Goal: Task Accomplishment & Management: Manage account settings

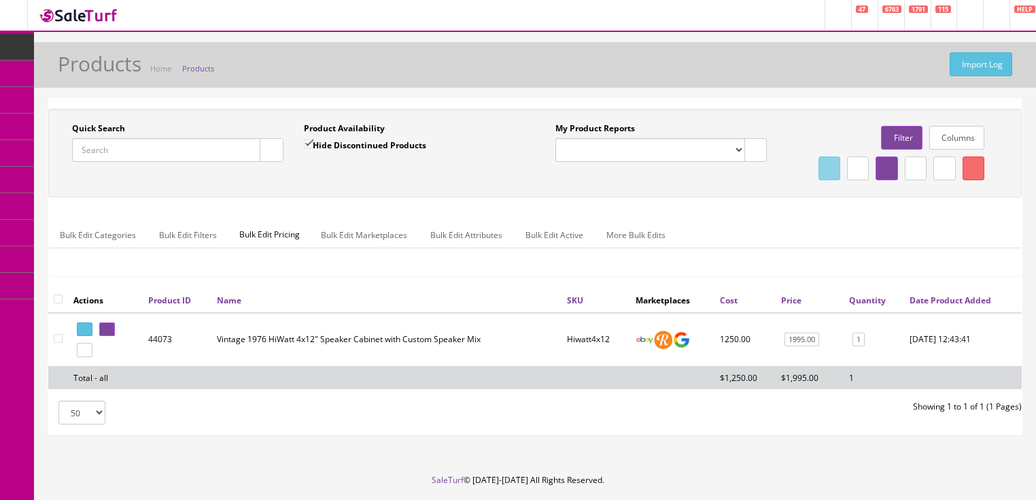
click at [201, 154] on input "Quick Search" at bounding box center [166, 150] width 188 height 24
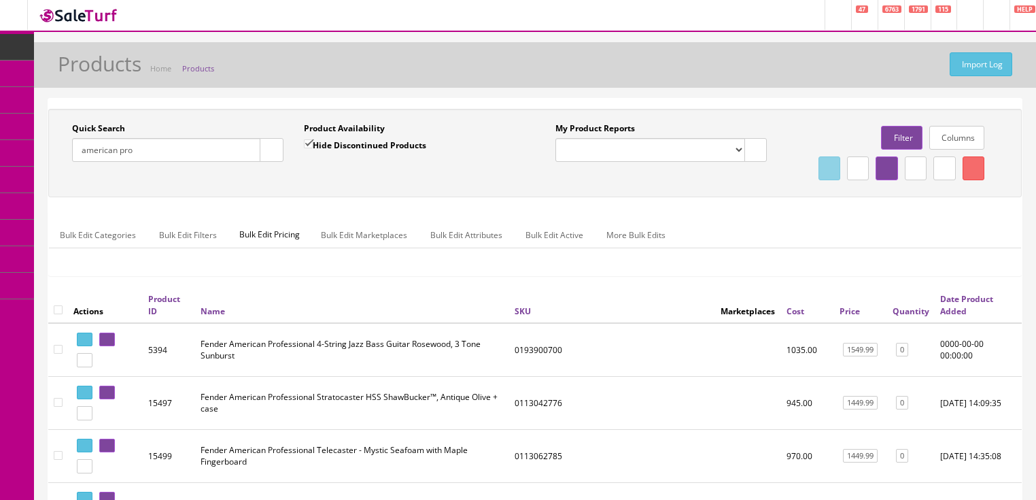
drag, startPoint x: 155, startPoint y: 159, endPoint x: 64, endPoint y: 224, distance: 111.7
click at [64, 197] on div "Quick Search american pro Date From Product Availability Hide Discontinued Prod…" at bounding box center [534, 153] width 973 height 88
type input "2311700000"
click at [309, 146] on input "Hide Discontinued Products" at bounding box center [308, 143] width 9 height 9
checkbox input "false"
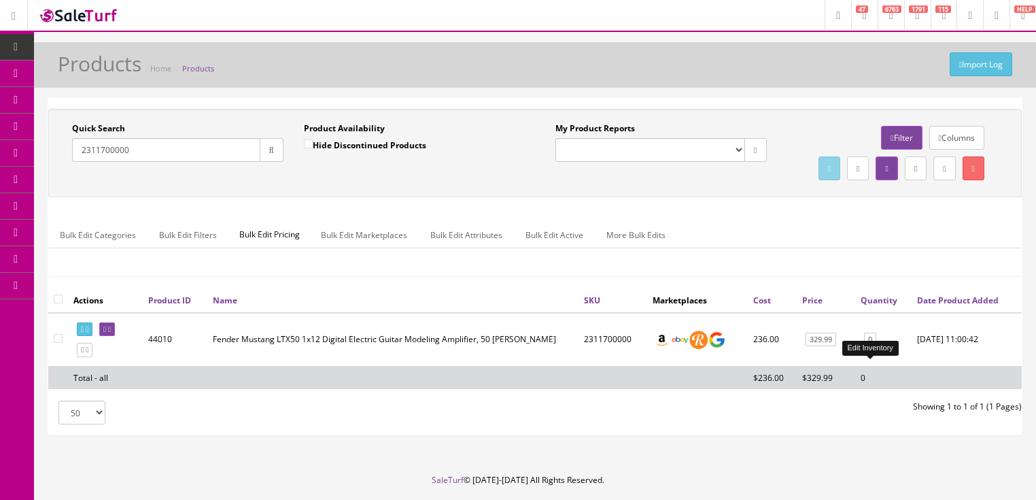
click at [869, 347] on link "0" at bounding box center [870, 339] width 12 height 14
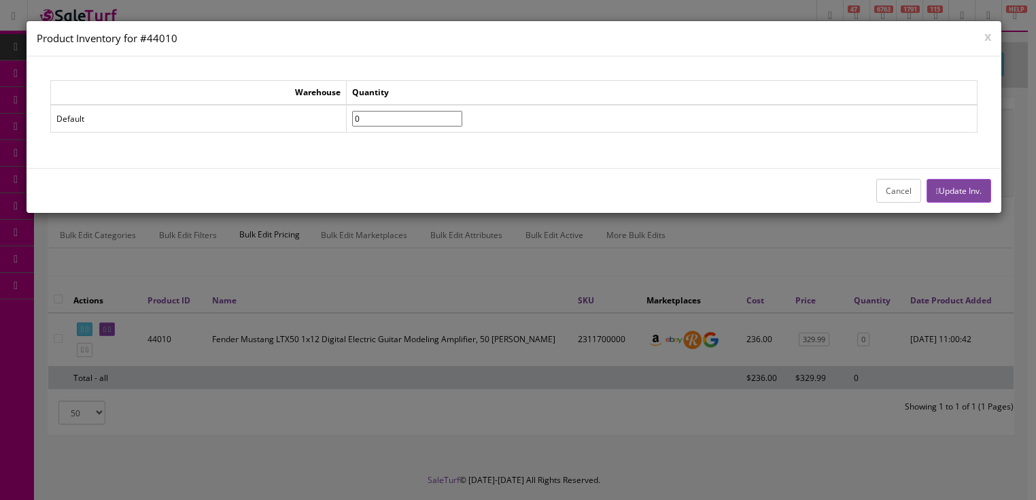
drag, startPoint x: 370, startPoint y: 120, endPoint x: 288, endPoint y: 128, distance: 81.9
click at [288, 128] on tr "Default 0" at bounding box center [513, 119] width 927 height 28
type input"] "2"
click at [943, 187] on button "Update Inv." at bounding box center [959, 191] width 65 height 24
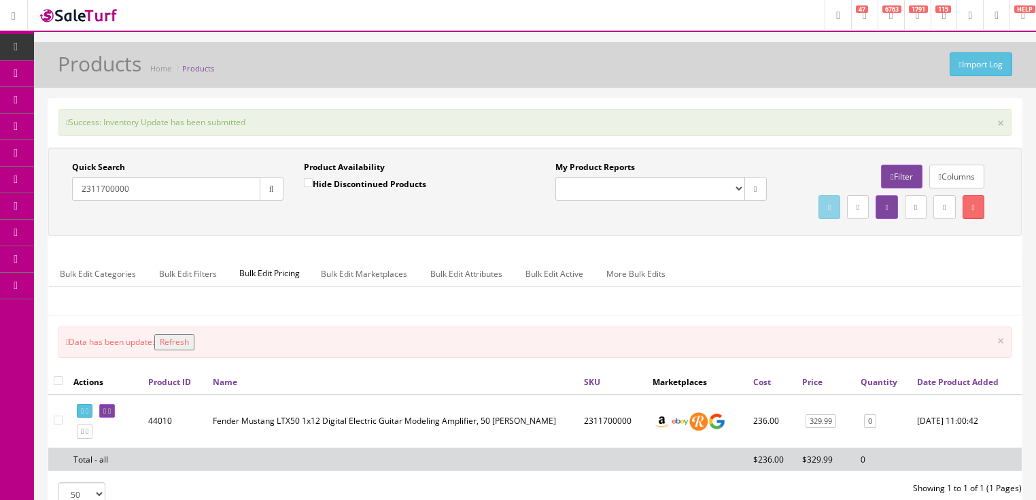
click at [191, 350] on button "Refresh" at bounding box center [174, 342] width 40 height 16
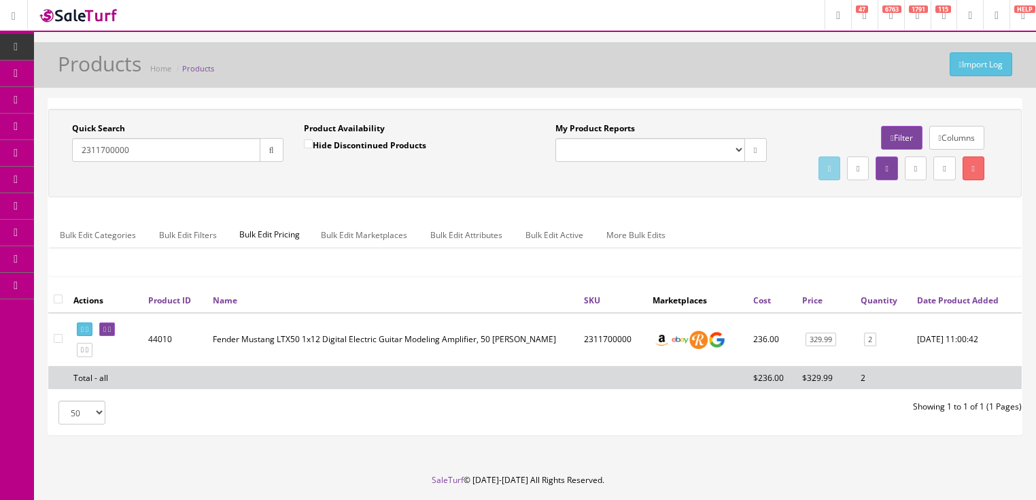
drag, startPoint x: 162, startPoint y: 152, endPoint x: 75, endPoint y: 177, distance: 90.6
click at [67, 178] on div "Quick Search 2311700000 Date From Product Availability Hide Discontinued Produc…" at bounding box center [535, 152] width 967 height 61
type input "guitar stand"
click at [308, 144] on input "Hide Discontinued Products" at bounding box center [308, 143] width 9 height 9
checkbox input "true"
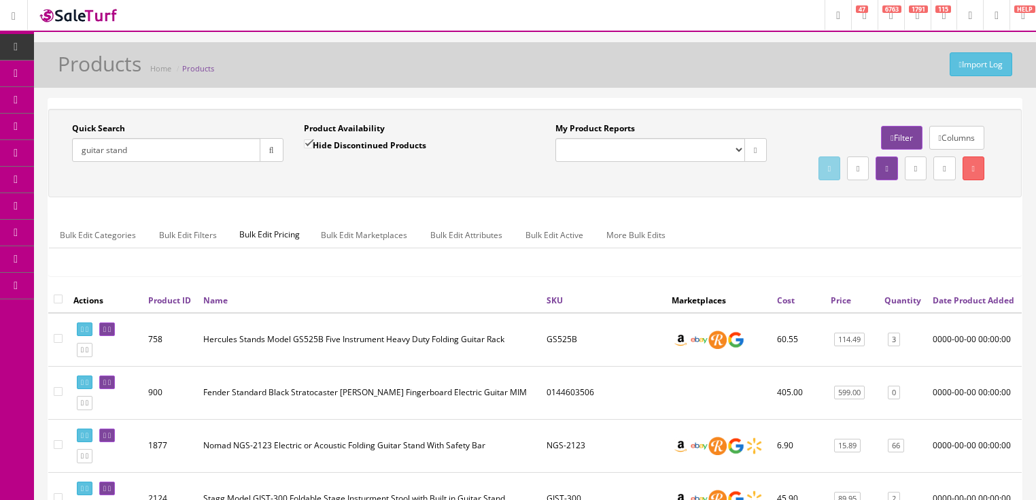
click at [893, 306] on link "Quantity" at bounding box center [902, 300] width 37 height 12
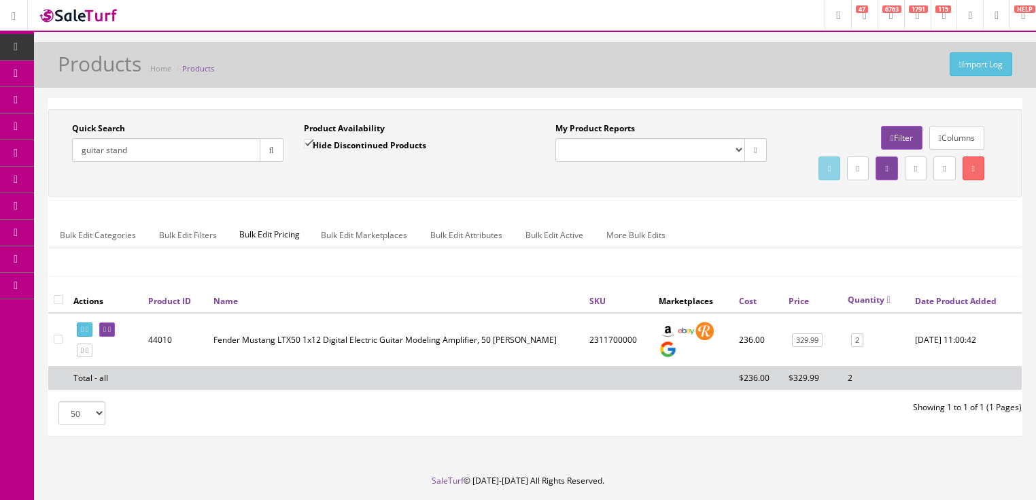
click at [261, 158] on button "button" at bounding box center [272, 150] width 24 height 24
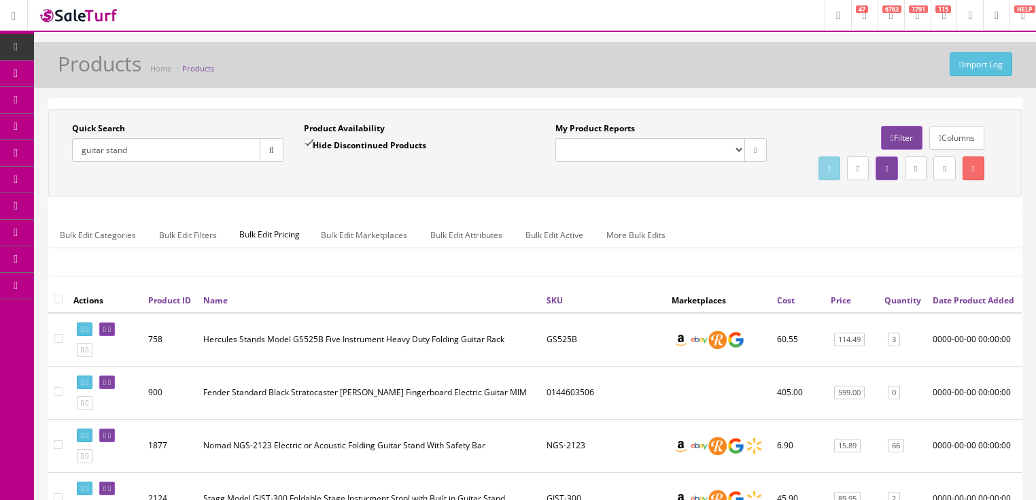
click at [888, 306] on link "Quantity" at bounding box center [902, 300] width 37 height 12
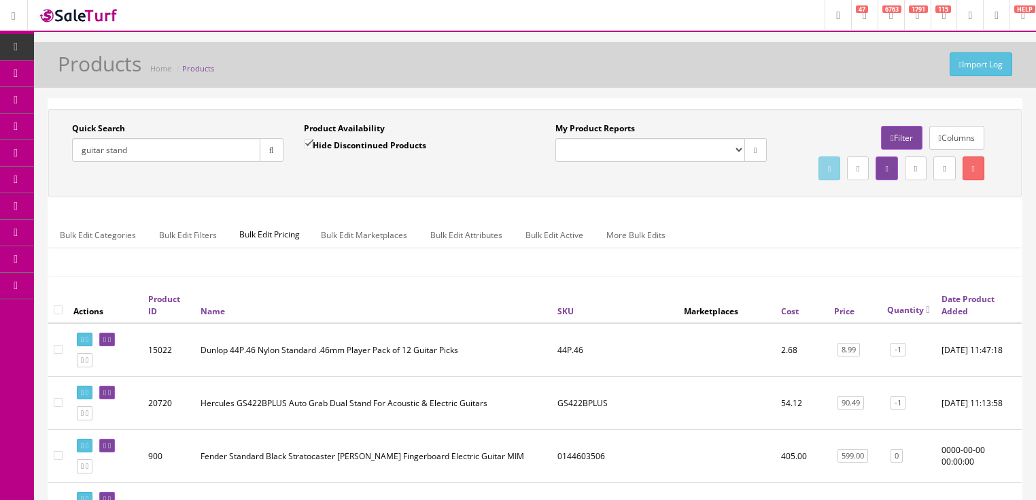
click at [898, 315] on link "Quantity" at bounding box center [908, 310] width 43 height 12
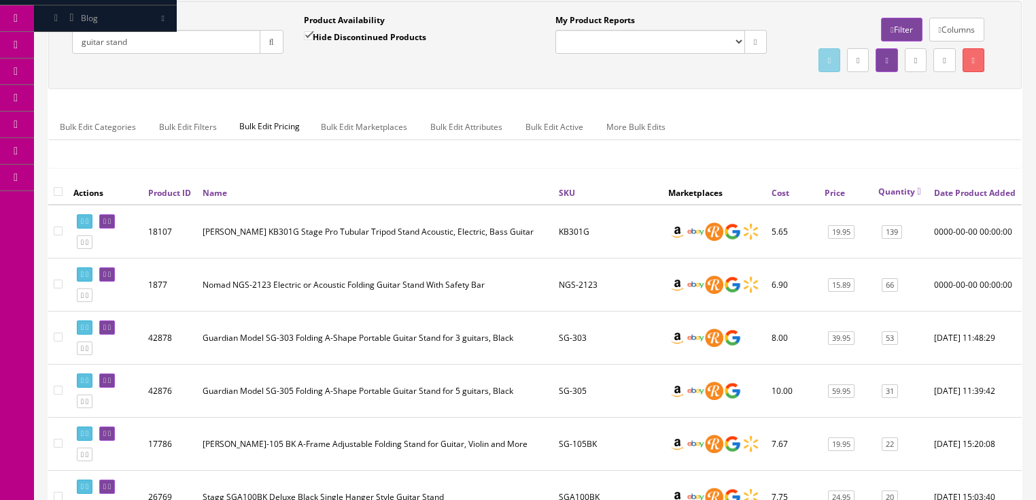
scroll to position [109, 0]
drag, startPoint x: 125, startPoint y: 44, endPoint x: 63, endPoint y: 74, distance: 69.3
click at [63, 74] on div "Quick Search guitar stand Date From Product Availability Hide Discontinued Prod…" at bounding box center [535, 44] width 967 height 61
paste input "2965051319"
type input "2965051319"
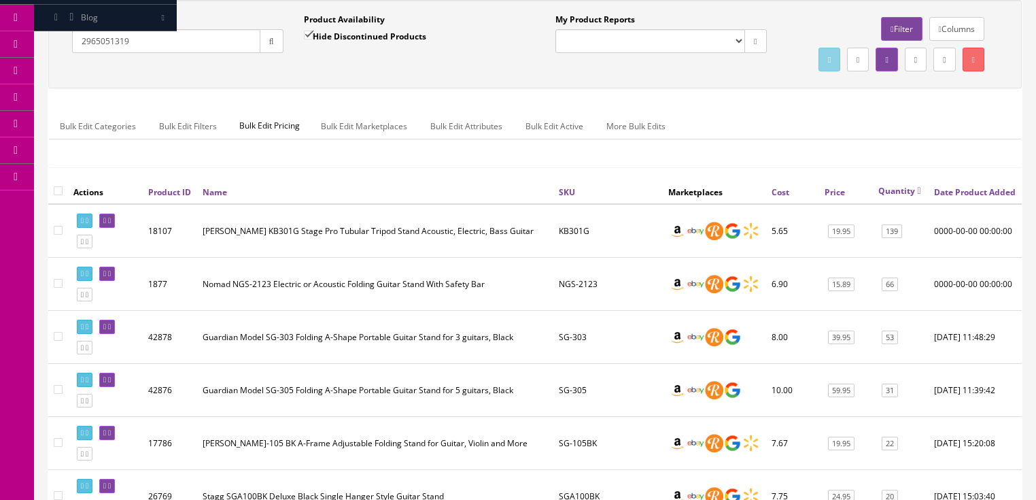
click at [312, 38] on input "Hide Discontinued Products" at bounding box center [308, 35] width 9 height 9
checkbox input "false"
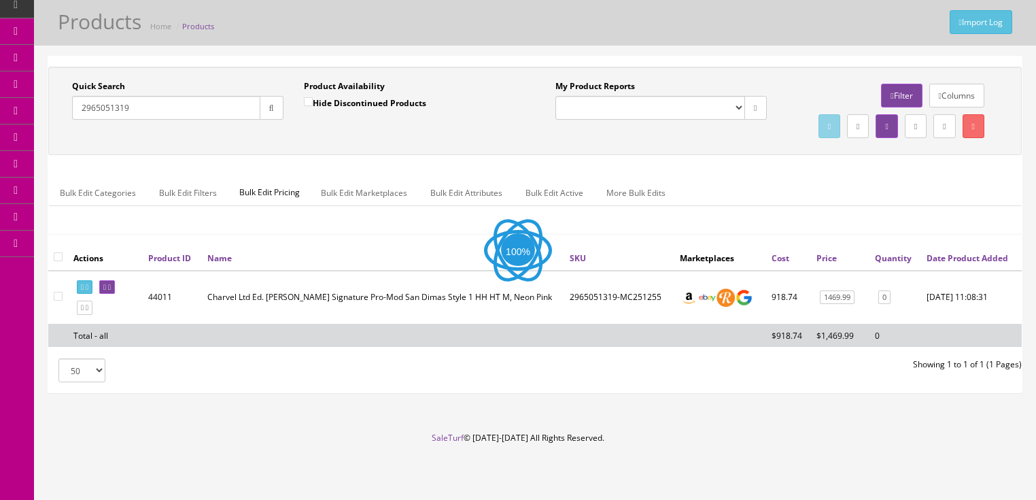
scroll to position [69, 0]
click at [111, 290] on icon at bounding box center [109, 286] width 3 height 7
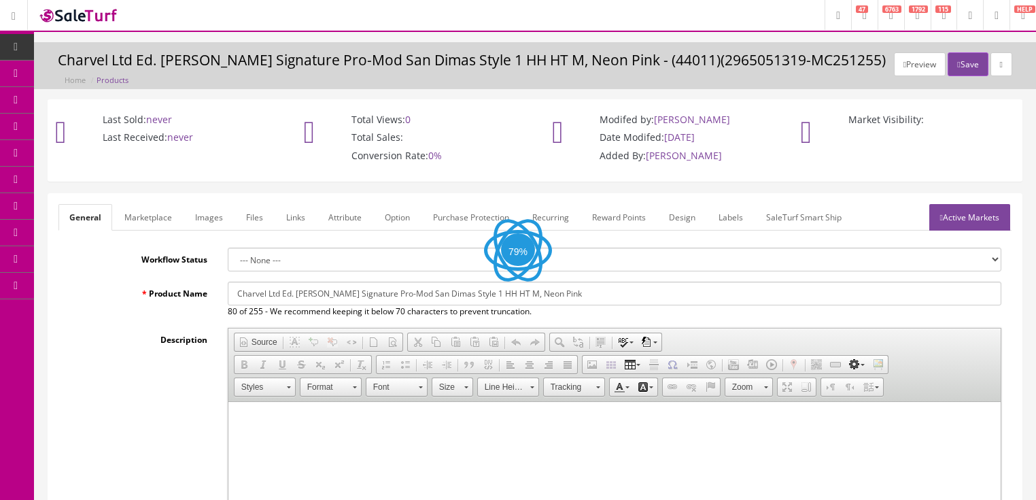
click at [210, 215] on link "Images" at bounding box center [209, 217] width 50 height 27
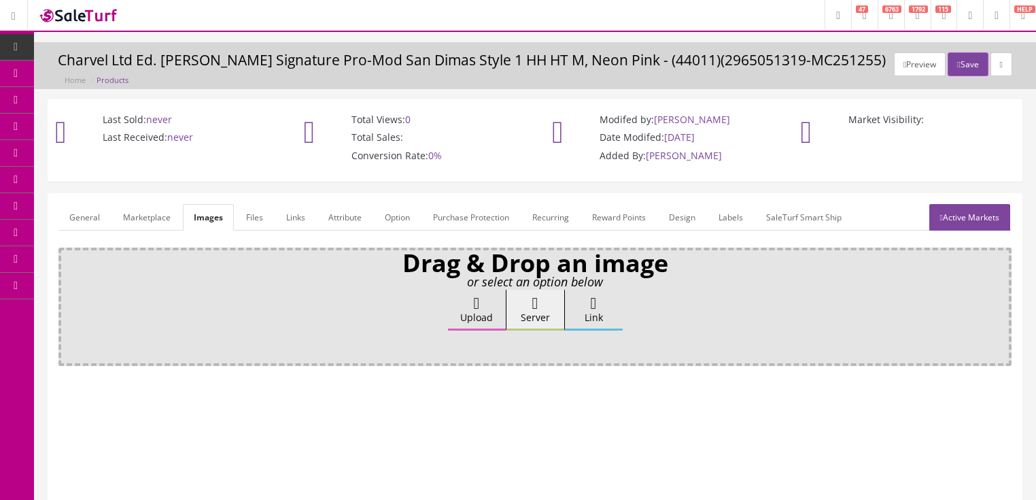
click at [470, 311] on label "Upload" at bounding box center [477, 310] width 58 height 41
click at [68, 303] on input "Upload" at bounding box center [68, 297] width 0 height 14
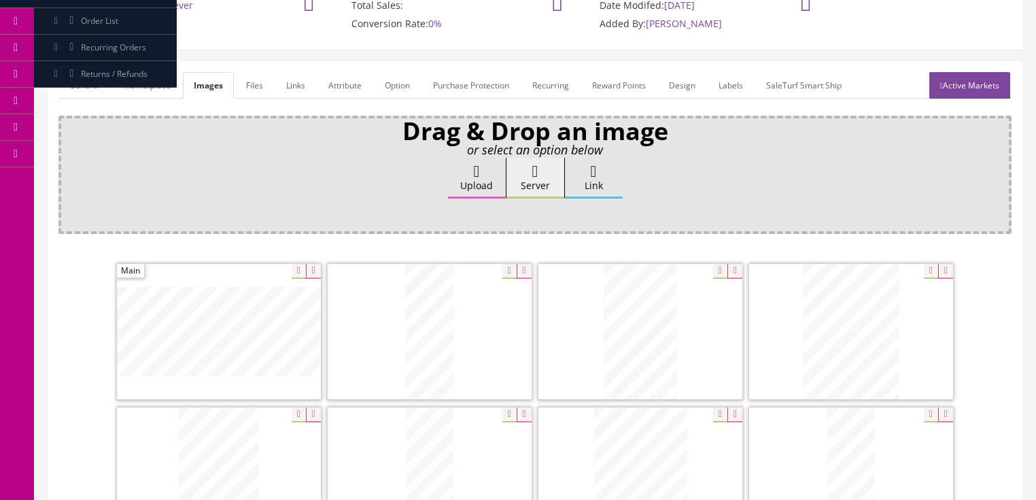
scroll to position [218, 0]
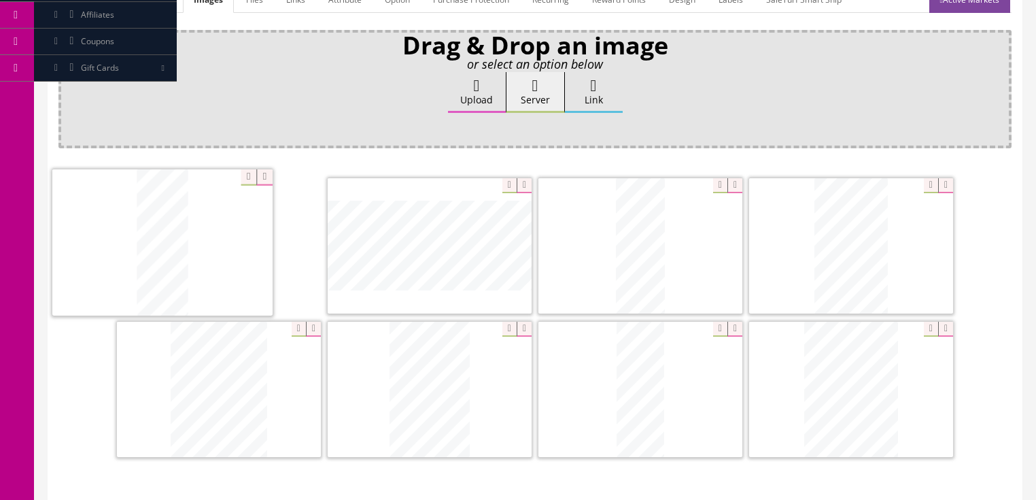
drag, startPoint x: 854, startPoint y: 434, endPoint x: 171, endPoint y: 290, distance: 698.2
drag, startPoint x: 620, startPoint y: 266, endPoint x: 536, endPoint y: 302, distance: 91.4
drag, startPoint x: 780, startPoint y: 355, endPoint x: 581, endPoint y: 219, distance: 240.6
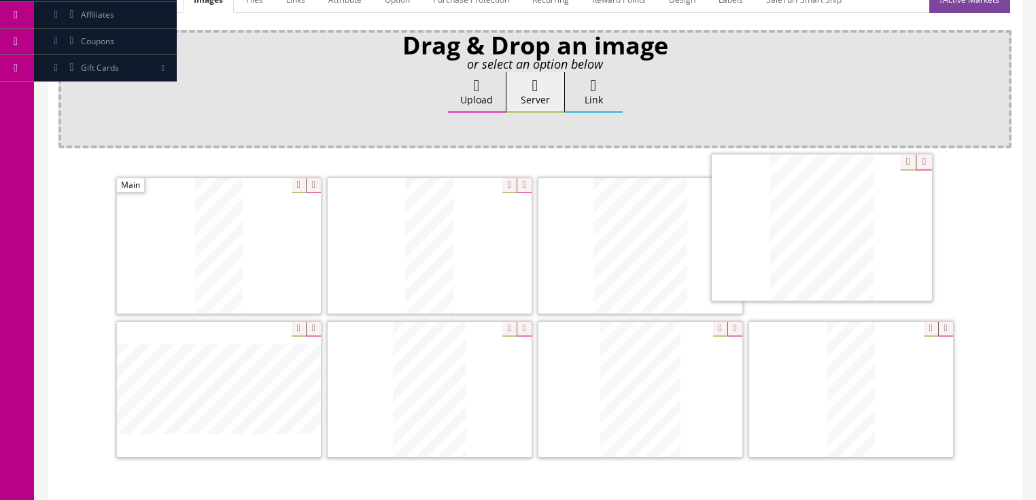
drag, startPoint x: 455, startPoint y: 368, endPoint x: 781, endPoint y: 264, distance: 342.5
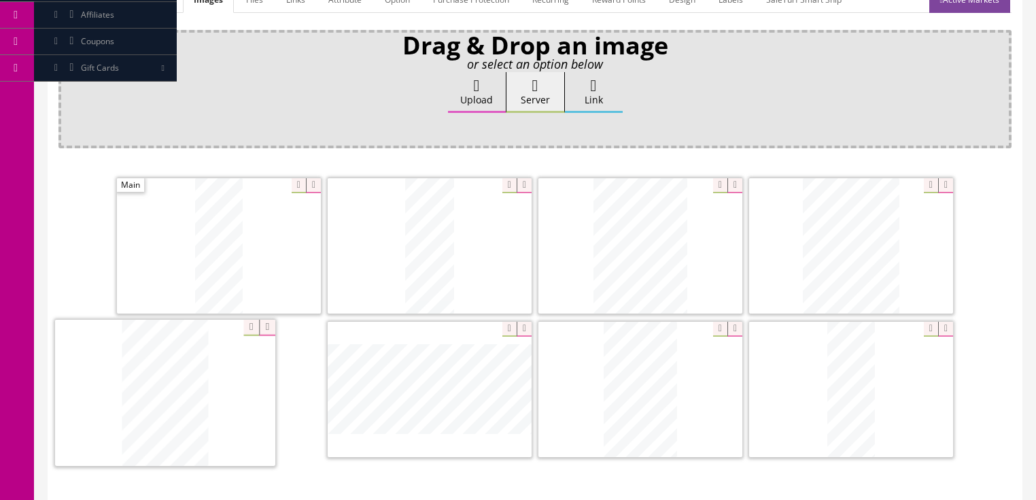
drag, startPoint x: 608, startPoint y: 407, endPoint x: 317, endPoint y: 429, distance: 291.1
drag, startPoint x: 593, startPoint y: 417, endPoint x: 625, endPoint y: 415, distance: 31.3
drag, startPoint x: 625, startPoint y: 415, endPoint x: 684, endPoint y: 415, distance: 59.1
drag, startPoint x: 873, startPoint y: 410, endPoint x: 606, endPoint y: 407, distance: 267.2
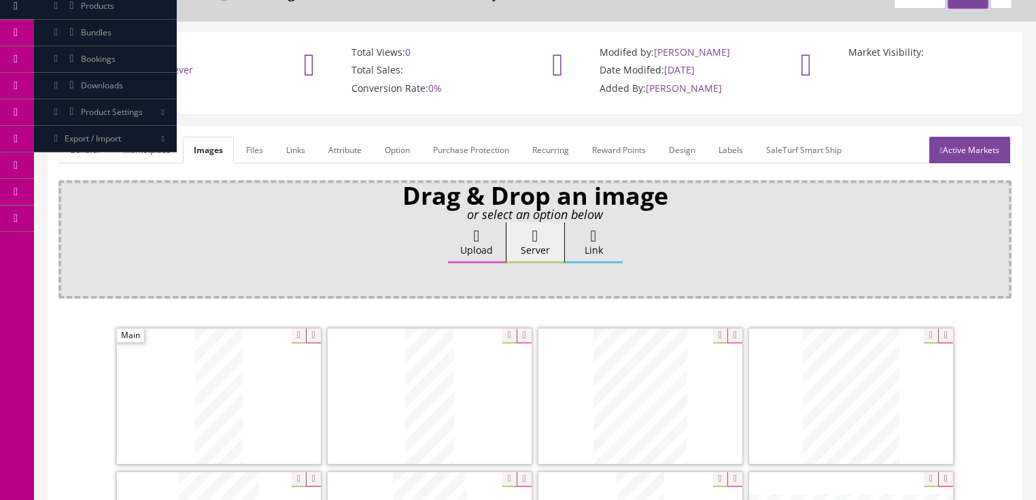
scroll to position [0, 0]
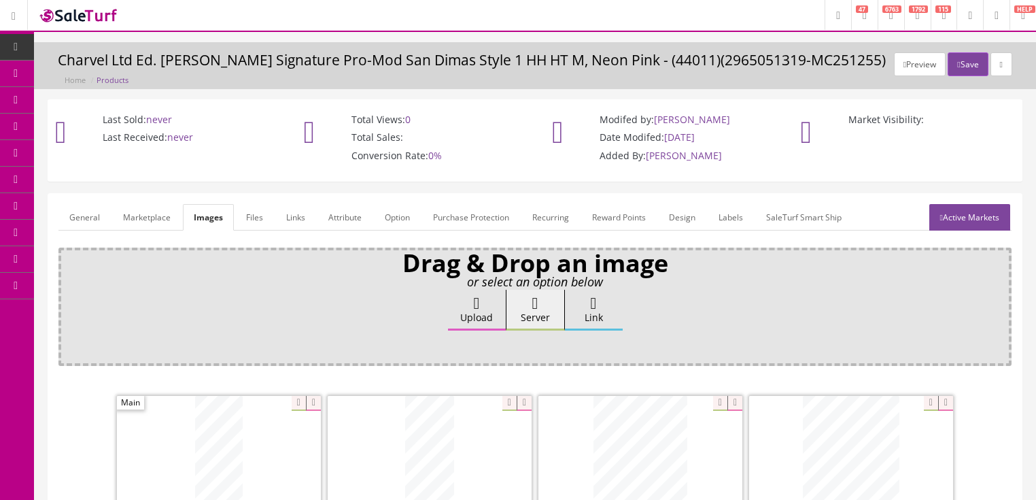
click at [94, 213] on link "General" at bounding box center [84, 217] width 52 height 27
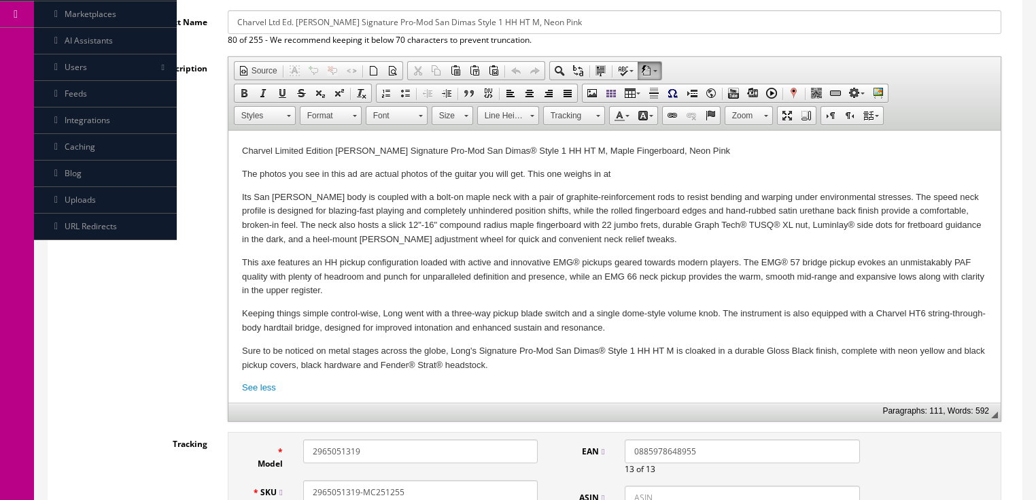
scroll to position [272, 0]
click at [629, 167] on p "The photos you see in this ad are actual photos of the guitar you will get. Thi…" at bounding box center [613, 174] width 745 height 14
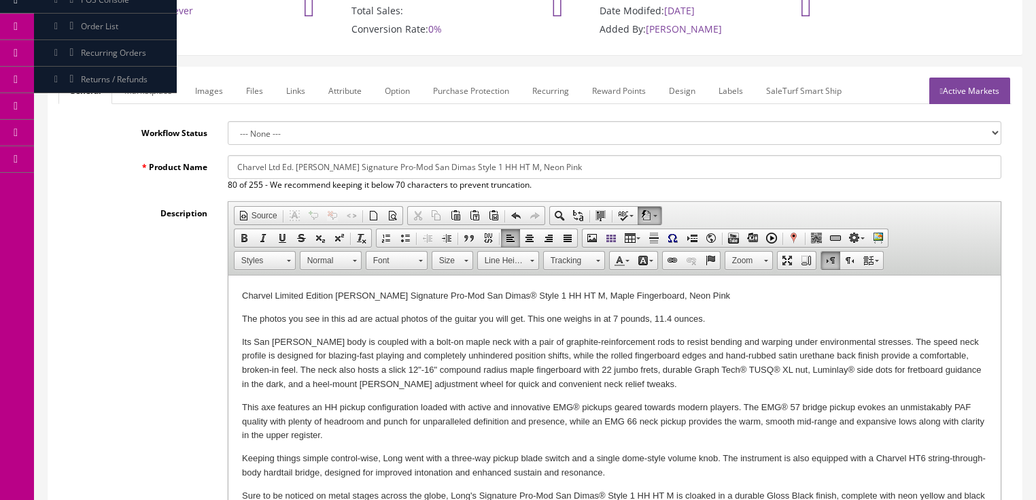
scroll to position [54, 0]
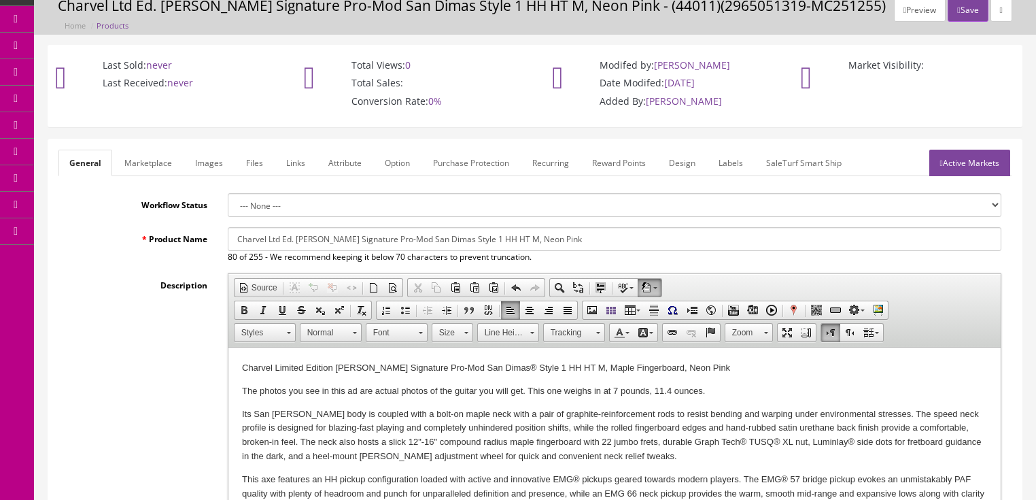
click at [957, 175] on link "Active Markets" at bounding box center [969, 163] width 81 height 27
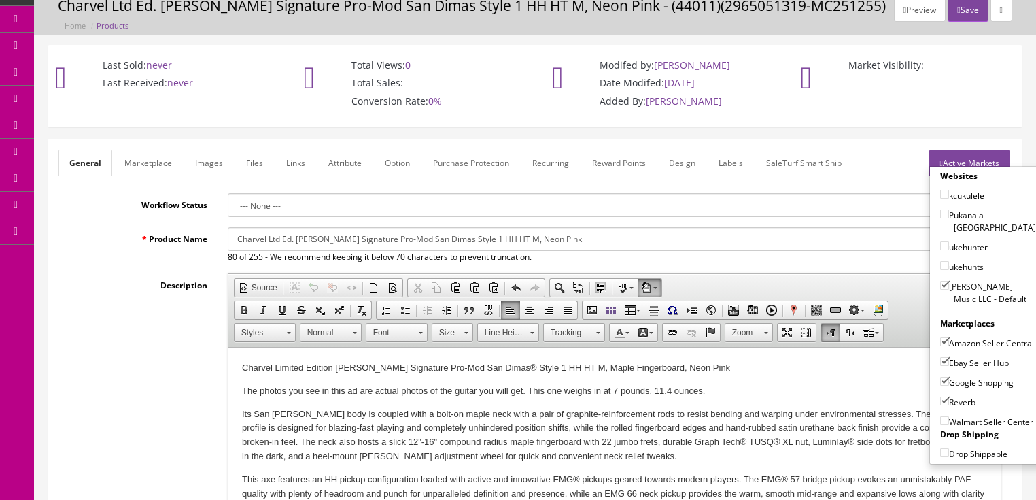
click at [969, 150] on link "Active Markets" at bounding box center [969, 163] width 81 height 27
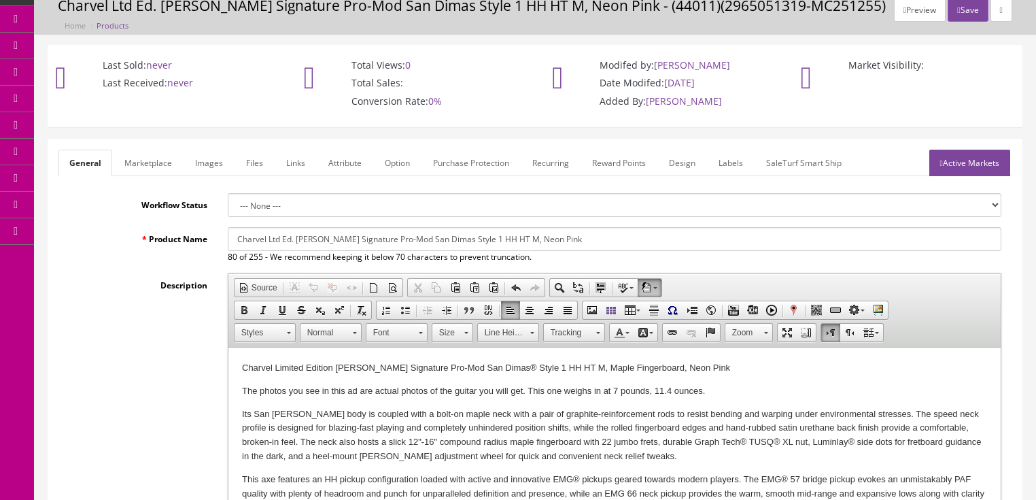
click at [980, 166] on link "Active Markets" at bounding box center [969, 163] width 81 height 27
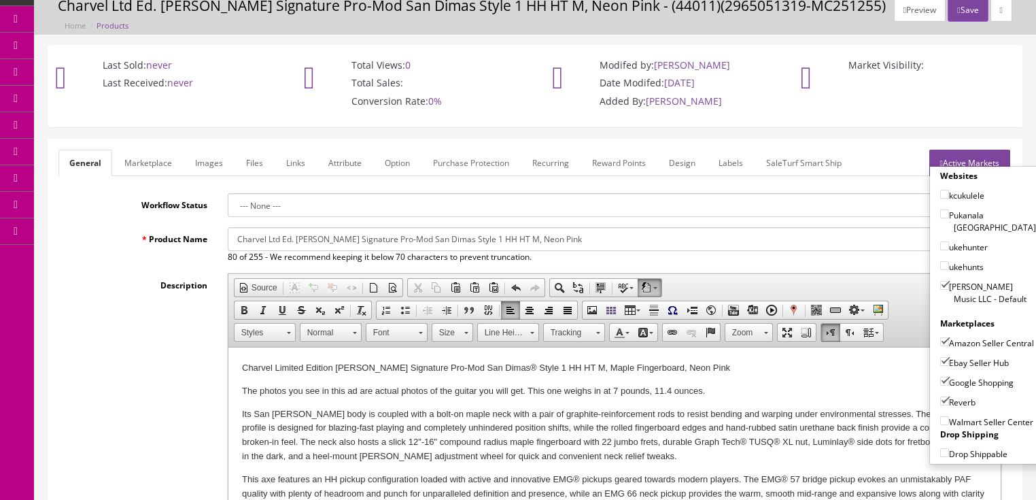
click at [940, 337] on input"] "Amazon Seller Central" at bounding box center [944, 341] width 9 height 9
checkbox input"] "false"
drag, startPoint x: 935, startPoint y: 355, endPoint x: 935, endPoint y: 375, distance: 19.7
click at [940, 357] on input"] "Ebay Seller Hub" at bounding box center [944, 361] width 9 height 9
checkbox input"] "false"
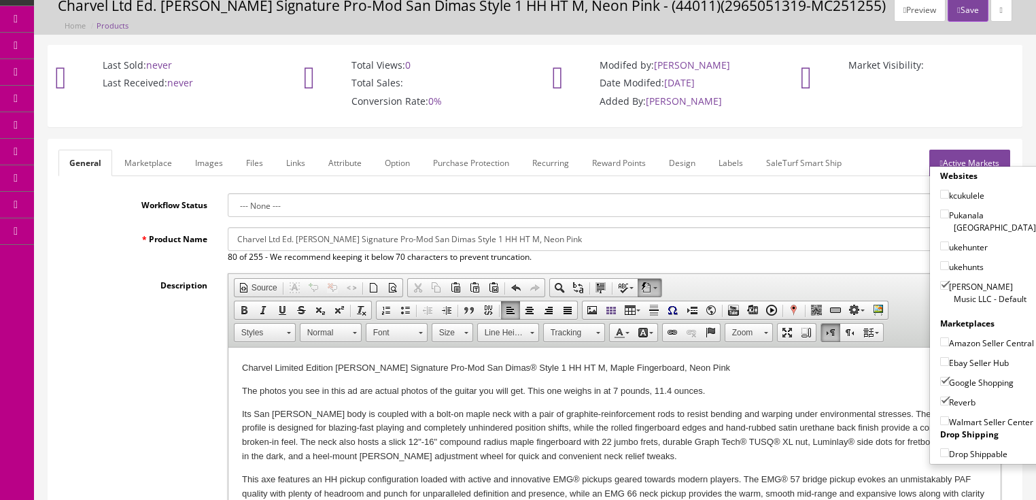
drag, startPoint x: 935, startPoint y: 376, endPoint x: 937, endPoint y: 389, distance: 13.0
click at [940, 379] on input"] "Google Shopping" at bounding box center [944, 381] width 9 height 9
checkbox input"] "false"
click at [940, 399] on input"] "Reverb" at bounding box center [944, 400] width 9 height 9
checkbox input"] "false"
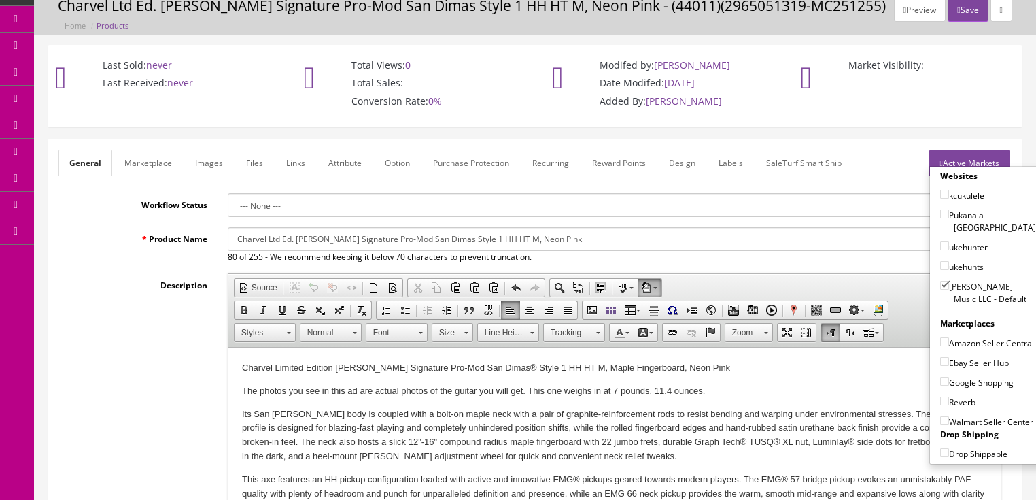
click at [976, 157] on link "Active Markets" at bounding box center [969, 163] width 81 height 27
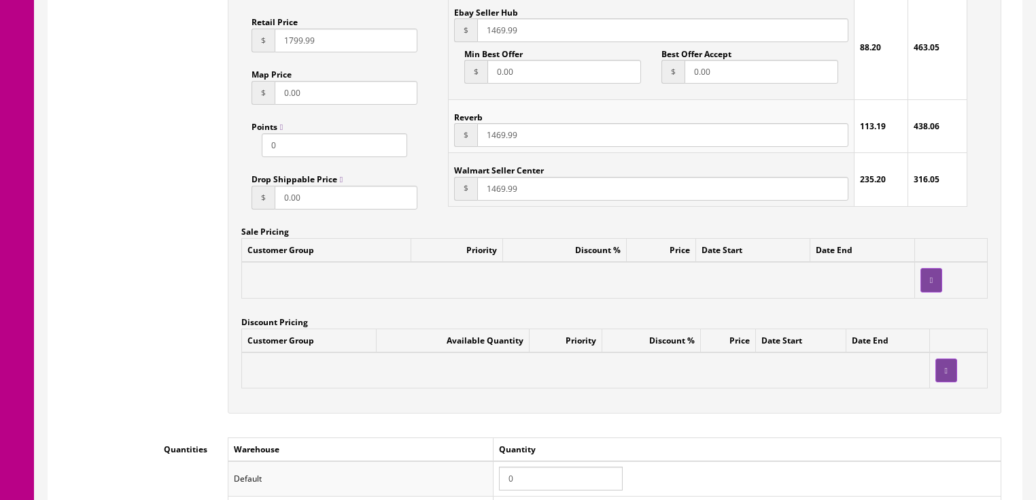
scroll to position [1142, 0]
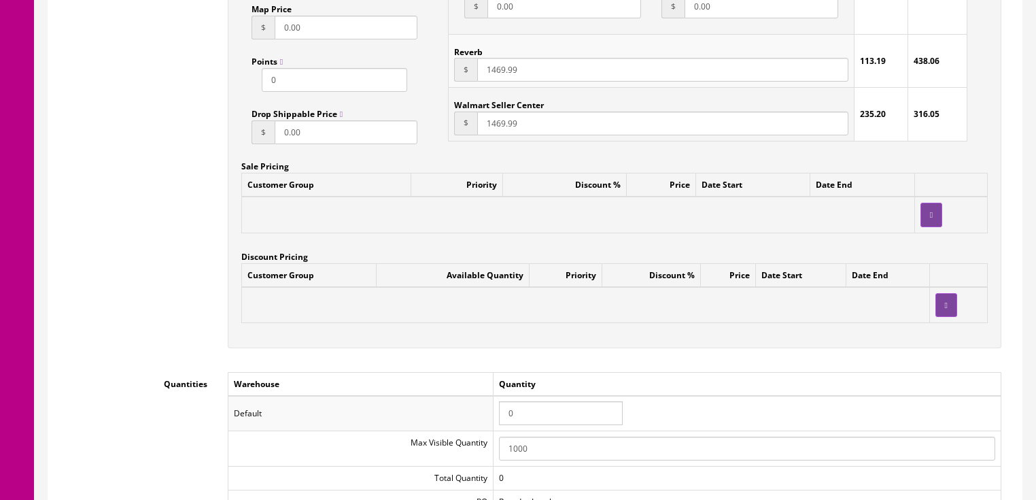
drag, startPoint x: 544, startPoint y: 409, endPoint x: 472, endPoint y: 413, distance: 71.5
click at [472, 413] on tr "Default 0" at bounding box center [614, 413] width 773 height 35
type input "1"
click at [717, 411] on td "1" at bounding box center [747, 413] width 508 height 35
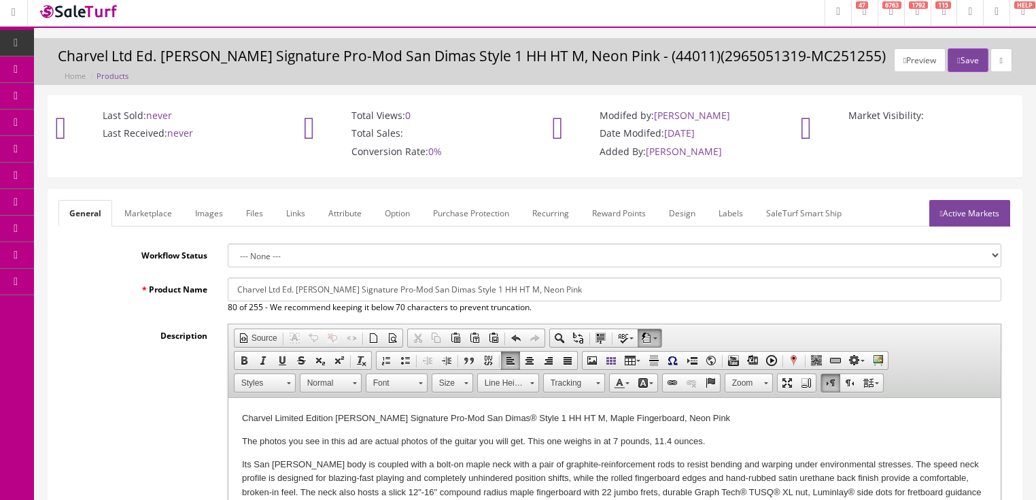
scroll to position [0, 0]
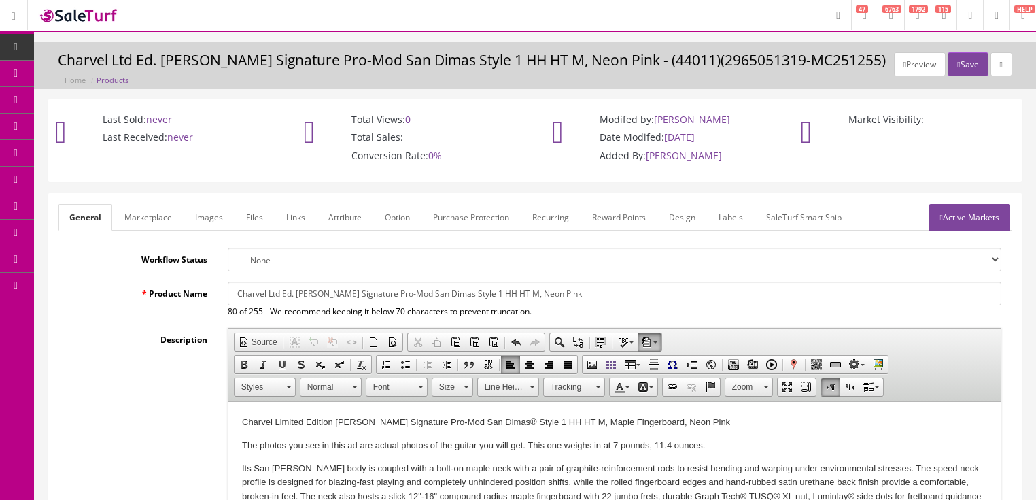
click at [965, 218] on link "Active Markets" at bounding box center [969, 217] width 81 height 27
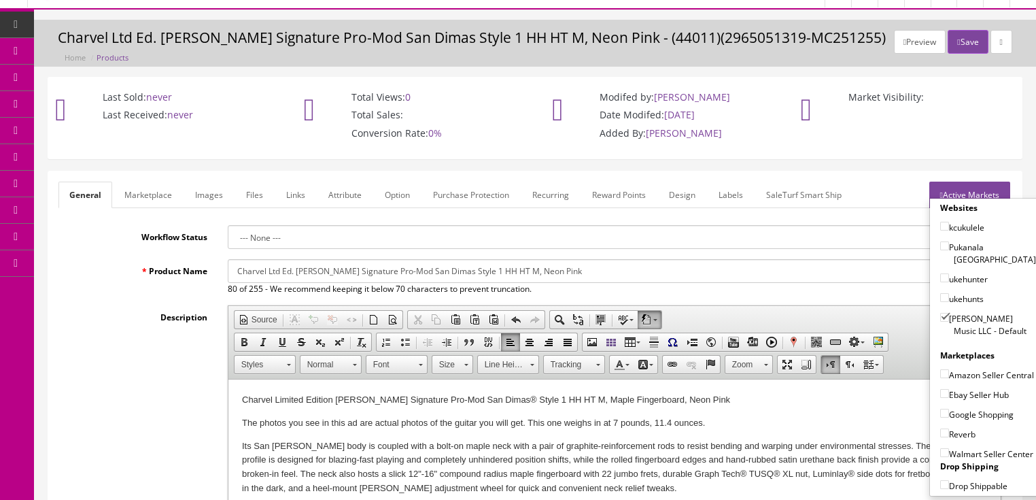
scroll to position [54, 0]
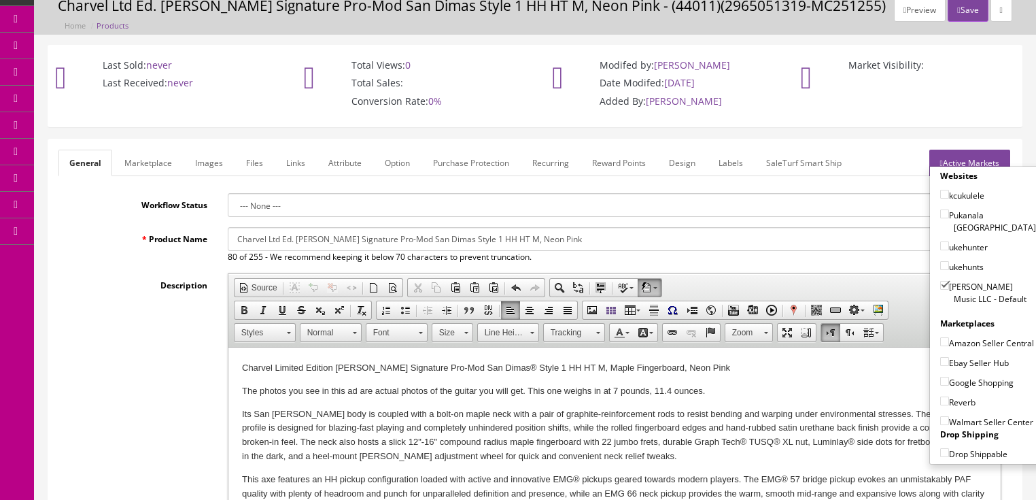
click at [964, 12] on button "Save" at bounding box center [968, 10] width 40 height 24
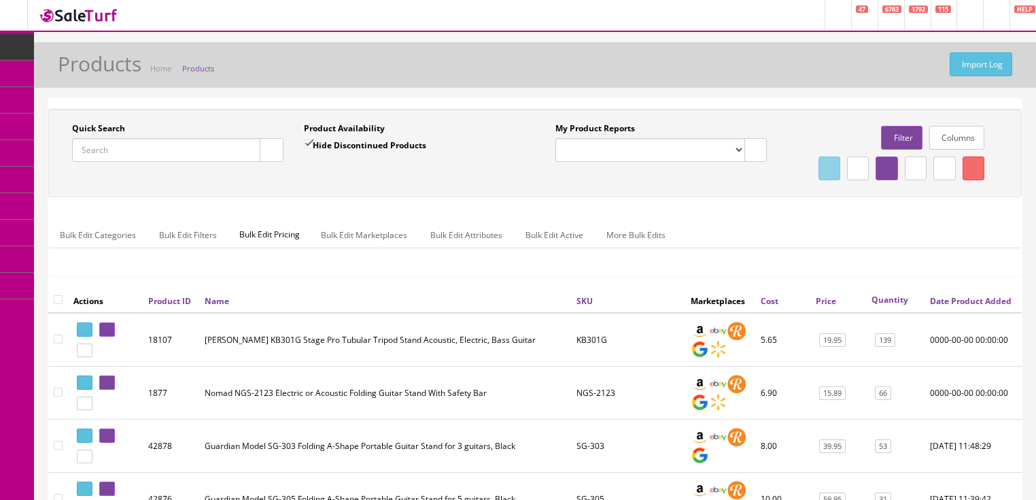
click at [150, 155] on input "Quick Search" at bounding box center [166, 150] width 188 height 24
type input "vintage washburn"
click at [307, 144] on input "Hide Discontinued Products" at bounding box center [308, 143] width 9 height 9
checkbox input "false"
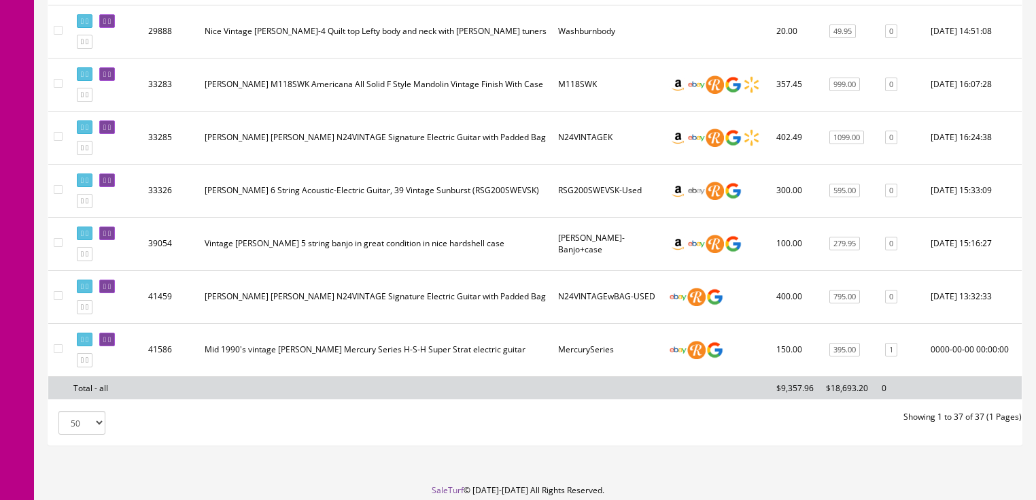
scroll to position [1903, 0]
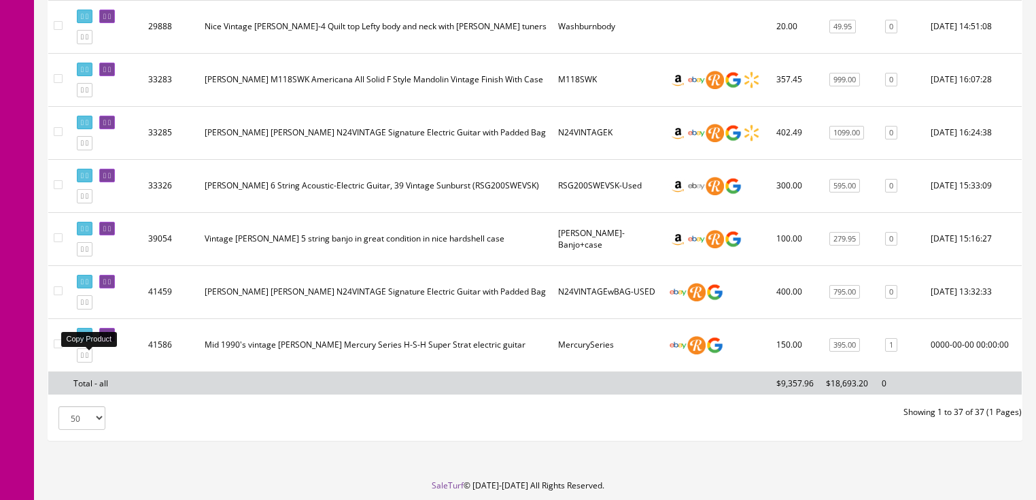
click at [92, 360] on link at bounding box center [85, 355] width 16 height 14
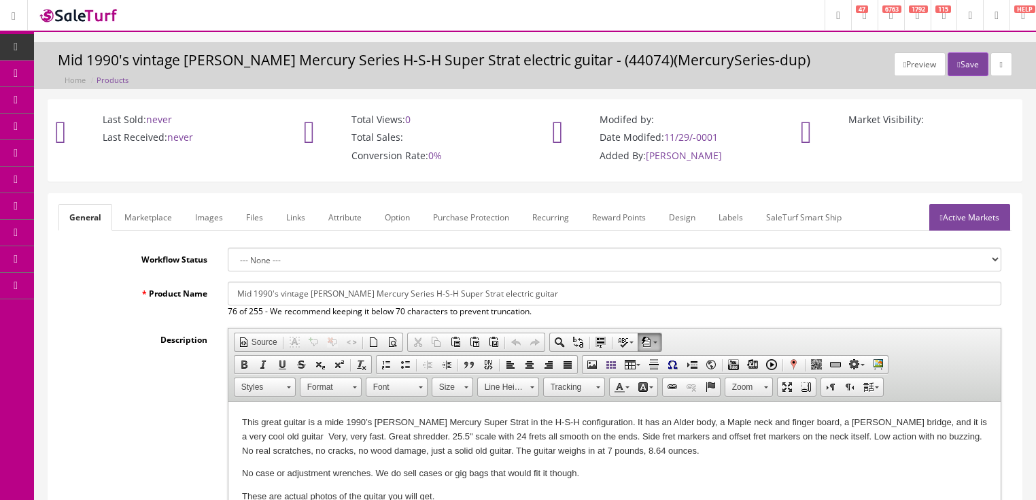
drag, startPoint x: 228, startPoint y: 294, endPoint x: 618, endPoint y: 294, distance: 389.5
click at [618, 294] on input "Mid 1990's vintage Washburn Mercury Series H-S-H Super Strat electric guitar" at bounding box center [615, 293] width 774 height 24
type input "1980 Washburn Flacon"
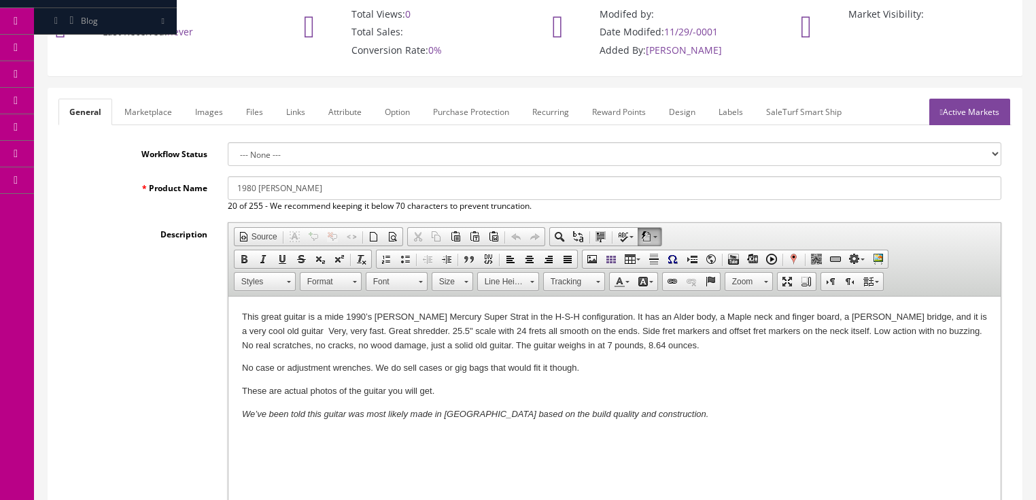
scroll to position [109, 0]
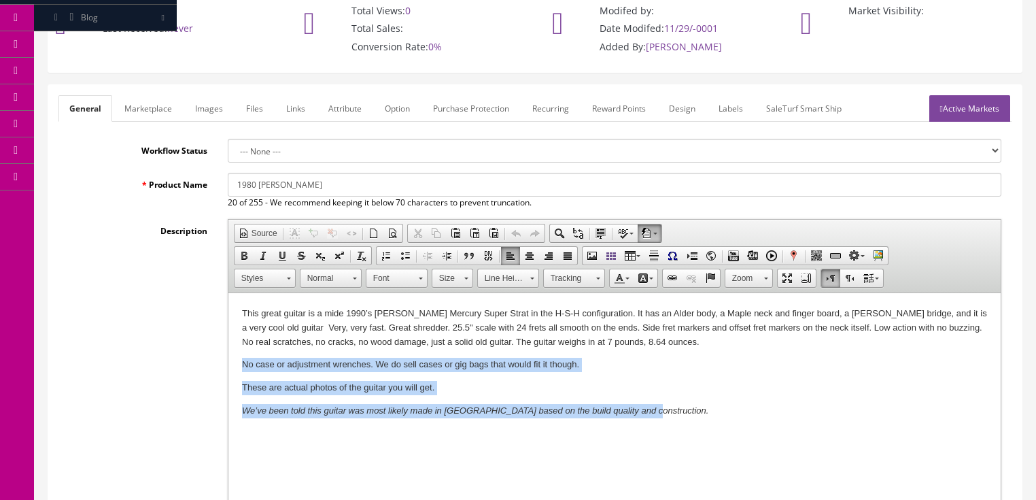
drag, startPoint x: 236, startPoint y: 363, endPoint x: 699, endPoint y: 405, distance: 465.5
click at [699, 405] on html "This great guitar is a mide 1990’s Washburn Mercury Super Strat in the H-S-H co…" at bounding box center [614, 362] width 772 height 139
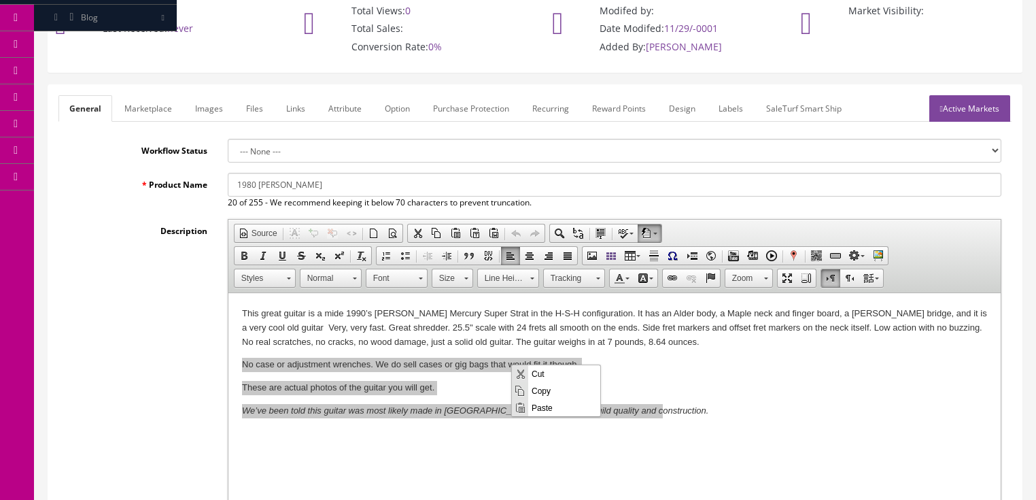
scroll to position [0, 0]
click at [546, 406] on span "Paste" at bounding box center [564, 406] width 72 height 17
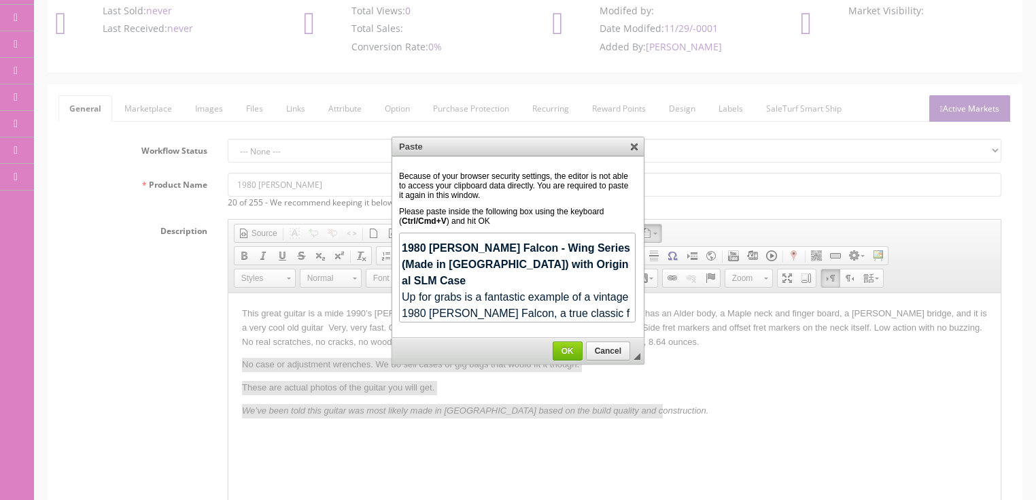
scroll to position [1059, 0]
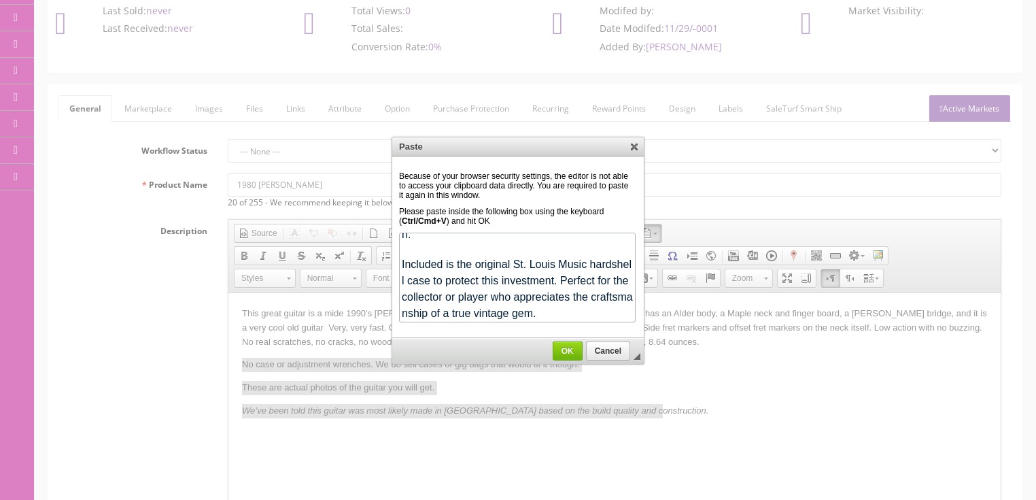
click at [571, 348] on span "OK" at bounding box center [567, 351] width 29 height 10
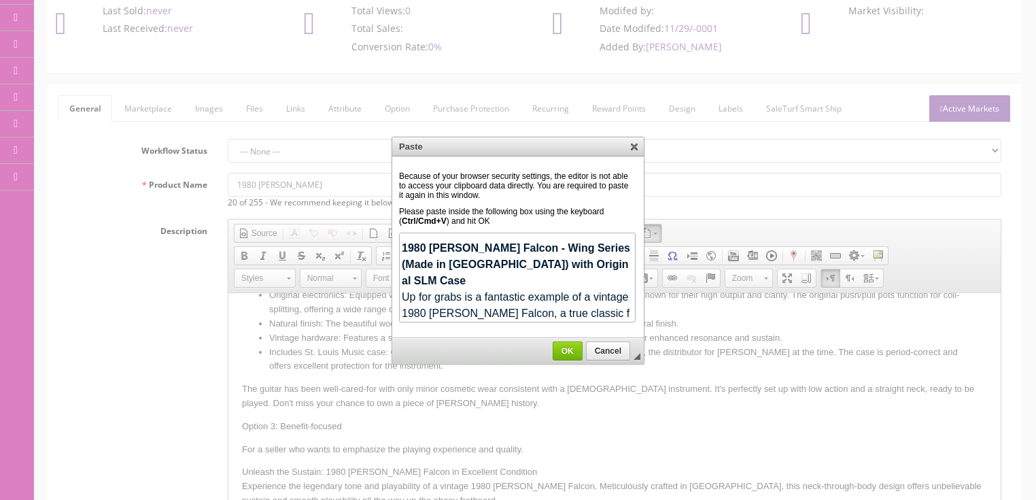
scroll to position [172, 0]
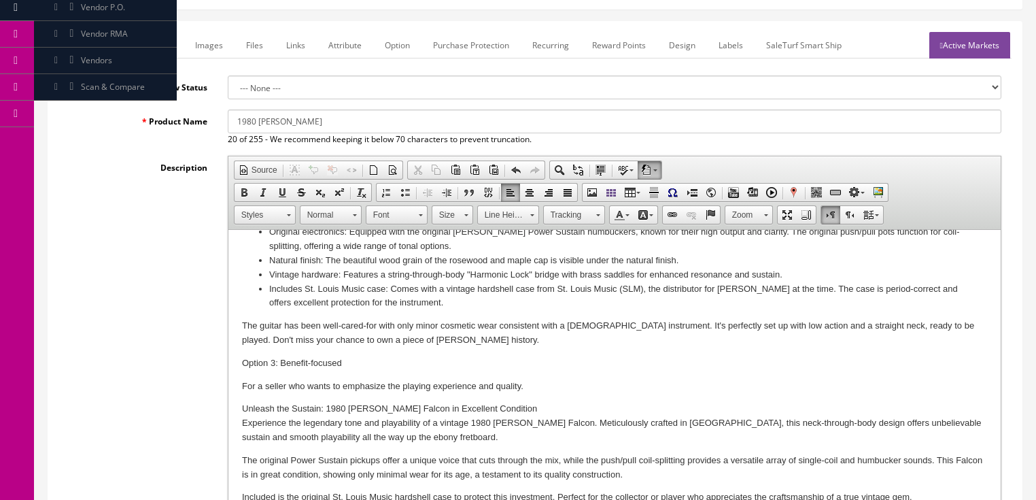
click at [215, 50] on link "Images" at bounding box center [209, 45] width 50 height 27
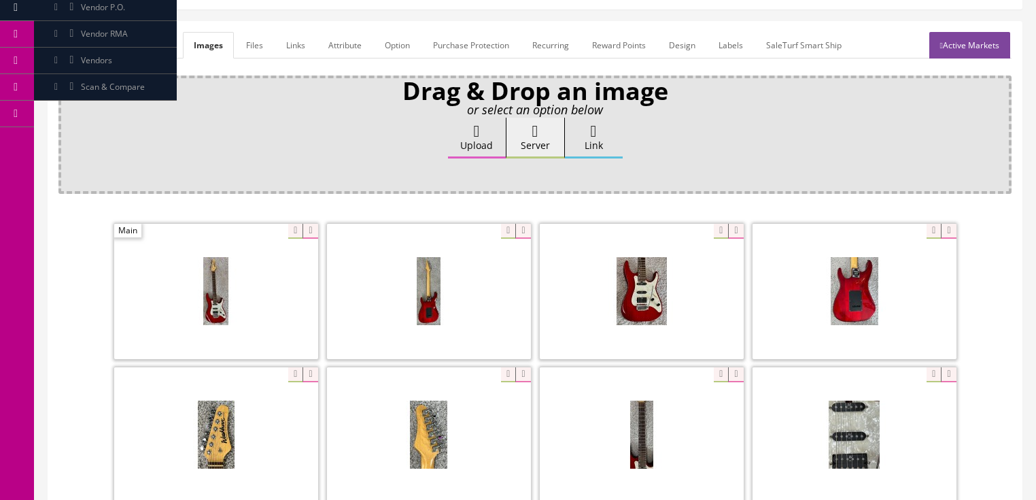
scroll to position [0, 0]
click at [310, 226] on icon at bounding box center [309, 231] width 15 height 15
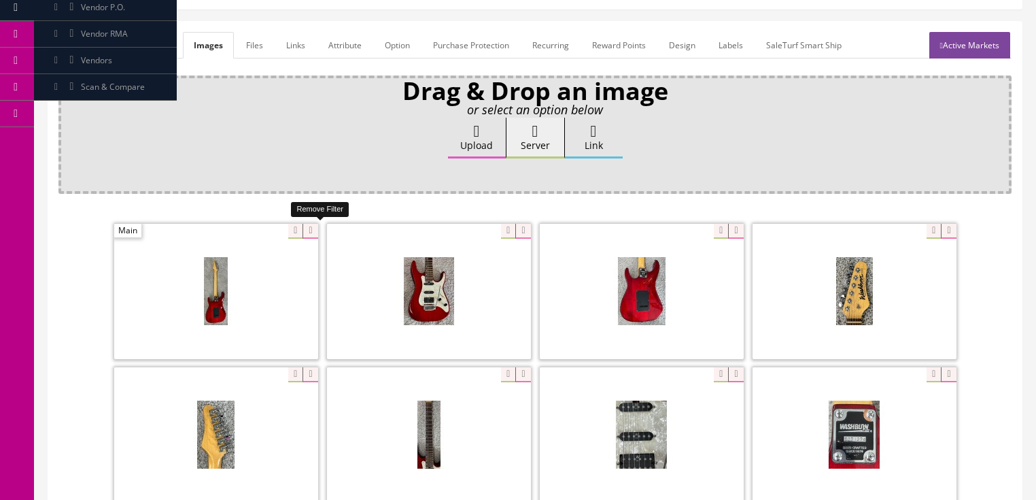
click at [310, 226] on icon at bounding box center [309, 231] width 15 height 15
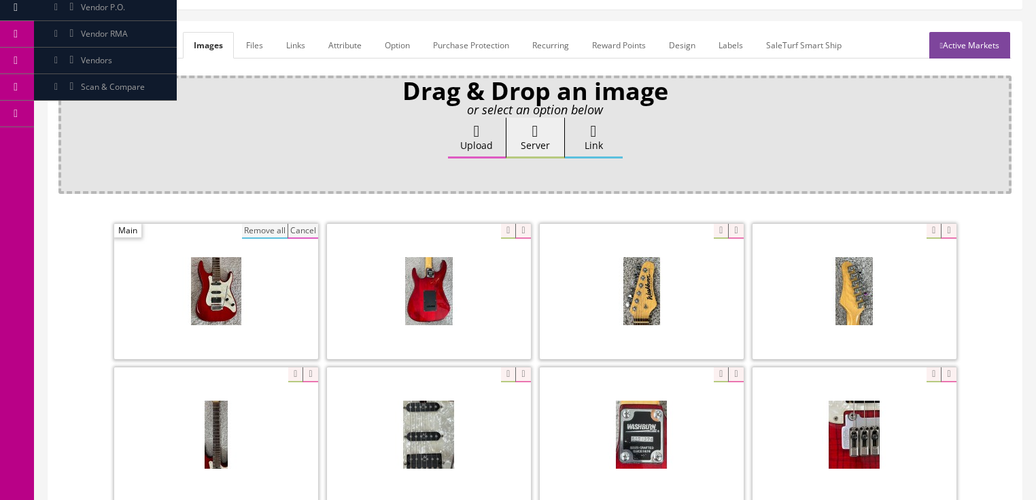
click at [272, 228] on button "Remove all" at bounding box center [265, 231] width 46 height 15
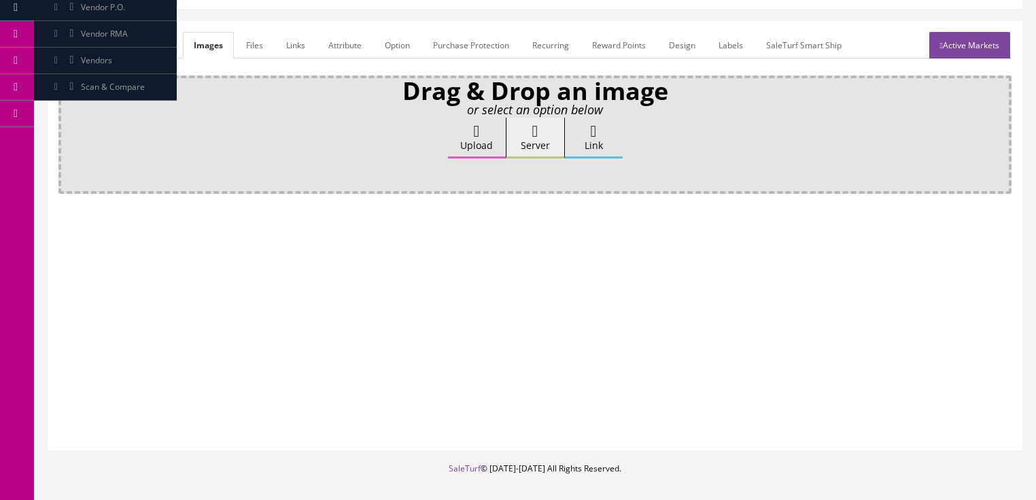
click at [479, 124] on icon at bounding box center [477, 131] width 6 height 16
click at [68, 124] on input "Upload" at bounding box center [68, 125] width 0 height 14
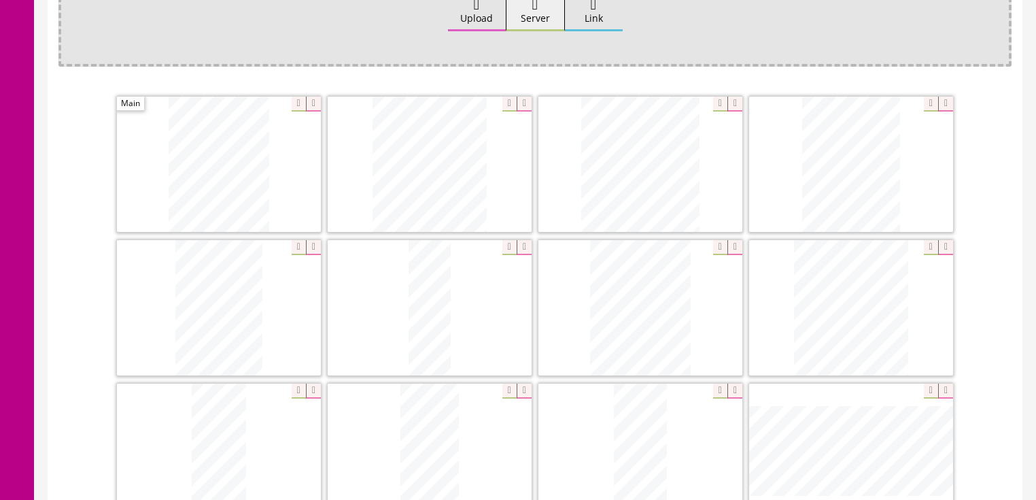
scroll to position [335, 0]
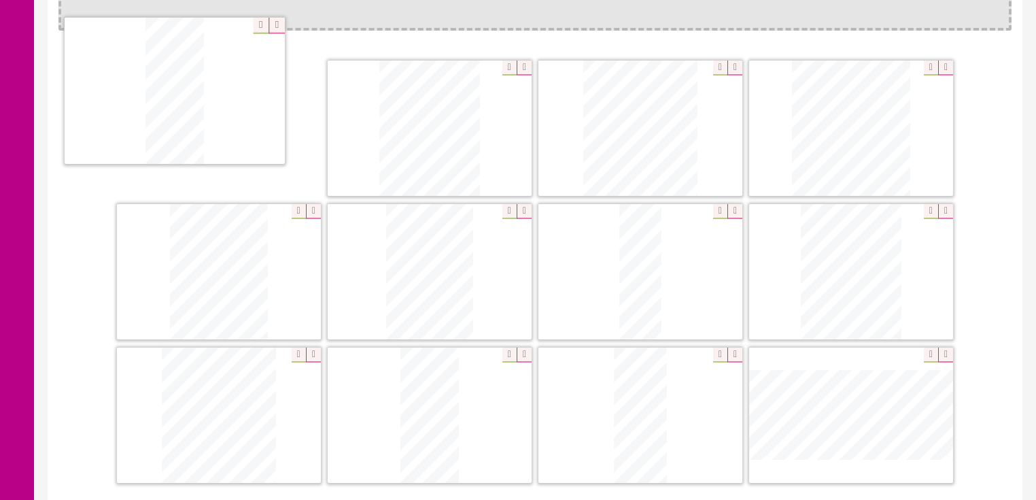
drag, startPoint x: 207, startPoint y: 416, endPoint x: 163, endPoint y: 114, distance: 304.9
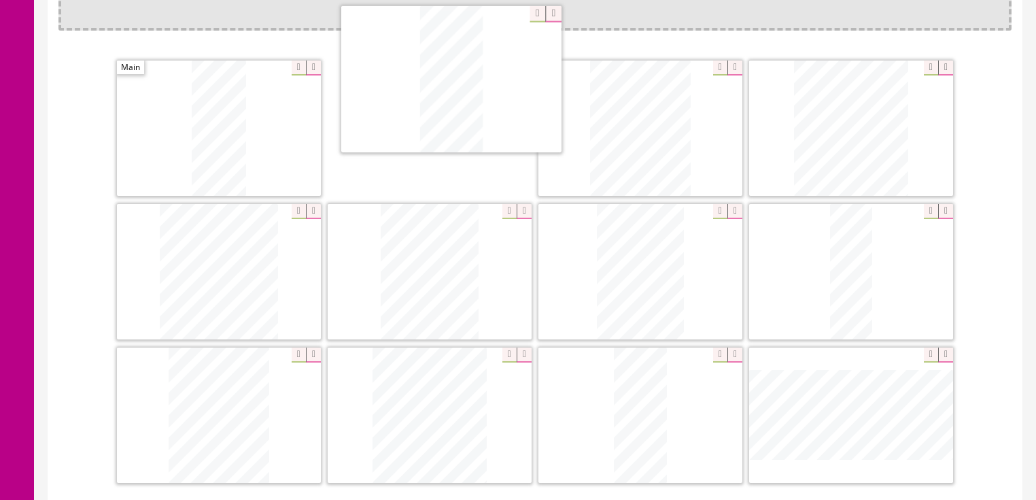
drag, startPoint x: 432, startPoint y: 383, endPoint x: 454, endPoint y: 63, distance: 320.2
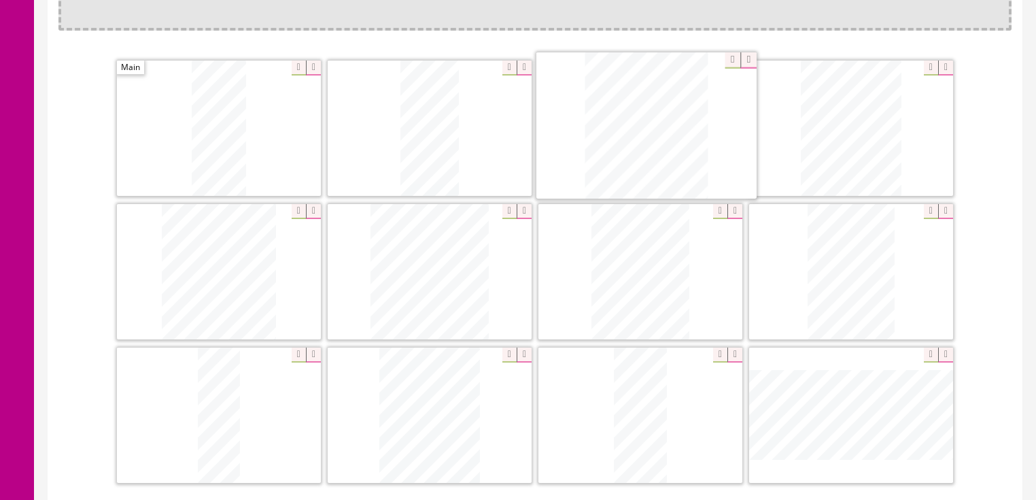
drag, startPoint x: 430, startPoint y: 367, endPoint x: 646, endPoint y: 79, distance: 360.7
drag, startPoint x: 220, startPoint y: 268, endPoint x: 838, endPoint y: 125, distance: 634.8
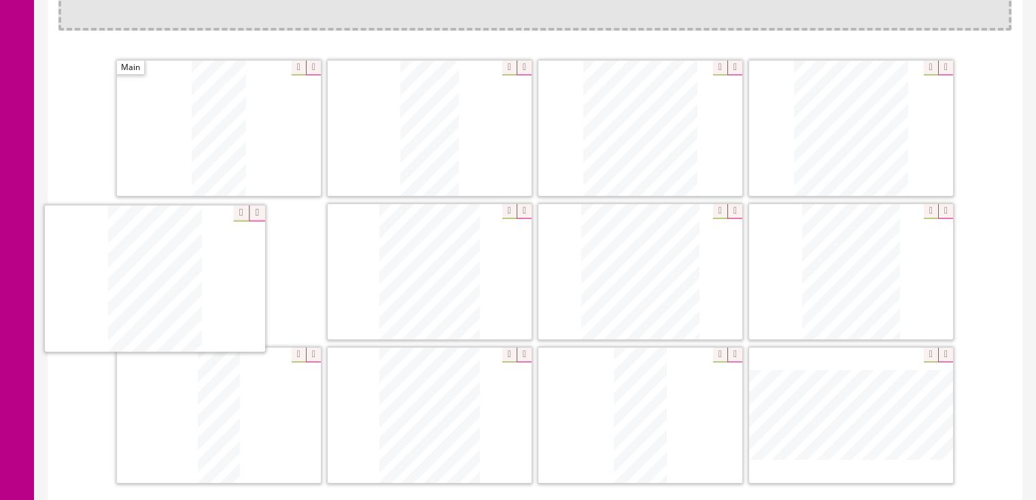
drag, startPoint x: 819, startPoint y: 265, endPoint x: 123, endPoint y: 275, distance: 696.1
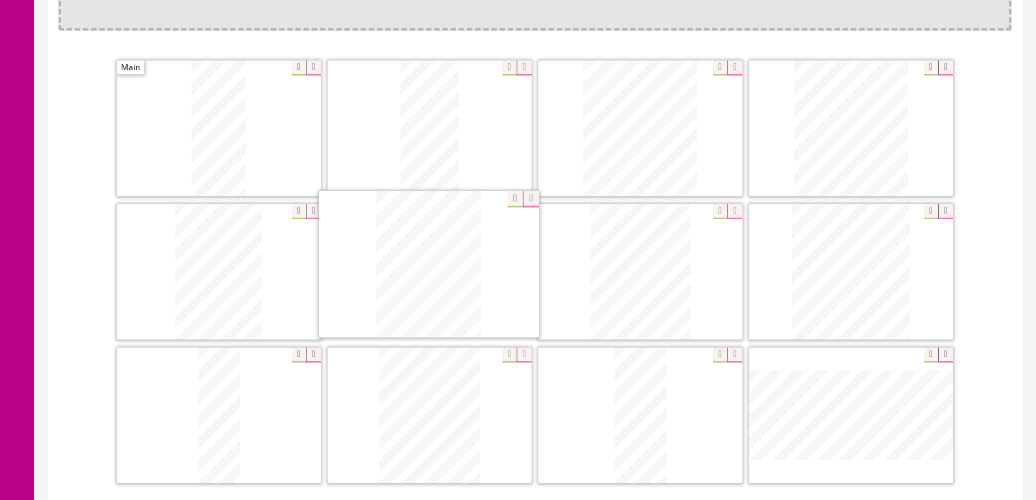
drag, startPoint x: 822, startPoint y: 252, endPoint x: 361, endPoint y: 287, distance: 462.2
drag, startPoint x: 237, startPoint y: 392, endPoint x: 647, endPoint y: 252, distance: 433.8
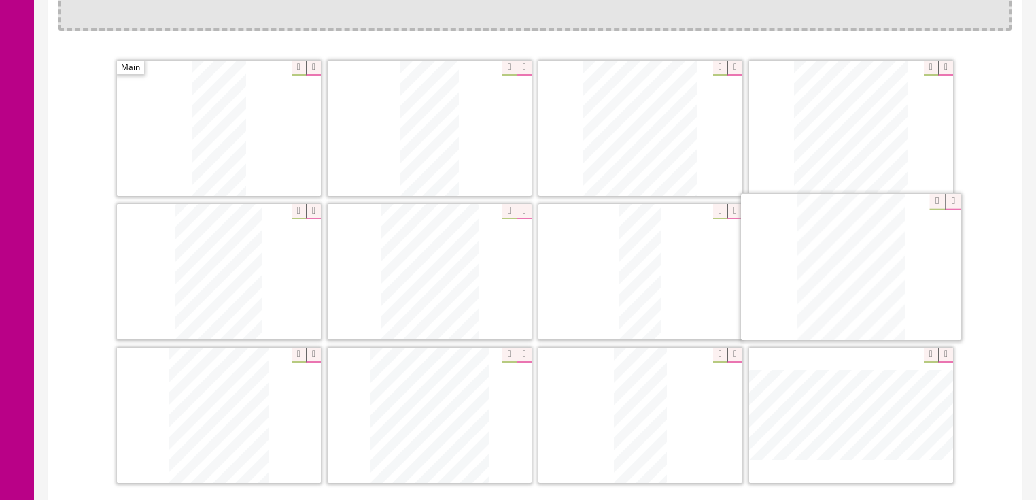
drag, startPoint x: 544, startPoint y: 343, endPoint x: 791, endPoint y: 276, distance: 254.9
drag, startPoint x: 383, startPoint y: 430, endPoint x: 156, endPoint y: 428, distance: 227.0
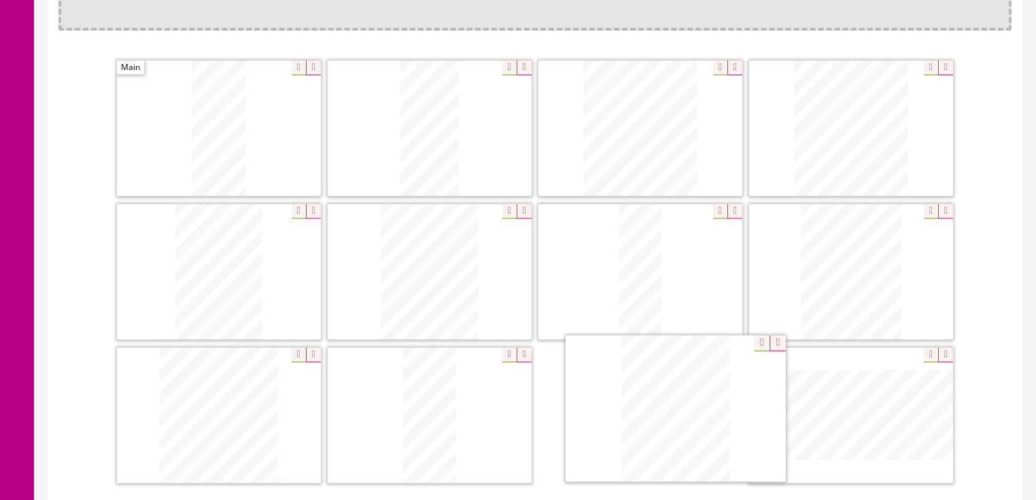
drag, startPoint x: 419, startPoint y: 432, endPoint x: 665, endPoint y: 427, distance: 246.1
click at [941, 352] on icon at bounding box center [945, 354] width 15 height 15
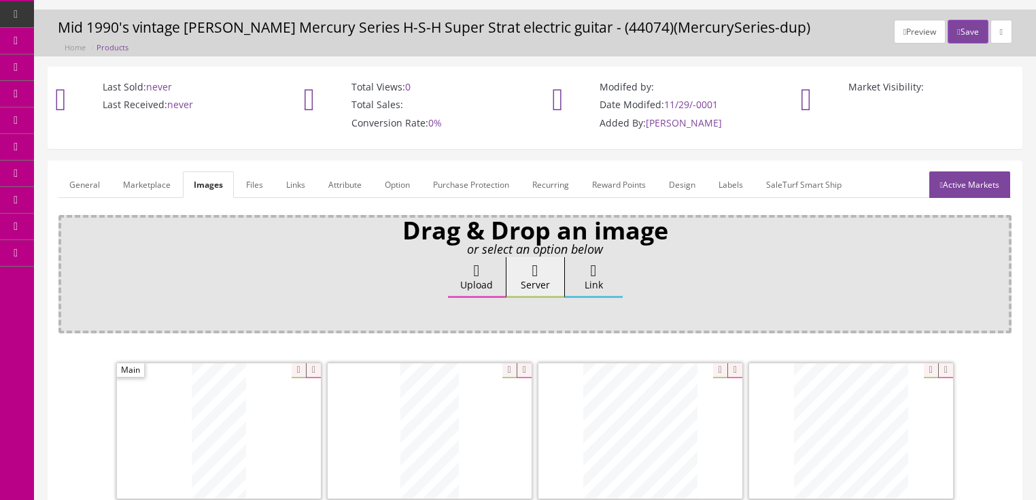
scroll to position [0, 0]
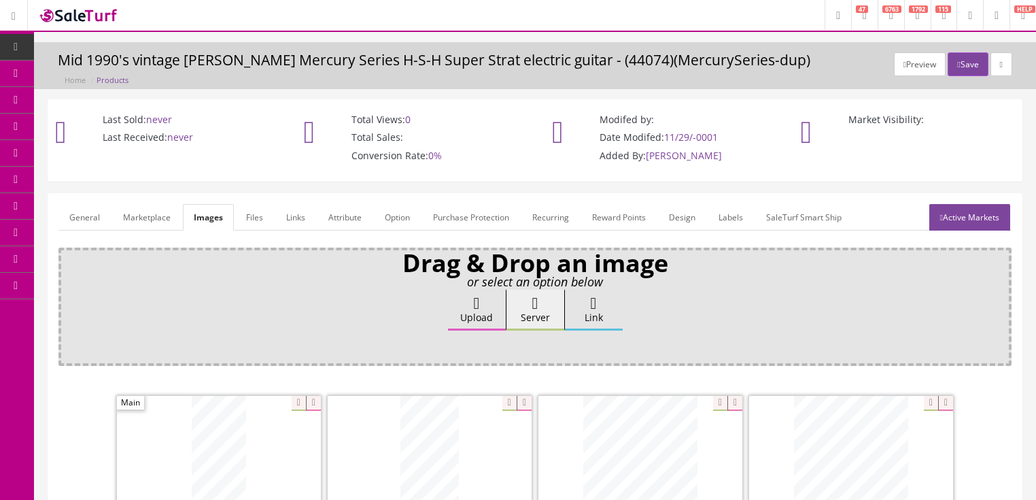
click at [96, 220] on link "General" at bounding box center [84, 217] width 52 height 27
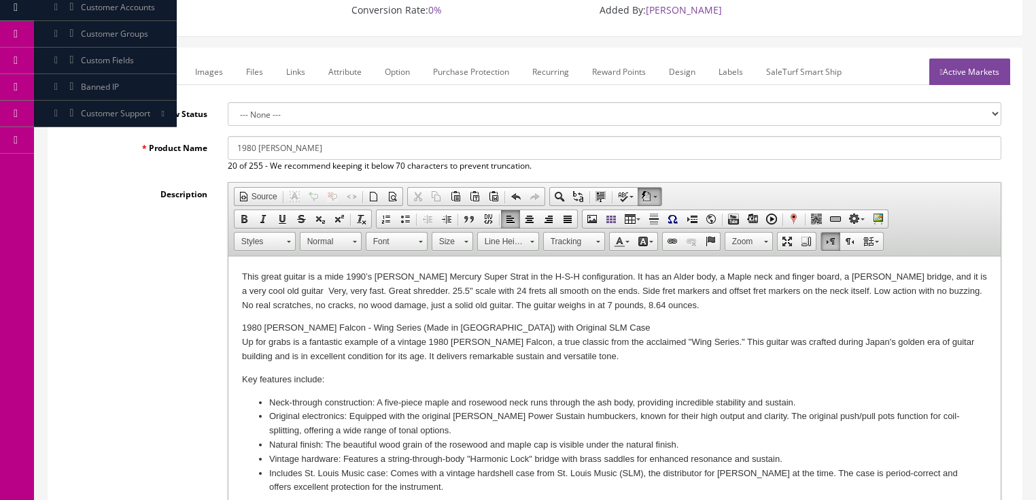
scroll to position [163, 0]
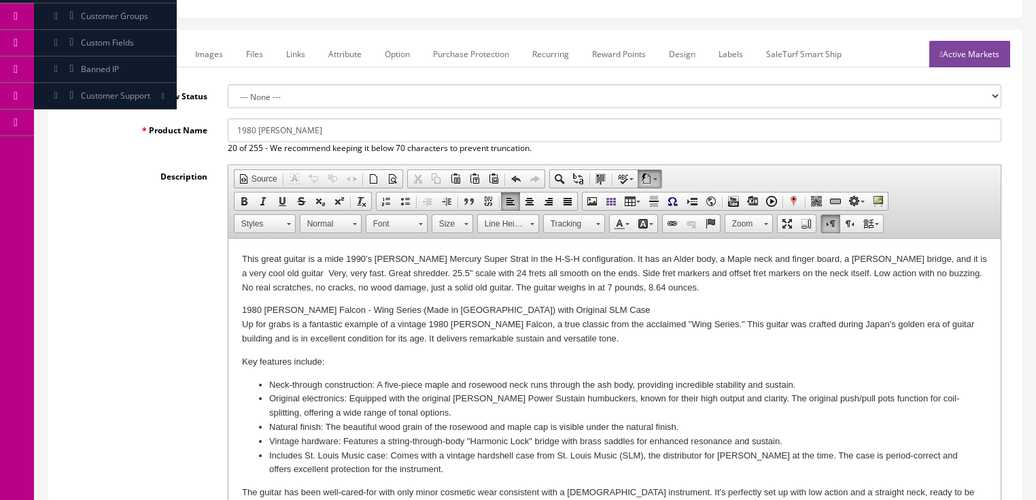
click at [324, 257] on p "This great guitar is a mide 1990’s Washburn Mercury Super Strat in the H-S-H co…" at bounding box center [613, 273] width 745 height 42
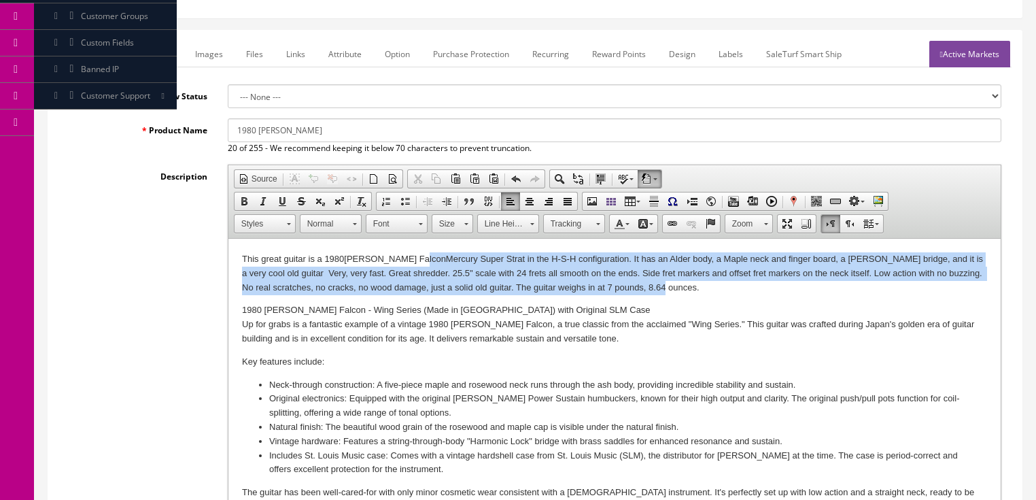
drag, startPoint x: 415, startPoint y: 258, endPoint x: 691, endPoint y: 295, distance: 278.4
click at [691, 294] on p "This great guitar is a 1980 Washburn FalconMercury Super Strat in the H-S-H con…" at bounding box center [613, 273] width 745 height 42
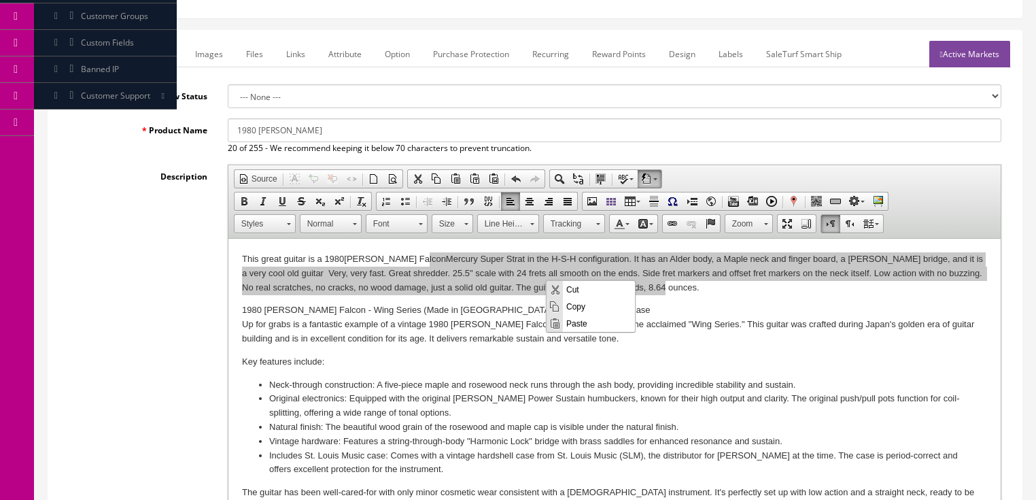
click at [585, 325] on span "Paste" at bounding box center [599, 322] width 72 height 17
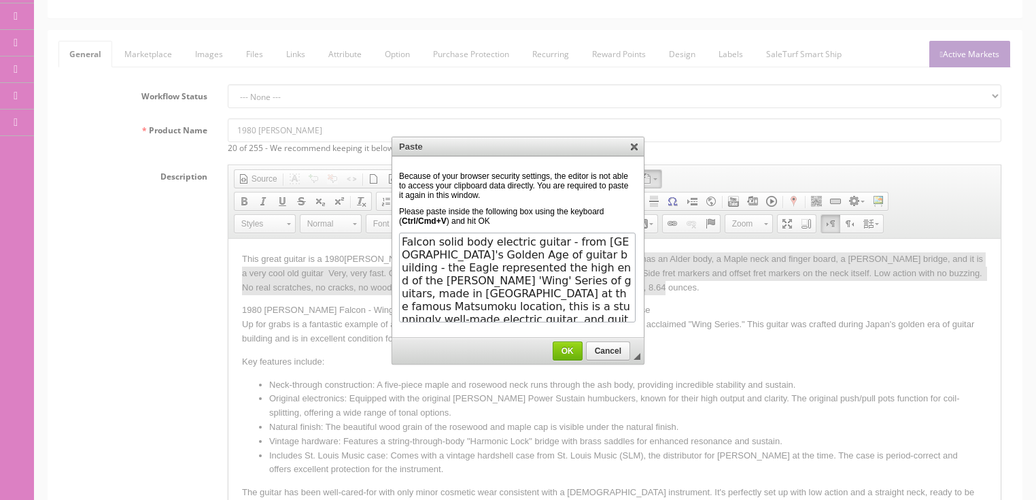
scroll to position [16, 0]
click at [575, 351] on span "OK" at bounding box center [567, 351] width 29 height 10
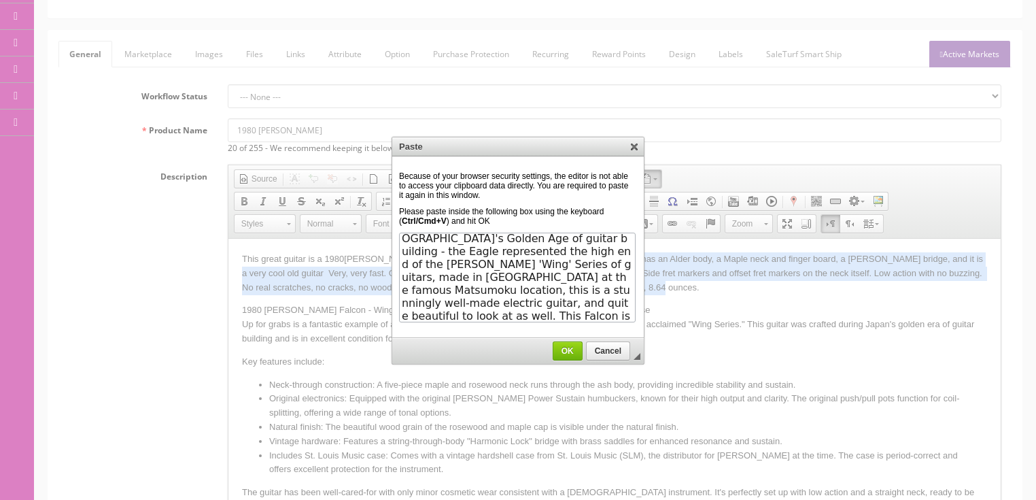
scroll to position [0, 0]
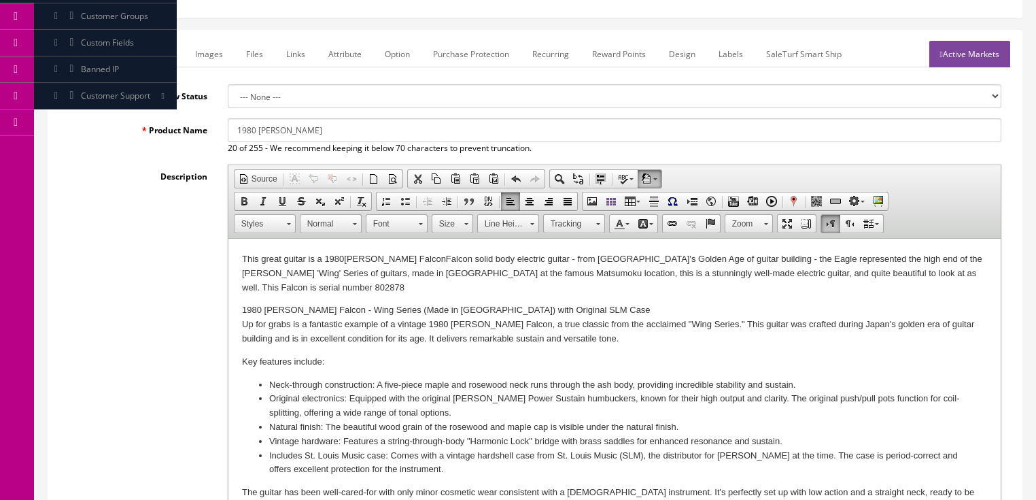
click at [414, 254] on p "This great guitar is a 1980 Washburn Falcon Falcon solid body electric guitar -…" at bounding box center [613, 273] width 745 height 42
click at [708, 260] on p "This great guitar is a 1980 Washburn Falcon solid body electric guitar - from J…" at bounding box center [613, 273] width 745 height 42
click at [912, 276] on p "This great guitar is a 1980 Washburn Falcon solid body electric guitar - from J…" at bounding box center [613, 273] width 745 height 42
drag, startPoint x: 241, startPoint y: 313, endPoint x: 275, endPoint y: 312, distance: 34.7
click at [275, 312] on html "This great guitar is a 1980 Washburn Falcon solid body electric guitar - from J…" at bounding box center [614, 462] width 772 height 446
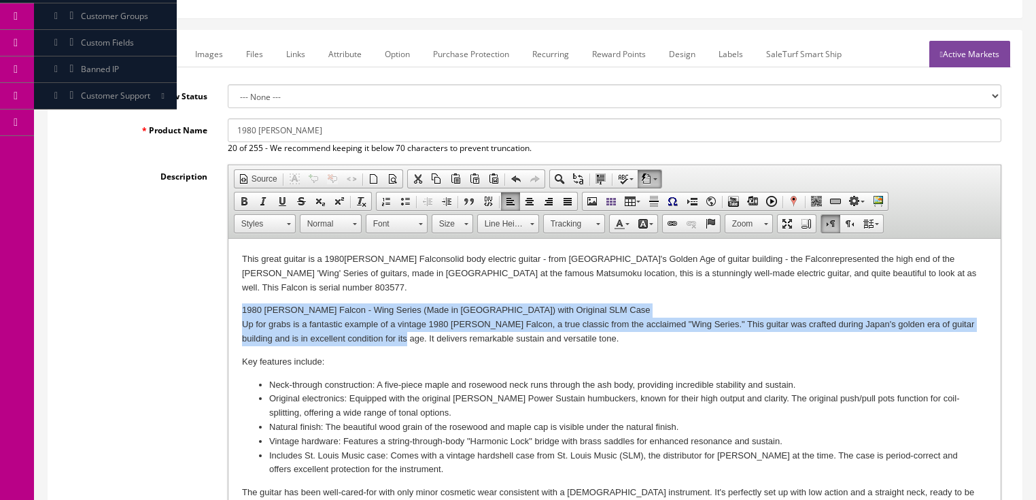
drag, startPoint x: 241, startPoint y: 295, endPoint x: 344, endPoint y: 324, distance: 107.4
click at [393, 328] on p "1980 Washburn Falcon - Wing Series (Made in Japan) with Original SLM Case Up fo…" at bounding box center [613, 324] width 745 height 42
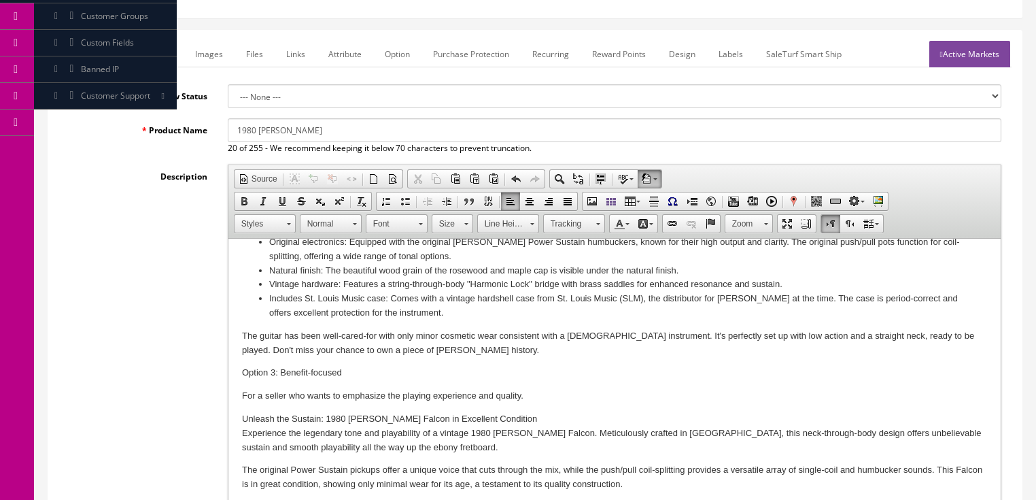
scroll to position [109, 0]
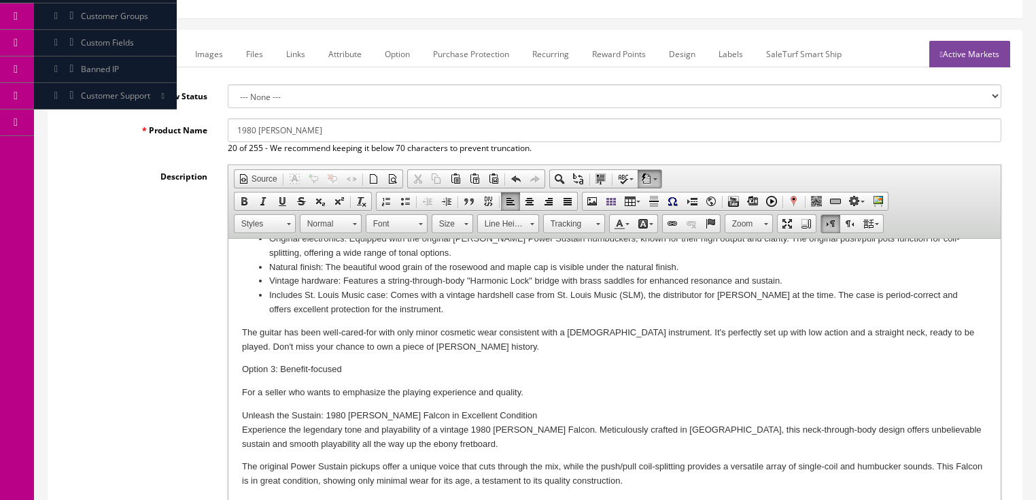
click at [414, 336] on p "The guitar has been well-cared-for with only minor cosmetic wear consistent wit…" at bounding box center [613, 340] width 745 height 29
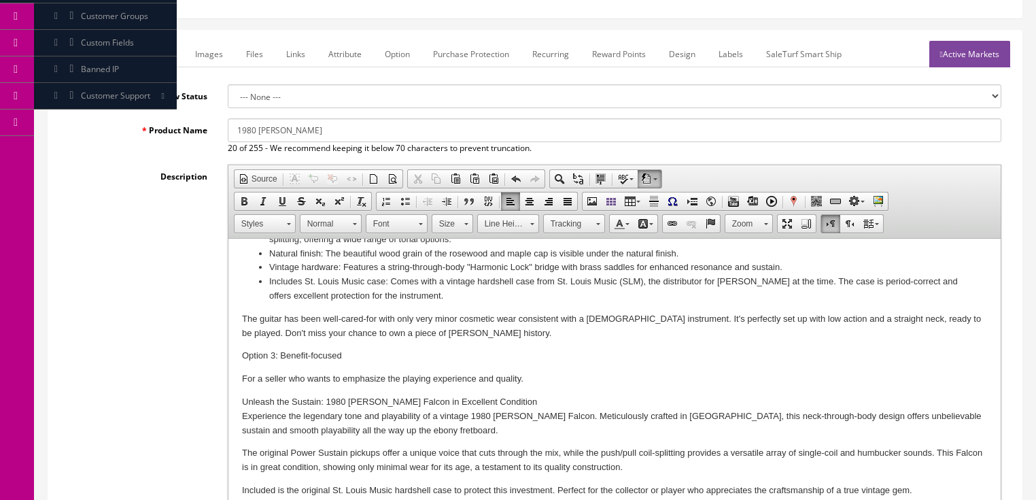
scroll to position [122, 0]
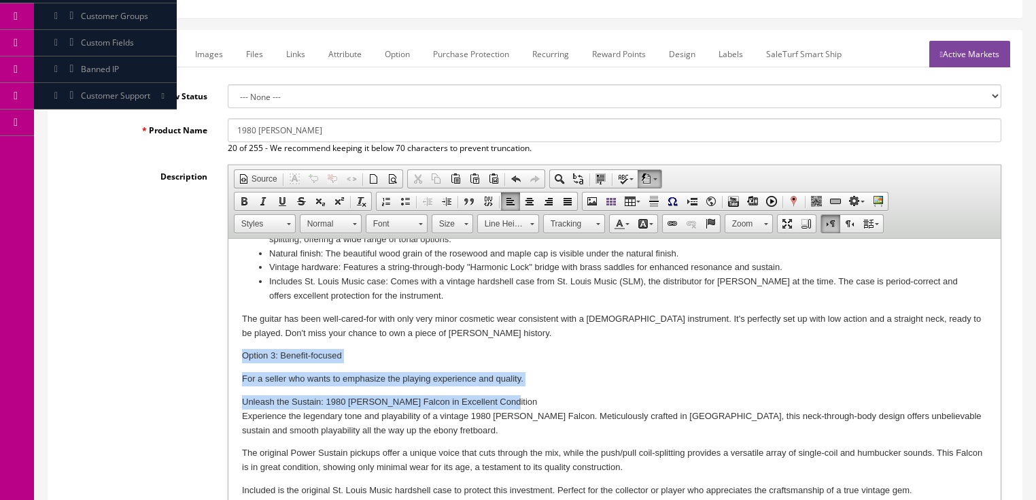
drag, startPoint x: 242, startPoint y: 355, endPoint x: 523, endPoint y: 392, distance: 283.1
click at [523, 392] on body "This great guitar is a 1980 Washburn Falcon solid body electric guitar - from J…" at bounding box center [613, 314] width 745 height 368
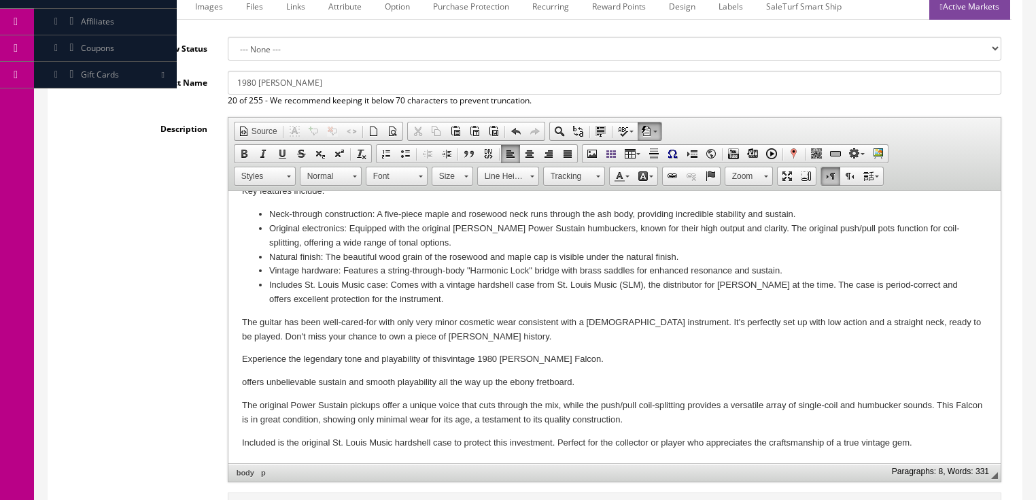
scroll to position [218, 0]
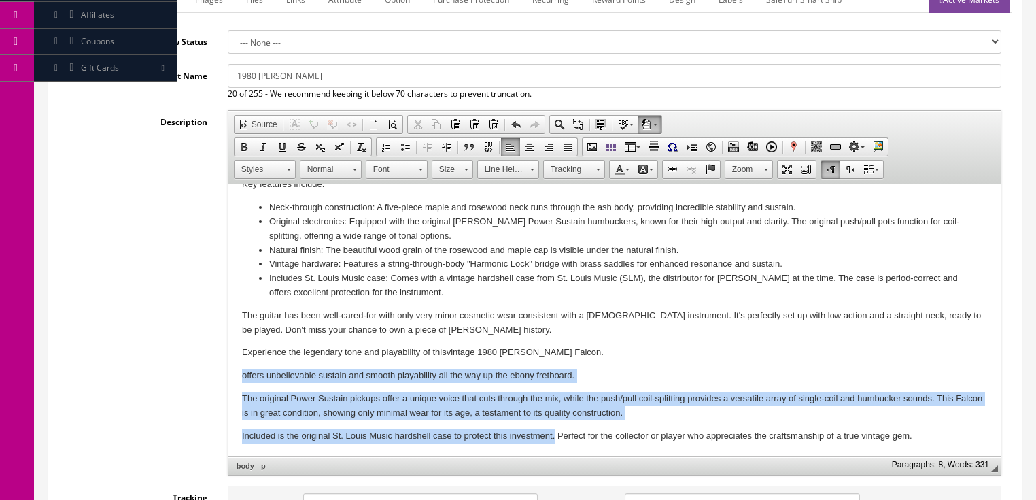
drag, startPoint x: 239, startPoint y: 375, endPoint x: 553, endPoint y: 439, distance: 320.5
click at [553, 439] on html "This great guitar is a 1980 Washburn Falcon solid body electric guitar - from J…" at bounding box center [614, 284] width 772 height 343
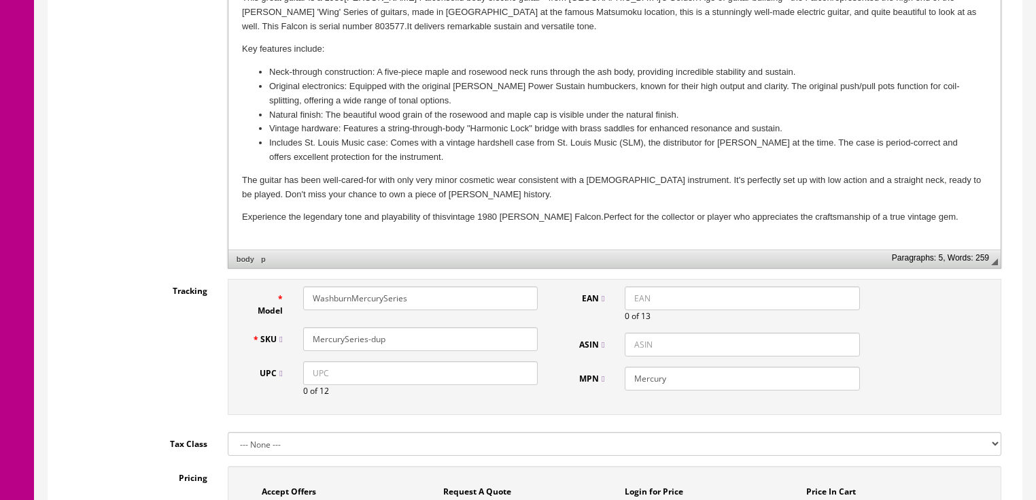
scroll to position [435, 0]
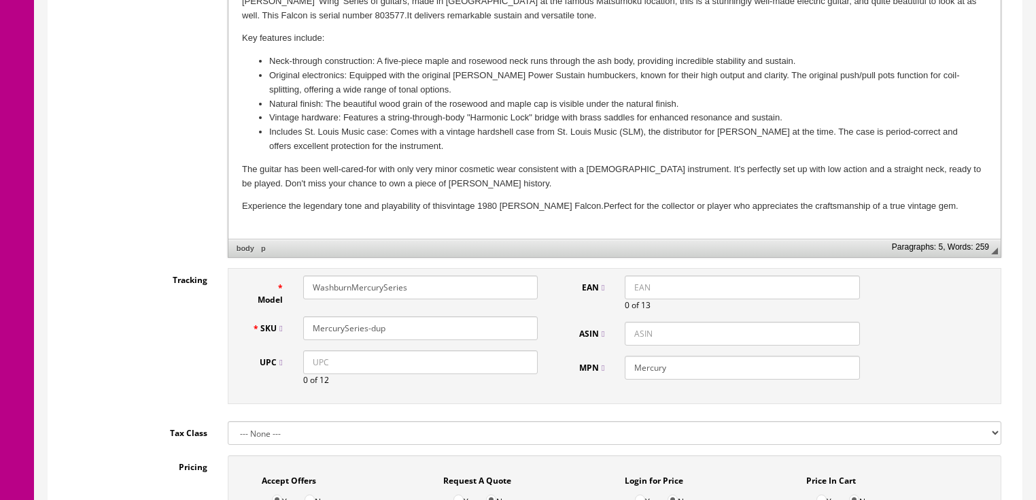
drag, startPoint x: 353, startPoint y: 288, endPoint x: 452, endPoint y: 291, distance: 98.6
click at [447, 291] on input "WashburnMercurySeries" at bounding box center [420, 287] width 235 height 24
type input "WashburnFalcon"
drag, startPoint x: 411, startPoint y: 321, endPoint x: 158, endPoint y: 331, distance: 253.1
click at [158, 331] on div "Tracking Model WashburnFalcon SKU MercurySeries-dup UPC 0 of 12 EAN 0 of 13 ASI…" at bounding box center [534, 339] width 953 height 143
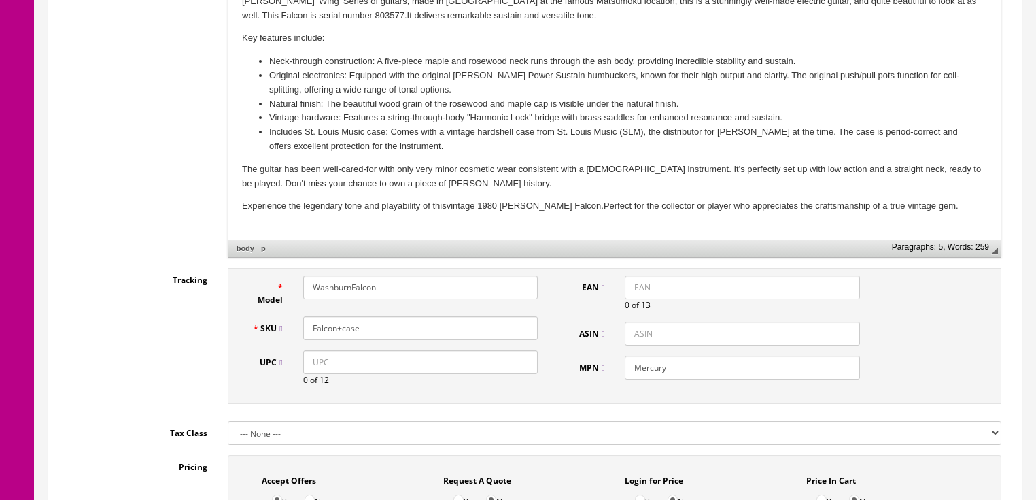
type input "Falcon+case"
drag, startPoint x: 677, startPoint y: 366, endPoint x: 609, endPoint y: 360, distance: 68.3
click at [608, 362] on div "MPN Mercury" at bounding box center [717, 368] width 307 height 24
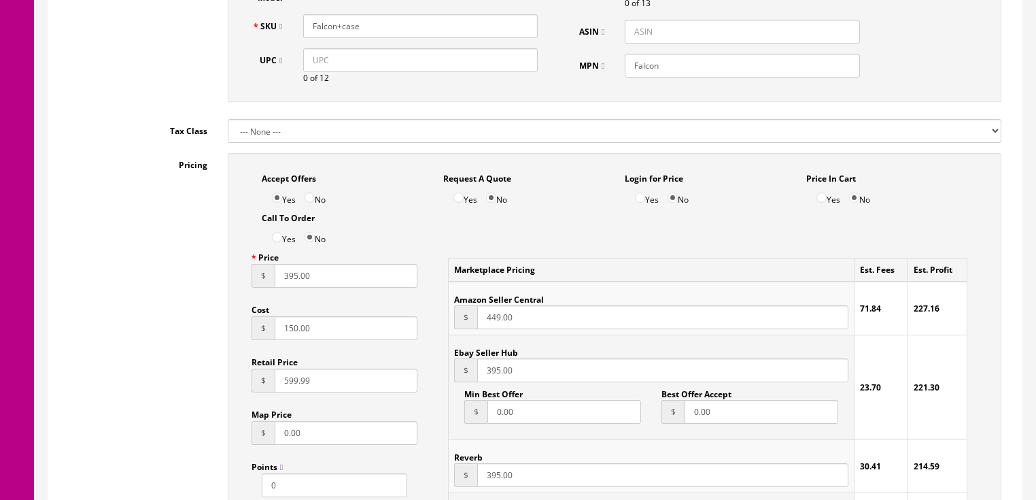
scroll to position [761, 0]
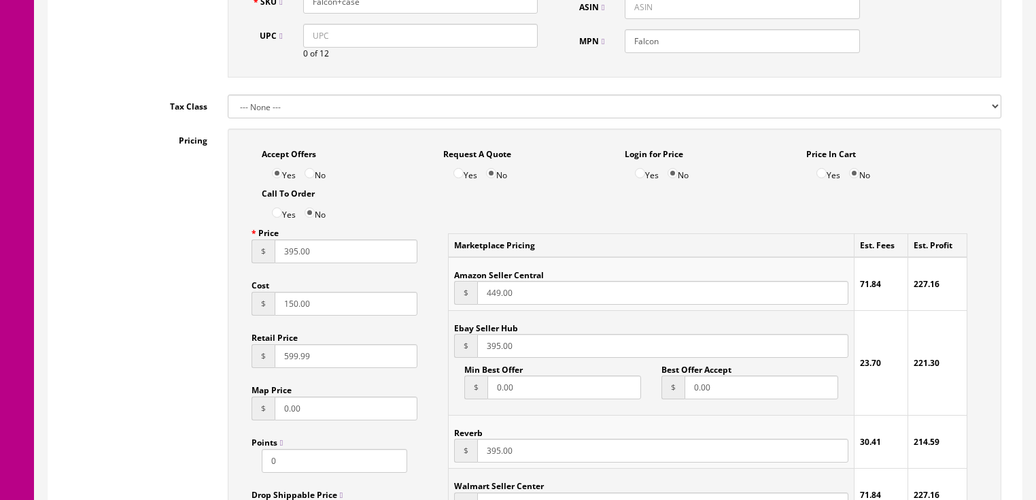
type input "Falcon"
drag, startPoint x: 319, startPoint y: 309, endPoint x: 224, endPoint y: 309, distance: 95.2
click at [224, 309] on div "Accept Offers Yes No Request A Quote Yes No Login for Price Yes No Price In Car…" at bounding box center [615, 435] width 794 height 614
type input "500.00"
click at [280, 357] on input "599.99" at bounding box center [346, 356] width 143 height 24
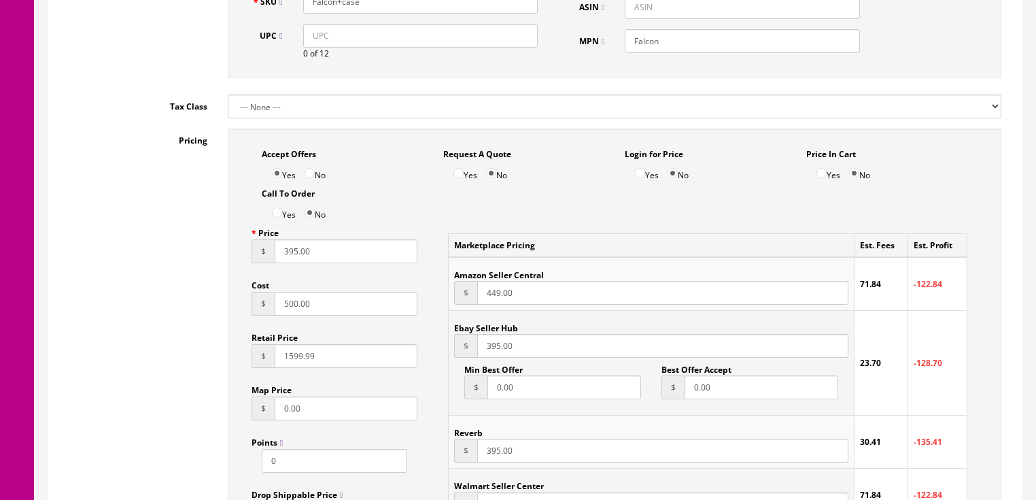
type input "1599.99"
drag, startPoint x: 315, startPoint y: 260, endPoint x: 218, endPoint y: 261, distance: 97.9
click at [218, 261] on div "Accept Offers Yes No Request A Quote Yes No Login for Price Yes No Price In Car…" at bounding box center [615, 435] width 794 height 614
type input "1095.00"
drag, startPoint x: 533, startPoint y: 353, endPoint x: 484, endPoint y: 353, distance: 48.9
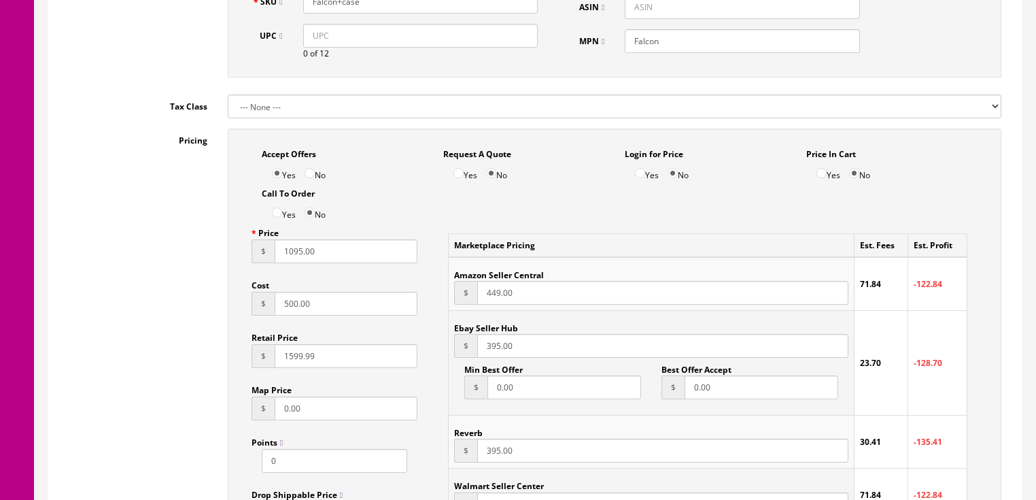
click at [484, 353] on input "395.00" at bounding box center [662, 346] width 370 height 24
type input "1095.00"
drag, startPoint x: 536, startPoint y: 465, endPoint x: 465, endPoint y: 462, distance: 70.7
click at [465, 462] on div "$ 395.00" at bounding box center [651, 450] width 394 height 24
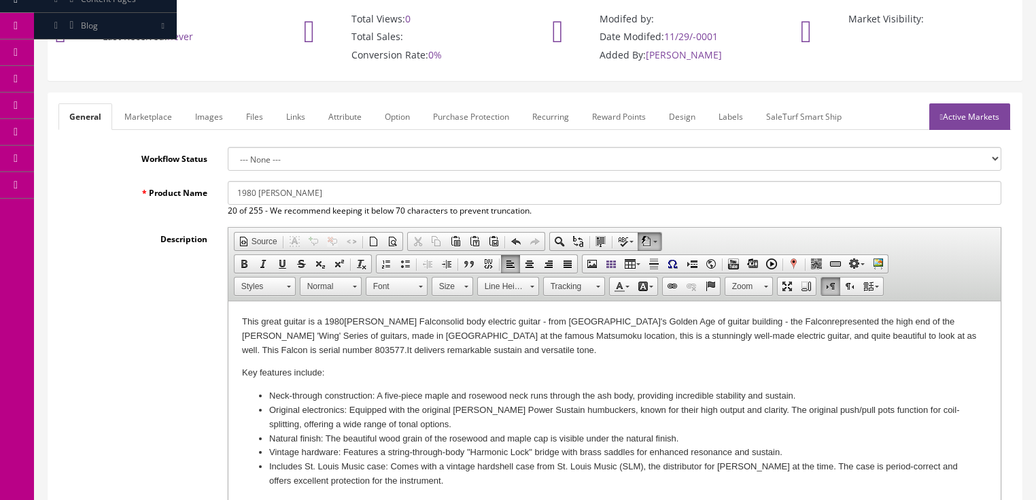
scroll to position [0, 0]
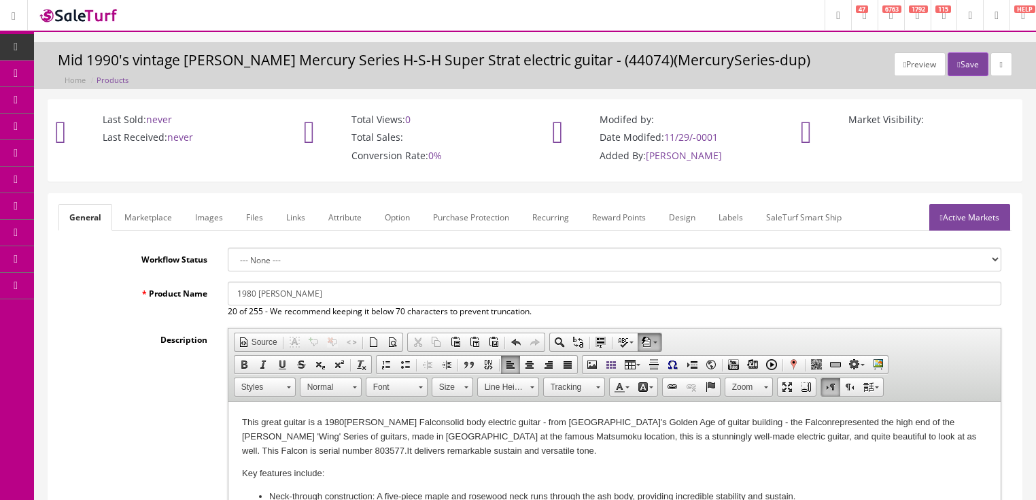
type input "1095.00"
drag, startPoint x: 302, startPoint y: 294, endPoint x: 400, endPoint y: 289, distance: 98.0
click at [400, 289] on input "1980 Washburn Flacon" at bounding box center [615, 293] width 774 height 24
drag, startPoint x: 231, startPoint y: 292, endPoint x: 606, endPoint y: 266, distance: 376.1
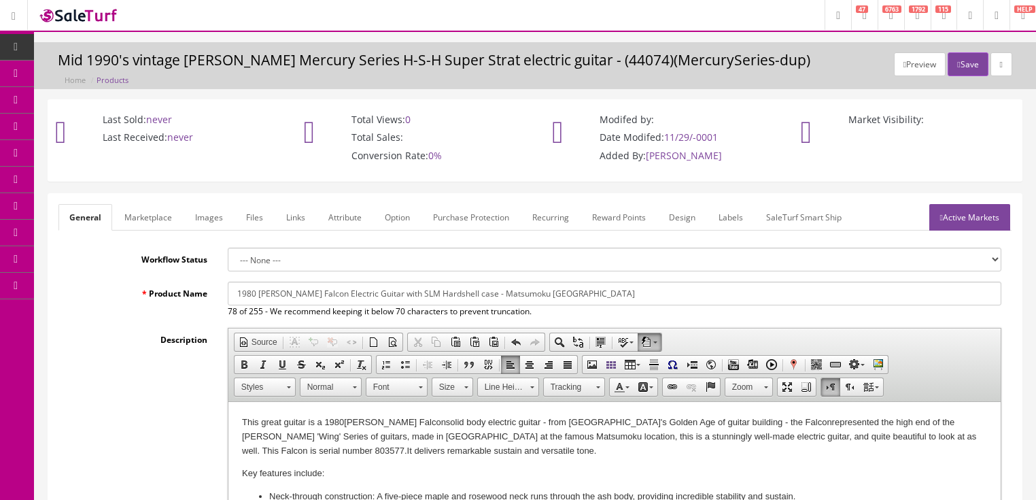
type input "1980 Washburn Falcon Electric Guitar with SLM Hardshell case - Matsumoku Japan"
click at [141, 222] on link "Marketplace" at bounding box center [148, 217] width 69 height 27
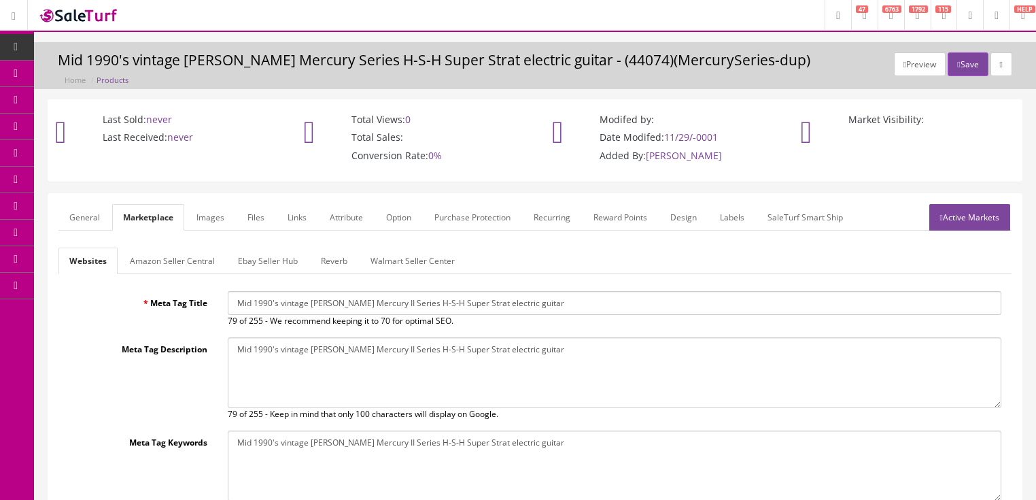
drag, startPoint x: 238, startPoint y: 300, endPoint x: 661, endPoint y: 300, distance: 422.8
click at [661, 300] on input "Mid 1990's vintage Washburn Mercury II Series H-S-H Super Strat electric guitar" at bounding box center [615, 303] width 774 height 24
paste input "1980 Washburn Falcon Electric Guitar with SLM Hardshell case - Matsumoku Japan"
type input "1980 Washburn Falcon Electric Guitar with SLM Hardshell case - Matsumoku Japan"
drag, startPoint x: 231, startPoint y: 347, endPoint x: 585, endPoint y: 354, distance: 354.2
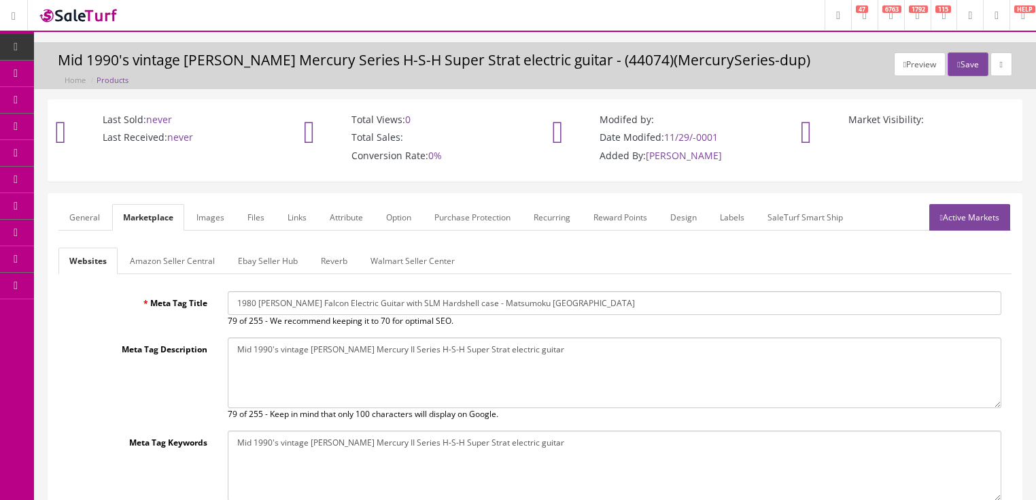
click at [585, 354] on textarea "Mid 1990's vintage Washburn Mercury II Series H-S-H Super Strat electric guitar" at bounding box center [615, 372] width 774 height 71
paste textarea "1980 Washburn Falcon Electric Guitar with SLM Hardshell case - Matsumoku Japan"
type textarea "1980 Washburn Falcon Electric Guitar with SLM Hardshell case - Matsumoku Japan"
drag, startPoint x: 229, startPoint y: 440, endPoint x: 587, endPoint y: 449, distance: 357.7
click at [587, 449] on textarea "Mid 1990's vintage Washburn Mercury II Series H-S-H Super Strat electric guitar" at bounding box center [615, 465] width 774 height 71
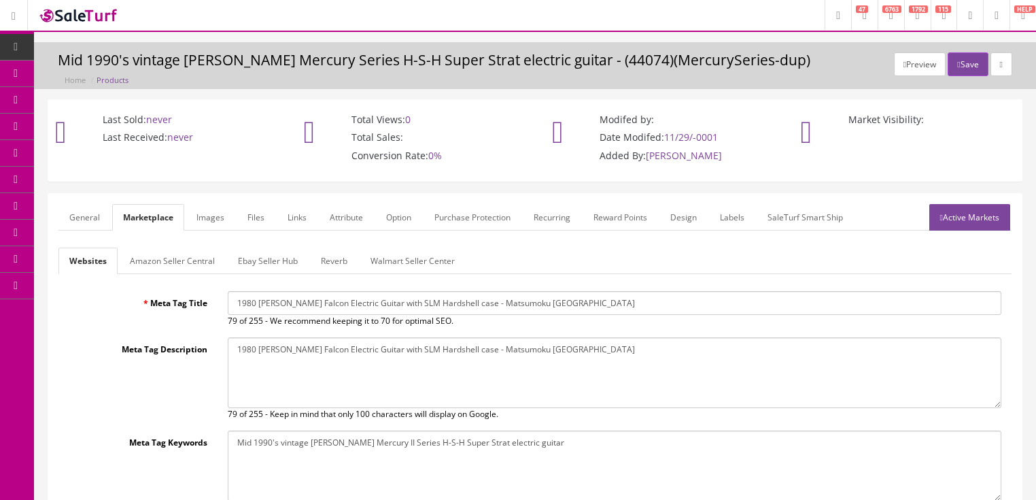
paste textarea "1980 Washburn Falcon Electric Guitar with SLM Hardshell case - Matsumoku Japan"
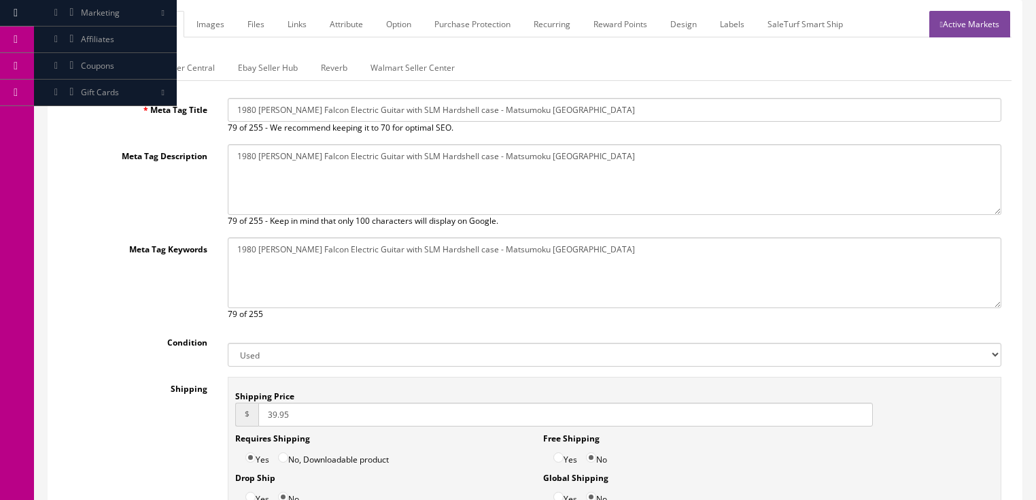
scroll to position [326, 0]
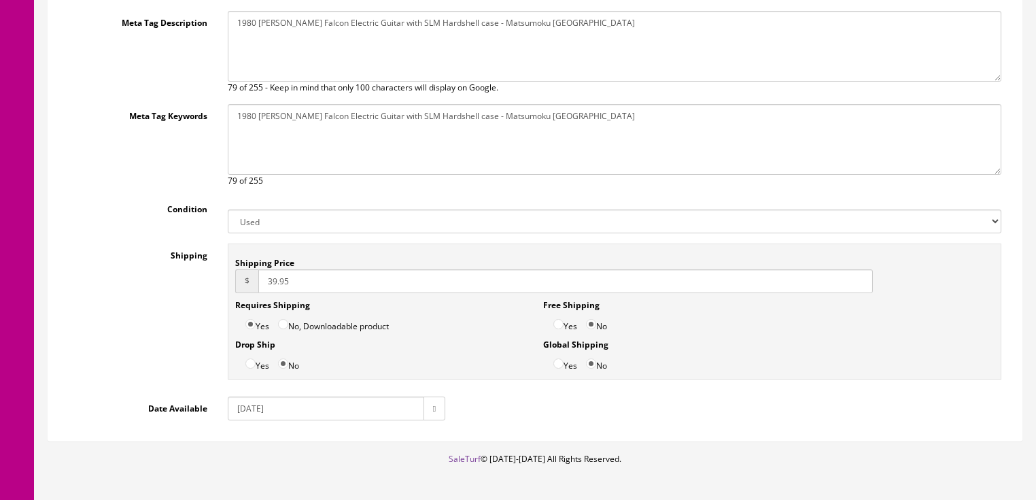
type textarea "1980 Washburn Falcon Electric Guitar with SLM Hardshell case - Matsumoku Japan"
click at [263, 413] on input "2025-03-04" at bounding box center [326, 408] width 196 height 24
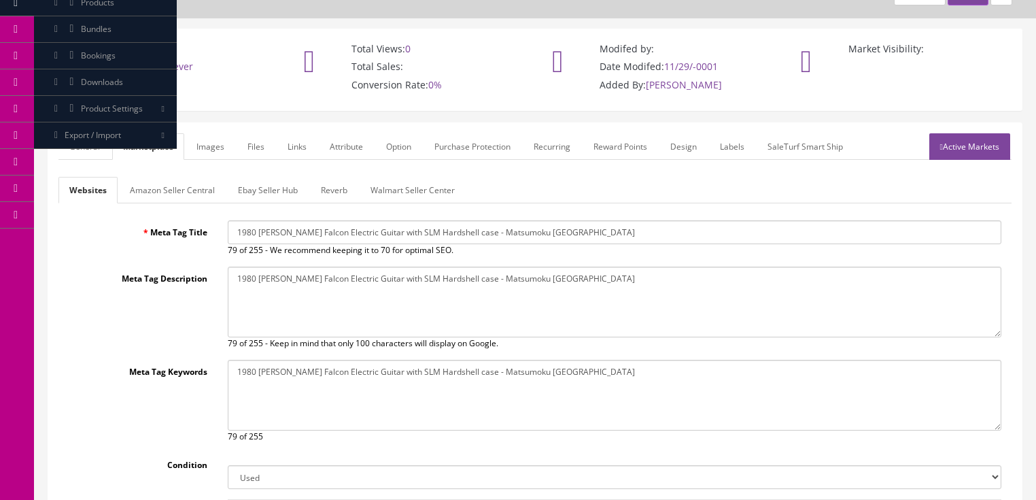
scroll to position [54, 0]
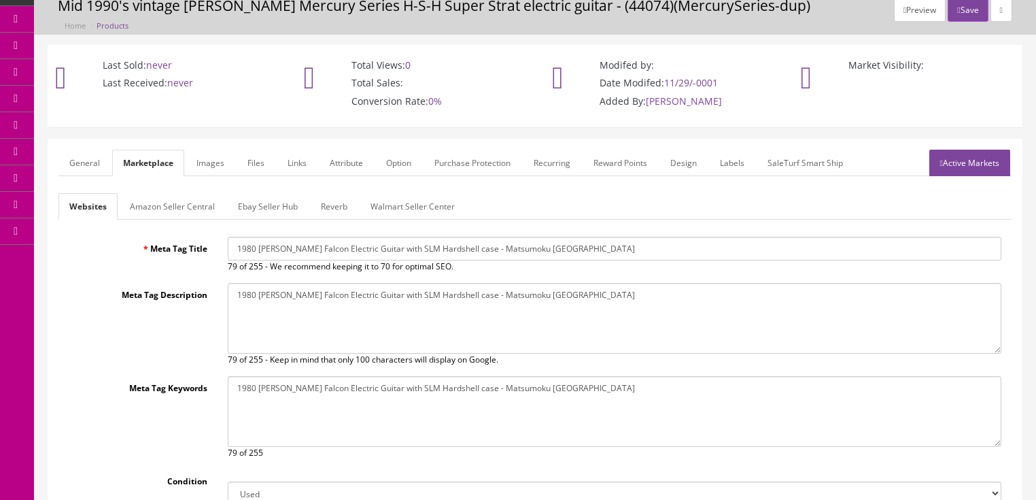
type input "2025-09-26"
click at [275, 207] on link "Ebay Seller Hub" at bounding box center [268, 206] width 82 height 27
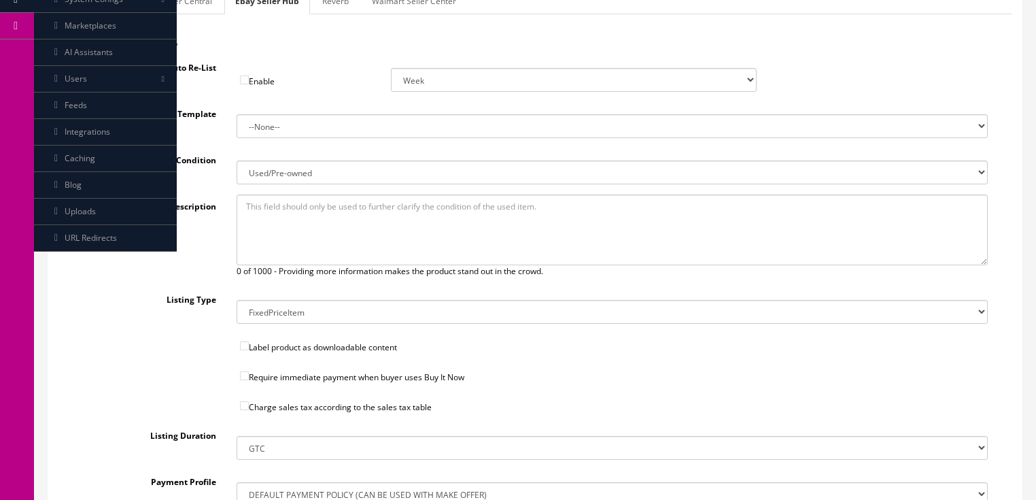
scroll to position [211, 0]
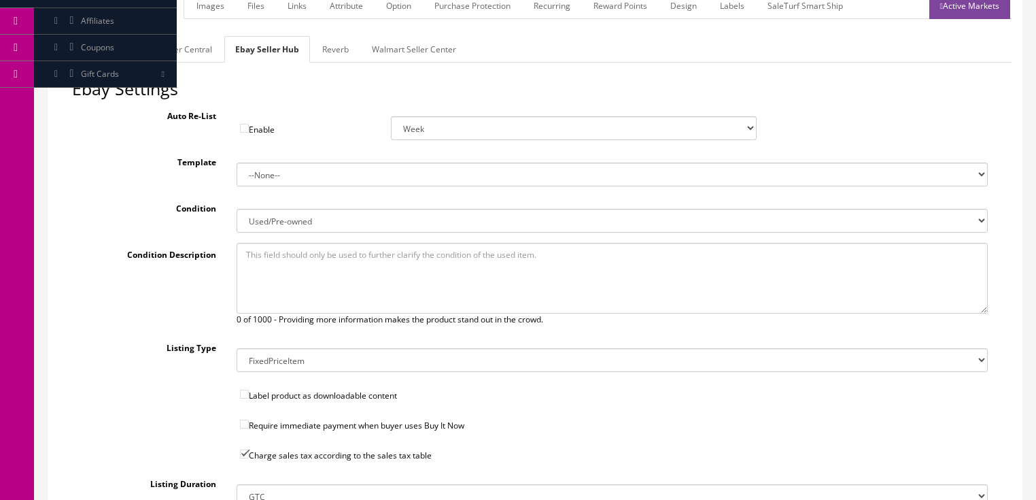
click at [326, 55] on link "Reverb" at bounding box center [335, 49] width 48 height 27
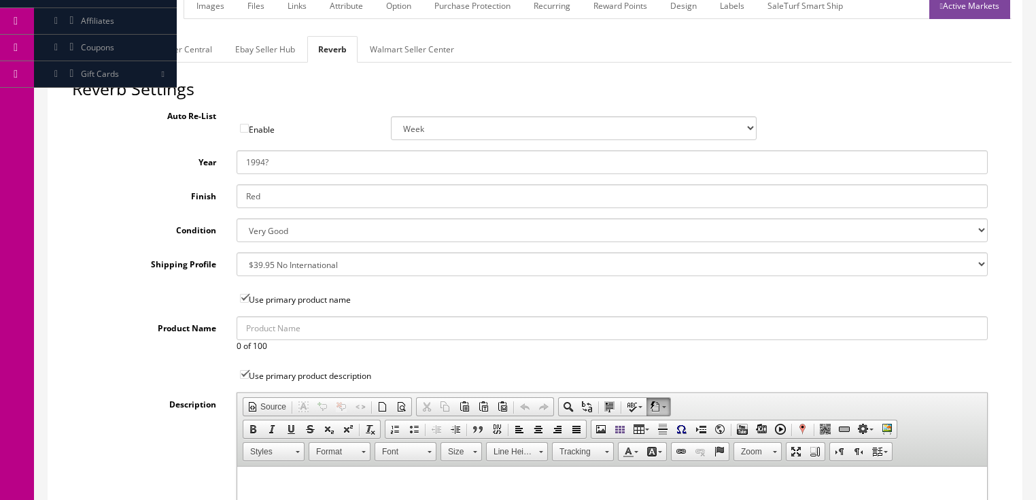
drag, startPoint x: 254, startPoint y: 166, endPoint x: 297, endPoint y: 167, distance: 42.8
click at [297, 167] on input "1994?" at bounding box center [612, 162] width 751 height 24
type input "1980"
drag, startPoint x: 271, startPoint y: 189, endPoint x: 194, endPoint y: 182, distance: 77.1
click at [194, 182] on div "Reverb Settings Auto Re-List Enable Week 2 Weeks 30 Days (Month) 90 Days (3 Mon…" at bounding box center [534, 424] width 953 height 688
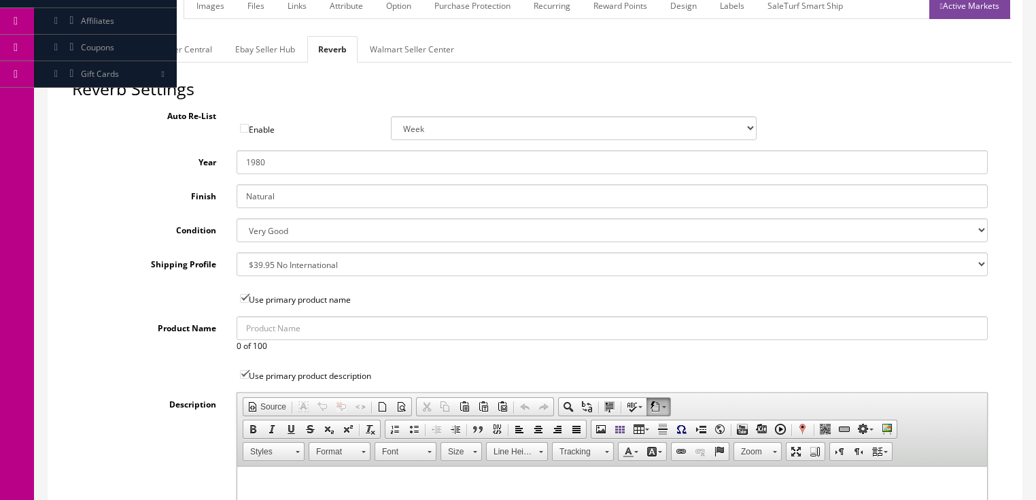
type input "Natural"
click at [253, 234] on select "Brand New Mint Excellent Very Good Good Fair Poor B-Stock Non Functioning" at bounding box center [612, 230] width 751 height 24
select select "df268ad1-c462-4ba6-b6db-e007e23922ea"
click at [237, 218] on select "Brand New Mint Excellent Very Good Good Fair Poor B-Stock Non Functioning" at bounding box center [612, 230] width 751 height 24
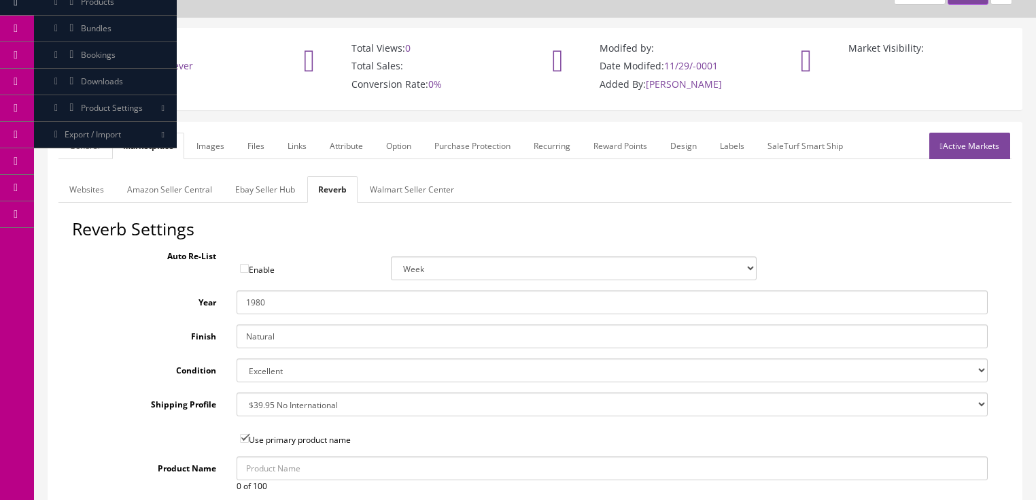
scroll to position [0, 0]
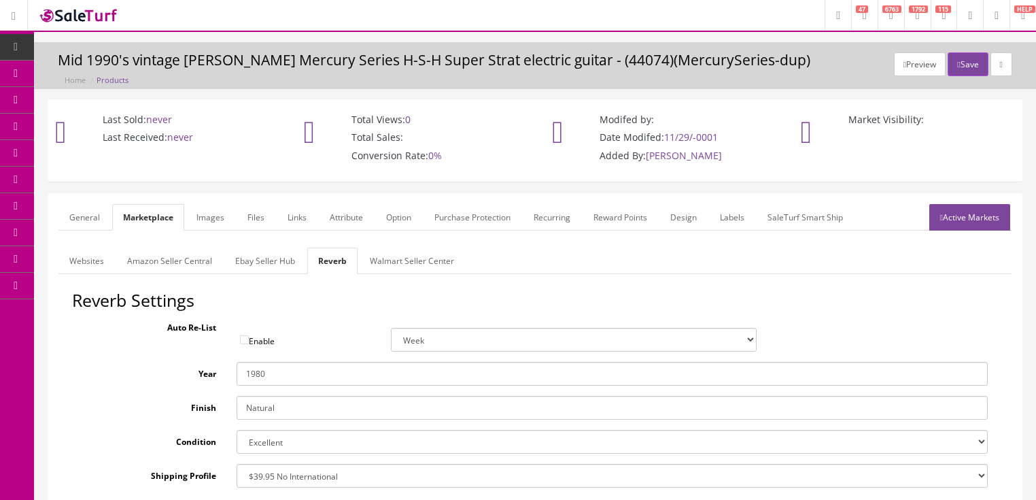
click at [204, 209] on link "Images" at bounding box center [211, 217] width 50 height 27
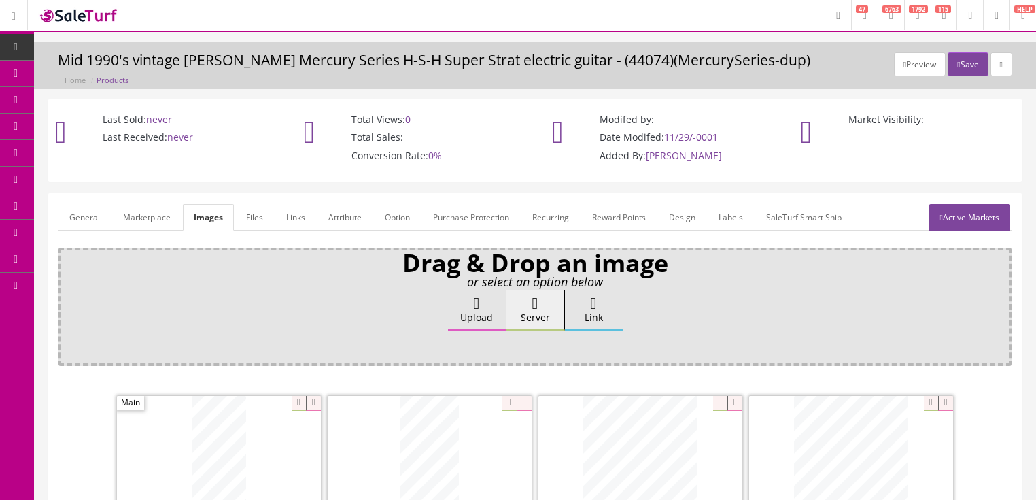
click at [338, 222] on link "Attribute" at bounding box center [344, 217] width 55 height 27
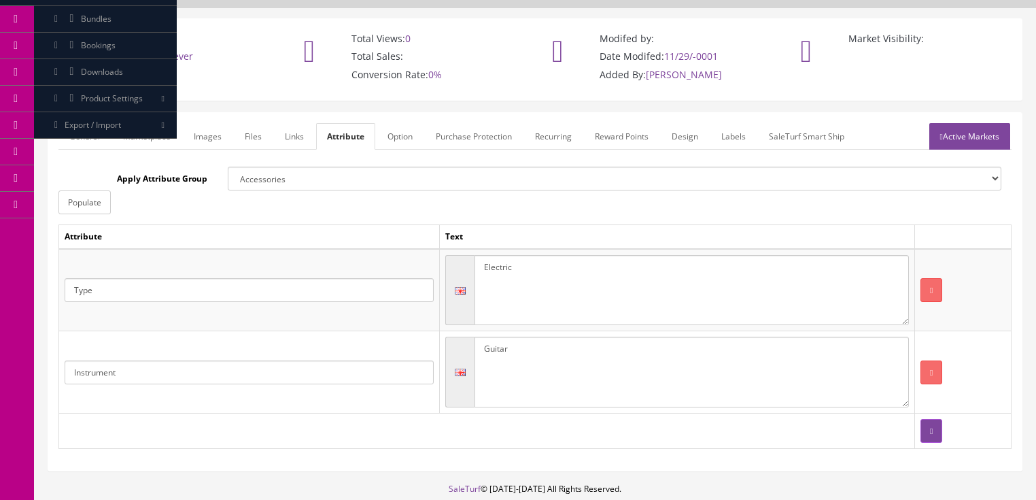
scroll to position [48, 0]
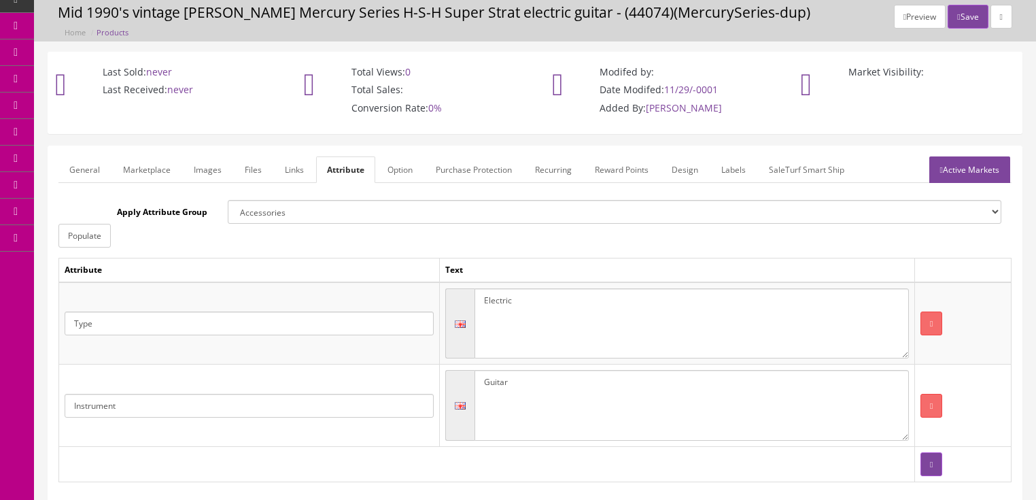
click at [974, 171] on link "Active Markets" at bounding box center [969, 169] width 81 height 27
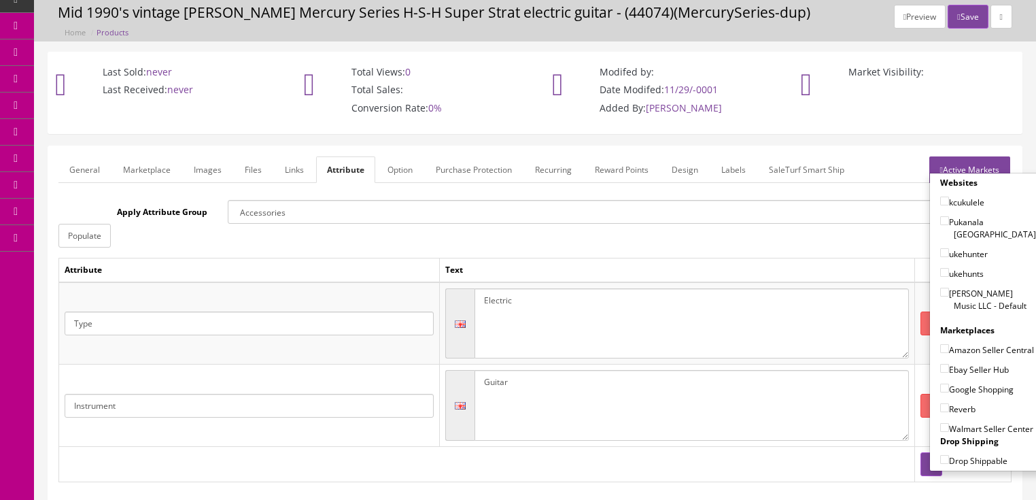
click at [942, 288] on input"] "[PERSON_NAME] Music LLC - Default" at bounding box center [944, 292] width 9 height 9
checkbox input"] "true"
drag, startPoint x: 938, startPoint y: 362, endPoint x: 939, endPoint y: 373, distance: 10.9
click at [940, 364] on input"] "Ebay Seller Hub" at bounding box center [944, 368] width 9 height 9
checkbox input"] "true"
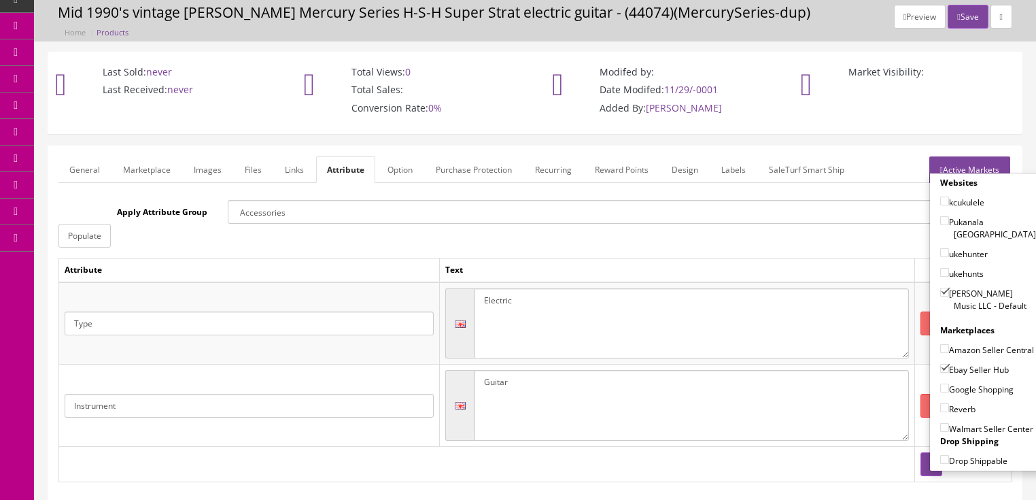
click at [940, 384] on input"] "Google Shopping" at bounding box center [944, 387] width 9 height 9
checkbox input"] "true"
click at [940, 406] on input"] "Reverb" at bounding box center [944, 407] width 9 height 9
checkbox input"] "true"
click at [971, 160] on link "Active Markets" at bounding box center [969, 169] width 81 height 27
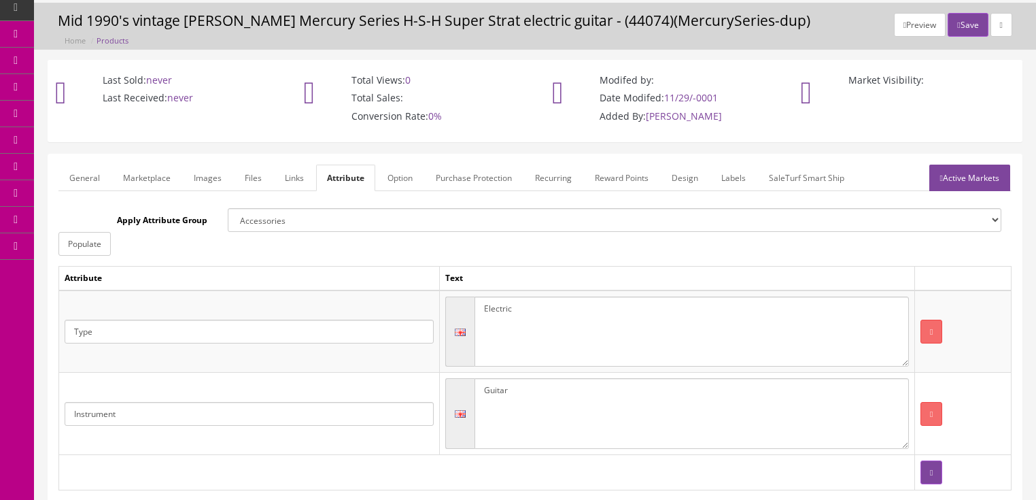
scroll to position [54, 0]
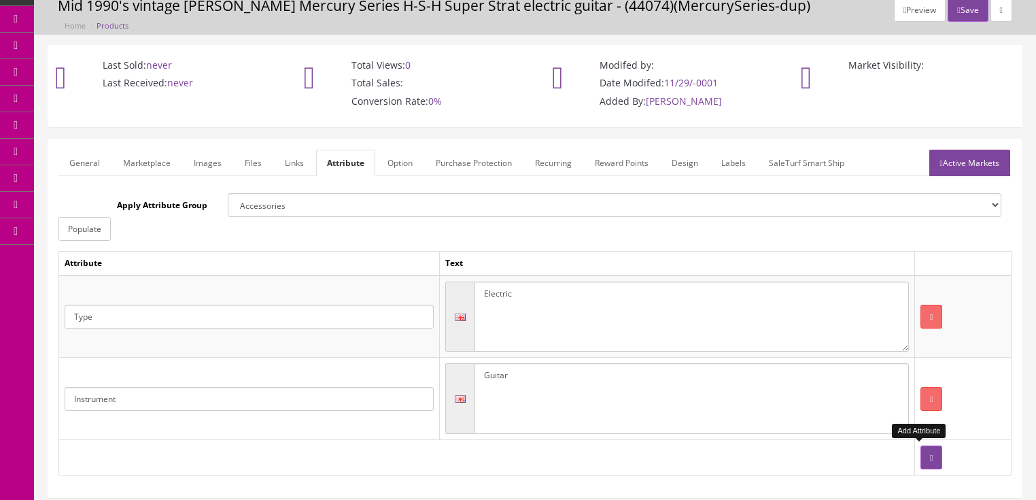
click at [922, 457] on button "button" at bounding box center [931, 457] width 22 height 24
click at [247, 473] on input "text" at bounding box center [249, 480] width 369 height 24
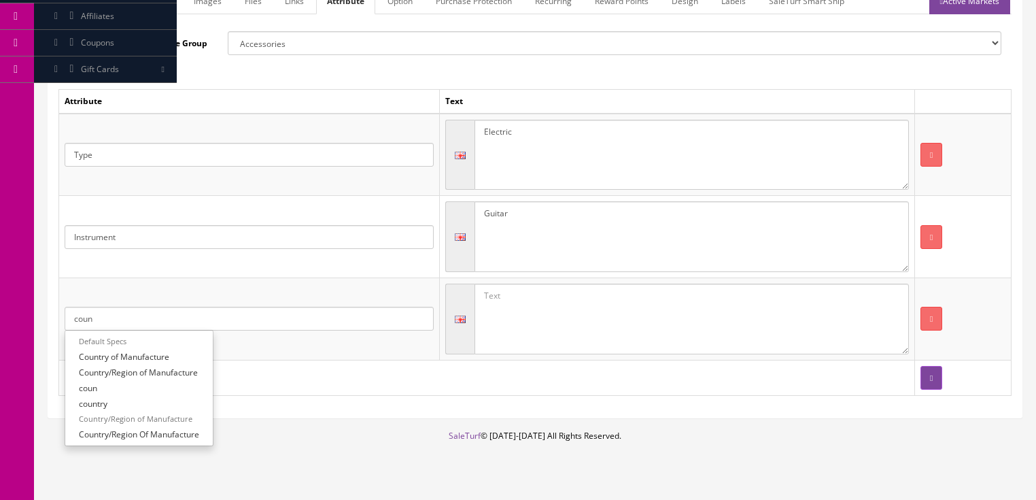
scroll to position [218, 0]
click at [141, 360] on link "Country of Manufacture" at bounding box center [139, 355] width 148 height 16
type input "Country of Manufacture"
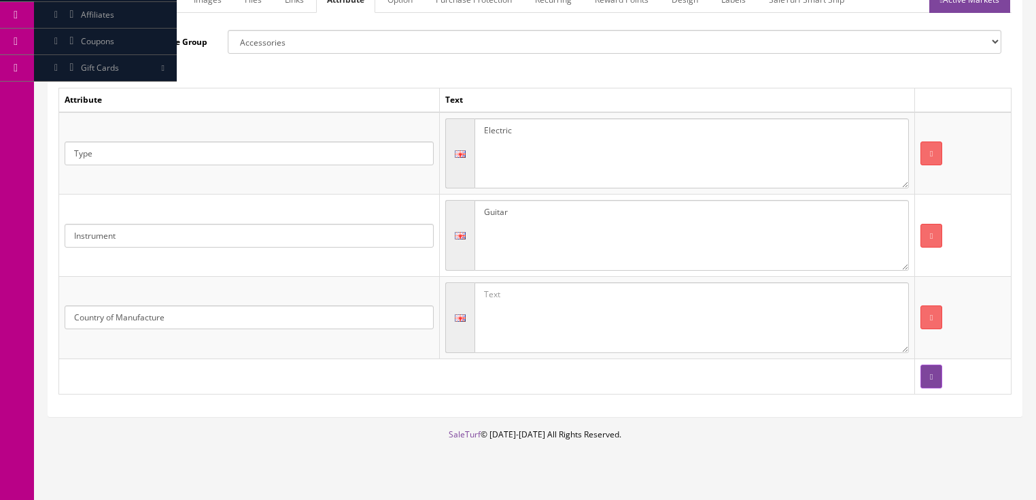
click at [540, 305] on textarea at bounding box center [691, 317] width 434 height 71
type textarea "[GEOGRAPHIC_DATA]"
click at [924, 375] on button "button" at bounding box center [931, 376] width 22 height 24
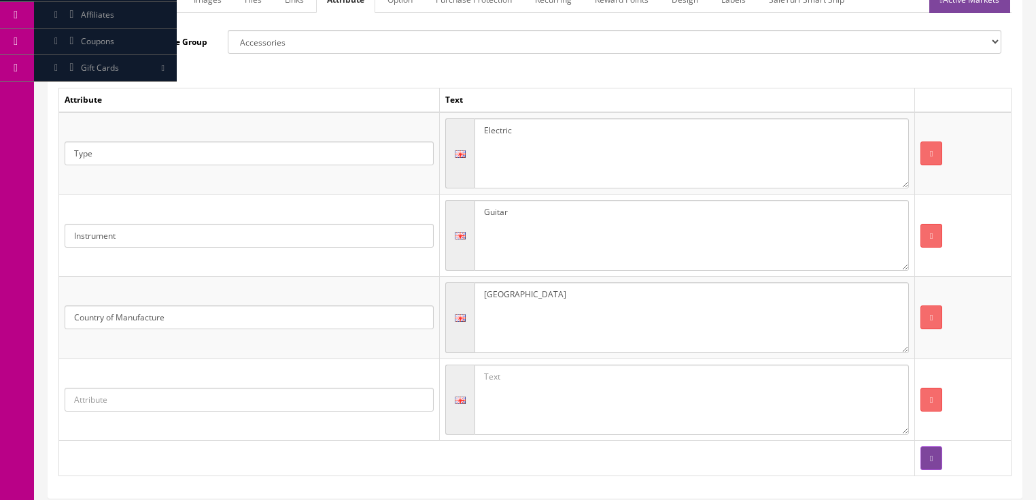
click at [140, 402] on input "text" at bounding box center [249, 399] width 369 height 24
click at [136, 479] on link "Case included?" at bounding box center [118, 483] width 107 height 16
type input "Case included?"
click at [577, 386] on textarea at bounding box center [691, 399] width 434 height 71
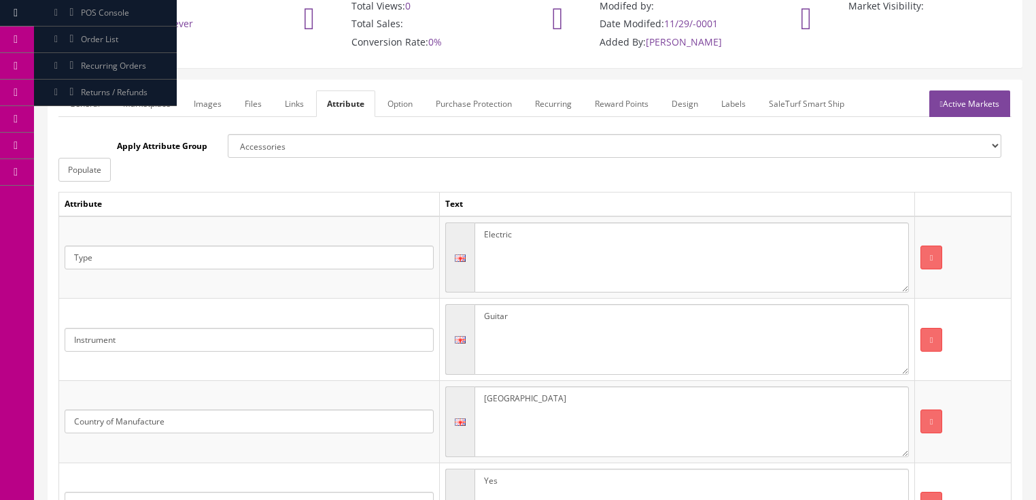
scroll to position [109, 0]
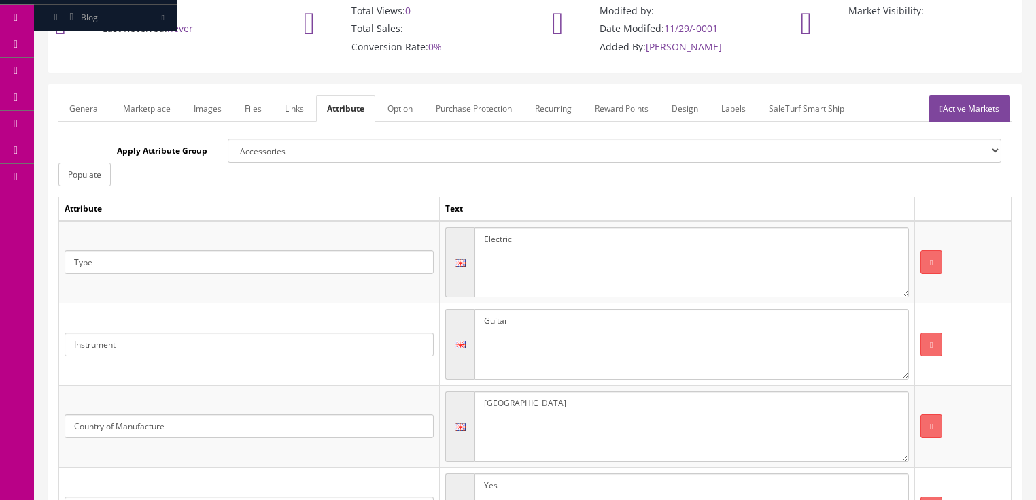
type textarea "Yes"
click at [979, 107] on link "Active Markets" at bounding box center [969, 108] width 81 height 27
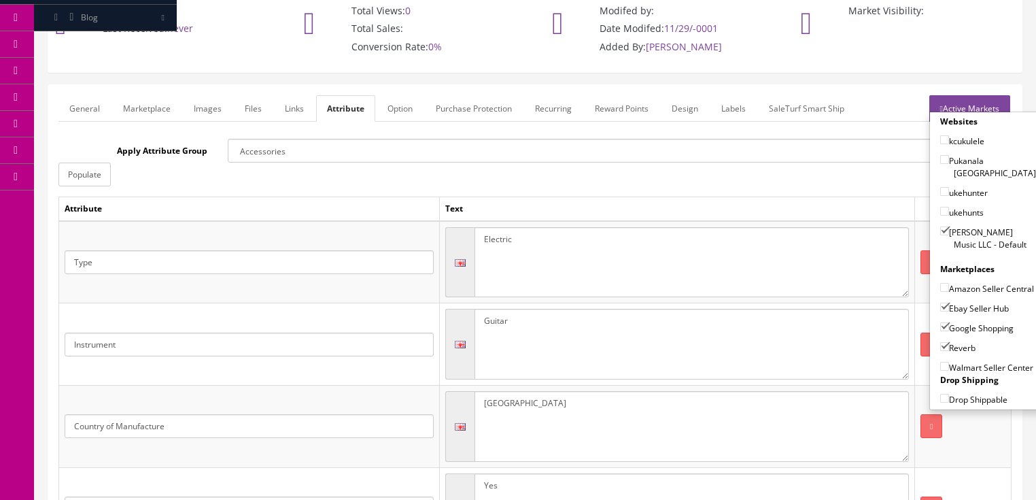
click at [984, 103] on link "Active Markets" at bounding box center [969, 108] width 81 height 27
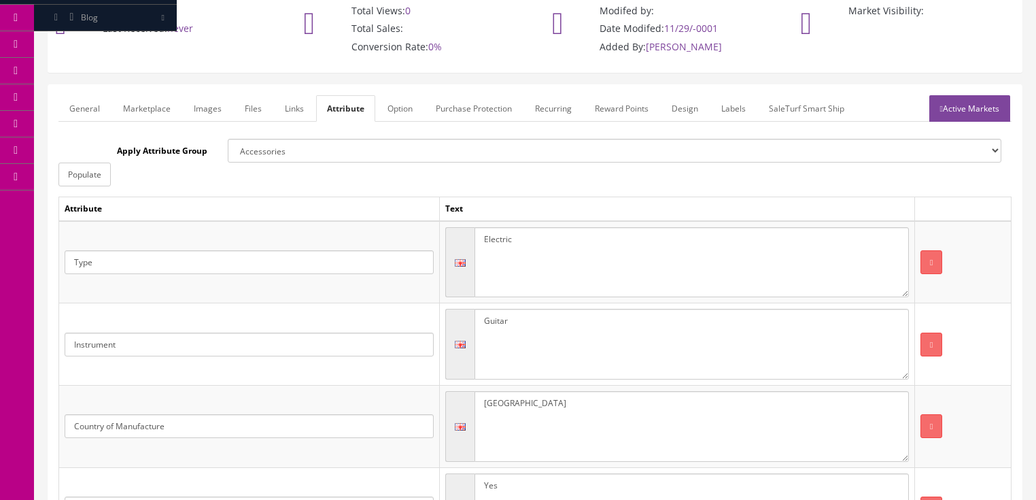
click at [99, 114] on link "General" at bounding box center [84, 108] width 52 height 27
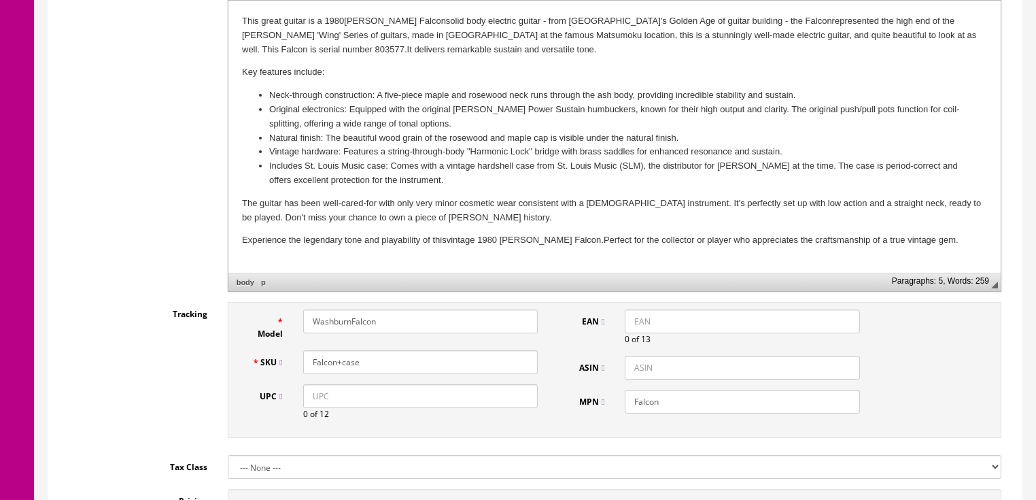
scroll to position [435, 0]
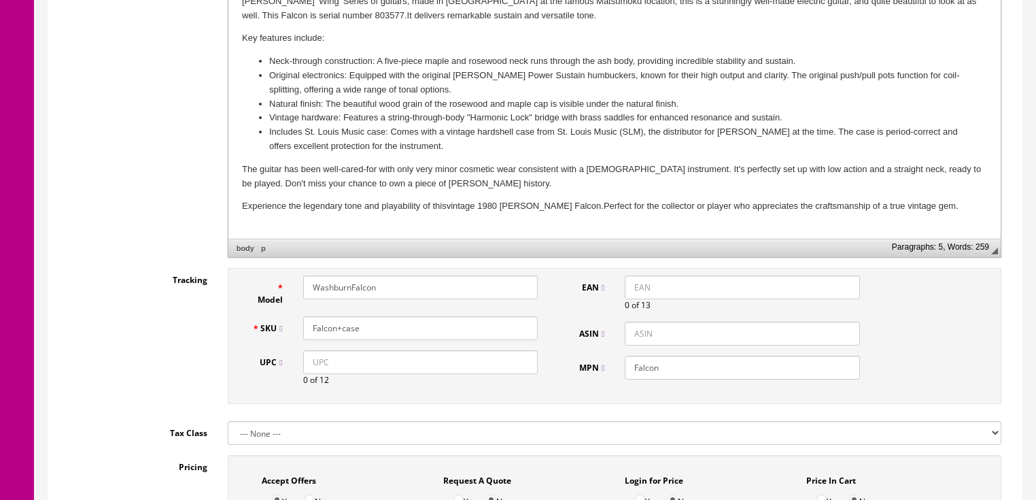
drag, startPoint x: 373, startPoint y: 324, endPoint x: 293, endPoint y: 323, distance: 79.5
click at [293, 323] on div "Falcon+case" at bounding box center [420, 328] width 255 height 24
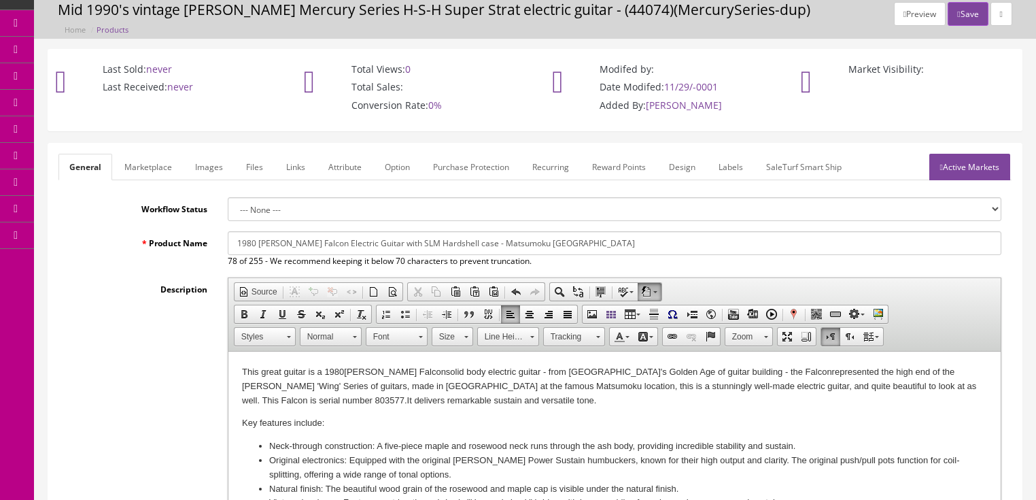
scroll to position [54, 0]
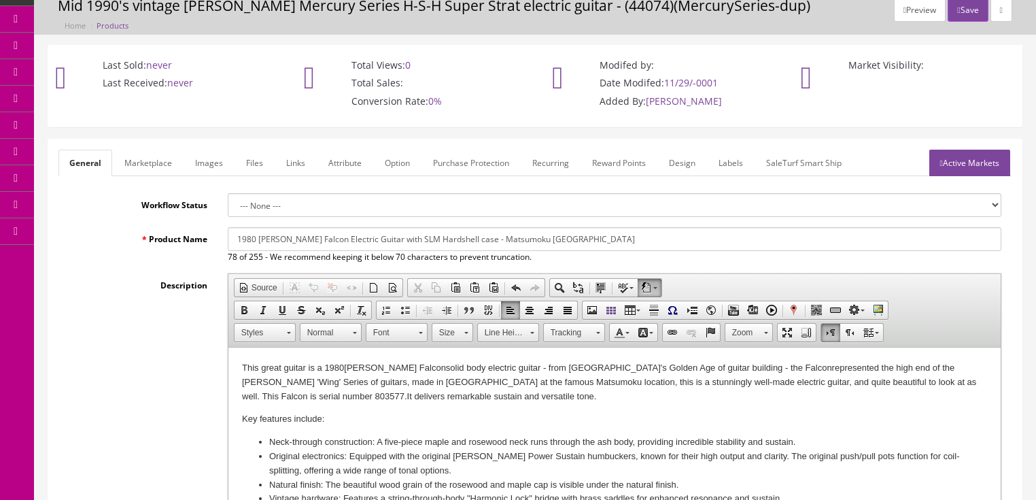
click at [959, 16] on button "Save" at bounding box center [968, 10] width 40 height 24
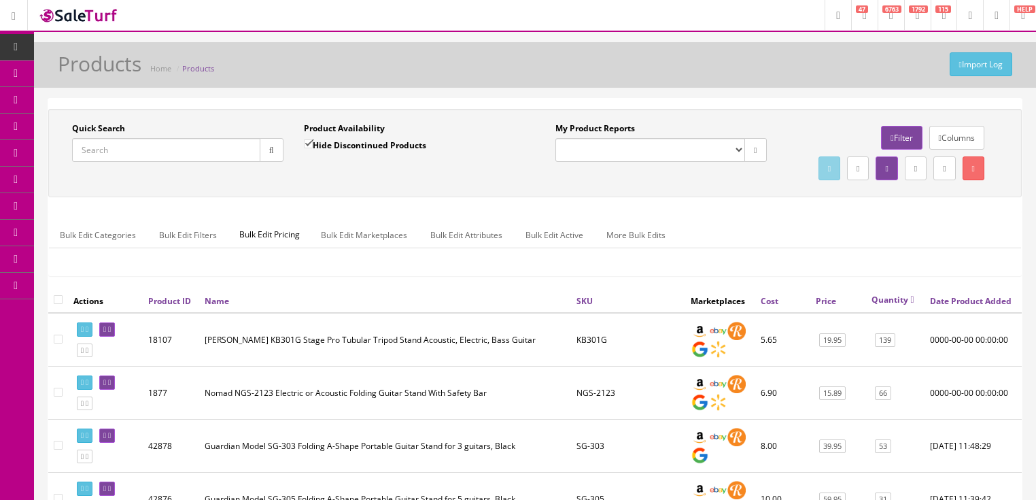
click at [181, 150] on input "Quick Search" at bounding box center [166, 150] width 188 height 24
paste input "Falcon+case"
type input "Falcon+case"
click at [269, 146] on icon "button" at bounding box center [271, 150] width 5 height 8
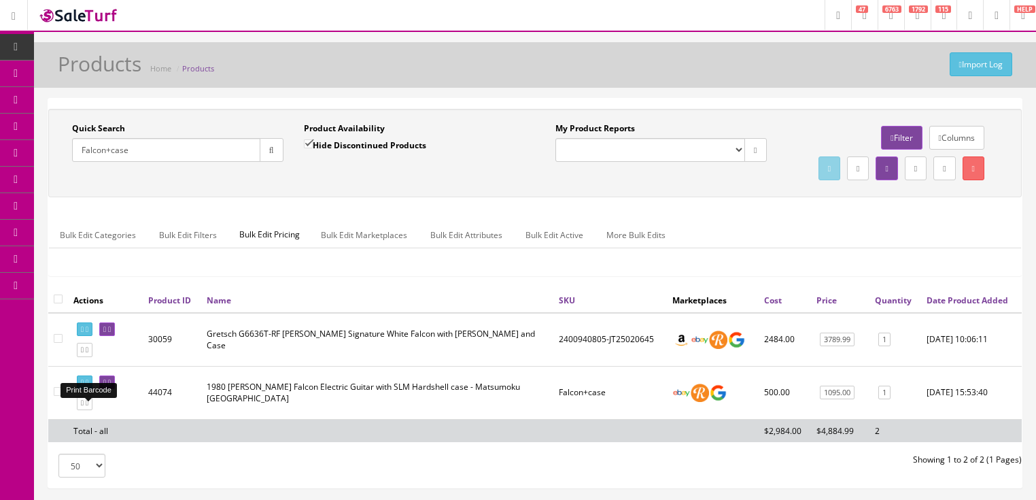
click at [88, 386] on icon at bounding box center [87, 382] width 3 height 7
click at [115, 390] on link at bounding box center [107, 382] width 16 height 14
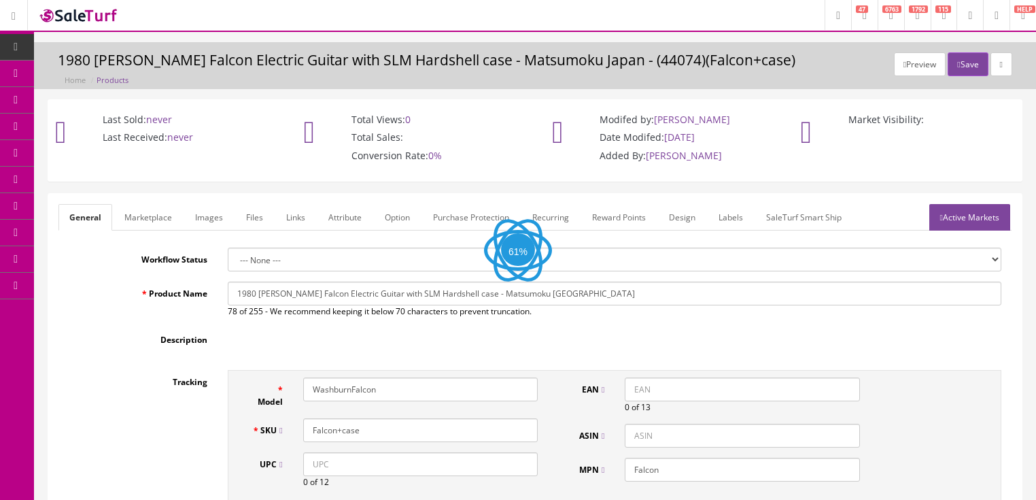
click at [721, 222] on link "Labels" at bounding box center [731, 217] width 46 height 27
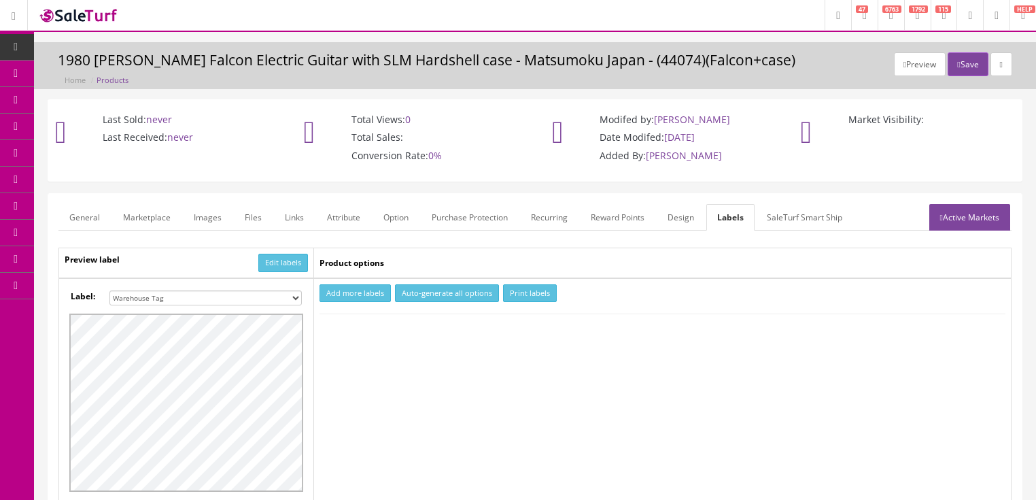
click at [294, 295] on select "Small Label 2 x 1 Label Shoe label 100 barcodes Dymo Label 2 X 1 Sticker Labels…" at bounding box center [205, 297] width 192 height 15
select select "16"
click at [109, 290] on select "Small Label 2 x 1 Label Shoe label 100 barcodes Dymo Label 2 X 1 Sticker Labels…" at bounding box center [205, 297] width 192 height 15
click at [347, 294] on button "Add more labels" at bounding box center [354, 293] width 71 height 18
type input "1"
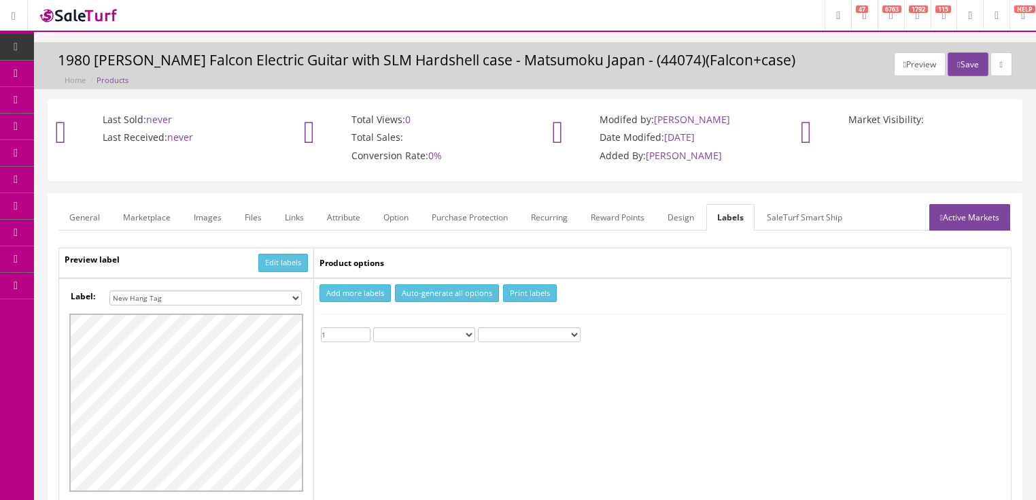
click at [365, 330] on input "1" at bounding box center [346, 334] width 50 height 15
click at [528, 298] on button "Print labels" at bounding box center [530, 293] width 54 height 18
click at [973, 58] on button "Save" at bounding box center [968, 64] width 40 height 24
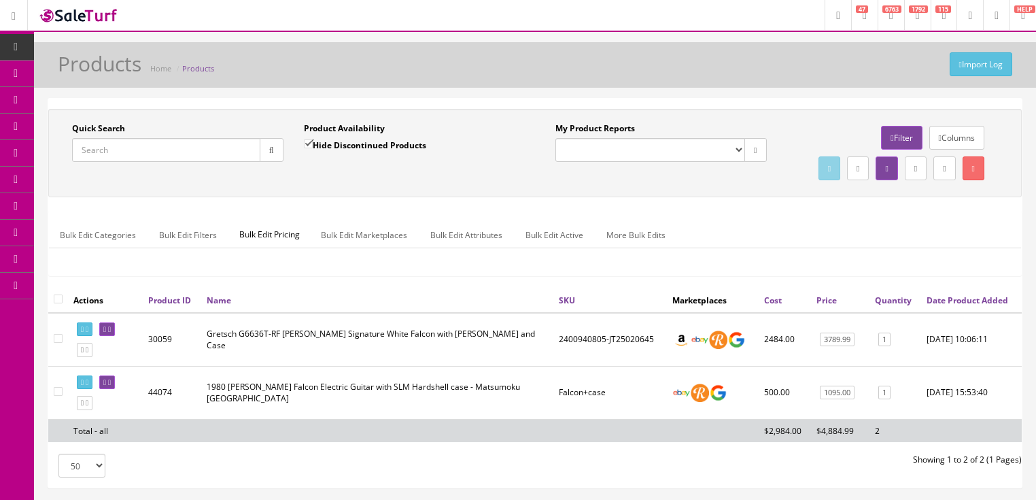
click at [191, 158] on input "Quick Search" at bounding box center [166, 150] width 188 height 24
type input "lm-310"
click at [308, 144] on input "Hide Discontinued Products" at bounding box center [308, 143] width 9 height 9
checkbox input "false"
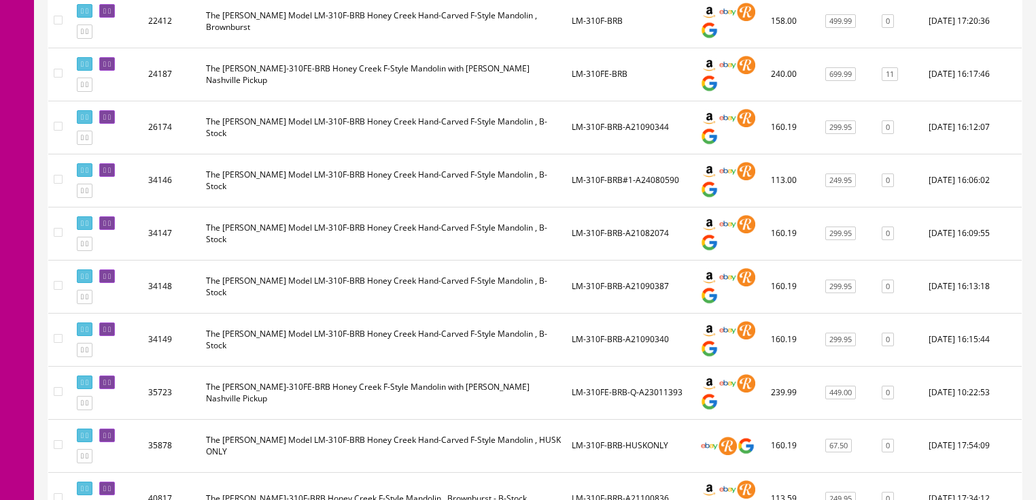
scroll to position [326, 0]
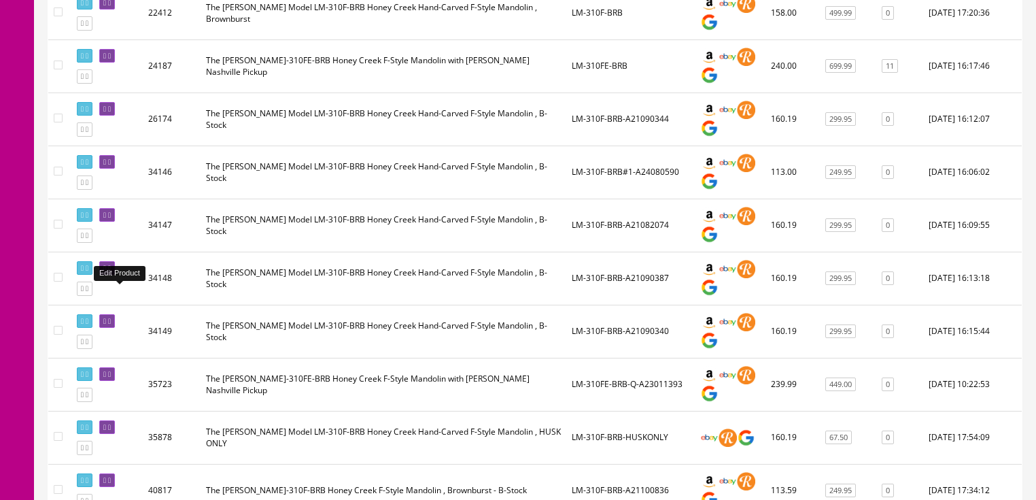
click at [111, 272] on icon at bounding box center [109, 267] width 3 height 7
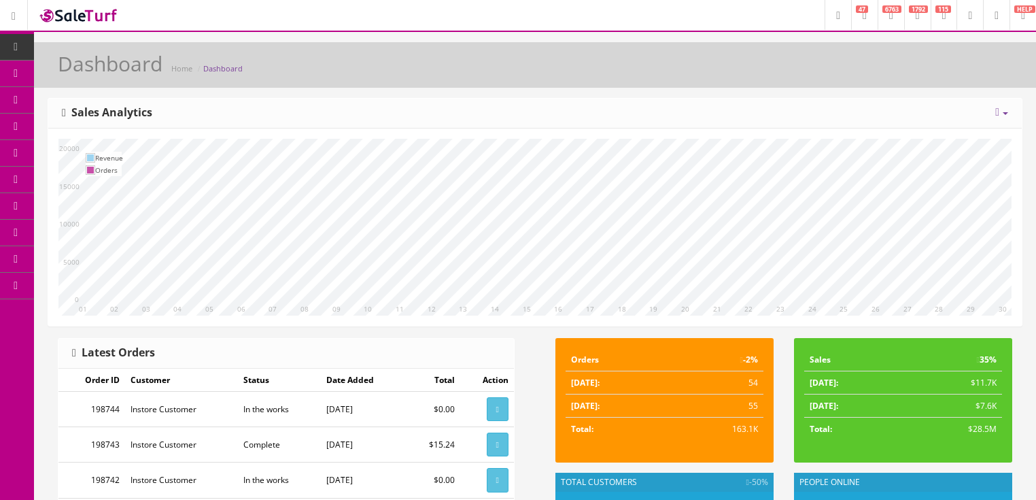
click at [995, 112] on icon at bounding box center [997, 112] width 4 height 11
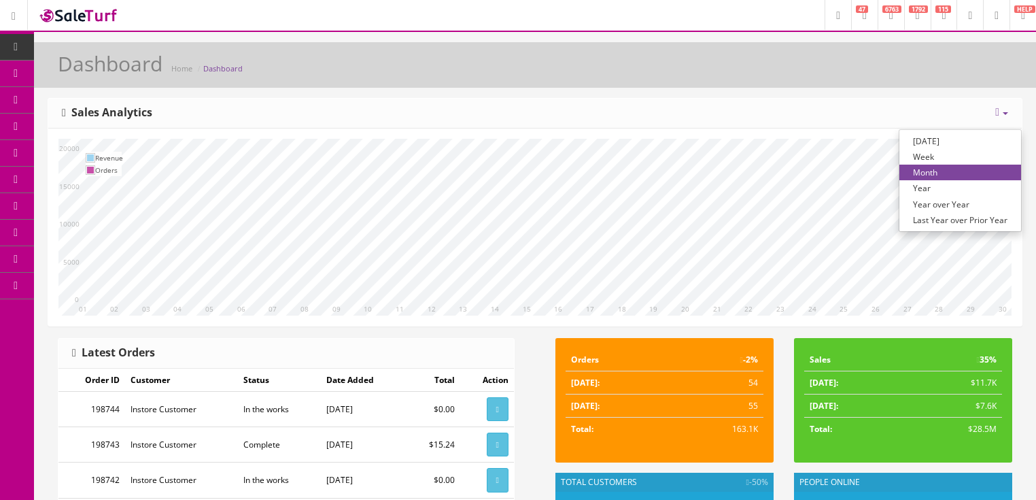
click at [947, 200] on link "Year over Year" at bounding box center [960, 204] width 122 height 16
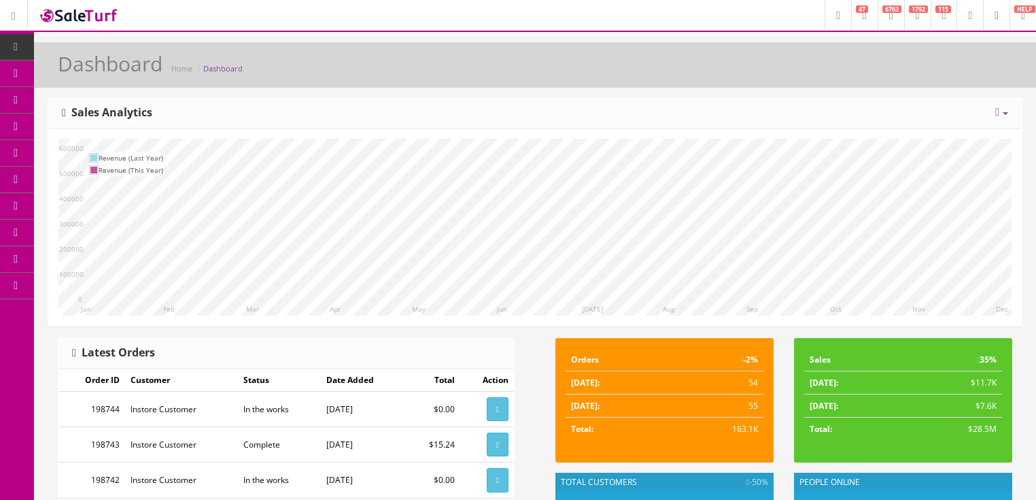
click at [795, 122] on div "[DATE] Week Month Year Year over Year Last Year over Prior Year Sales Analytics" at bounding box center [534, 114] width 973 height 30
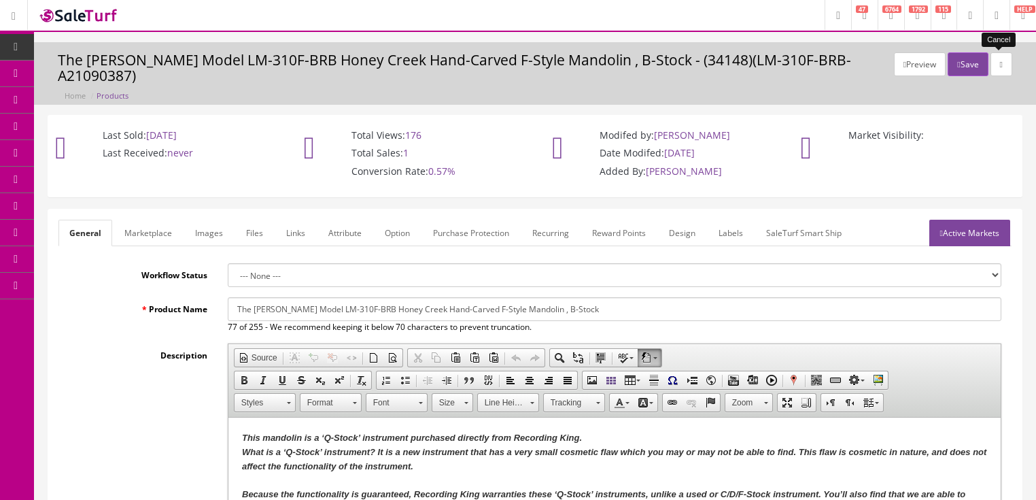
click at [1001, 64] on icon at bounding box center [1001, 64] width 3 height 8
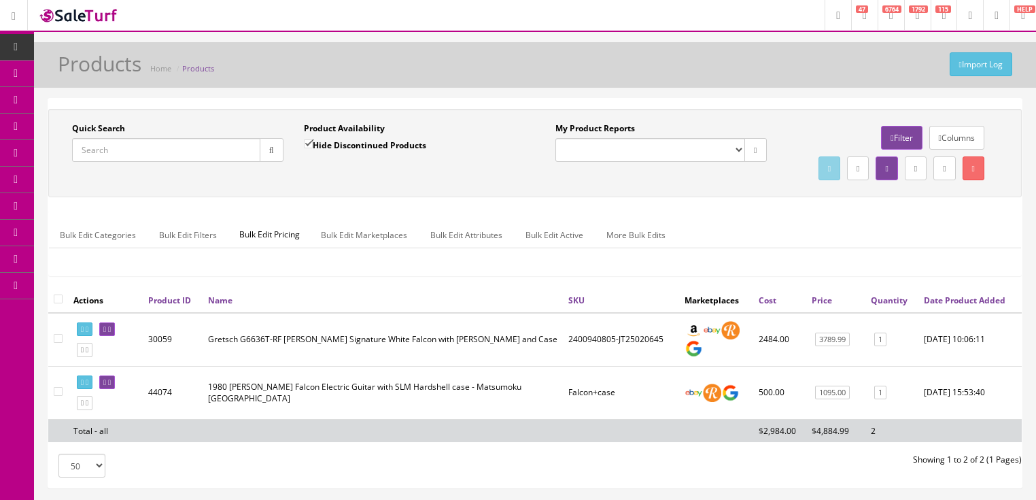
click at [205, 153] on input "Quick Search" at bounding box center [166, 150] width 188 height 24
type input "lm-310f"
click at [305, 141] on input "Hide Discontinued Products" at bounding box center [308, 143] width 9 height 9
checkbox input "false"
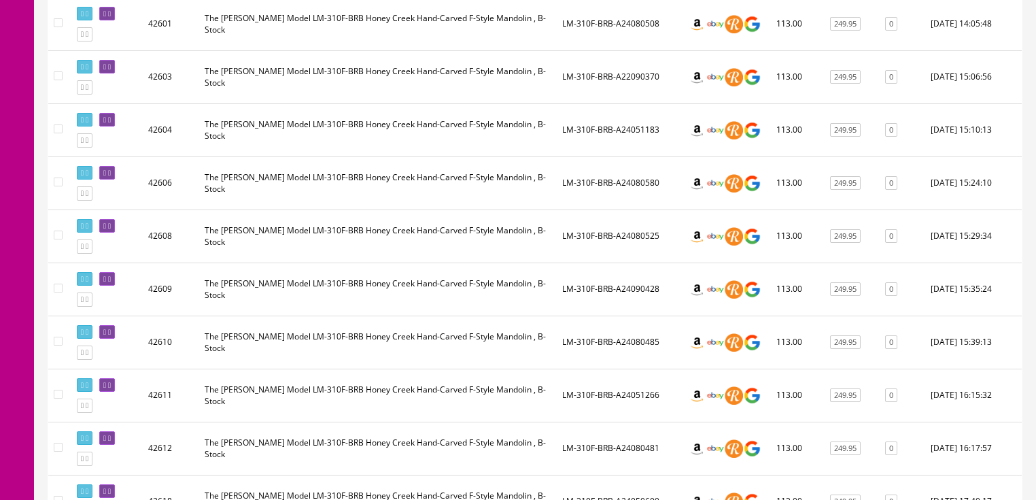
scroll to position [1360, 0]
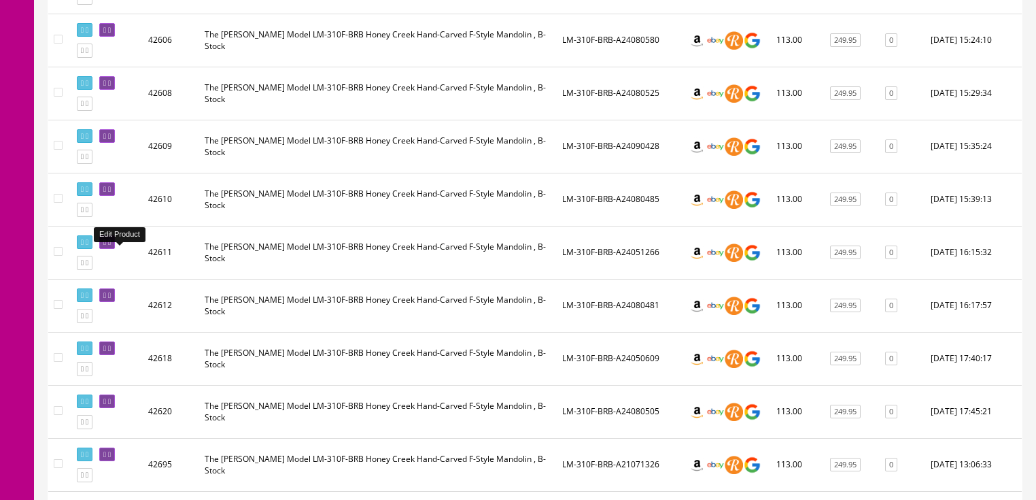
click at [115, 249] on link at bounding box center [107, 242] width 16 height 14
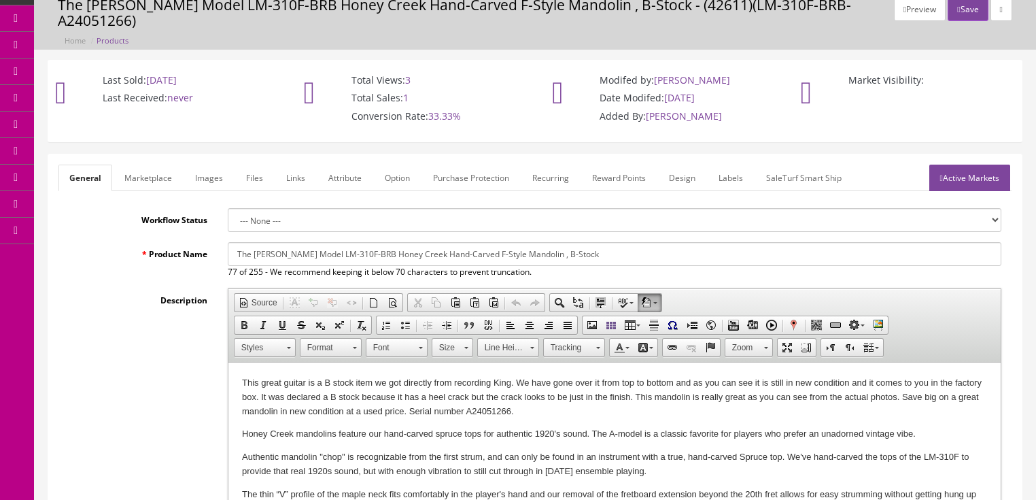
scroll to position [54, 0]
click at [663, 403] on p "This great guitar is a B stock item we got directly from recording King. We hav…" at bounding box center [613, 398] width 745 height 42
click at [719, 411] on p "This great guitar is a B stock item we got directly from recording King. We hav…" at bounding box center [613, 398] width 745 height 42
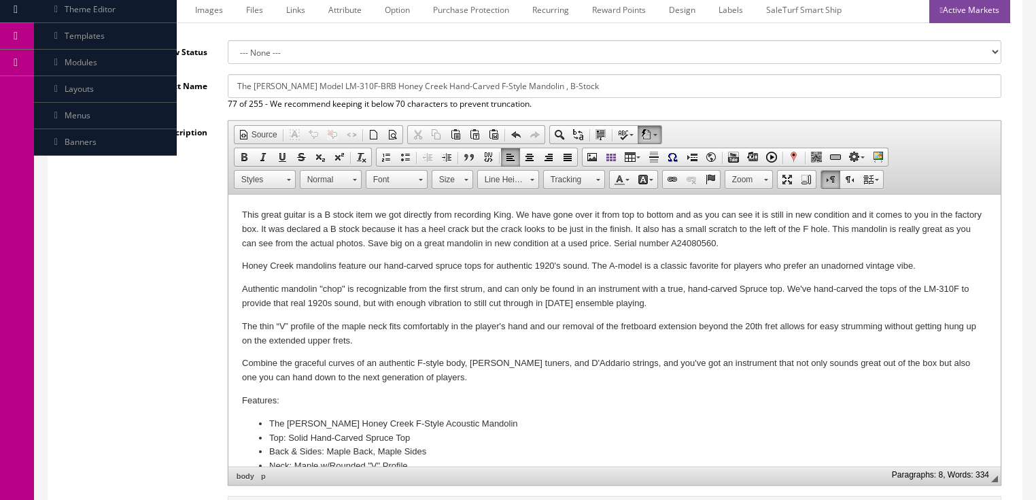
scroll to position [381, 0]
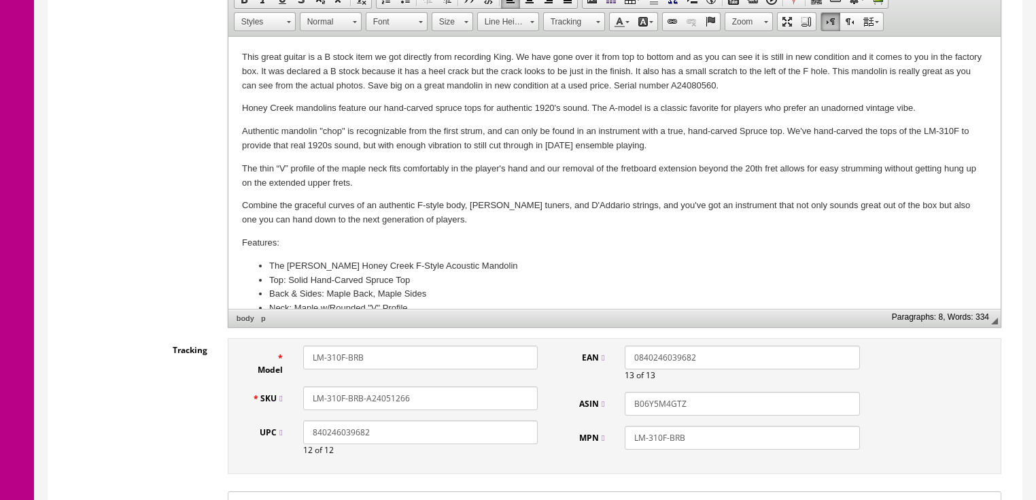
drag, startPoint x: 385, startPoint y: 379, endPoint x: 502, endPoint y: 379, distance: 116.9
click at [502, 386] on input "LM-310F-BRB-A24051266" at bounding box center [420, 398] width 235 height 24
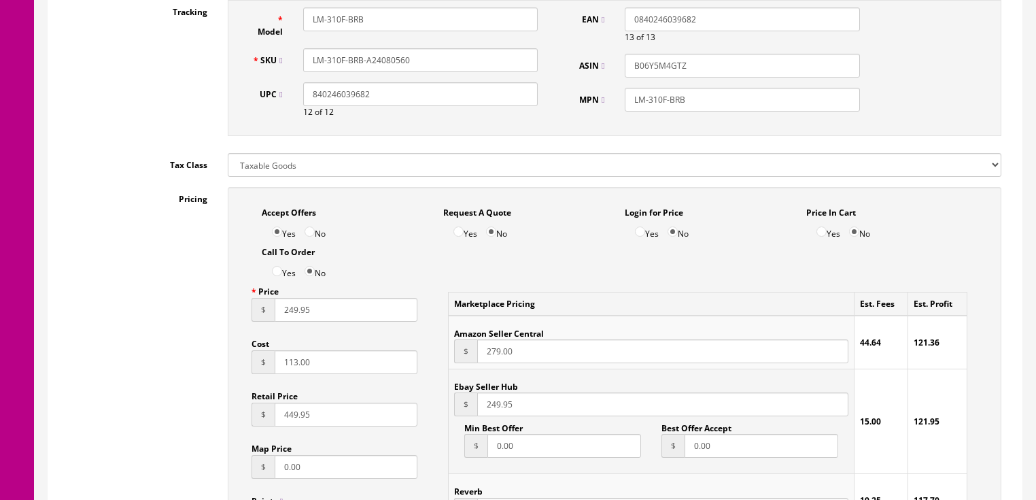
scroll to position [761, 0]
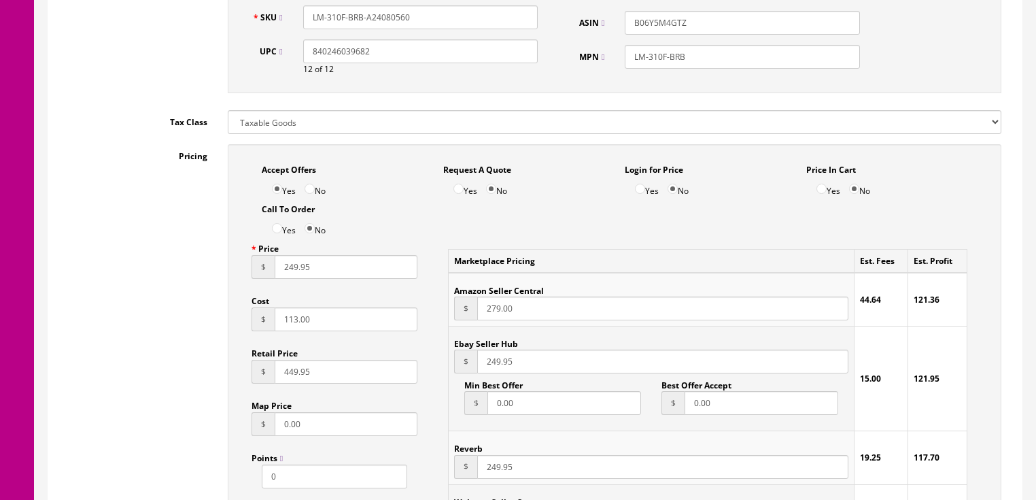
type input "LM-310F-BRB-A24080560"
drag, startPoint x: 290, startPoint y: 256, endPoint x: 232, endPoint y: 266, distance: 58.1
click at [288, 256] on input "249.95" at bounding box center [346, 267] width 143 height 24
type input "279.95"
click at [492, 351] on input "249.95" at bounding box center [662, 361] width 370 height 24
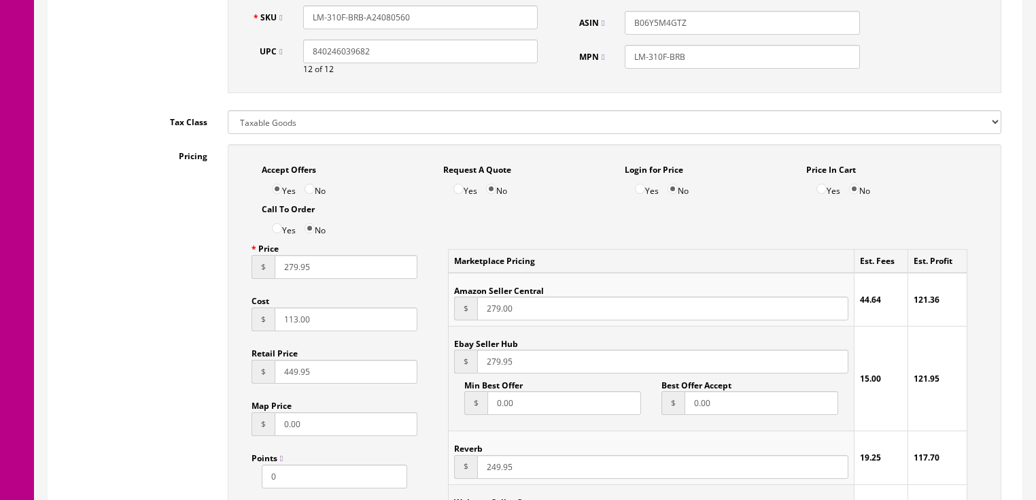
type input "279.95"
click at [492, 458] on input "249.95" at bounding box center [662, 467] width 370 height 24
type input "279.95"
click at [493, 301] on input "279.00" at bounding box center [662, 308] width 370 height 24
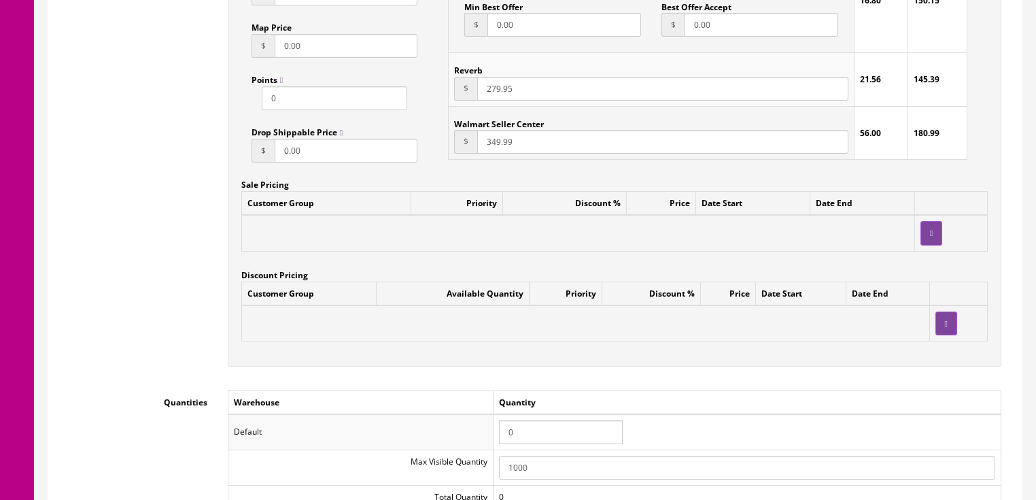
scroll to position [1142, 0]
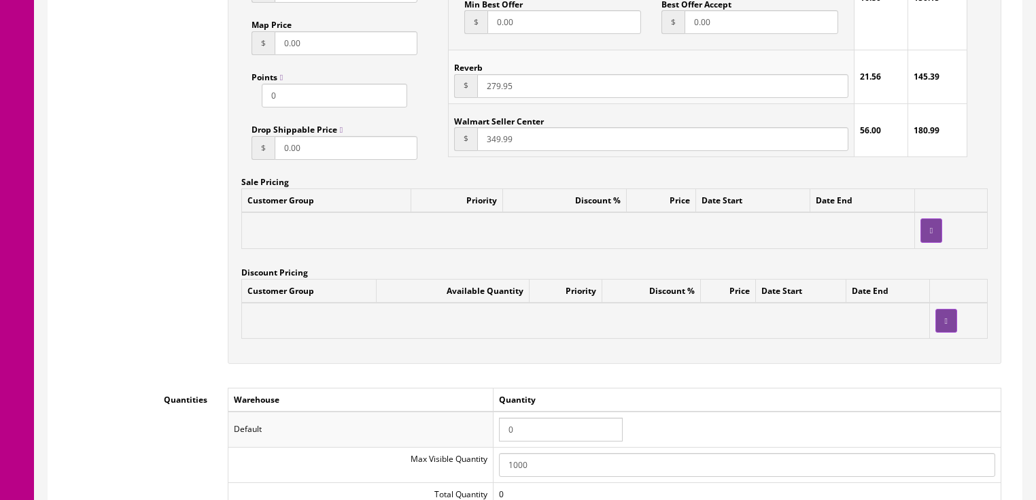
type input "299.00"
drag, startPoint x: 523, startPoint y: 415, endPoint x: 487, endPoint y: 412, distance: 36.8
click at [487, 412] on tr "Default 0" at bounding box center [614, 428] width 773 height 35
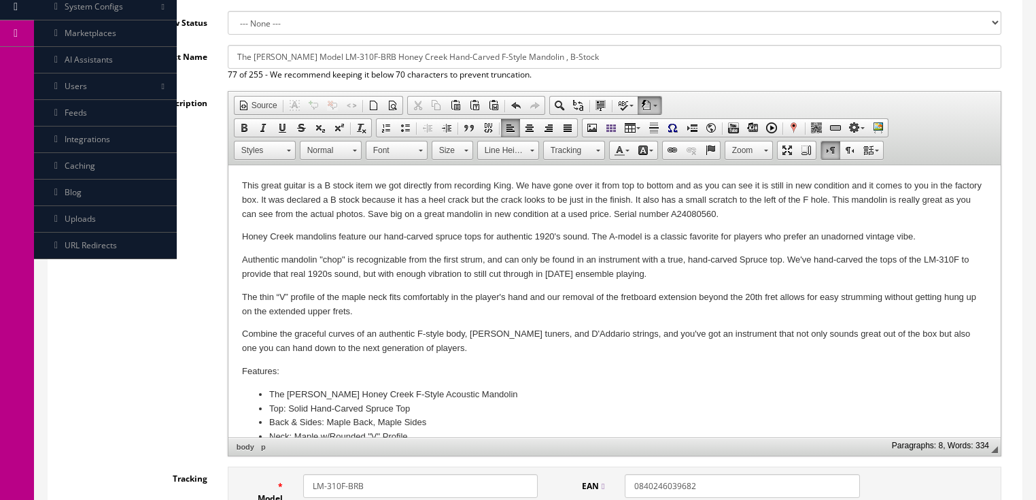
scroll to position [218, 0]
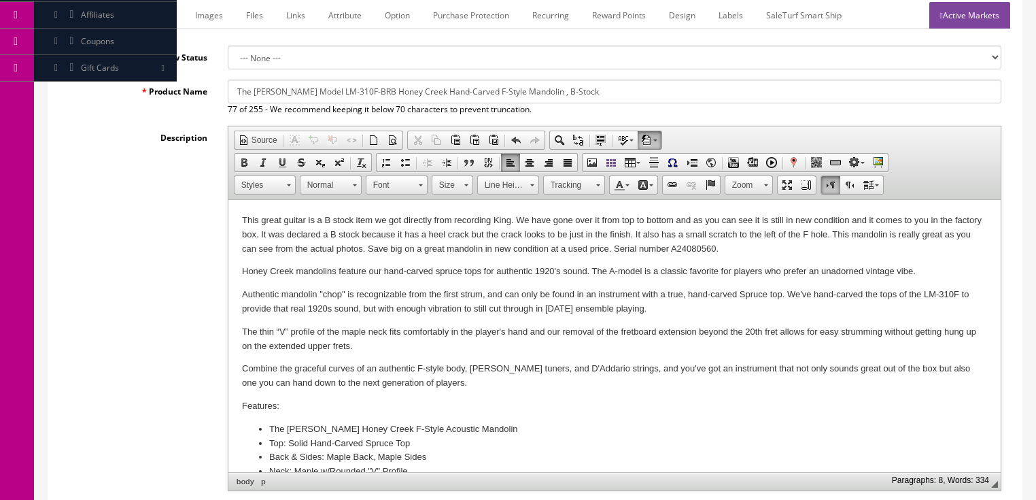
type input "1"
drag, startPoint x: 239, startPoint y: 220, endPoint x: 766, endPoint y: 249, distance: 528.3
click at [766, 249] on html "This great guitar is a B stock item we got directly from recording King. We hav…" at bounding box center [614, 473] width 772 height 547
click at [679, 245] on span "Copy" at bounding box center [704, 243] width 72 height 17
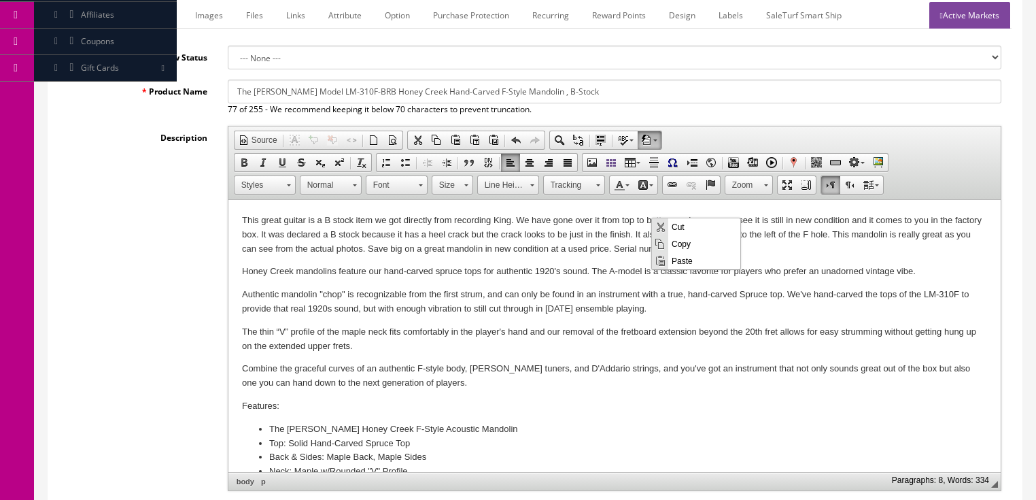
copy p "This great guitar is a B stock item we got directly from recording King. We hav…"
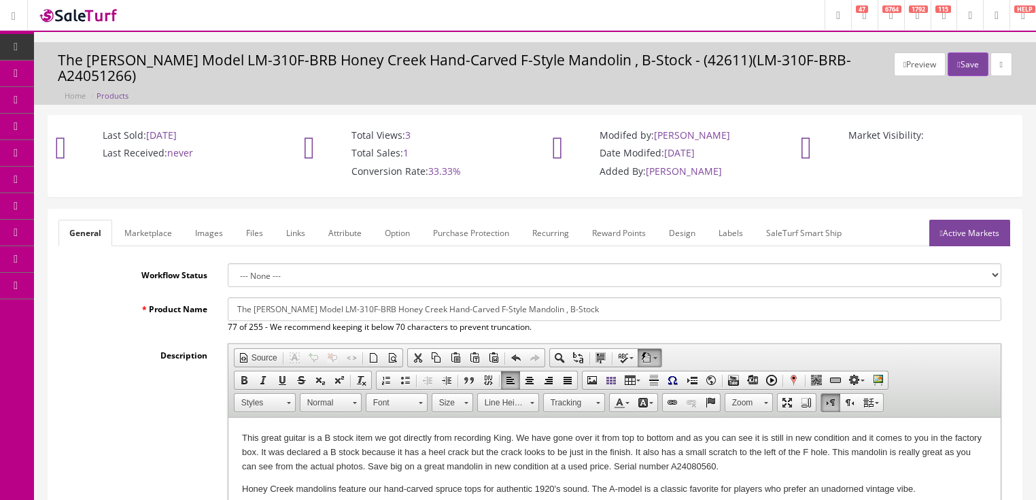
click at [155, 226] on link "Marketplace" at bounding box center [148, 233] width 69 height 27
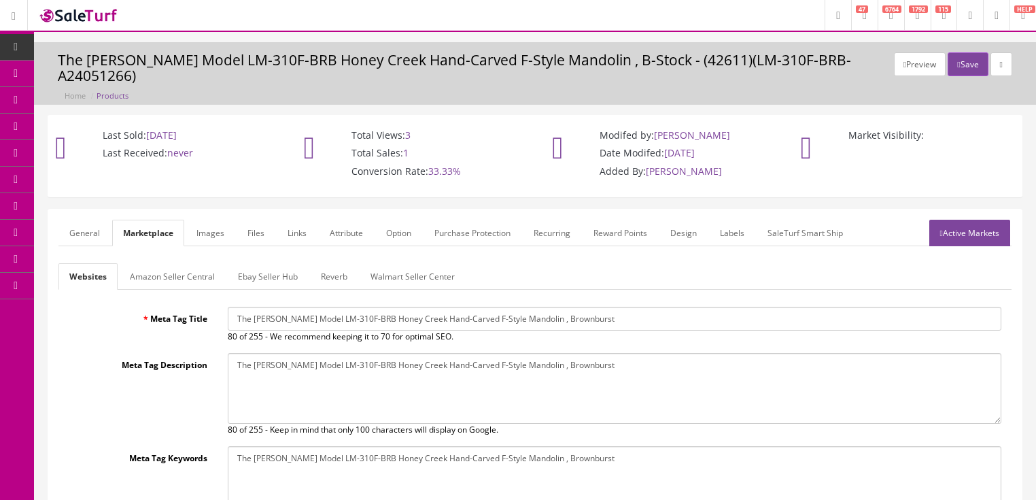
click at [179, 264] on link "Amazon Seller Central" at bounding box center [172, 276] width 107 height 27
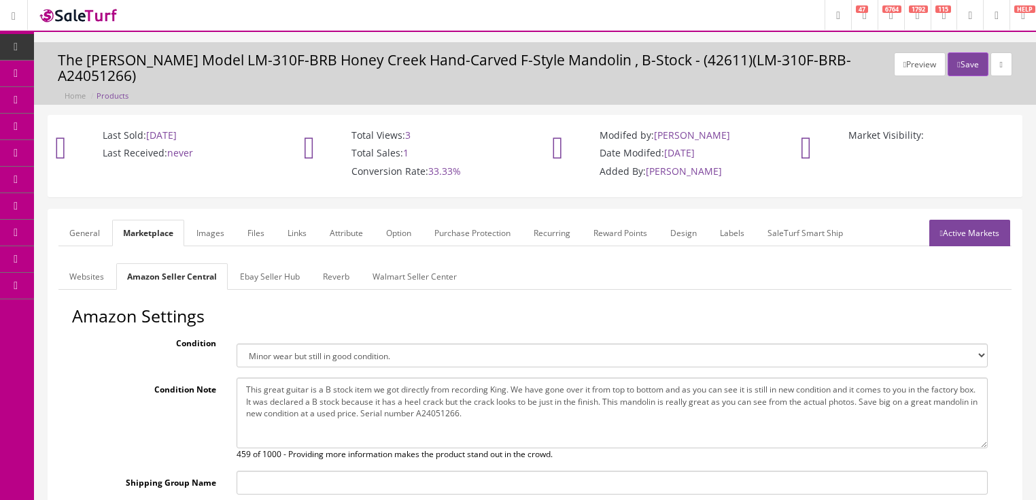
drag, startPoint x: 245, startPoint y: 372, endPoint x: 625, endPoint y: 414, distance: 383.0
click at [644, 413] on textarea "This great guitar is a B stock item we got directly from recording King. We hav…" at bounding box center [612, 412] width 751 height 71
paste textarea "It also has a small scratch to the left of the F hole. This mandolin is really …"
type textarea "This great guitar is a B stock item we got directly from recording King. We hav…"
click at [285, 263] on link "Ebay Seller Hub" at bounding box center [270, 276] width 82 height 27
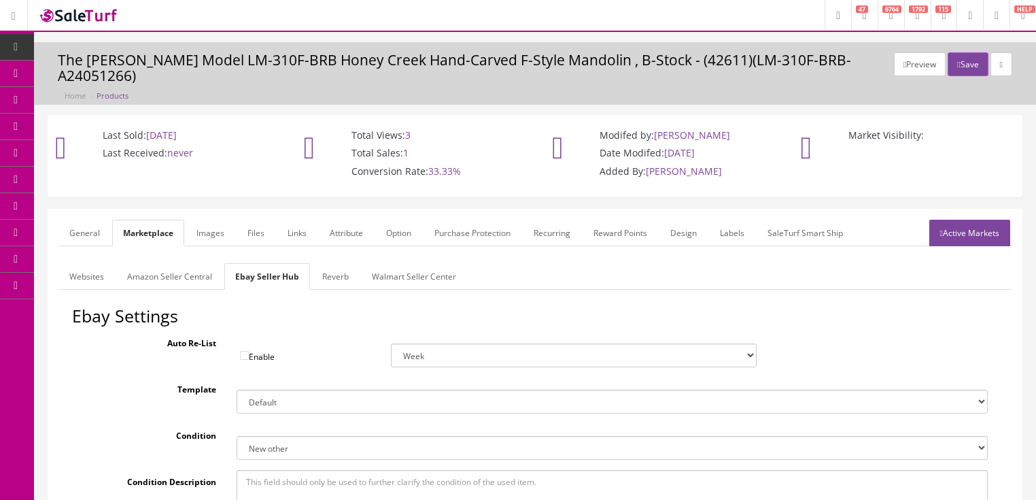
click at [958, 220] on link "Active Markets" at bounding box center [969, 233] width 81 height 27
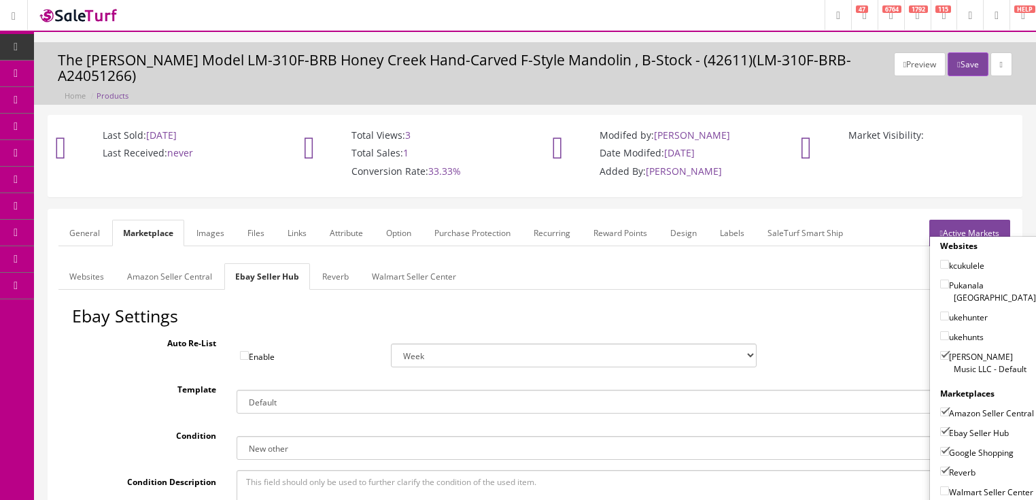
click at [958, 220] on link "Active Markets" at bounding box center [969, 233] width 81 height 27
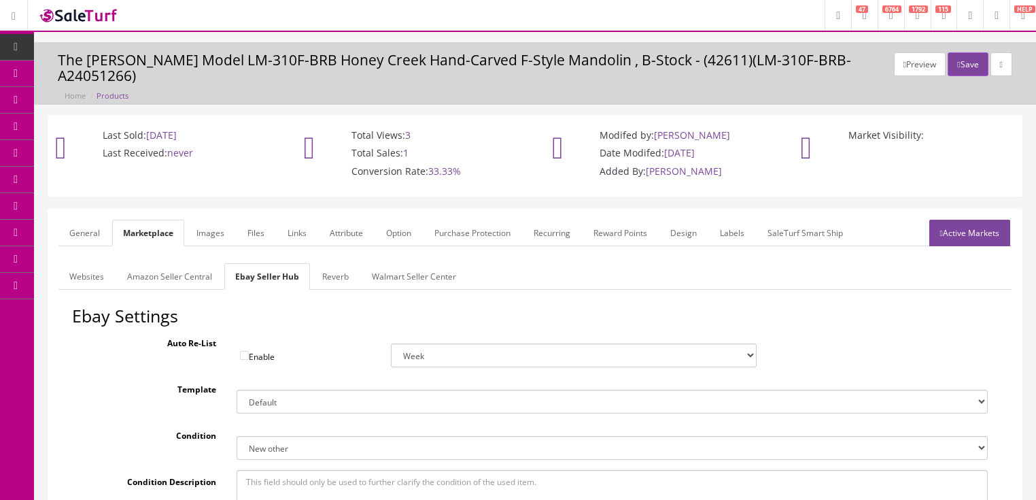
click at [67, 220] on link "General" at bounding box center [84, 233] width 52 height 27
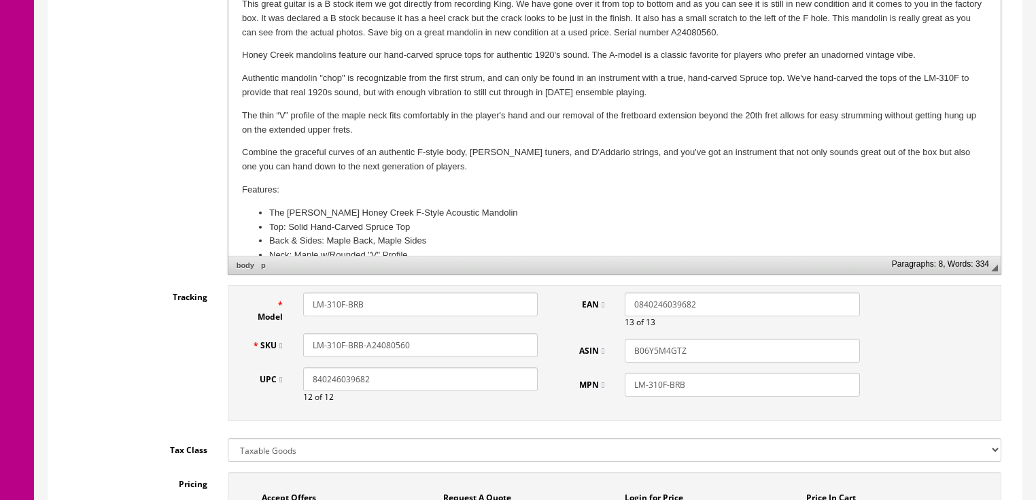
scroll to position [435, 0]
drag, startPoint x: 417, startPoint y: 330, endPoint x: 308, endPoint y: 337, distance: 109.0
click at [292, 343] on div "SKU LM-310F-BRB-A24080560" at bounding box center [395, 344] width 307 height 24
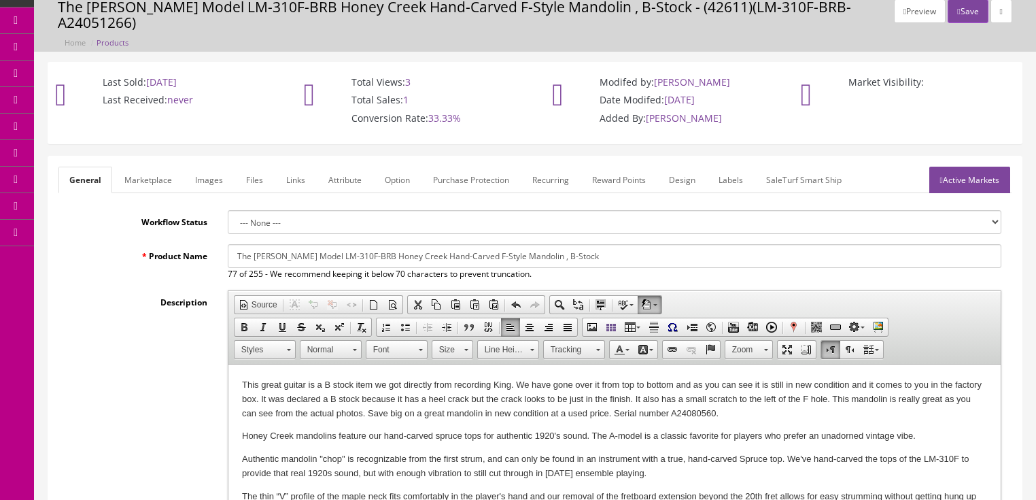
scroll to position [54, 0]
click at [961, 166] on link "Active Markets" at bounding box center [969, 178] width 81 height 27
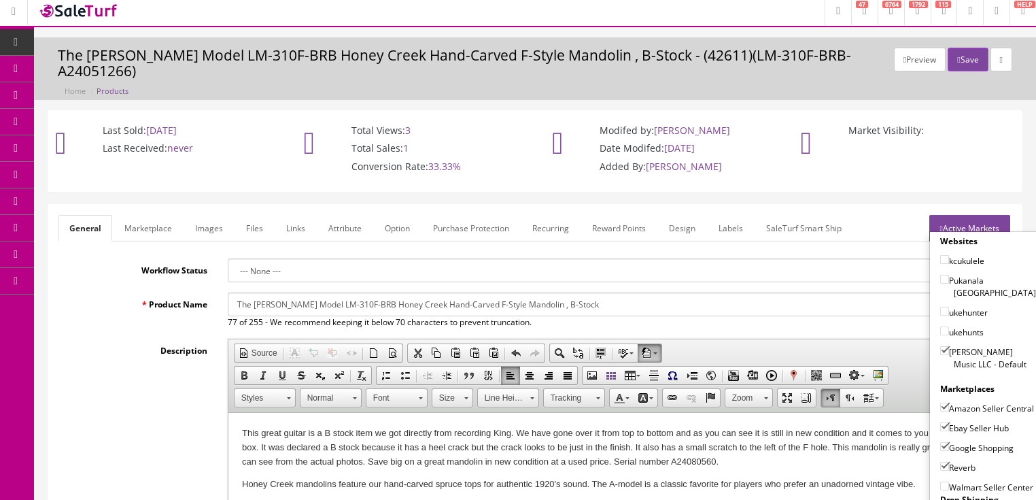
scroll to position [0, 0]
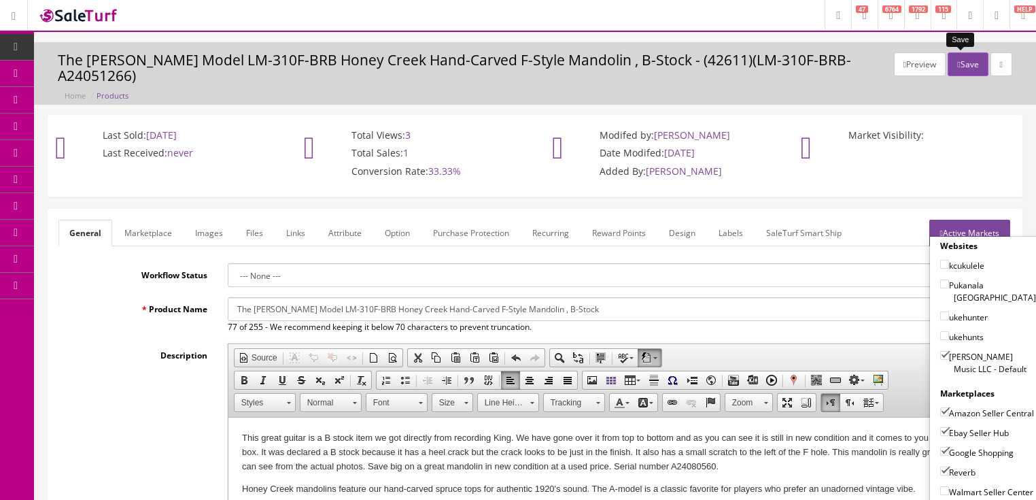
click at [963, 60] on button "Save" at bounding box center [968, 64] width 40 height 24
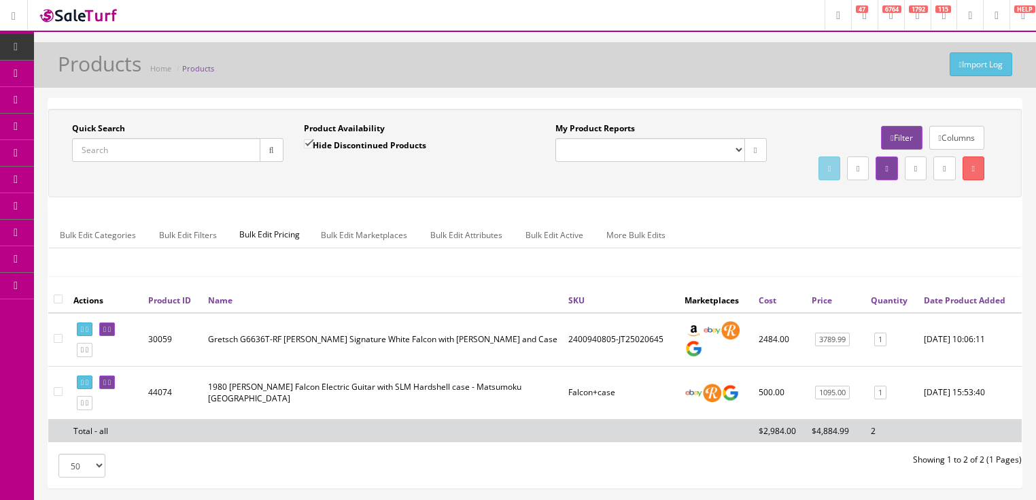
click at [193, 155] on input "Quick Search" at bounding box center [166, 150] width 188 height 24
type input "congas"
click at [307, 144] on input "Hide Discontinued Products" at bounding box center [308, 143] width 9 height 9
checkbox input "false"
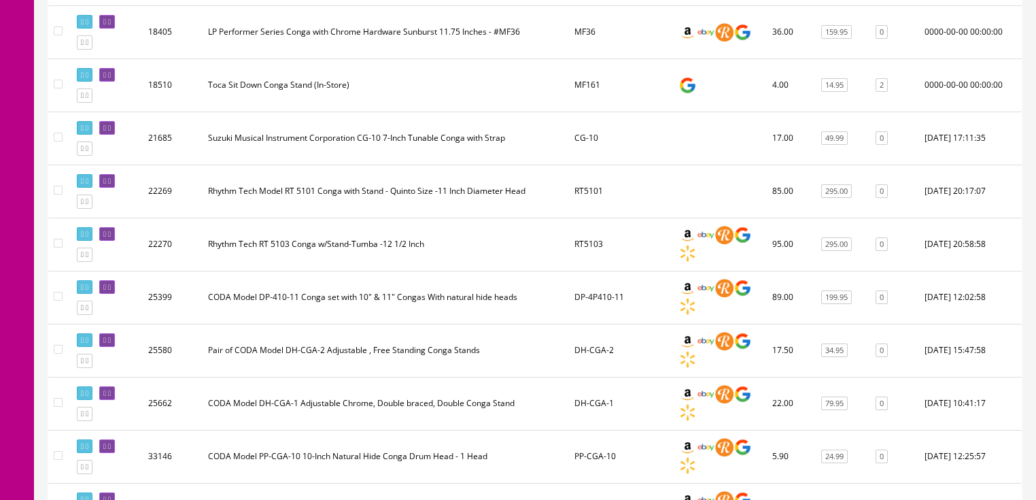
scroll to position [435, 0]
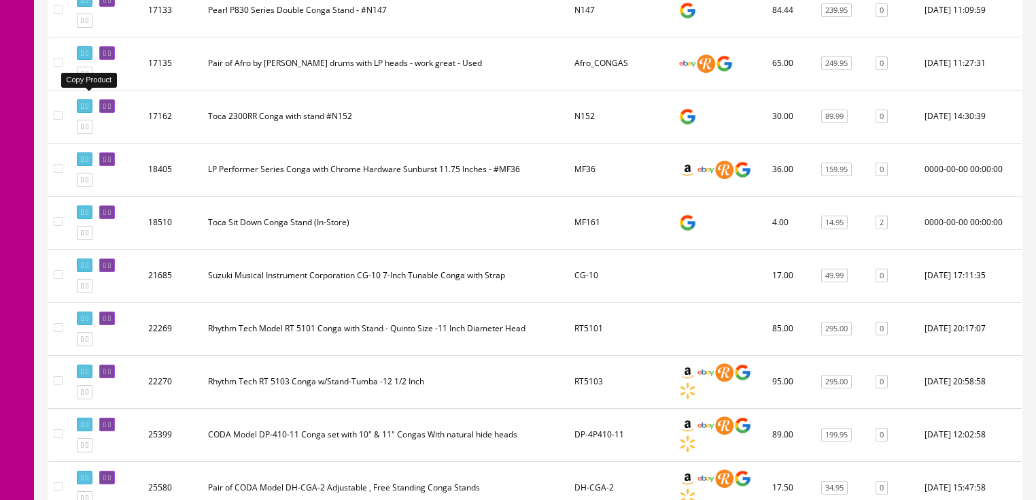
click at [88, 77] on icon at bounding box center [87, 73] width 3 height 7
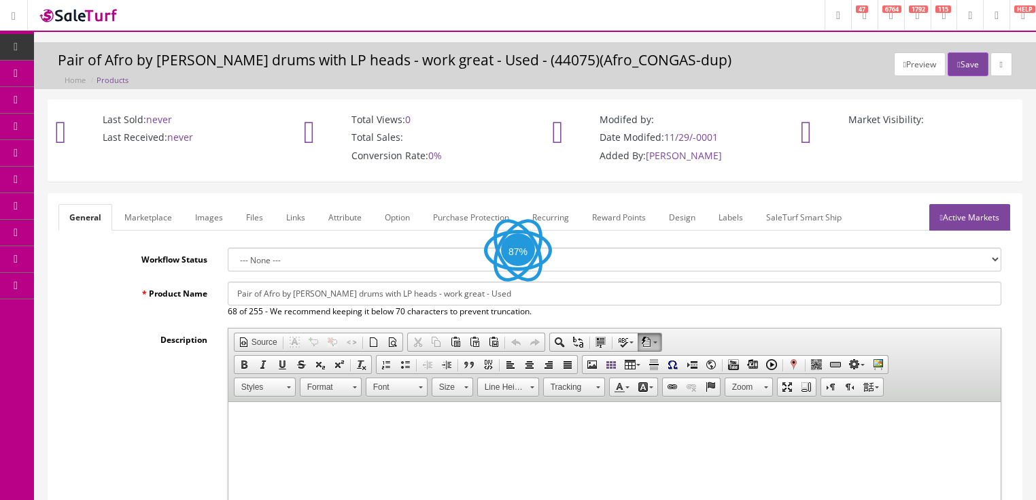
click at [207, 224] on link "Images" at bounding box center [209, 217] width 50 height 27
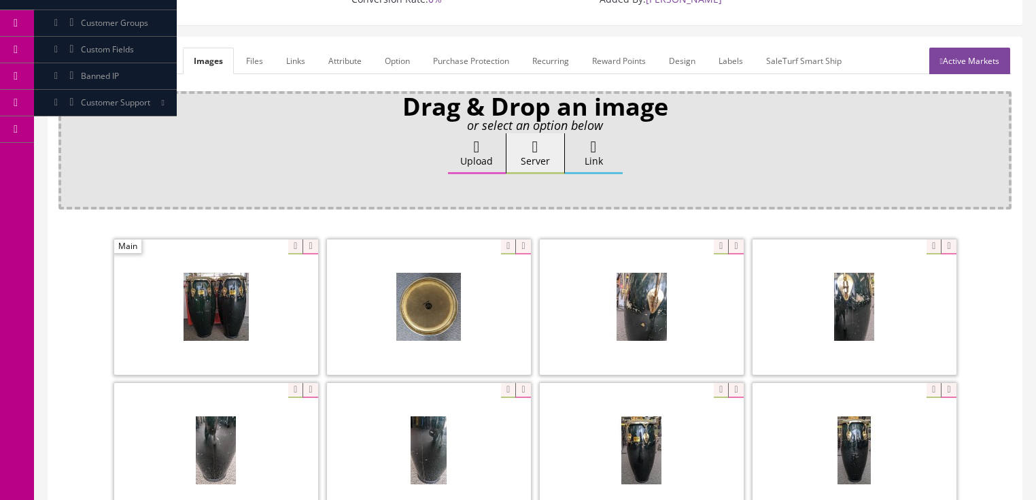
scroll to position [163, 0]
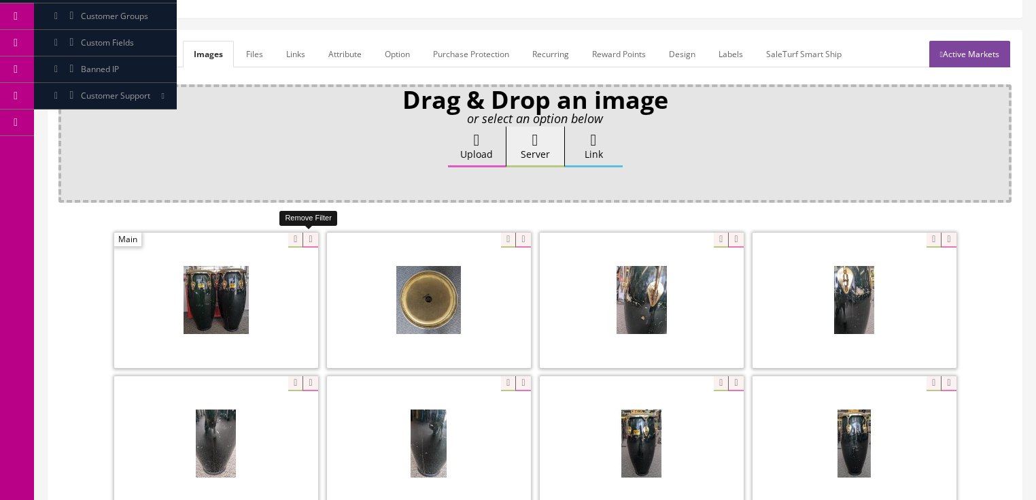
click at [303, 237] on icon at bounding box center [309, 239] width 15 height 15
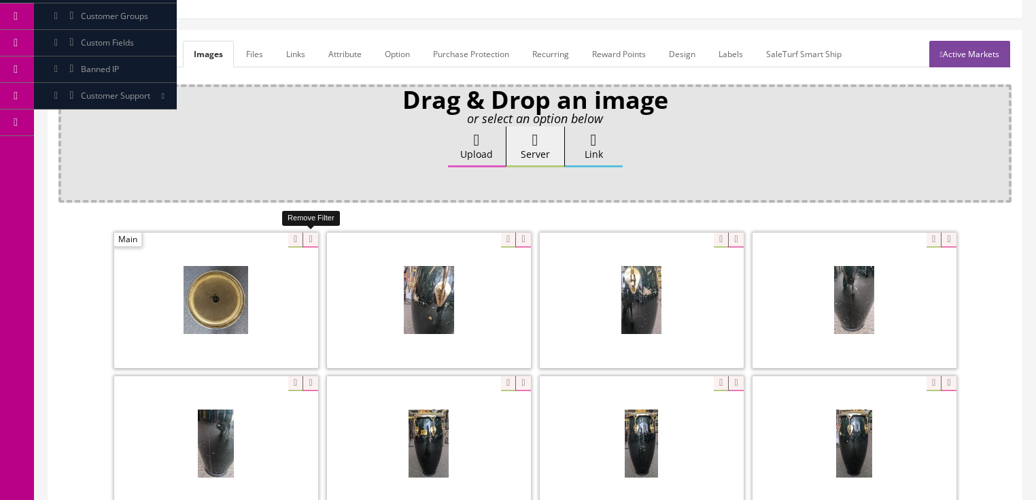
drag, startPoint x: 303, startPoint y: 237, endPoint x: 258, endPoint y: 226, distance: 46.3
click at [302, 237] on icon at bounding box center [309, 239] width 15 height 15
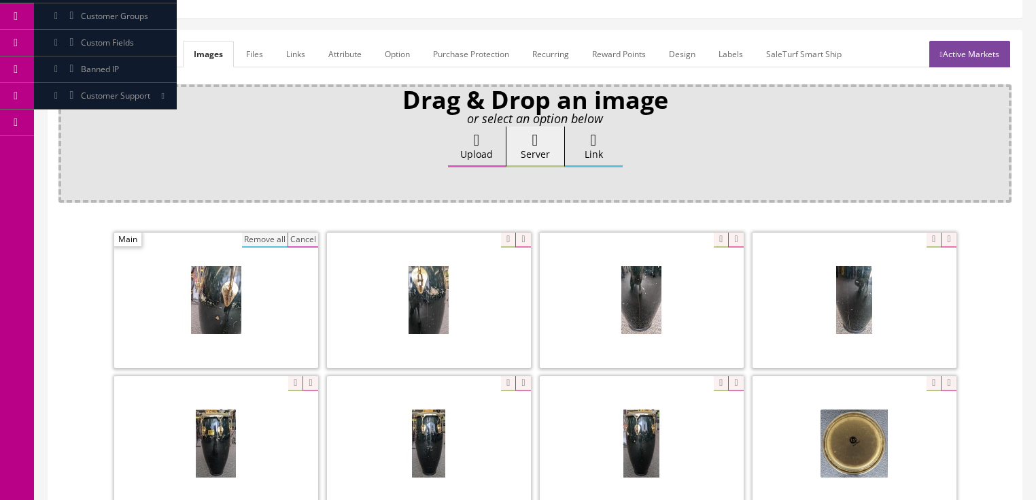
click at [260, 233] on button "Remove all" at bounding box center [265, 239] width 46 height 15
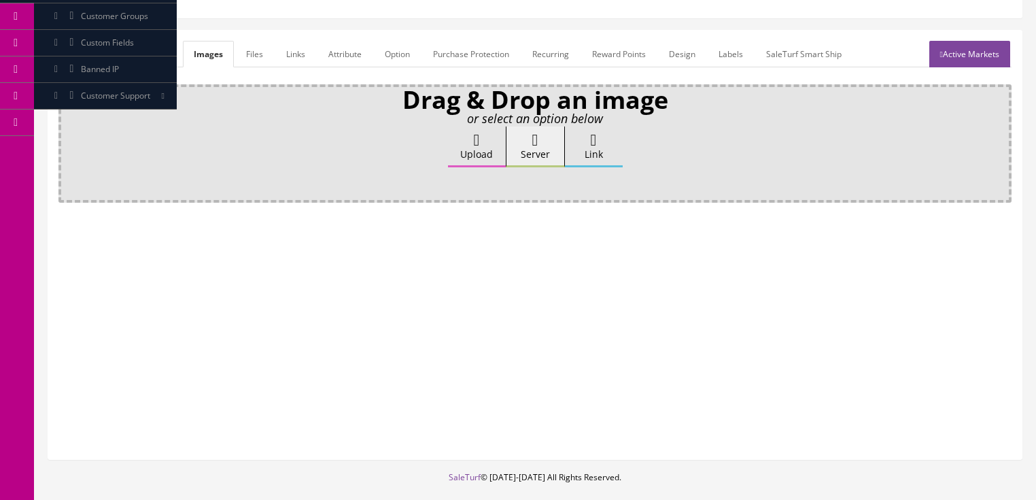
click at [463, 154] on label "Upload" at bounding box center [477, 146] width 58 height 41
click at [68, 140] on input "Upload" at bounding box center [68, 133] width 0 height 14
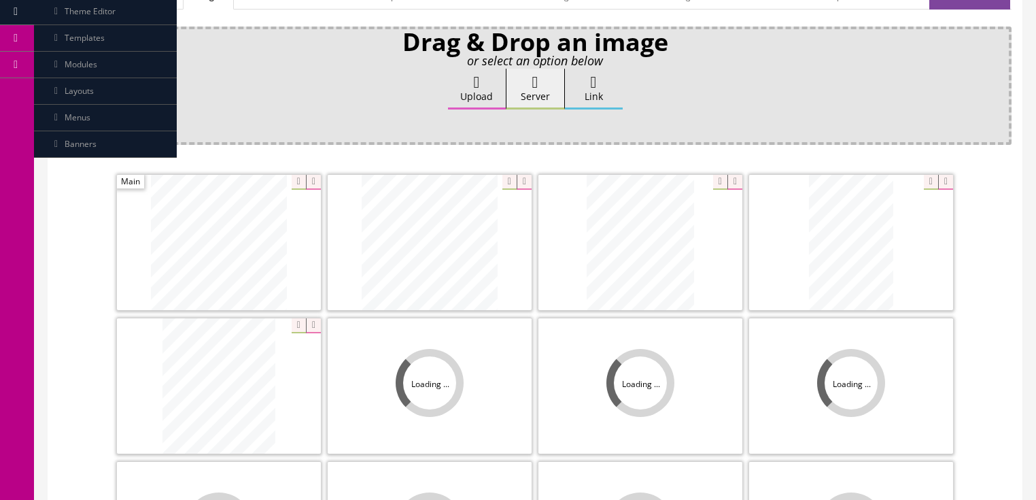
scroll to position [272, 0]
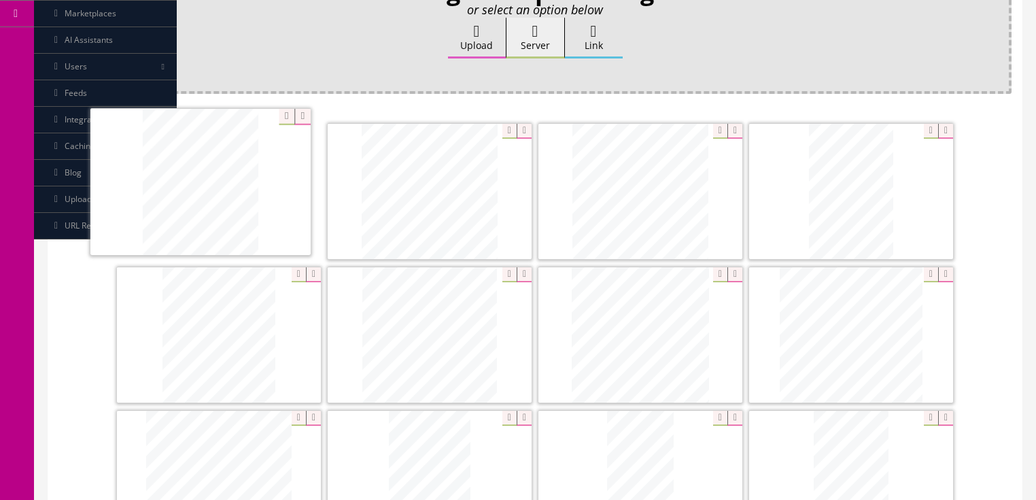
drag, startPoint x: 593, startPoint y: 190, endPoint x: 160, endPoint y: 215, distance: 433.7
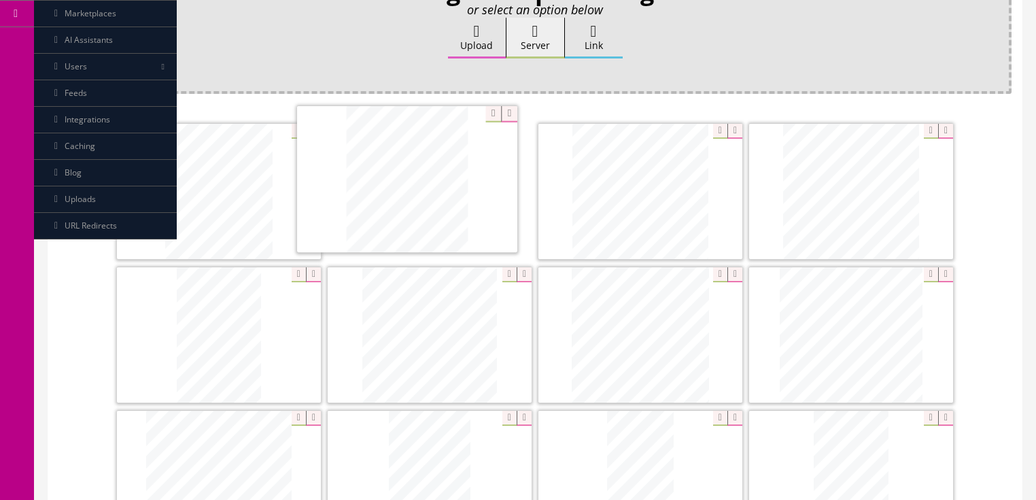
drag, startPoint x: 240, startPoint y: 277, endPoint x: 421, endPoint y: 129, distance: 234.3
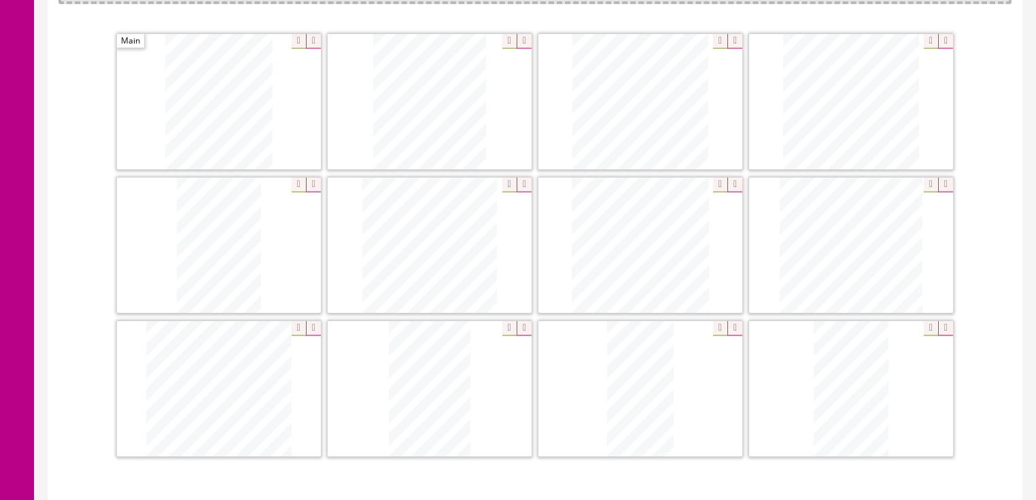
scroll to position [381, 0]
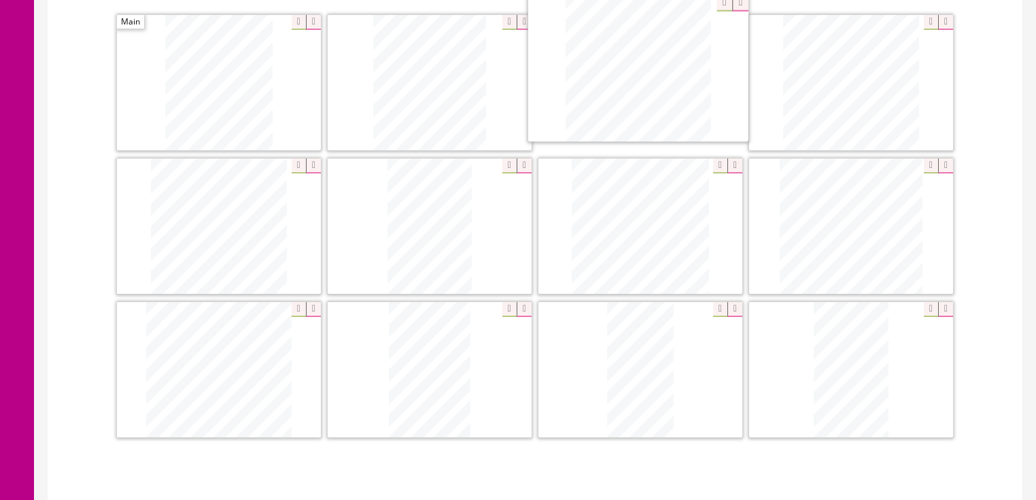
drag, startPoint x: 487, startPoint y: 200, endPoint x: 650, endPoint y: 77, distance: 203.4
drag, startPoint x: 222, startPoint y: 346, endPoint x: 876, endPoint y: 47, distance: 719.7
drag, startPoint x: 646, startPoint y: 243, endPoint x: 167, endPoint y: 235, distance: 478.6
drag, startPoint x: 634, startPoint y: 391, endPoint x: 413, endPoint y: 258, distance: 257.4
drag, startPoint x: 665, startPoint y: 341, endPoint x: 819, endPoint y: 220, distance: 195.6
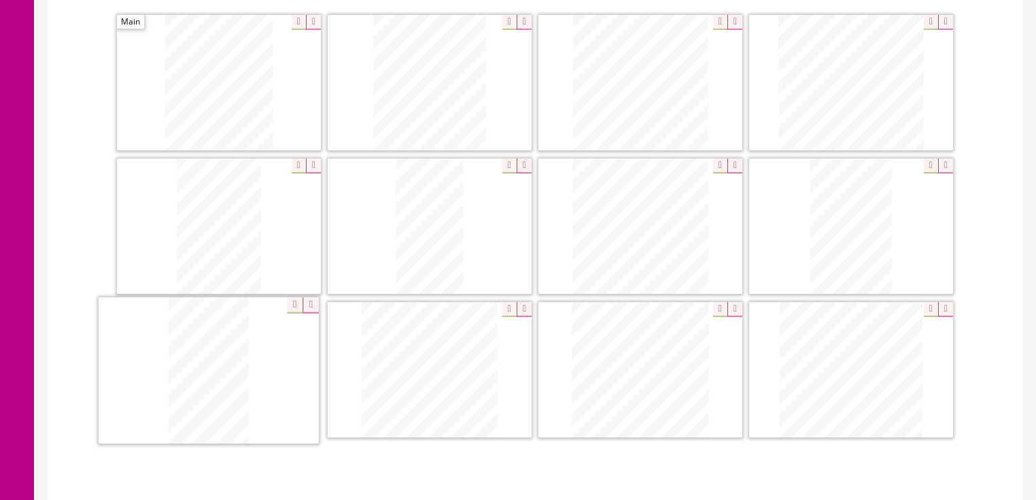
drag, startPoint x: 830, startPoint y: 345, endPoint x: 188, endPoint y: 348, distance: 642.4
drag, startPoint x: 842, startPoint y: 386, endPoint x: 641, endPoint y: 229, distance: 255.2
drag, startPoint x: 835, startPoint y: 381, endPoint x: 626, endPoint y: 379, distance: 208.7
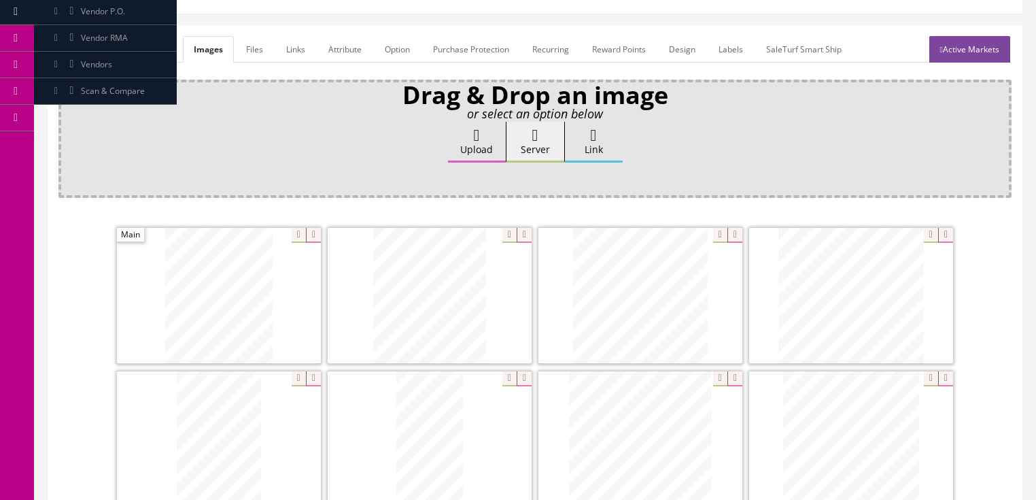
scroll to position [163, 0]
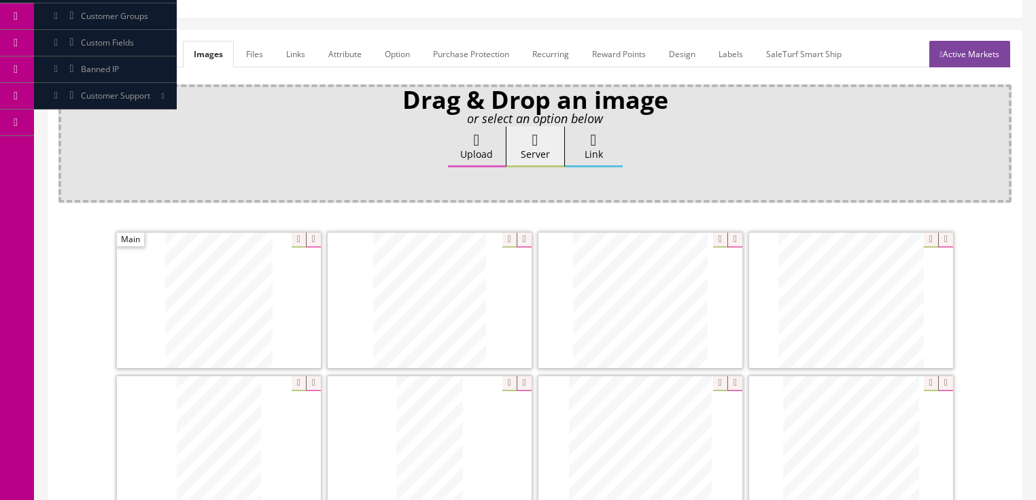
click at [83, 60] on link "General" at bounding box center [84, 54] width 52 height 27
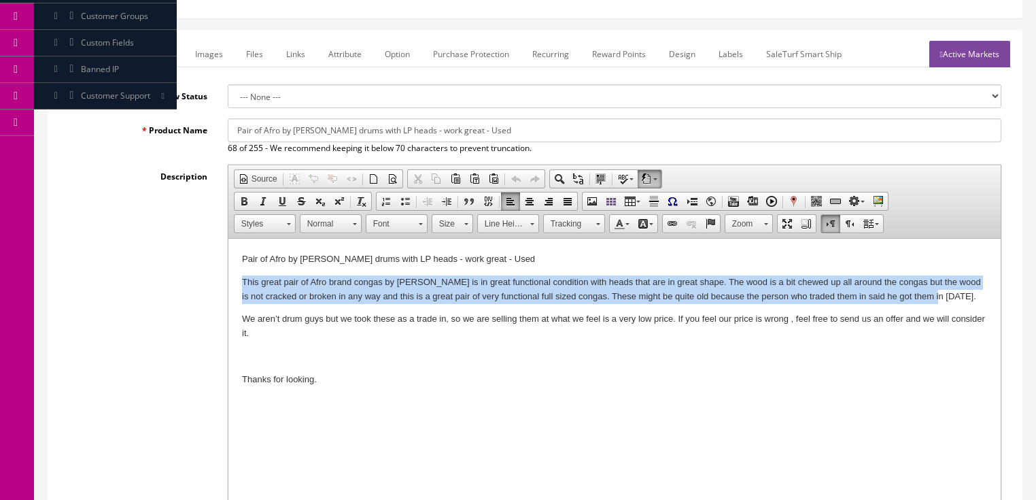
drag, startPoint x: 241, startPoint y: 279, endPoint x: 976, endPoint y: 295, distance: 735.7
click at [976, 295] on html "Pair of Afro by Pearl Conga drums with LP heads - work great - Used This great …" at bounding box center [614, 320] width 772 height 162
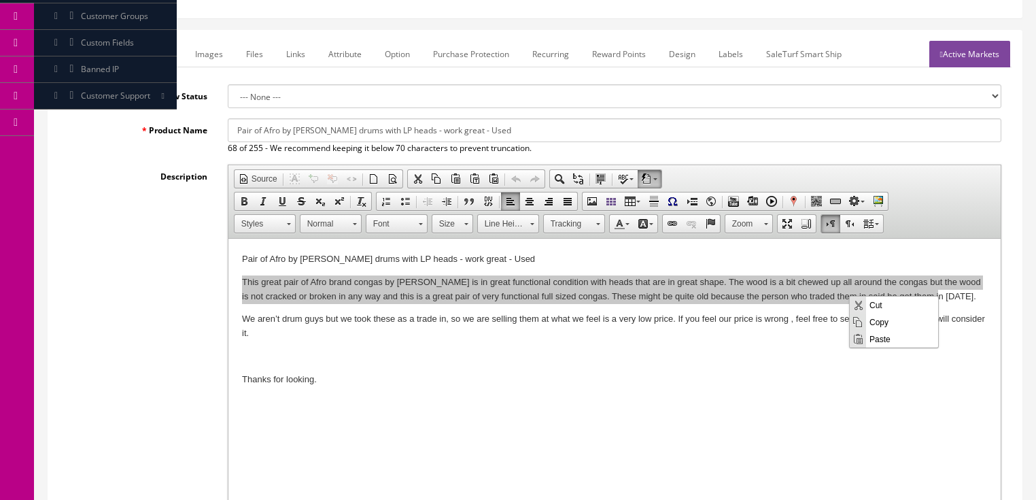
scroll to position [0, 0]
click at [875, 343] on span "Paste" at bounding box center [902, 338] width 72 height 17
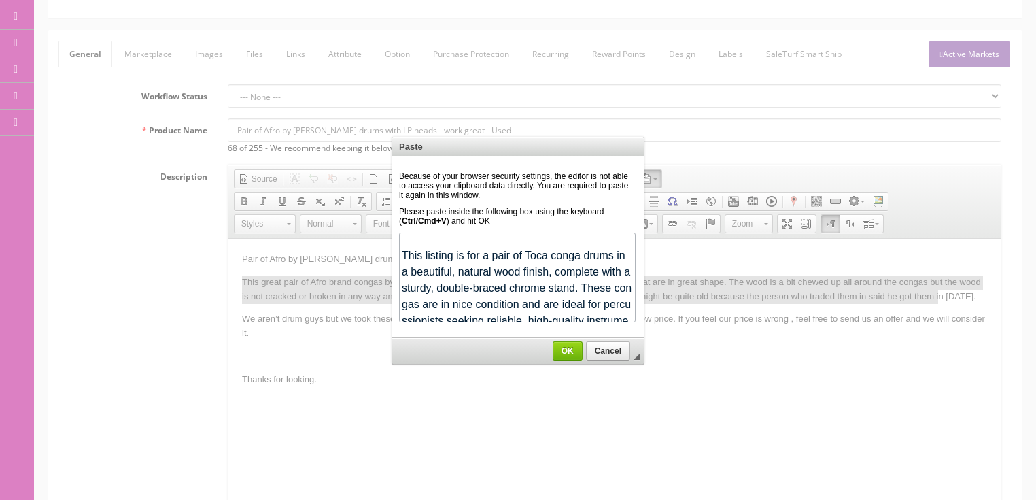
scroll to position [498, 0]
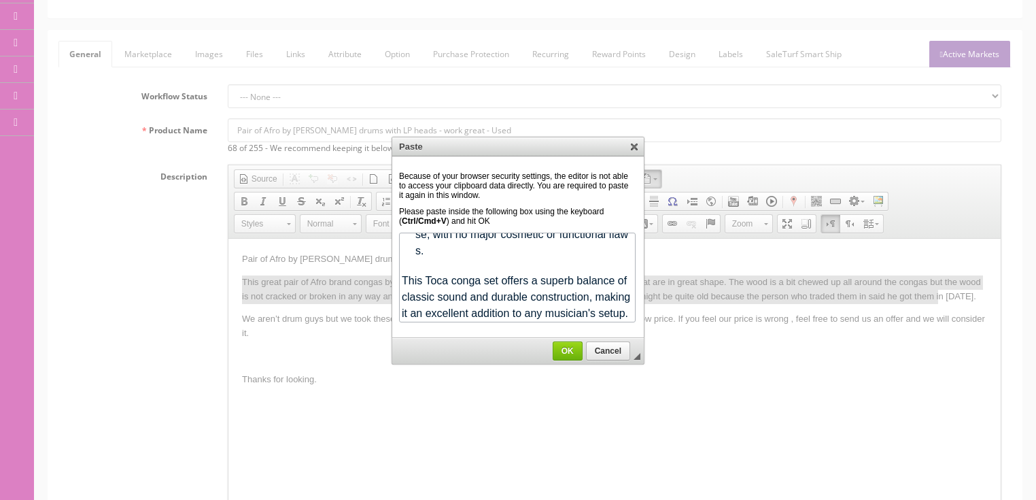
drag, startPoint x: 571, startPoint y: 348, endPoint x: 343, endPoint y: 111, distance: 328.8
click at [571, 348] on span "OK" at bounding box center [567, 351] width 29 height 10
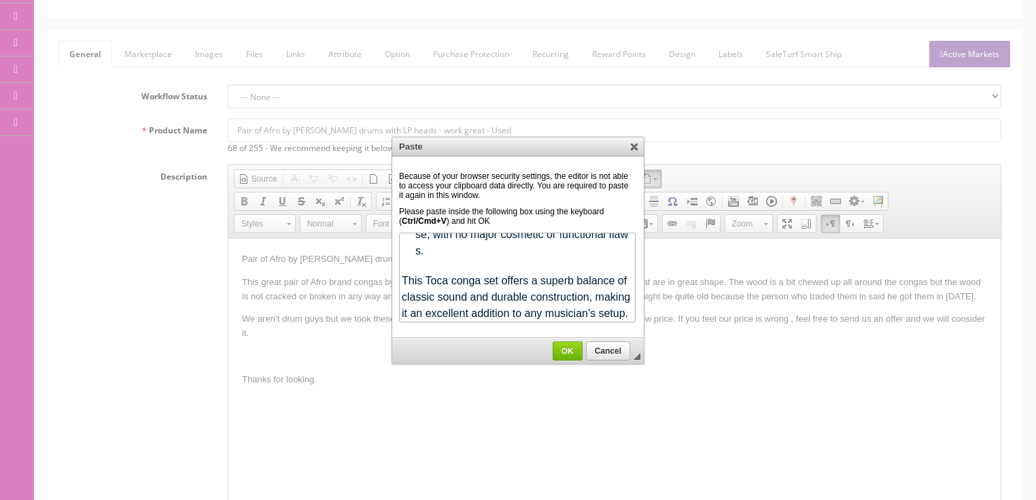
scroll to position [0, 0]
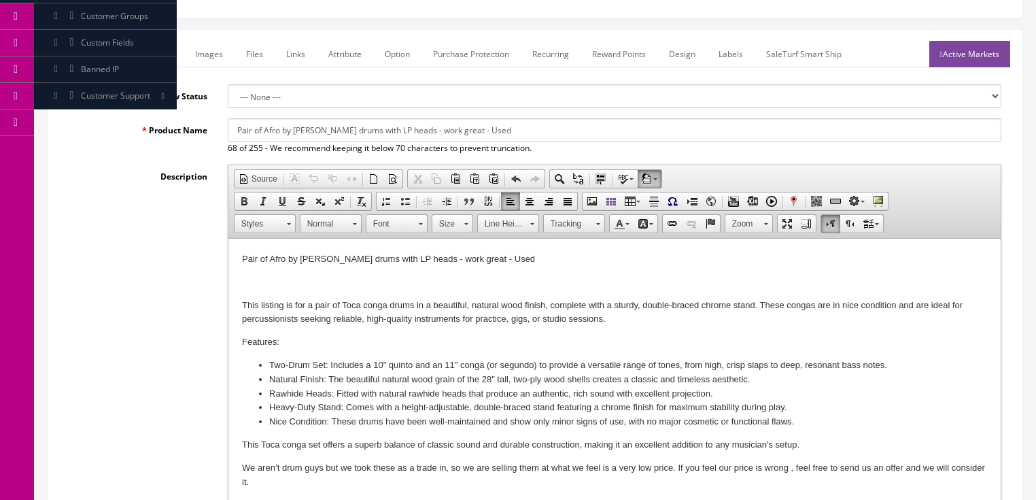
click at [249, 281] on p at bounding box center [613, 282] width 745 height 14
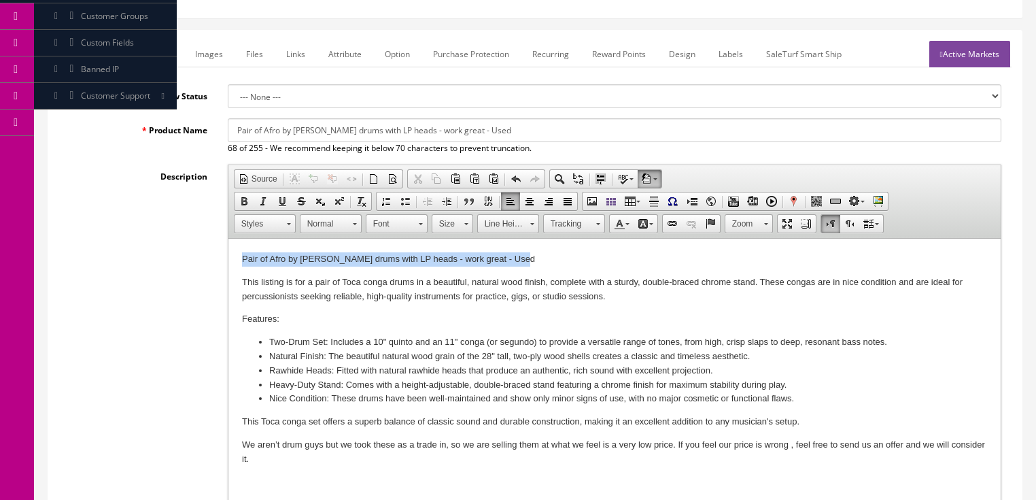
drag, startPoint x: 233, startPoint y: 256, endPoint x: 571, endPoint y: 258, distance: 337.9
click at [571, 258] on html "Pair of Afro by Pearl Conga drums with LP heads - work great - Used This listin…" at bounding box center [614, 382] width 772 height 287
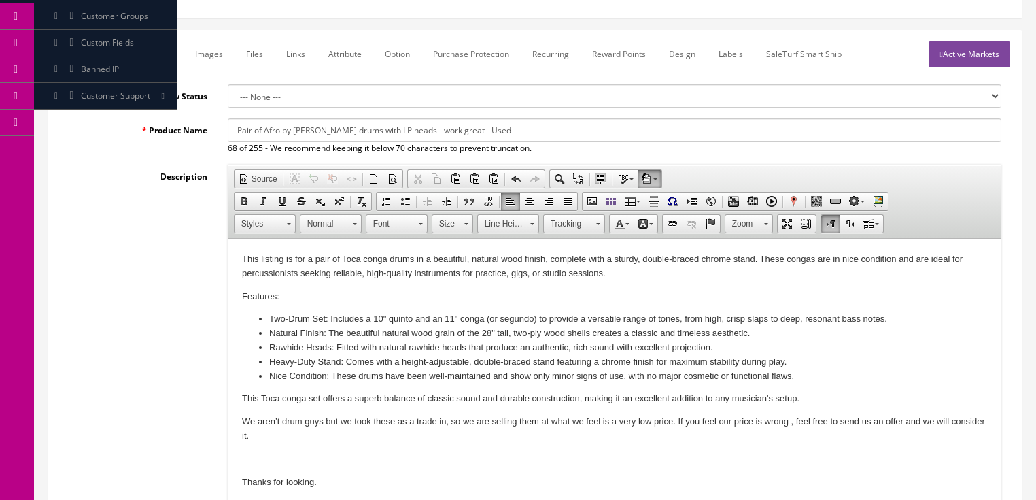
click at [448, 317] on li "Two-Drum Set: Includes a 10" quinto and an 11" conga (or segundo) to provide a …" at bounding box center [614, 319] width 691 height 14
click at [239, 137] on input "Pair of Afro by Pearl Conga drums with LP heads - work great - Used" at bounding box center [615, 130] width 774 height 24
click at [237, 131] on input "Pair of Afro by Pearl Conga drums with LP heads - work great - Used" at bounding box center [615, 130] width 774 height 24
click at [266, 128] on input "Pair of Afro by Pearl Conga drums with LP heads - work great - Used" at bounding box center [615, 130] width 774 height 24
type input "Pair of Toca Conga drums with a nice double braced chrome stand - Used"
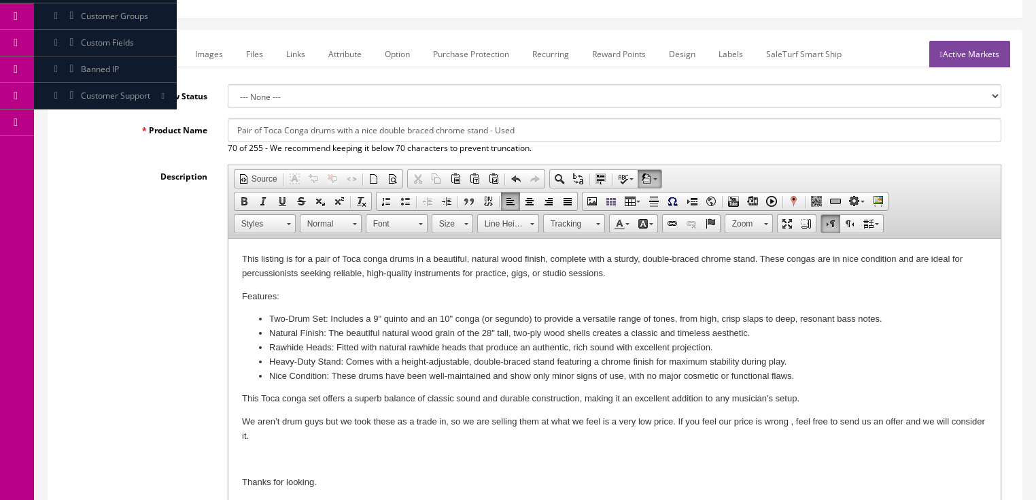
click at [904, 319] on li "Two-Drum Set: Includes a 9 " quinto and an 10 " conga (or segundo) to provide a…" at bounding box center [614, 319] width 691 height 14
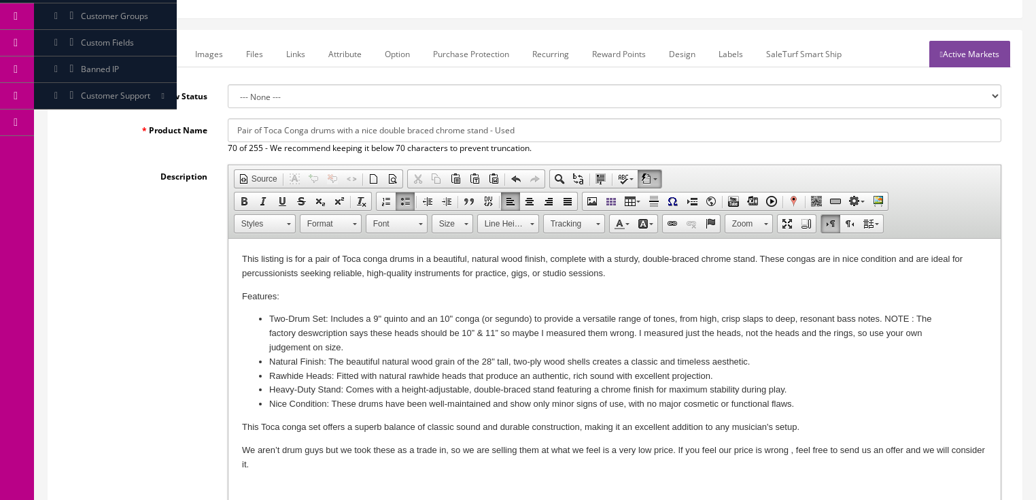
click at [312, 339] on li "Two-Drum Set: Includes a 9 " quinto and an 10 " conga (or segundo) to provide a…" at bounding box center [614, 333] width 691 height 42
drag, startPoint x: 885, startPoint y: 315, endPoint x: 910, endPoint y: 313, distance: 24.6
click at [910, 313] on li "Two-Drum Set: Includes a 9 " quinto and an 10 " conga (or segundo) to provide a…" at bounding box center [614, 333] width 691 height 42
click at [239, 205] on span at bounding box center [244, 201] width 11 height 11
click at [724, 288] on body "This listing is for a pair of Toca conga drums in a beautiful, natural wood fin…" at bounding box center [613, 384] width 745 height 265
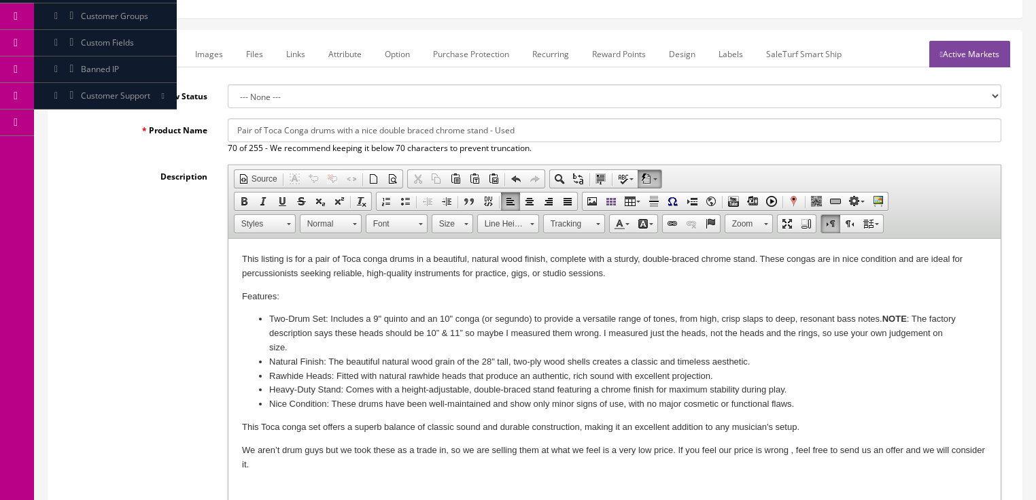
drag, startPoint x: 883, startPoint y: 322, endPoint x: 920, endPoint y: 303, distance: 41.3
click at [883, 322] on strong "NOTE" at bounding box center [894, 318] width 24 height 10
click at [481, 361] on li "Natural Finish: The beautiful natural wood grain of the 28" tall, two-ply wood …" at bounding box center [614, 362] width 691 height 14
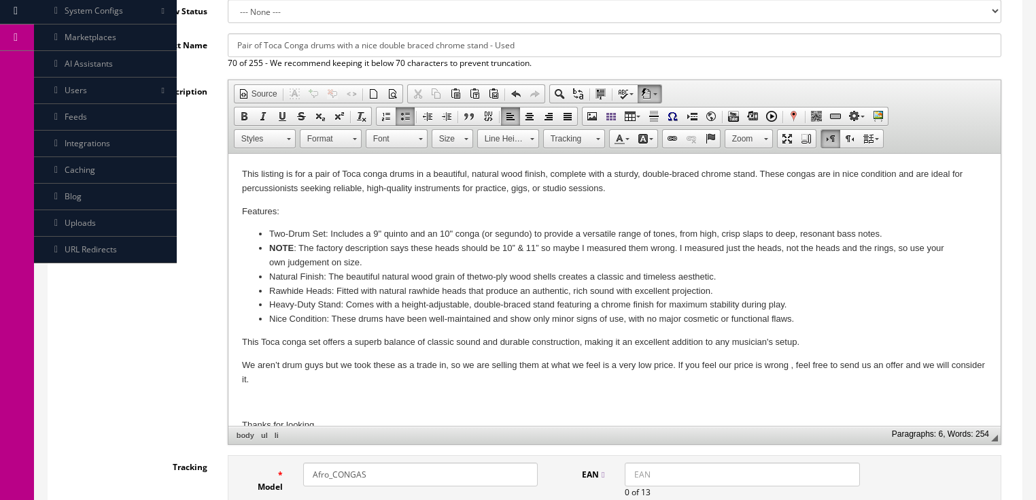
scroll to position [381, 0]
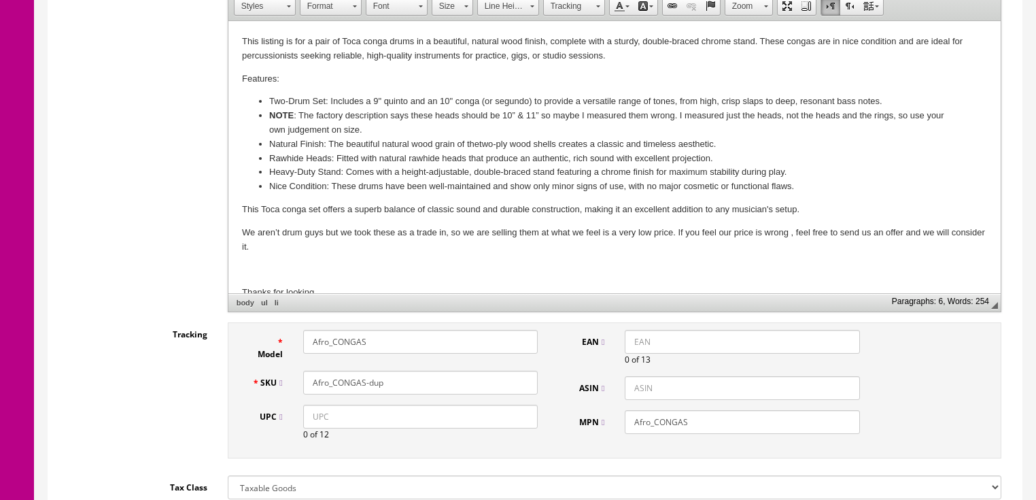
drag, startPoint x: 326, startPoint y: 342, endPoint x: 256, endPoint y: 308, distance: 78.4
type input "Toca_CONGAS"
click at [310, 379] on input "Afro_CONGAS-dup" at bounding box center [420, 382] width 235 height 24
type input "Toca_CONGAS-dup"
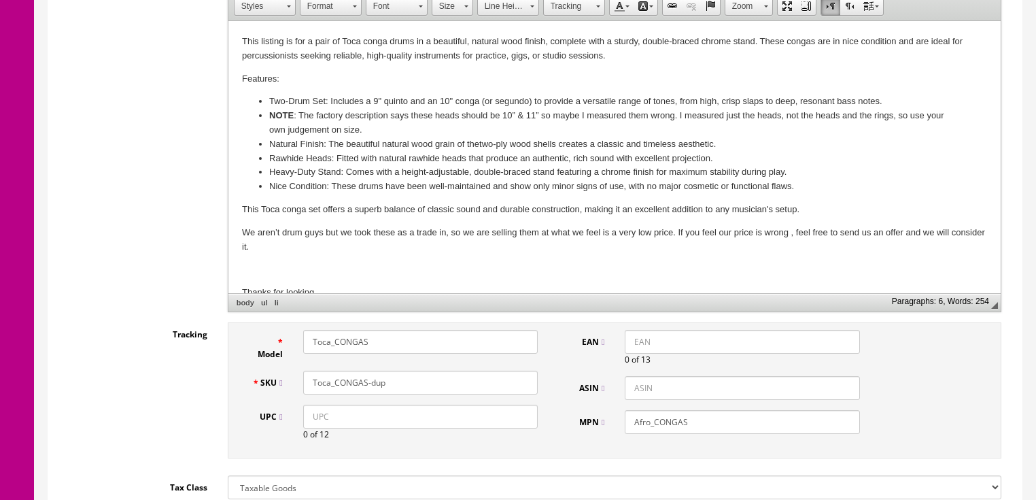
drag, startPoint x: 634, startPoint y: 417, endPoint x: 631, endPoint y: 428, distance: 11.7
click at [633, 417] on input "Afro_CONGAS" at bounding box center [742, 422] width 235 height 24
type input "Toca_CONGAS"
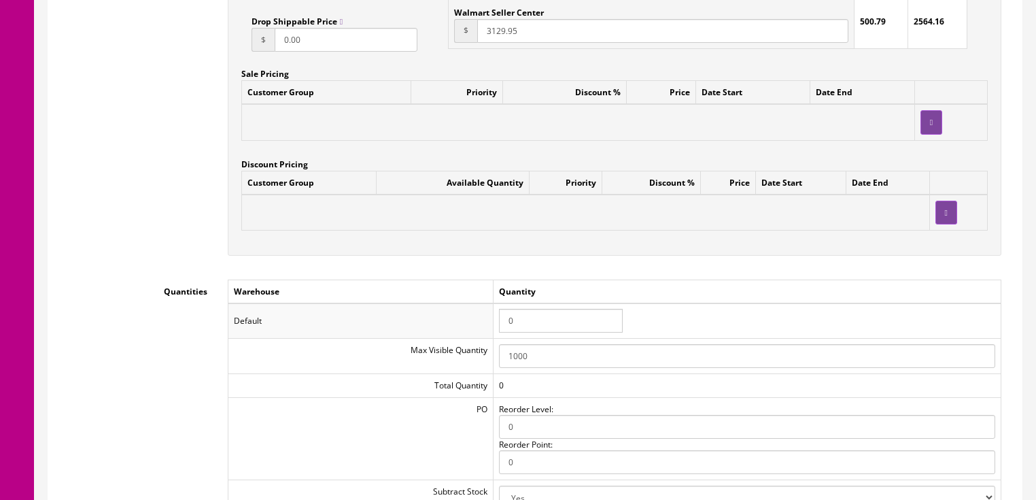
scroll to position [1305, 0]
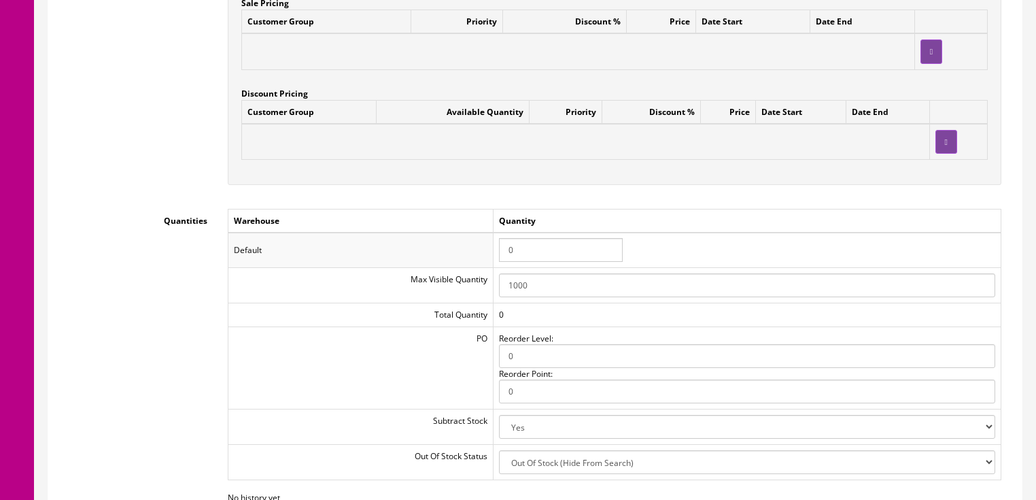
drag, startPoint x: 517, startPoint y: 254, endPoint x: 480, endPoint y: 254, distance: 36.7
click at [480, 254] on tr "Default 0" at bounding box center [614, 249] width 773 height 35
type input "1"
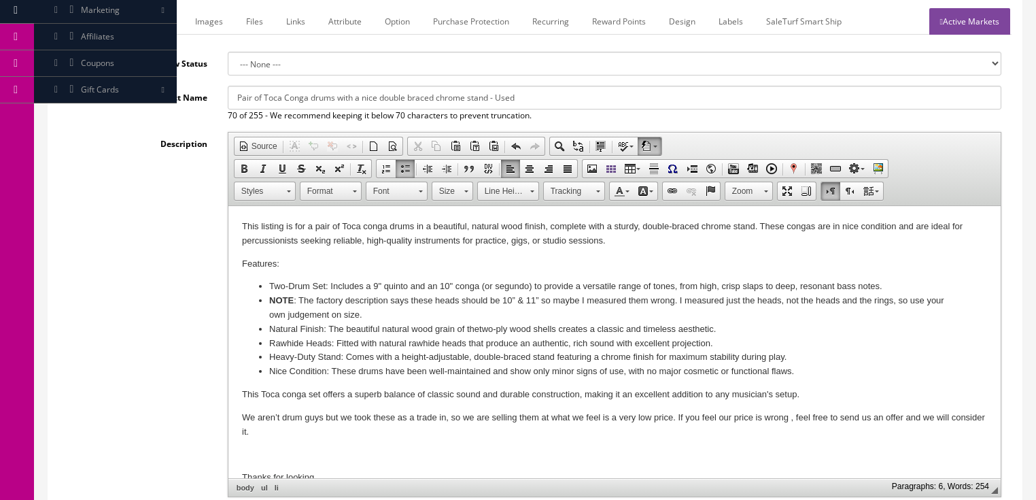
scroll to position [163, 0]
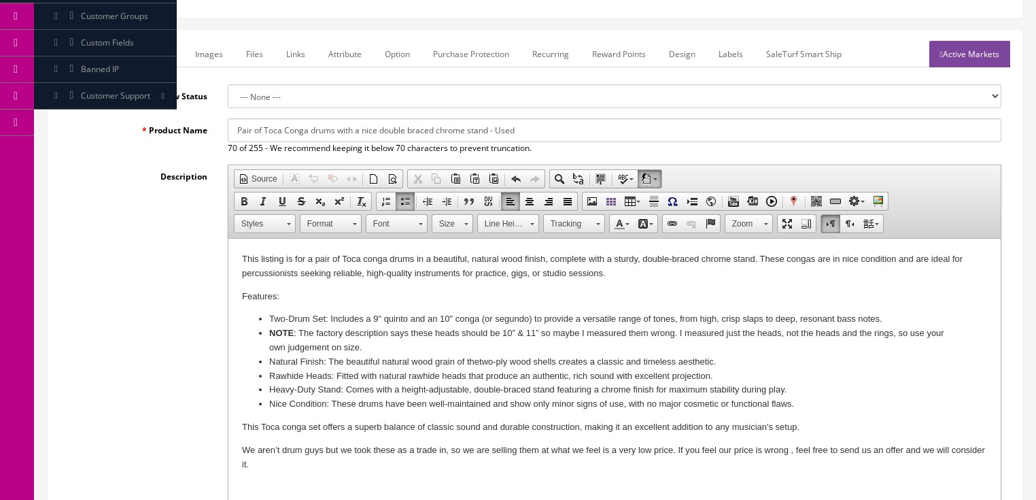
click at [126, 54] on link "Marketplace" at bounding box center [148, 54] width 69 height 27
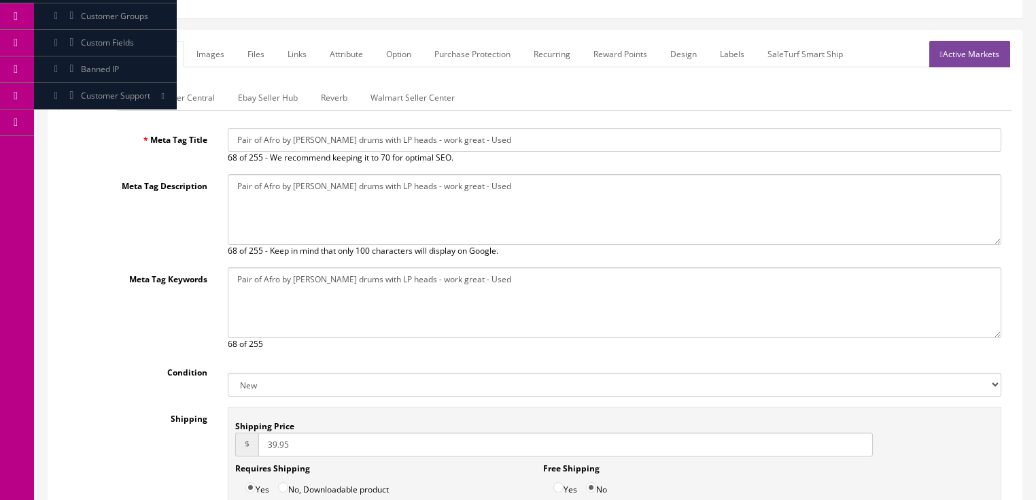
click at [82, 52] on link "General" at bounding box center [84, 54] width 52 height 27
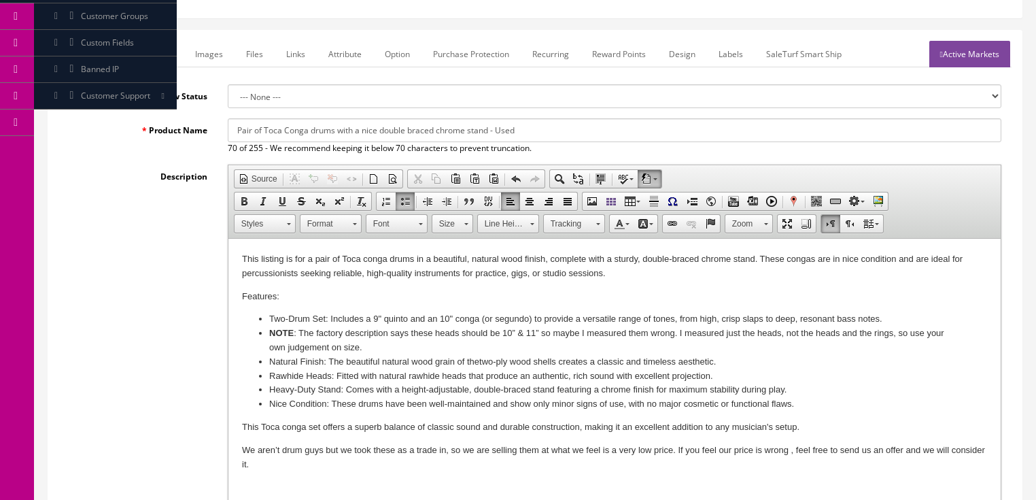
drag, startPoint x: 237, startPoint y: 130, endPoint x: 666, endPoint y: 142, distance: 429.8
click at [689, 141] on div "Pair of Toca Conga drums with a nice double braced chrome stand - Used 70 of 25…" at bounding box center [615, 136] width 794 height 36
click at [150, 55] on link "Marketplace" at bounding box center [148, 54] width 69 height 27
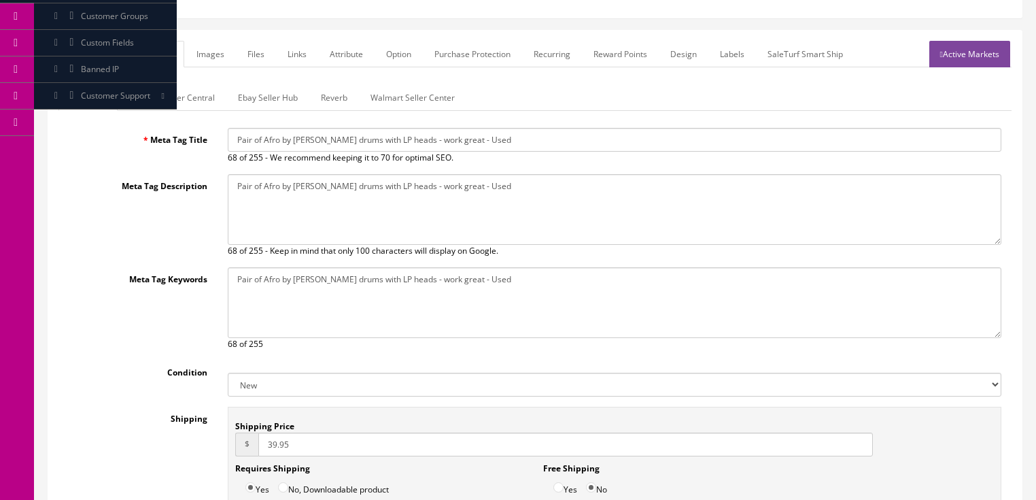
drag, startPoint x: 230, startPoint y: 134, endPoint x: 512, endPoint y: 144, distance: 281.6
click at [512, 144] on input "Pair of Afro by Pearl Conga drums with LP heads - work great - Used" at bounding box center [615, 140] width 774 height 24
paste input "Toca Conga drums with a nice double braced chrome stand - Used"
type input "Pair of Toca Conga drums with a nice double braced chrome stand - Used"
drag, startPoint x: 234, startPoint y: 186, endPoint x: 586, endPoint y: 196, distance: 352.2
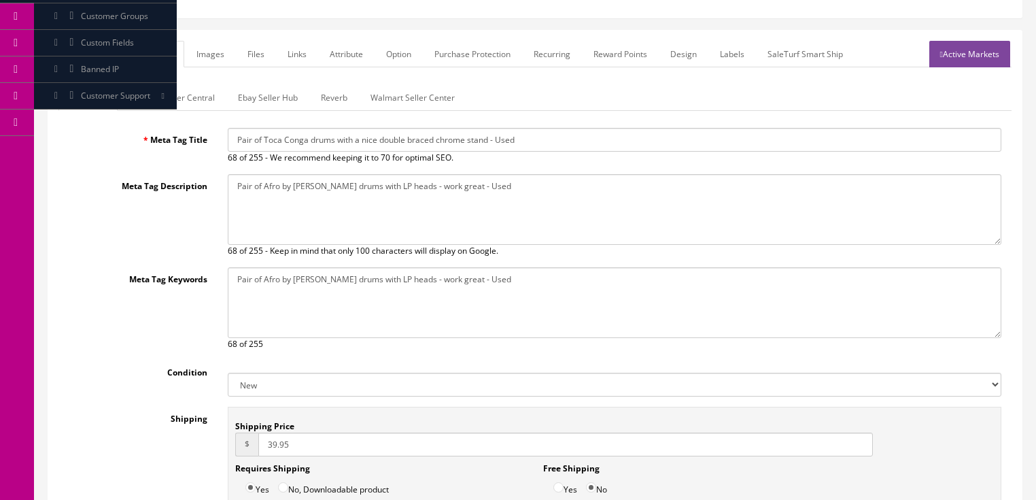
click at [604, 195] on textarea "Pair of Afro by Pearl Conga drums with LP heads - work great - Used" at bounding box center [615, 209] width 774 height 71
paste textarea "Toca Conga drums with a nice double braced chrome stand - Used"
type textarea "Pair of Toca Conga drums with a nice double braced chrome stand - Used"
drag, startPoint x: 228, startPoint y: 269, endPoint x: 545, endPoint y: 285, distance: 317.2
click at [545, 285] on textarea "Pair of Afro by Pearl Conga drums with LP heads - work great - Used" at bounding box center [615, 302] width 774 height 71
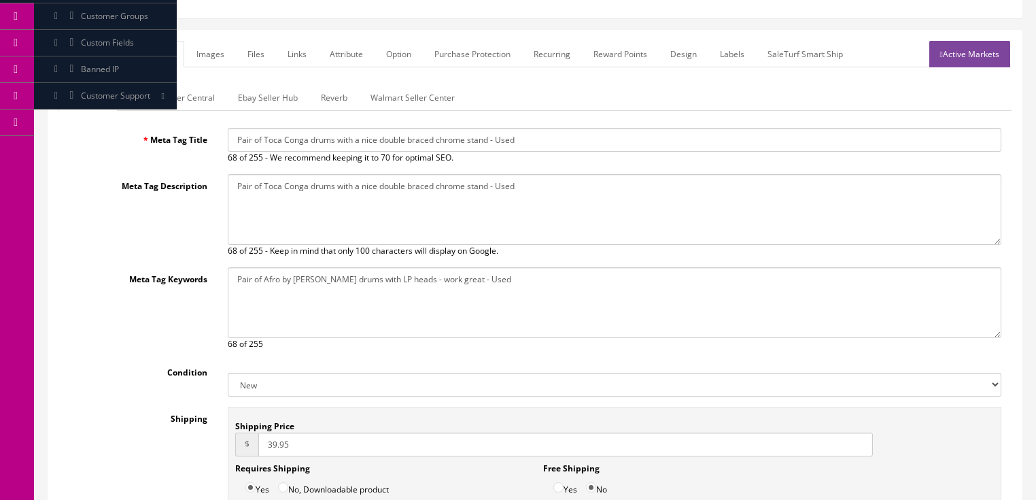
paste textarea "Toca Conga drums with a nice double braced chrome stand - Used"
type textarea "Pair of Toca Conga drums with a nice double braced chrome stand - Used"
drag, startPoint x: 301, startPoint y: 443, endPoint x: 155, endPoint y: 440, distance: 146.2
click at [155, 440] on div "Shipping Shipping Price $ 39.95 Requires Shipping Yes No, Downloadable product …" at bounding box center [534, 477] width 953 height 143
type input "60.00"
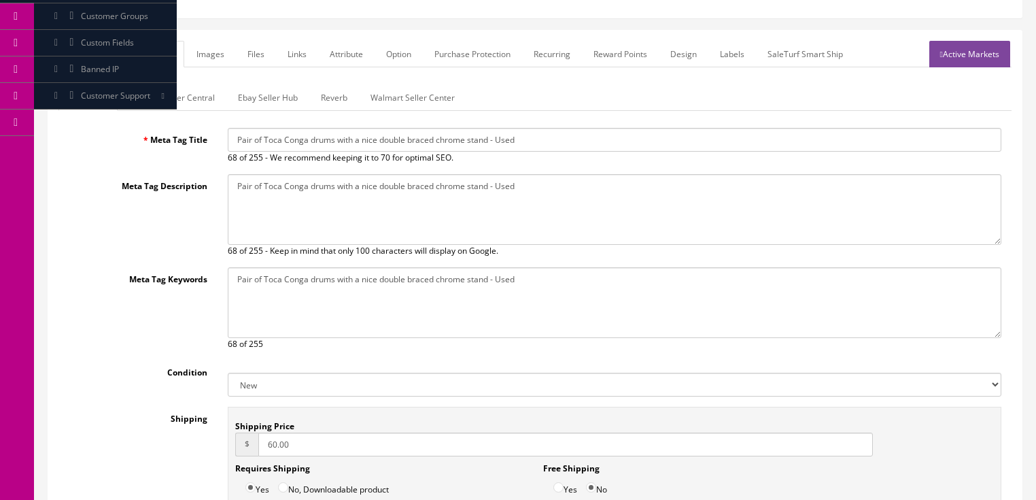
click at [269, 390] on select "New Used B Stock Open Box Re-Packed" at bounding box center [615, 385] width 774 height 24
select select "Used"
click at [228, 373] on select "New Used B Stock Open Box Re-Packed" at bounding box center [615, 385] width 774 height 24
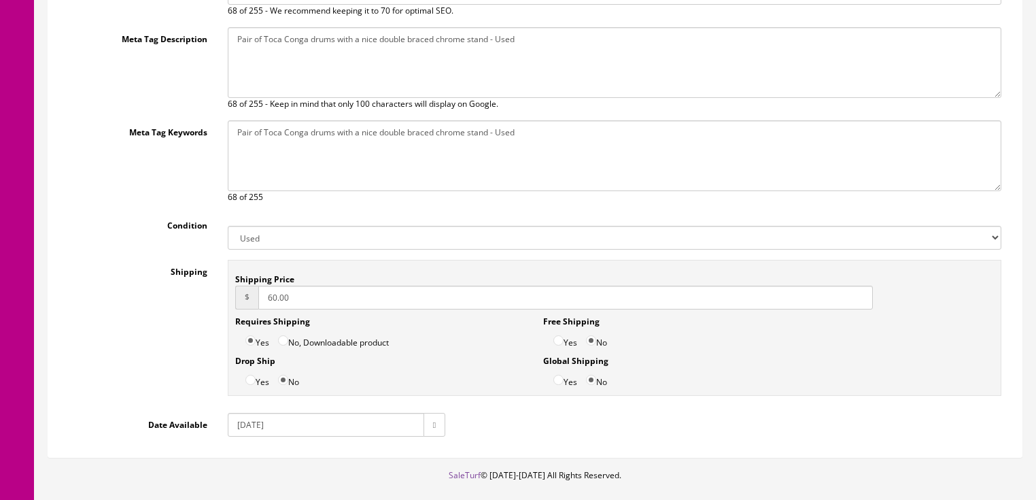
scroll to position [317, 0]
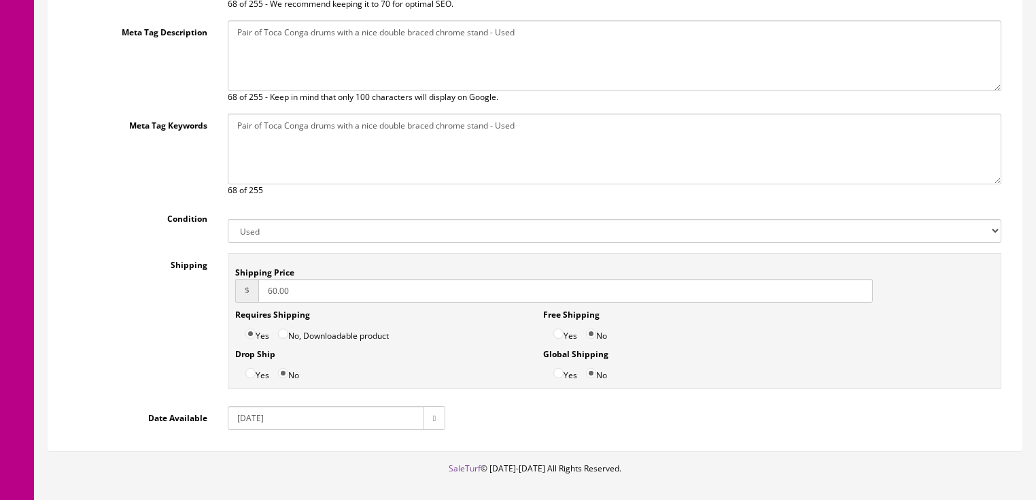
drag, startPoint x: 245, startPoint y: 412, endPoint x: 247, endPoint y: 419, distance: 7.8
click at [247, 413] on input "2018-02-28" at bounding box center [326, 418] width 196 height 24
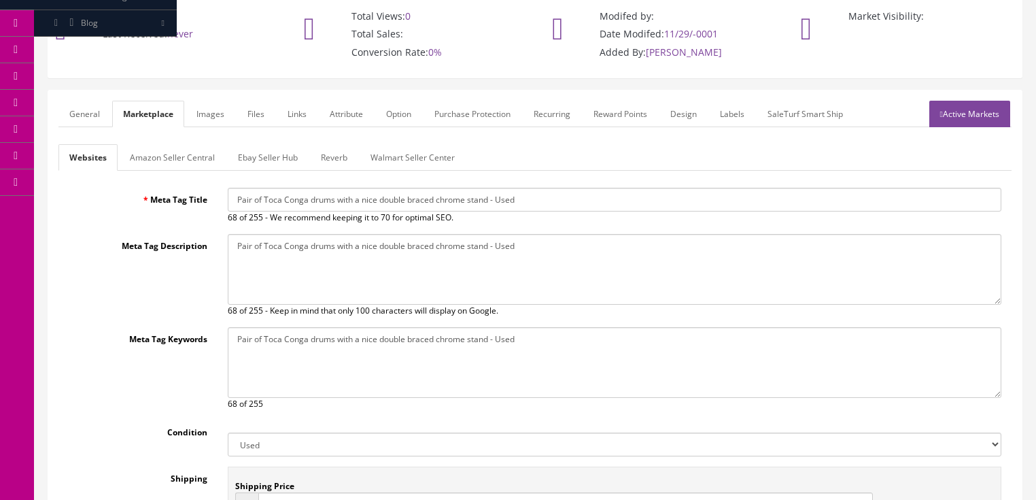
scroll to position [99, 0]
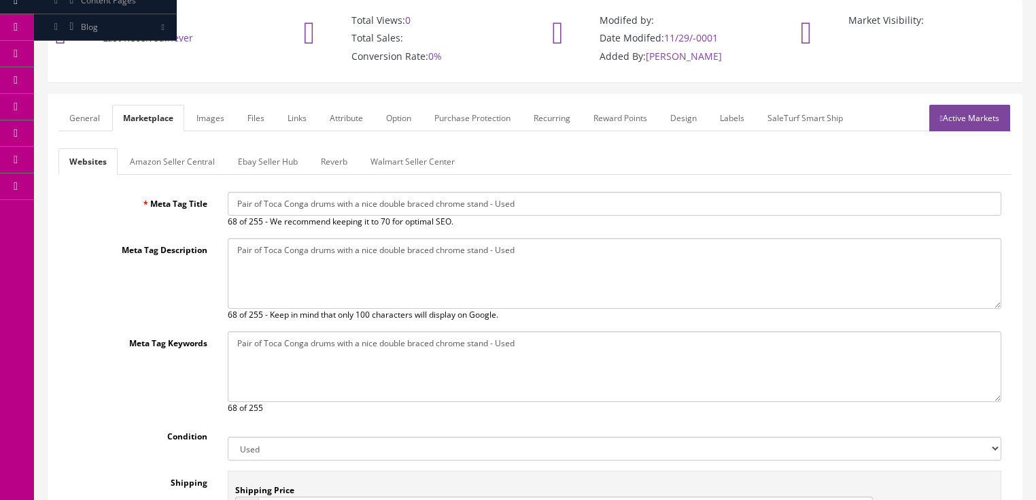
type input "[DATE]"
click at [251, 164] on link "Ebay Seller Hub" at bounding box center [268, 161] width 82 height 27
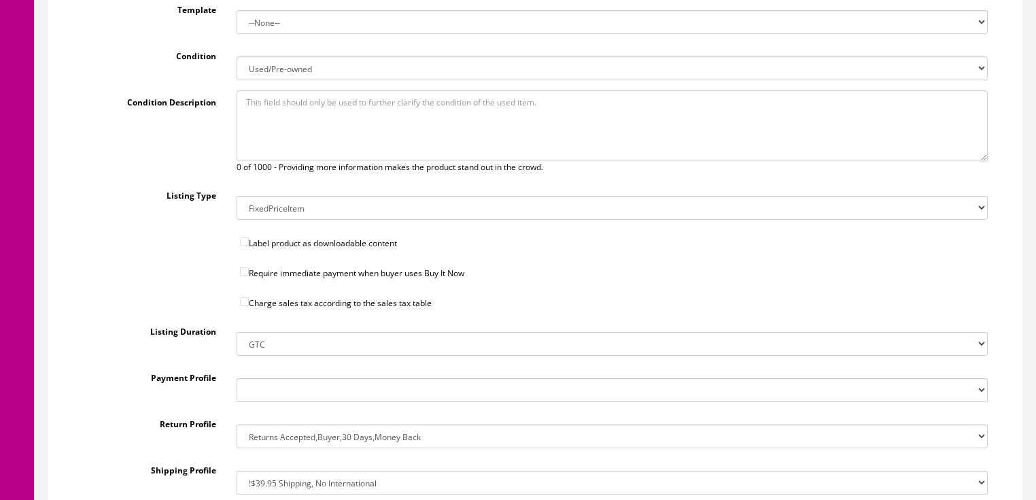
scroll to position [426, 0]
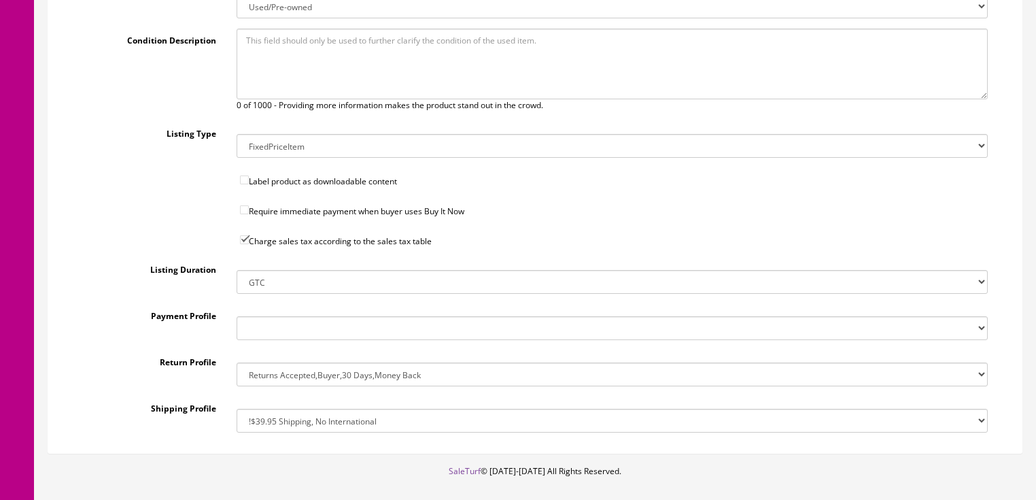
click at [246, 324] on select "DEFAULT PAYMENT POLICY (CAN BE USED WITH MAKE OFFER) DEFAULT PAYMENT POLICY(CAN…" at bounding box center [612, 328] width 751 height 24
select select "125901023017"
click at [237, 316] on select "DEFAULT PAYMENT POLICY (CAN BE USED WITH MAKE OFFER) DEFAULT PAYMENT POLICY(CAN…" at bounding box center [612, 328] width 751 height 24
click at [299, 421] on select "!$28.50 FedEx, Priority $65.00 No International !$28.50 FedEx, Priority $65.00 …" at bounding box center [612, 421] width 751 height 24
select select "205299811017"
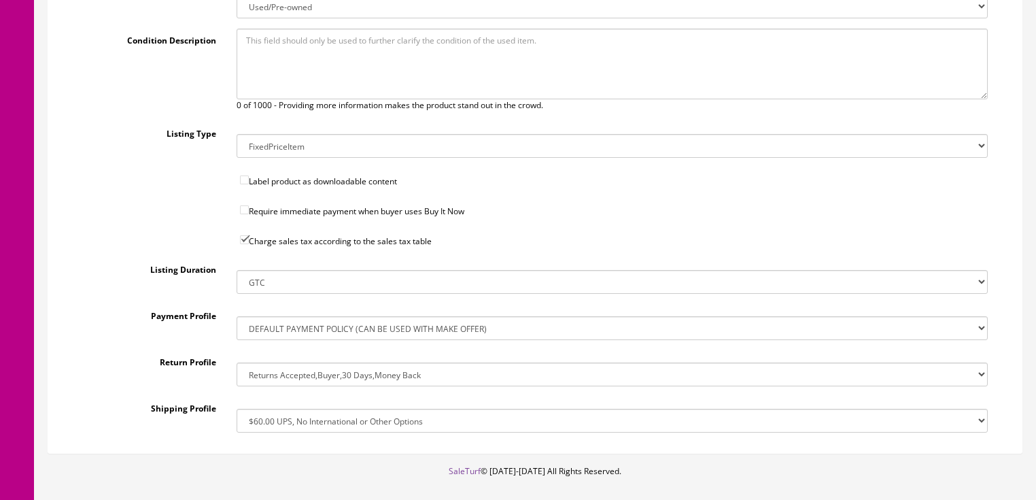
click at [237, 409] on select "!$28.50 FedEx, Priority $65.00 No International !$28.50 FedEx, Priority $65.00 …" at bounding box center [612, 421] width 751 height 24
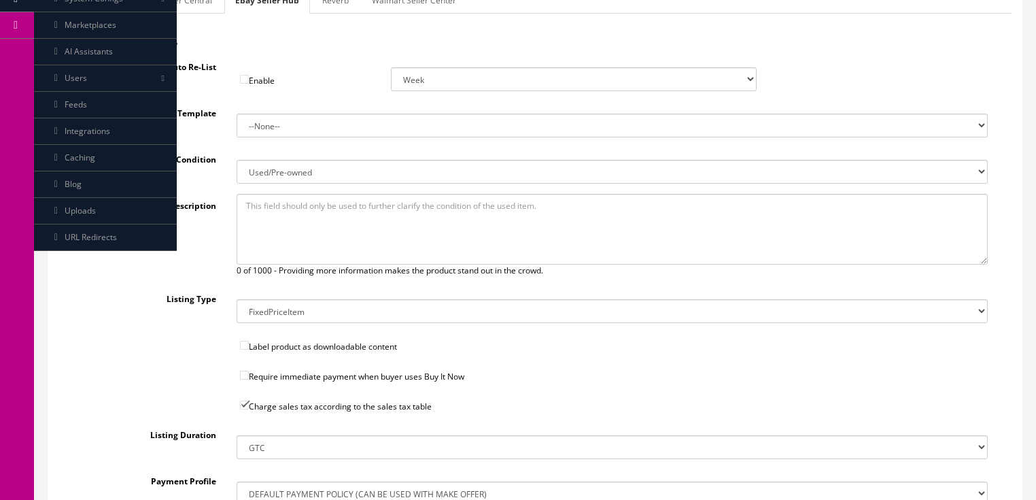
scroll to position [99, 0]
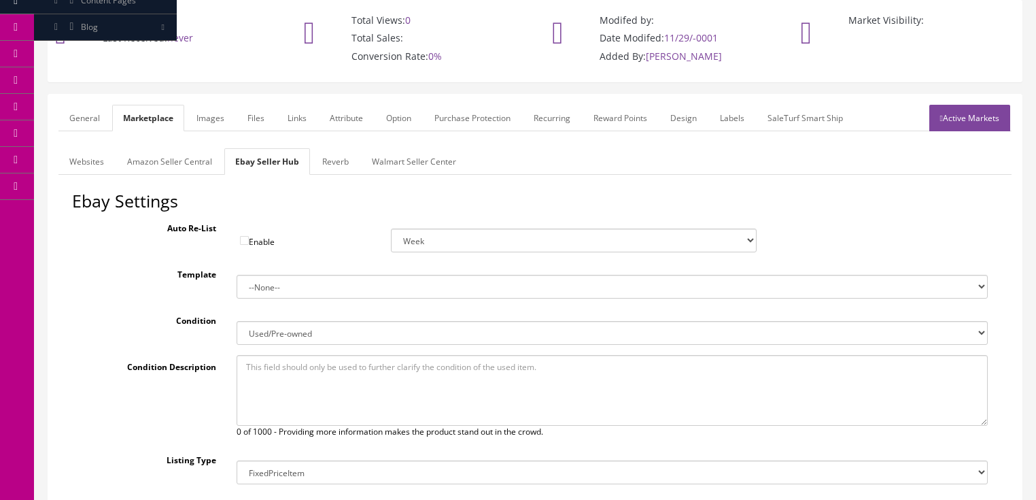
click at [314, 164] on link "Reverb" at bounding box center [335, 161] width 48 height 27
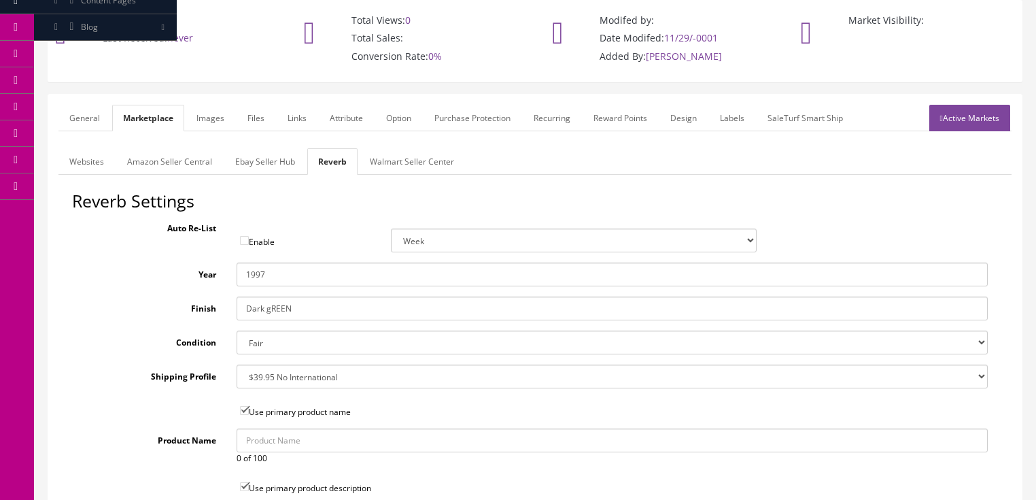
drag, startPoint x: 245, startPoint y: 272, endPoint x: 285, endPoint y: 273, distance: 40.1
click at [285, 273] on input "1997" at bounding box center [612, 274] width 751 height 24
type input "2020?"
drag, startPoint x: 302, startPoint y: 307, endPoint x: 67, endPoint y: 283, distance: 236.5
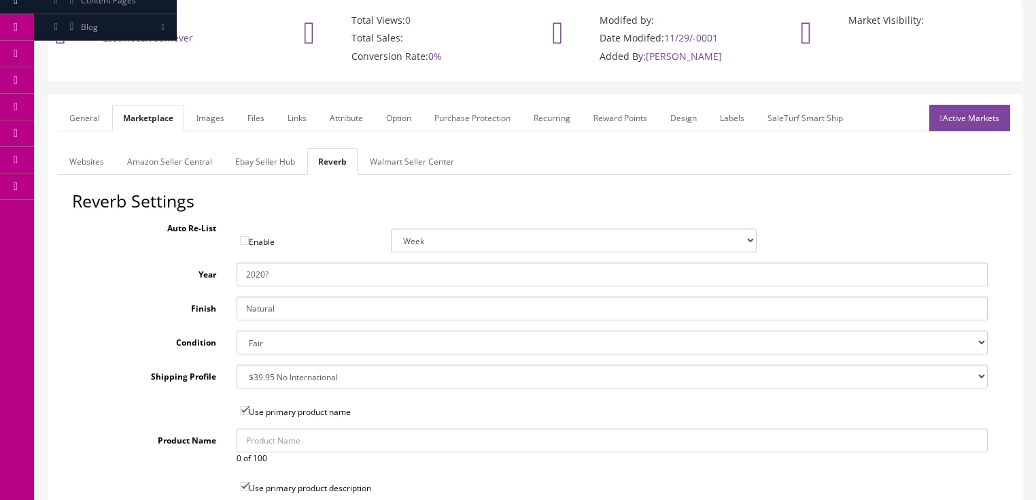
type input "Natural"
click at [242, 343] on select "Brand New Mint Excellent Very Good Good Fair Poor B-Stock Non Functioning" at bounding box center [612, 342] width 751 height 24
select select "ae4d9114-1bd7-4ec5-a4ba-6653af5ac84d"
click at [237, 330] on select "Brand New Mint Excellent Very Good Good Fair Poor B-Stock Non Functioning" at bounding box center [612, 342] width 751 height 24
click at [285, 378] on select "--- None --- $3.49 USPS Shipping MH INSURED $20000 GUITAR MH INSURED $11000 GUI…" at bounding box center [612, 376] width 751 height 24
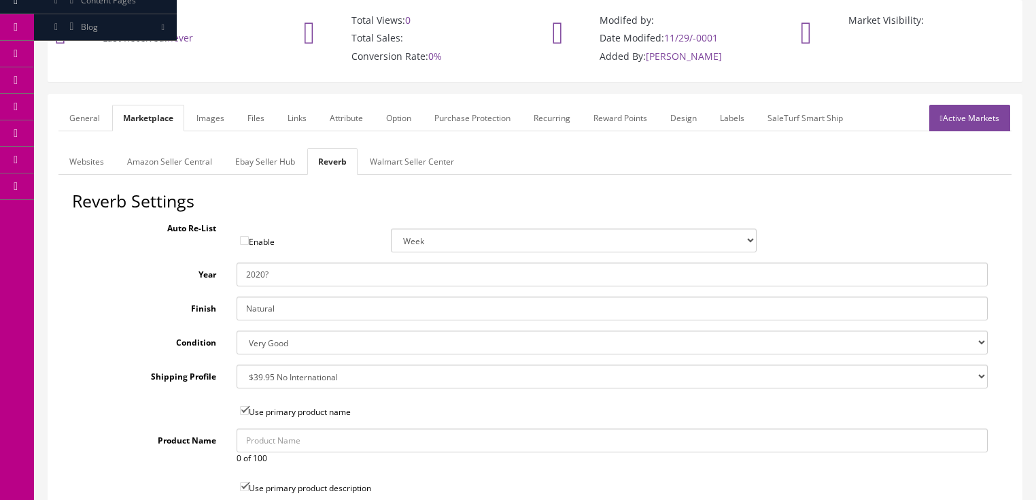
select select "76375"
click at [237, 364] on select "--- None --- $3.49 USPS Shipping MH INSURED $20000 GUITAR MH INSURED $11000 GUI…" at bounding box center [612, 376] width 751 height 24
click at [213, 123] on link "Images" at bounding box center [211, 118] width 50 height 27
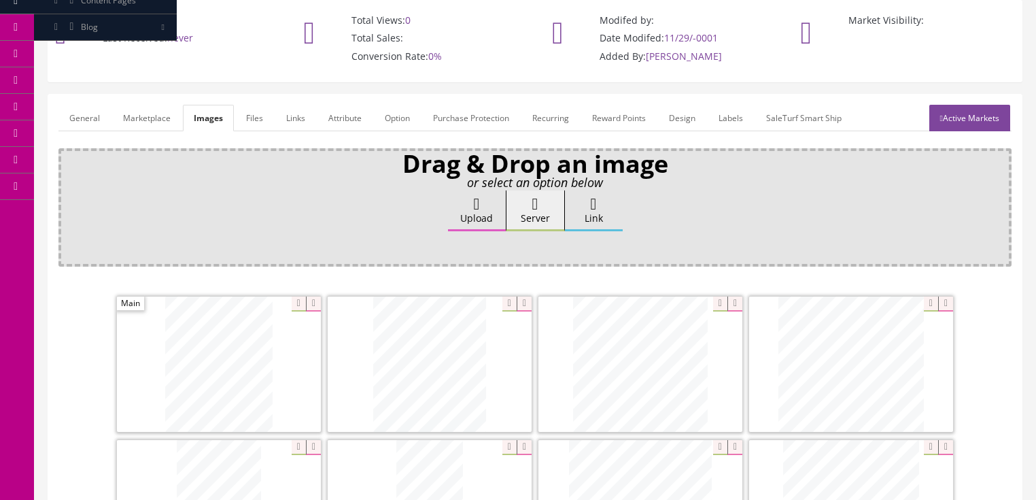
click at [340, 125] on link "Attribute" at bounding box center [344, 118] width 55 height 27
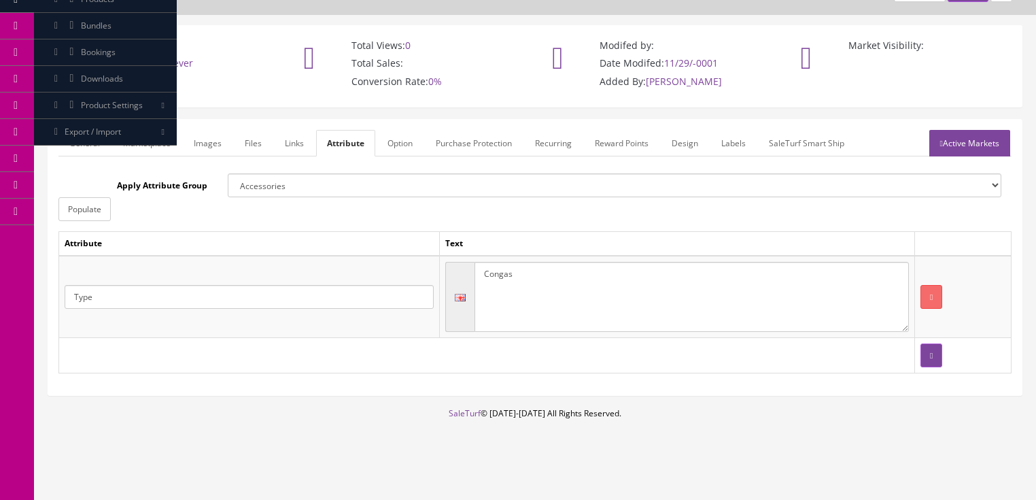
click at [960, 141] on link "Active Markets" at bounding box center [969, 143] width 81 height 27
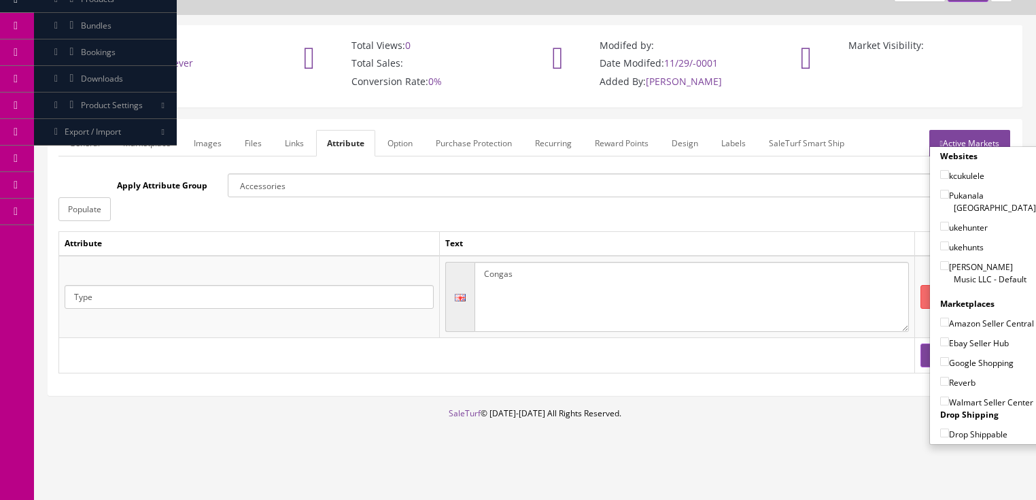
click at [940, 260] on label "[PERSON_NAME] Music LLC - Default" at bounding box center [988, 273] width 96 height 26
click at [940, 261] on input"] "[PERSON_NAME] Music LLC - Default" at bounding box center [944, 265] width 9 height 9
checkbox input"] "true"
click at [940, 336] on label "Ebay Seller Hub" at bounding box center [974, 343] width 69 height 14
click at [940, 337] on input"] "Ebay Seller Hub" at bounding box center [944, 341] width 9 height 9
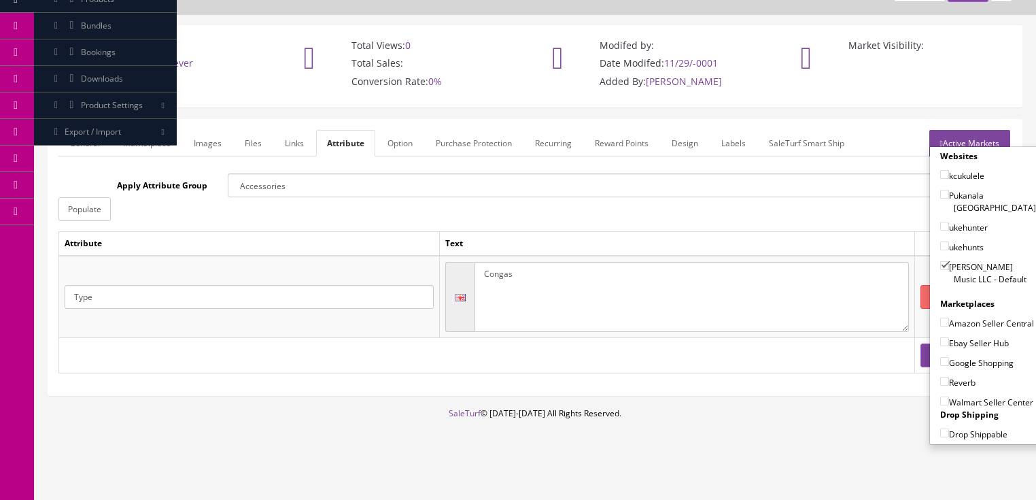
checkbox input"] "true"
click at [940, 357] on input"] "Google Shopping" at bounding box center [944, 361] width 9 height 9
checkbox input"] "true"
click at [940, 379] on input"] "Reverb" at bounding box center [944, 381] width 9 height 9
checkbox input"] "true"
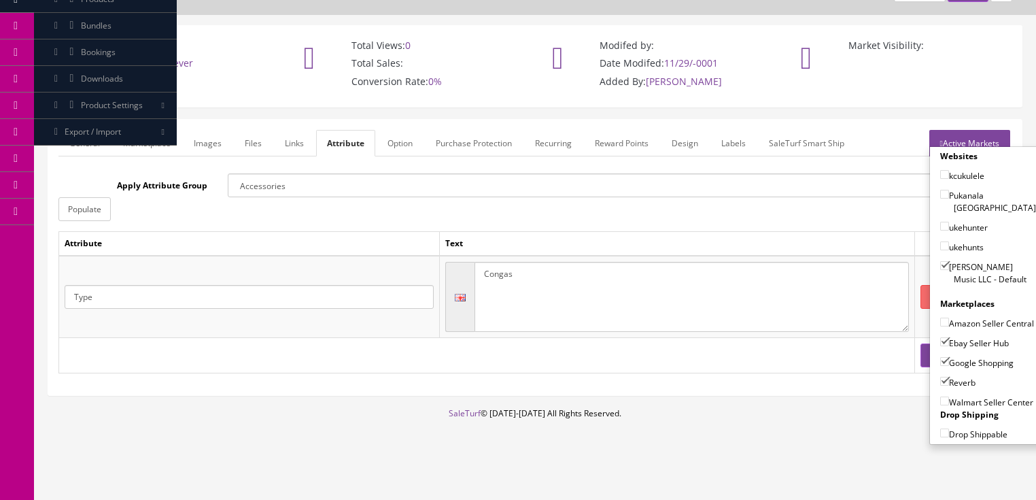
click at [986, 130] on link "Active Markets" at bounding box center [969, 143] width 81 height 27
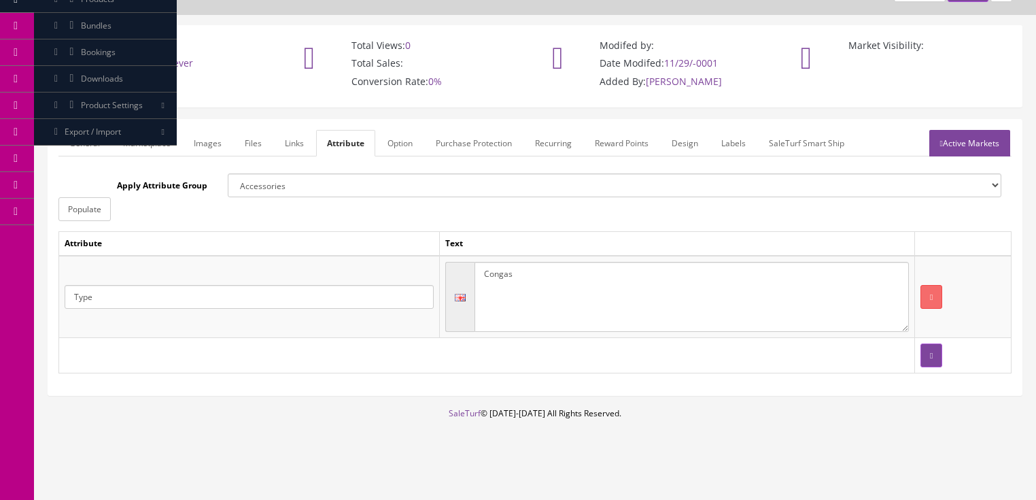
click at [79, 145] on link "General" at bounding box center [84, 143] width 52 height 27
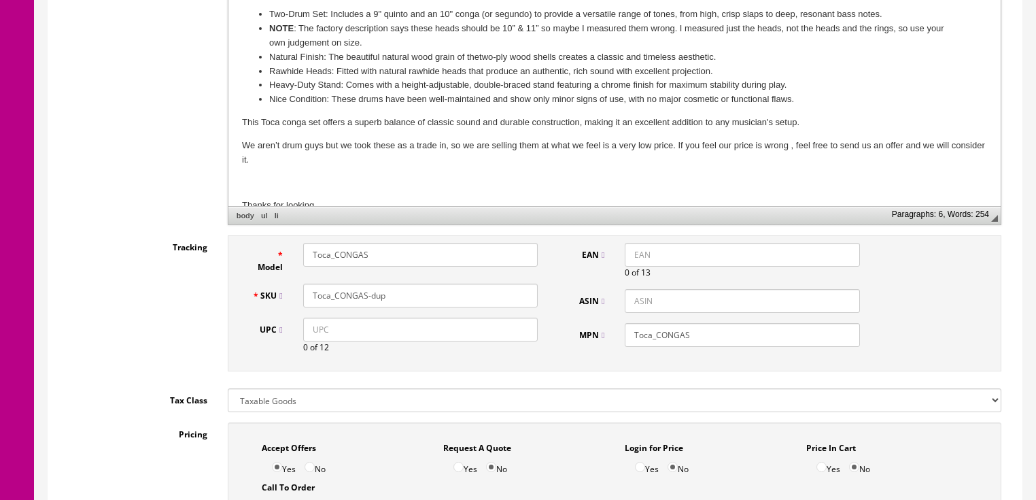
scroll to position [509, 0]
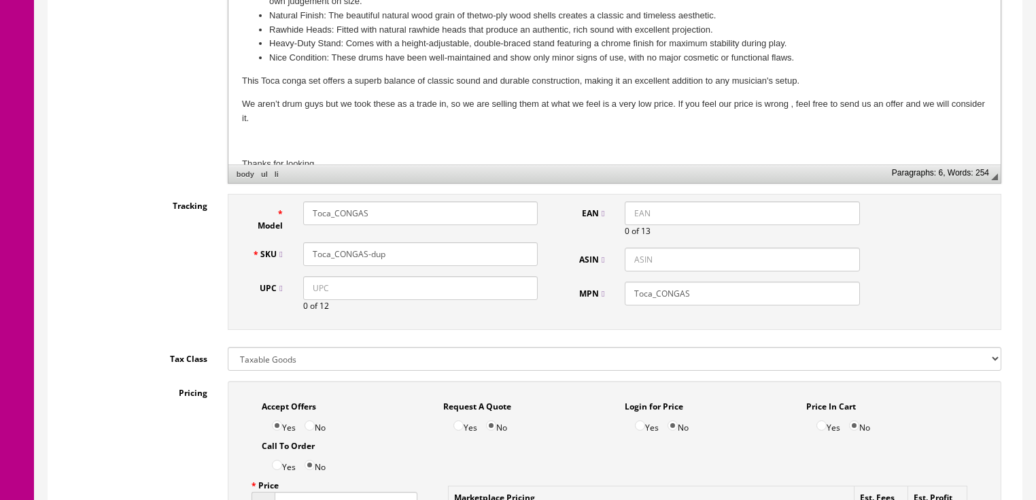
drag, startPoint x: 368, startPoint y: 256, endPoint x: 424, endPoint y: 249, distance: 56.8
click at [417, 256] on input "Toca_CONGAS-dup" at bounding box center [420, 254] width 235 height 24
drag, startPoint x: 311, startPoint y: 254, endPoint x: 372, endPoint y: 254, distance: 60.5
click at [372, 254] on input "Toca_CONGAS" at bounding box center [420, 254] width 235 height 24
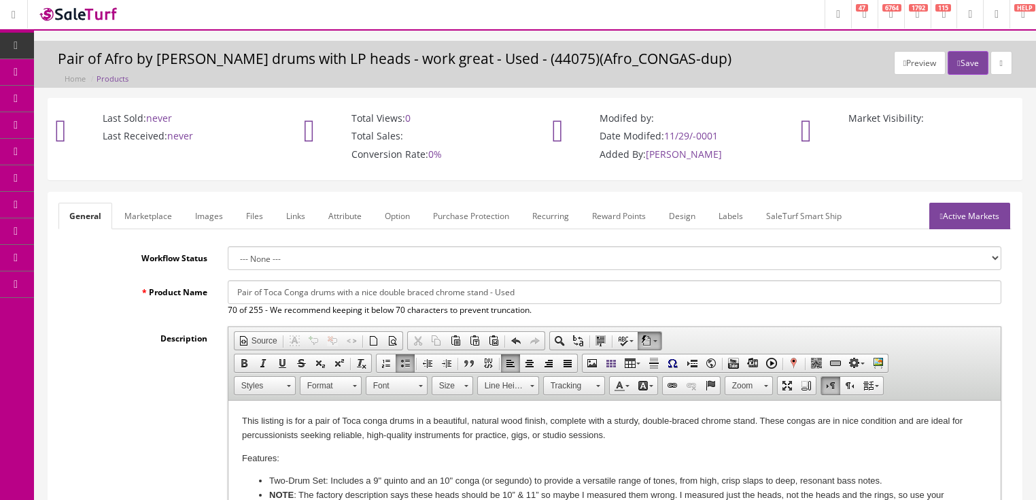
scroll to position [0, 0]
type input "Toca_CONGAS"
click at [981, 209] on link "Active Markets" at bounding box center [969, 217] width 81 height 27
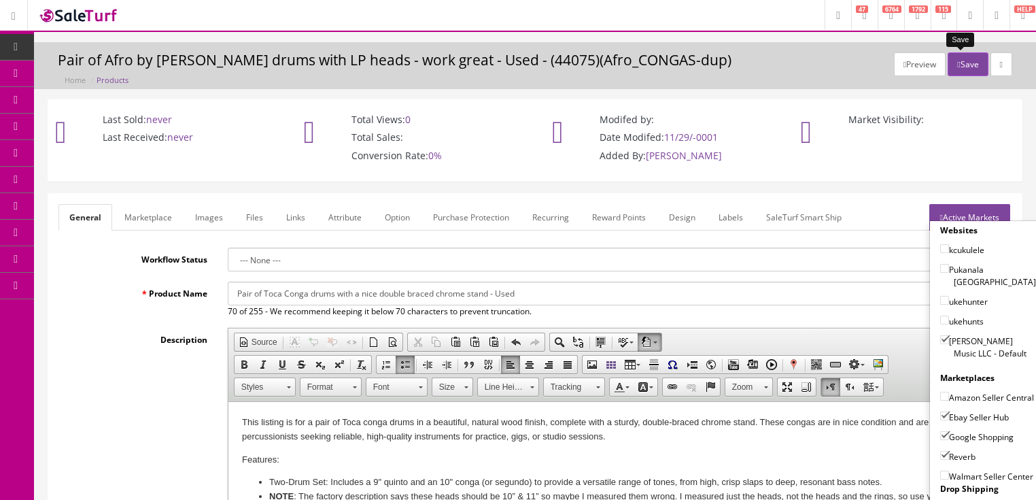
click at [963, 65] on button "Save" at bounding box center [968, 64] width 40 height 24
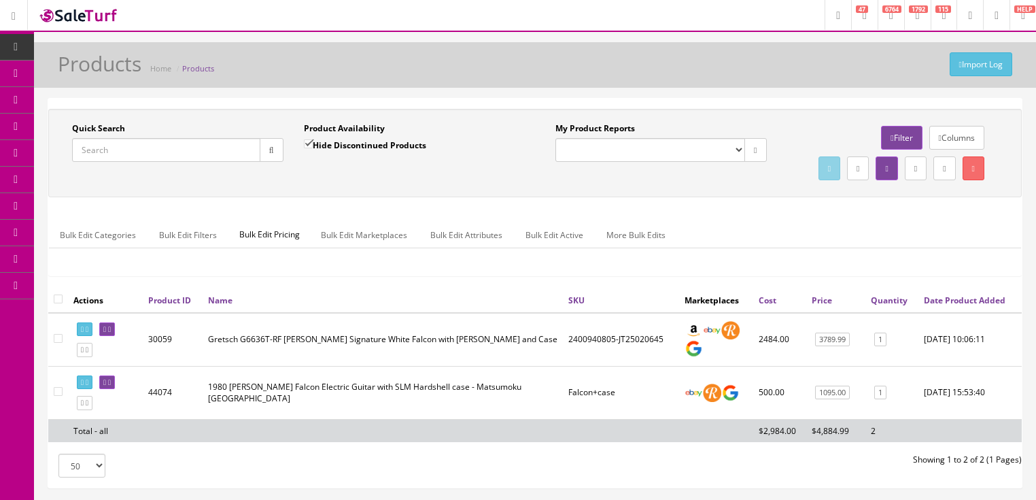
click at [157, 154] on input "Quick Search" at bounding box center [166, 150] width 188 height 24
paste input "Toca_CONGAS"
type input "Toca_CONGAS"
click at [279, 150] on button "button" at bounding box center [272, 150] width 24 height 24
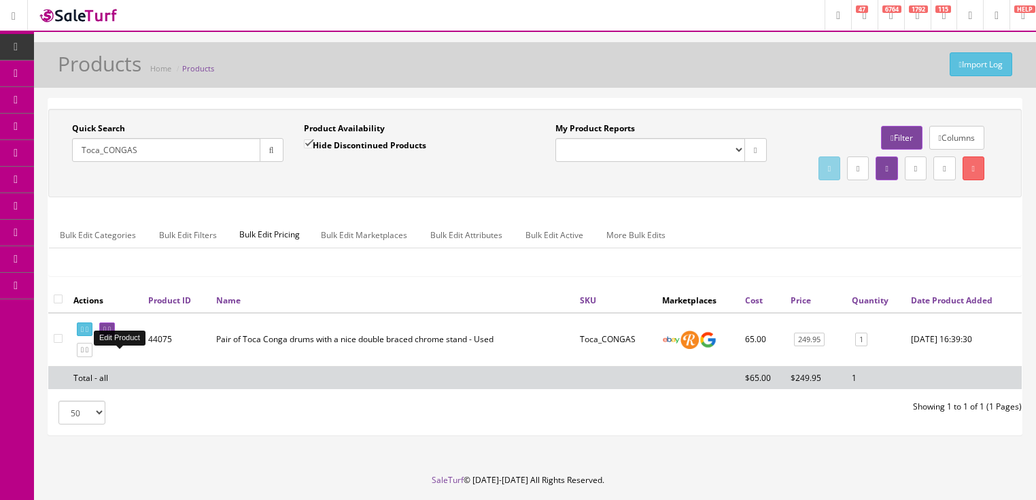
click at [115, 336] on link at bounding box center [107, 329] width 16 height 14
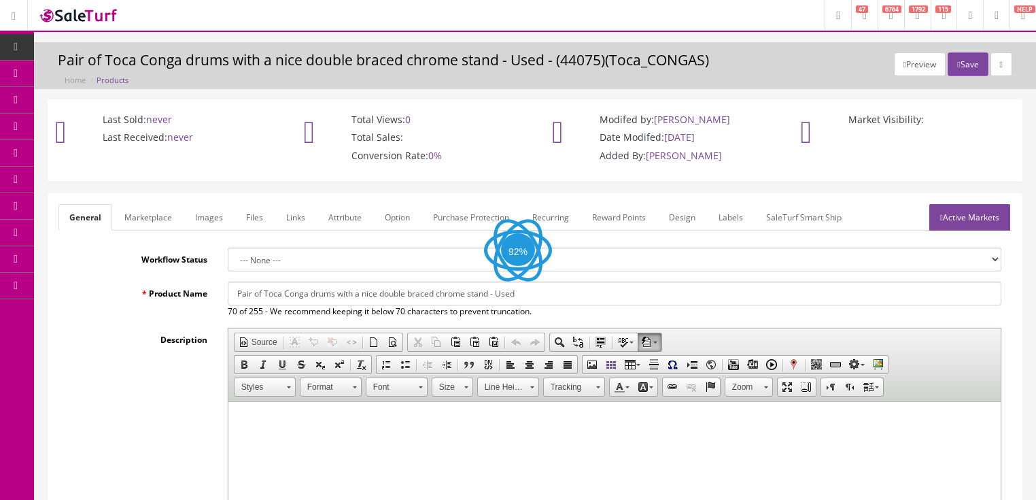
click at [738, 220] on link "Labels" at bounding box center [731, 217] width 46 height 27
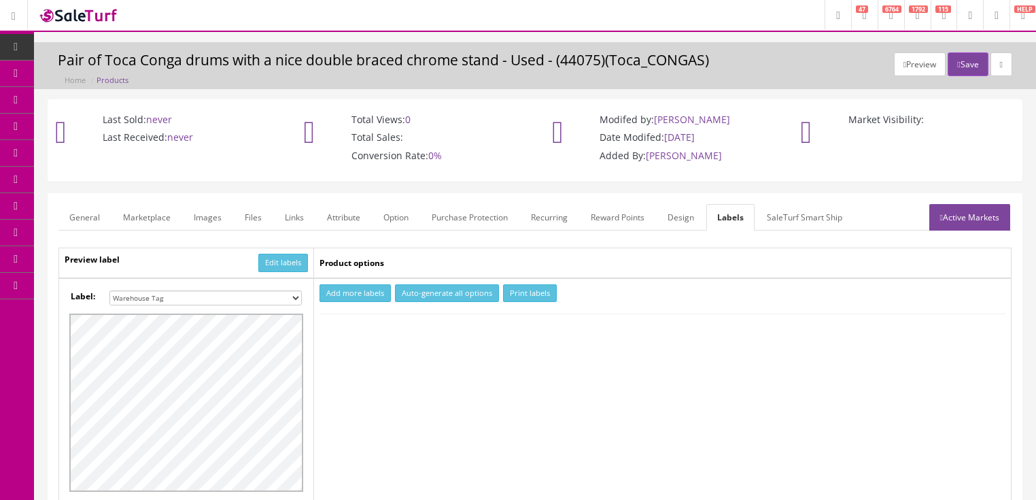
click at [296, 298] on select "Small Label 2 x 1 Label Shoe label 100 barcodes Dymo Label 2 X 1 Sticker Labels…" at bounding box center [205, 297] width 192 height 15
select select "16"
click at [109, 290] on select "Small Label 2 x 1 Label Shoe label 100 barcodes Dymo Label 2 X 1 Sticker Labels…" at bounding box center [205, 297] width 192 height 15
click at [343, 291] on button "Add more labels" at bounding box center [354, 293] width 71 height 18
type input "1"
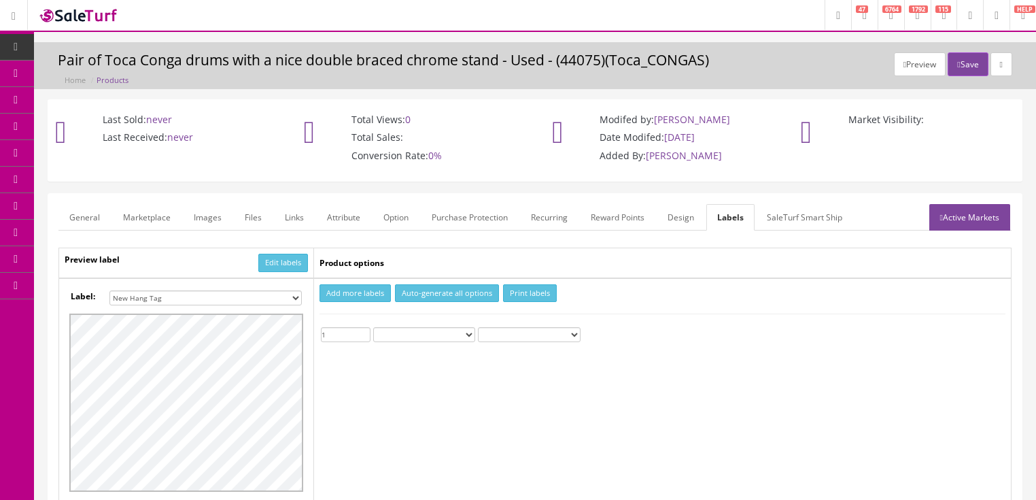
click at [365, 330] on input "1" at bounding box center [346, 334] width 50 height 15
click at [520, 292] on button "Print labels" at bounding box center [530, 293] width 54 height 18
click at [963, 65] on button "Save" at bounding box center [968, 64] width 40 height 24
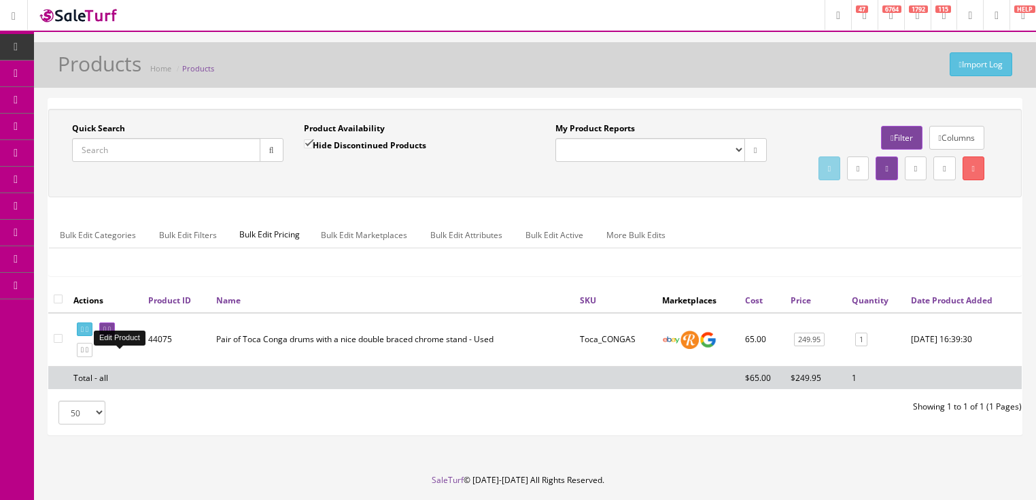
click at [106, 333] on icon at bounding box center [104, 329] width 3 height 7
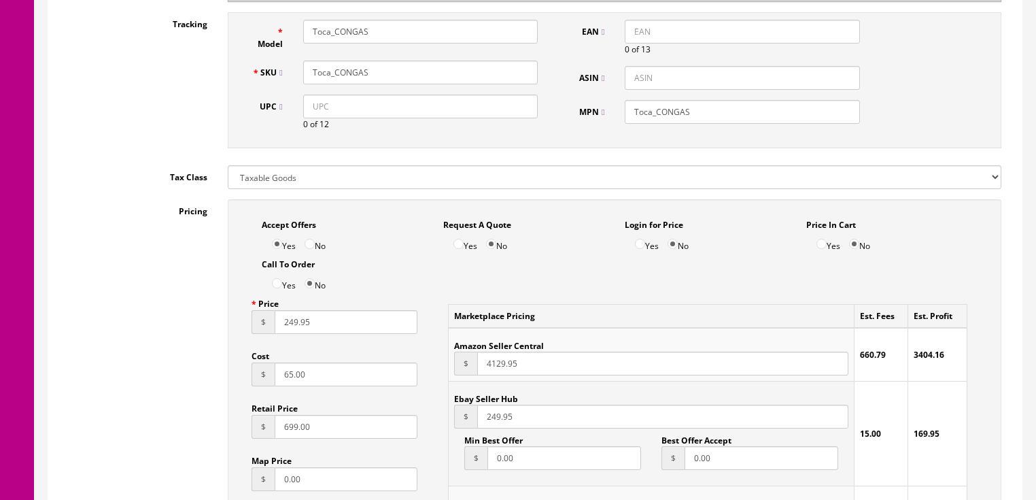
scroll to position [761, 0]
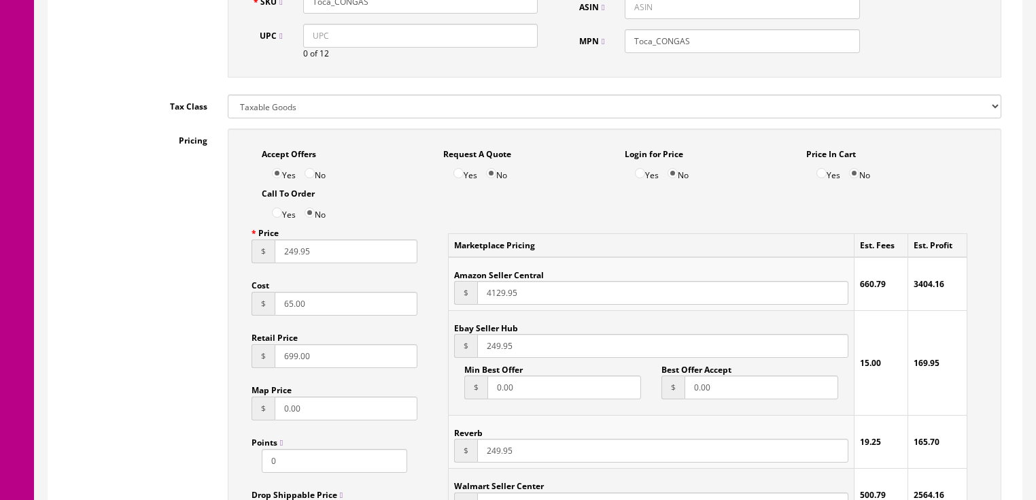
drag, startPoint x: 313, startPoint y: 310, endPoint x: 279, endPoint y: 321, distance: 35.7
click at [279, 321] on div "Price $ 249.95 Cost $ 65.00 Retail Price $ 699.00 Map Price $ 0.00 Points 0 Dro…" at bounding box center [334, 378] width 187 height 314
type input "100.00"
drag, startPoint x: 277, startPoint y: 347, endPoint x: 277, endPoint y: 356, distance: 8.8
click at [277, 348] on div "Retail Price $ 699.00" at bounding box center [335, 347] width 167 height 42
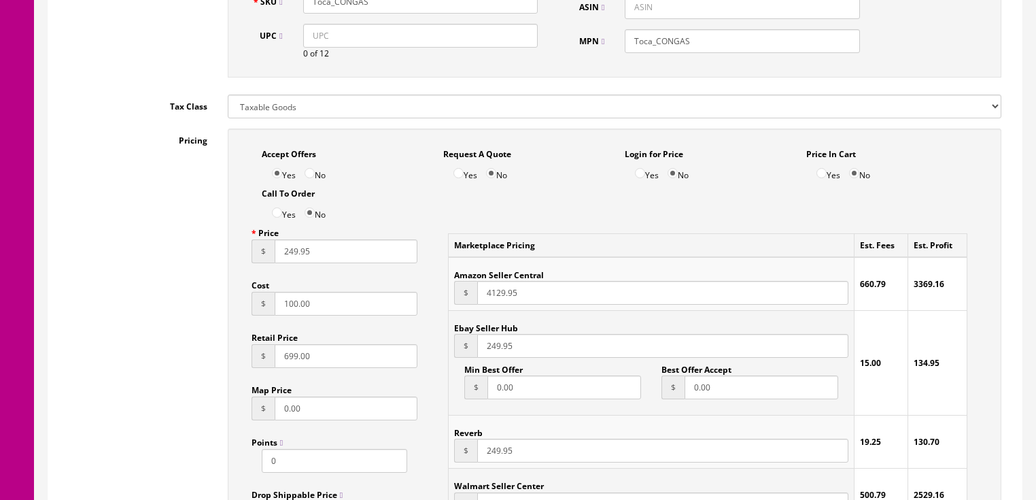
click at [277, 360] on input "699.00" at bounding box center [346, 356] width 143 height 24
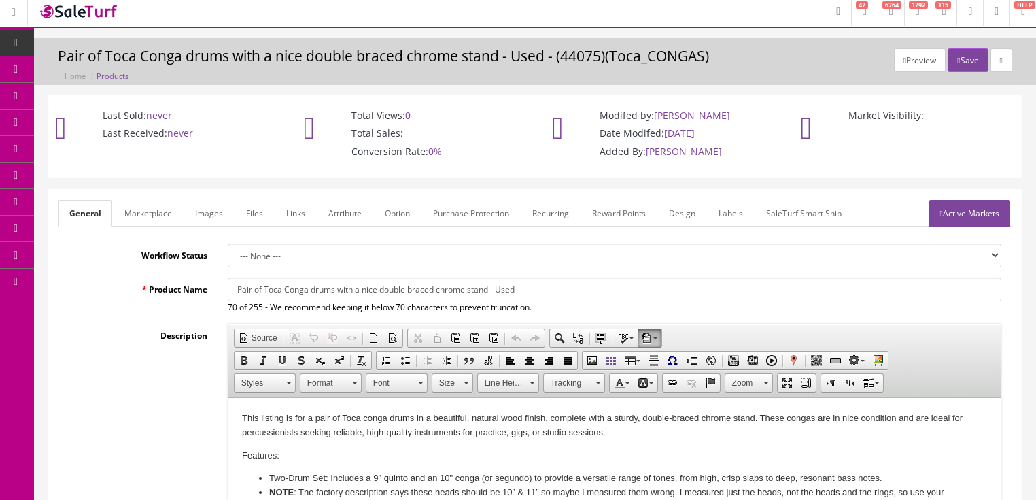
scroll to position [0, 0]
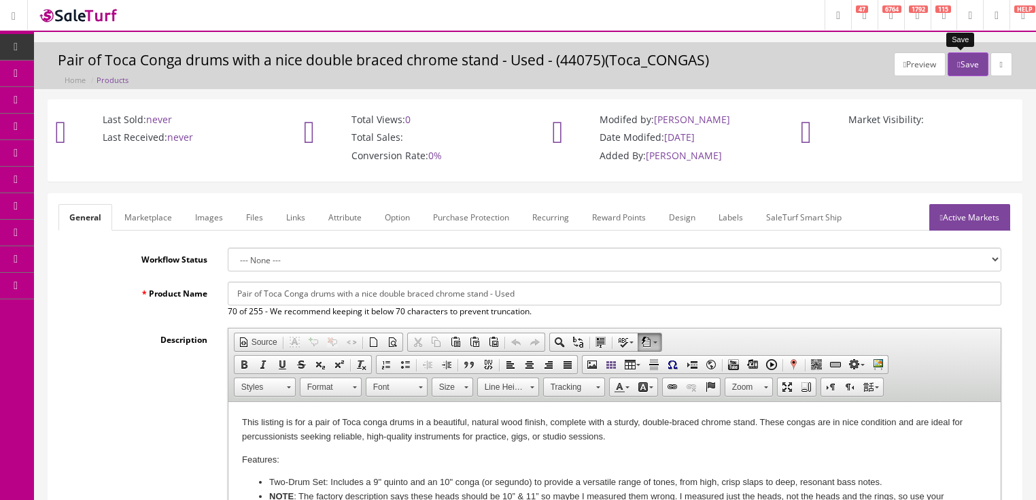
type input "499.00"
click at [957, 65] on icon "button" at bounding box center [958, 64] width 3 height 8
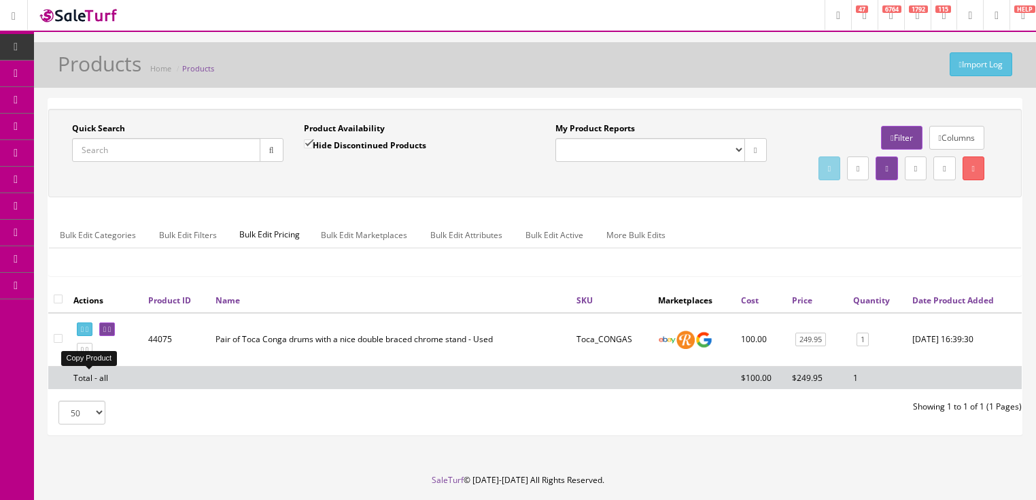
click at [90, 357] on link at bounding box center [85, 350] width 16 height 14
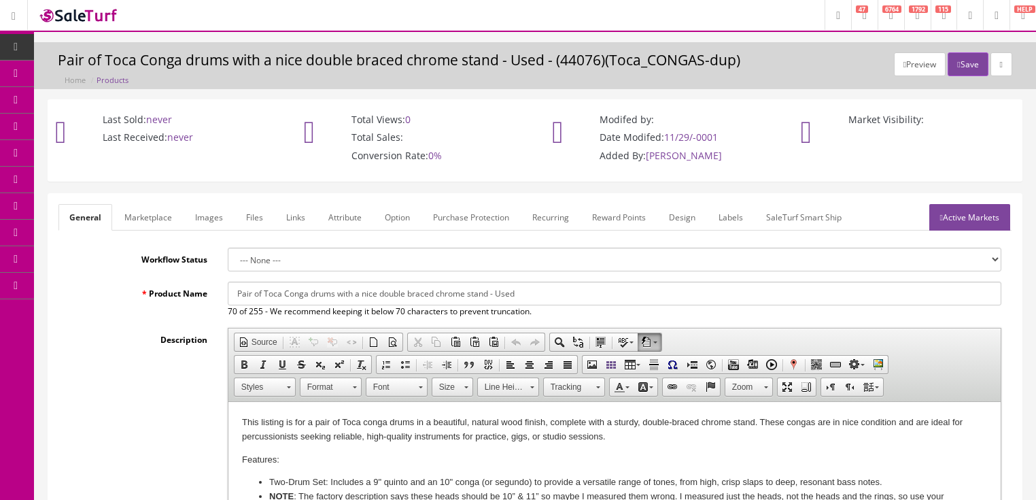
click at [204, 222] on link "Images" at bounding box center [209, 217] width 50 height 27
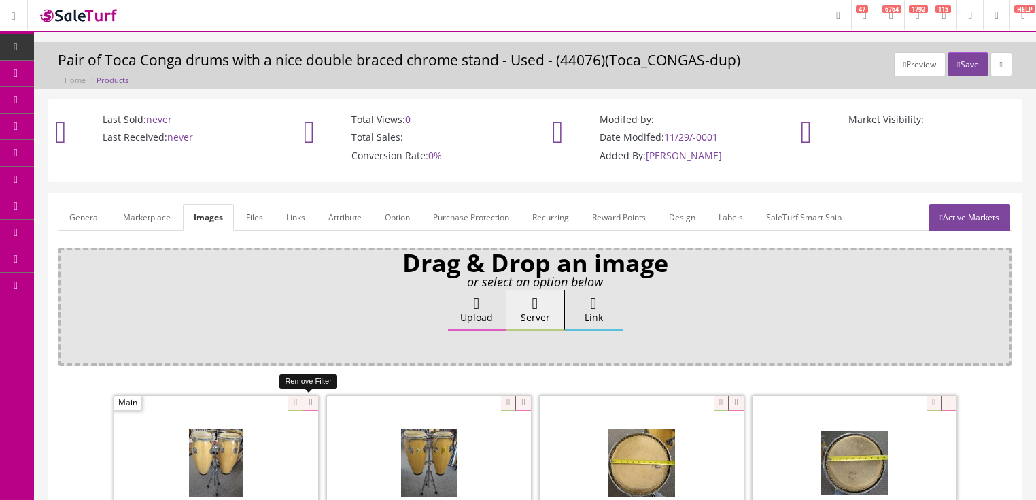
click at [310, 396] on icon at bounding box center [309, 403] width 15 height 15
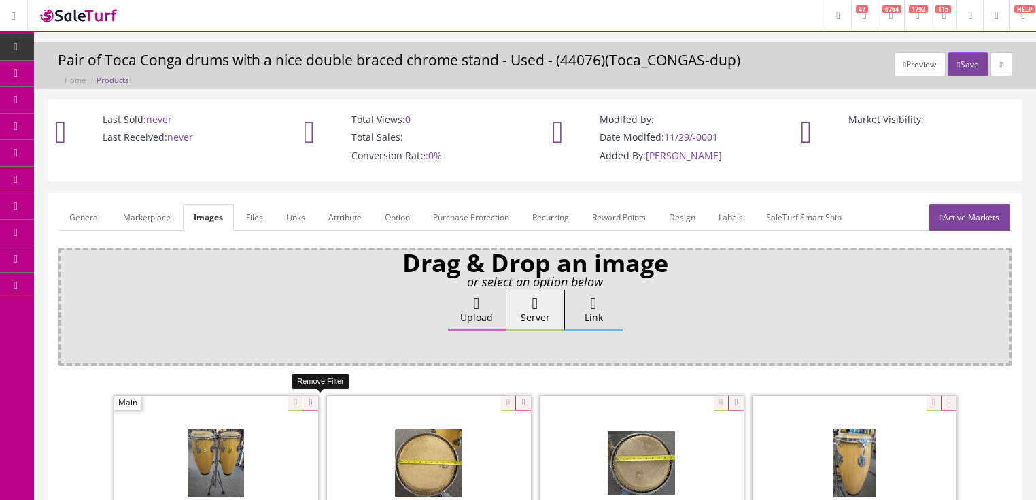
click at [310, 396] on icon at bounding box center [309, 403] width 15 height 15
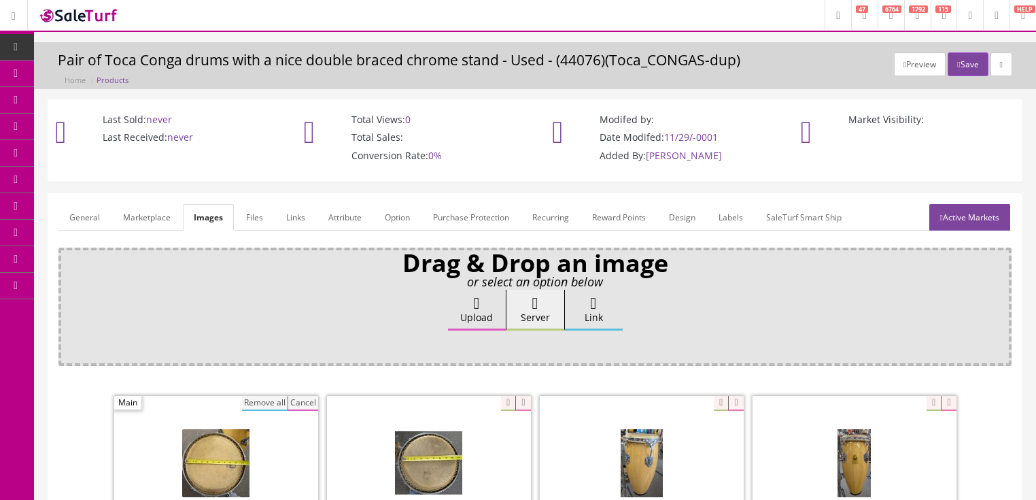
drag, startPoint x: 268, startPoint y: 400, endPoint x: 280, endPoint y: 394, distance: 13.4
click at [269, 400] on button "Remove all" at bounding box center [265, 403] width 46 height 15
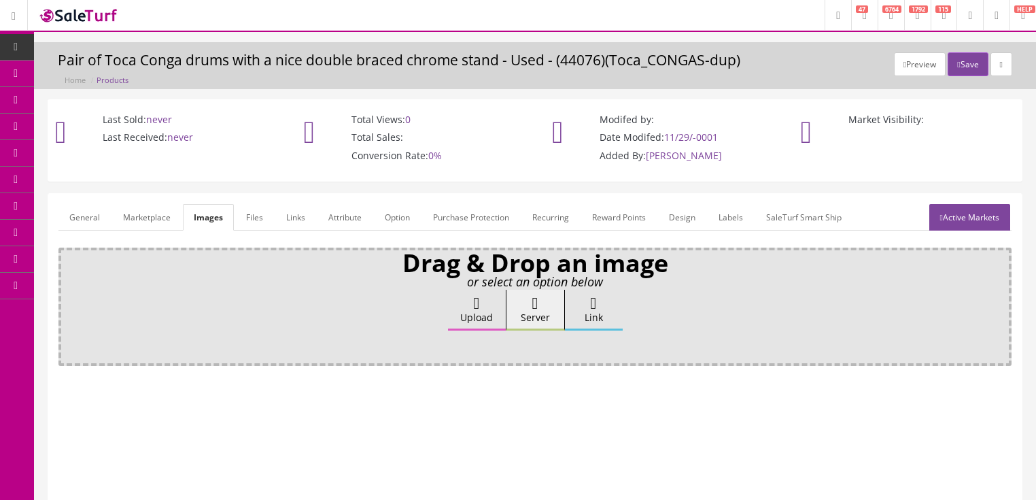
click at [464, 319] on label "Upload" at bounding box center [477, 310] width 58 height 41
click at [68, 303] on input "Upload" at bounding box center [68, 297] width 0 height 14
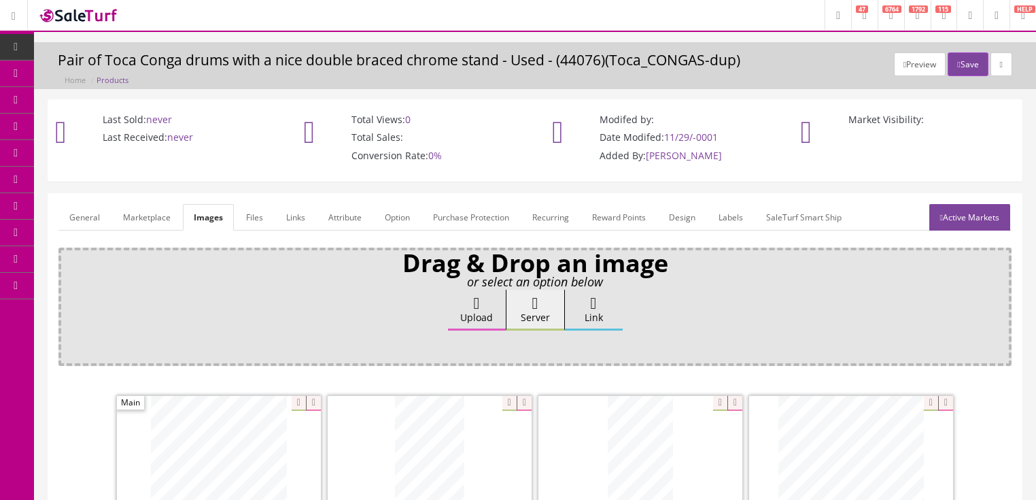
scroll to position [272, 0]
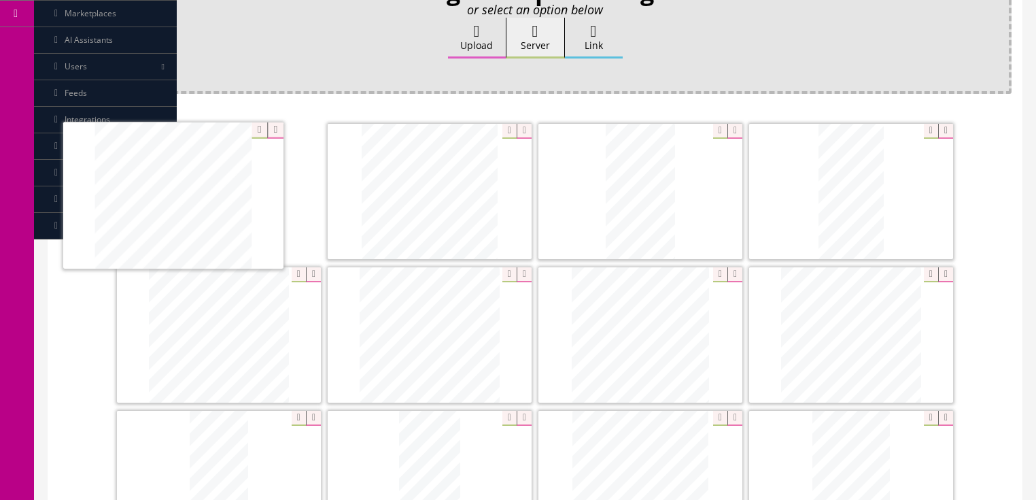
drag, startPoint x: 885, startPoint y: 157, endPoint x: 207, endPoint y: 162, distance: 677.7
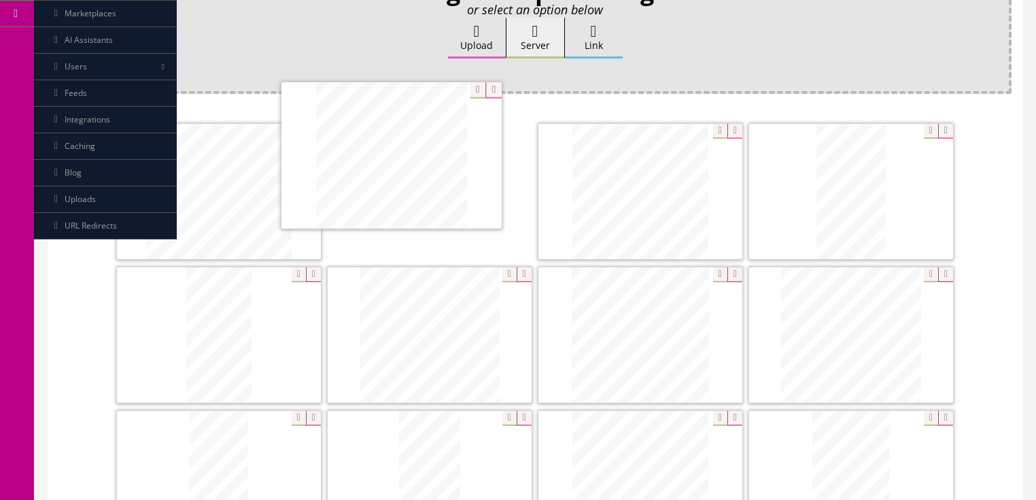
drag, startPoint x: 407, startPoint y: 322, endPoint x: 375, endPoint y: 158, distance: 166.9
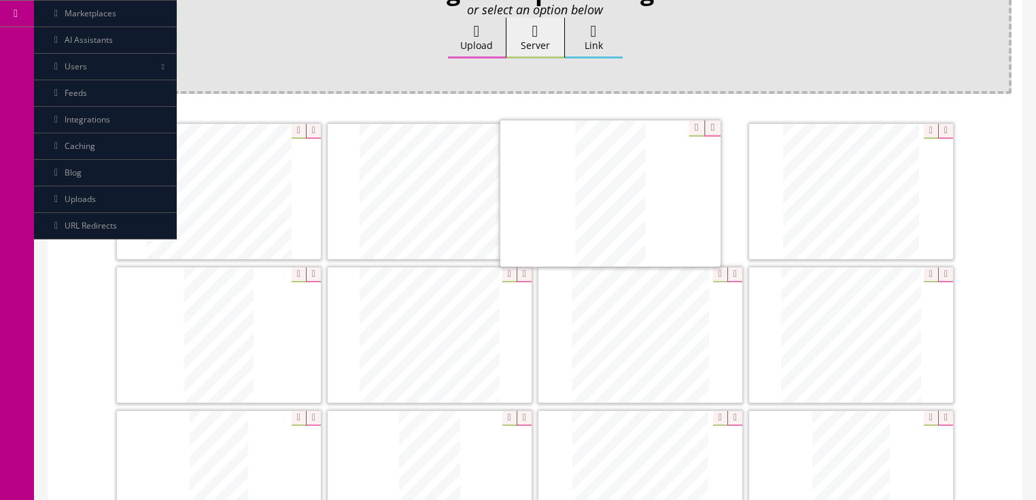
drag, startPoint x: 252, startPoint y: 326, endPoint x: 631, endPoint y: 192, distance: 401.6
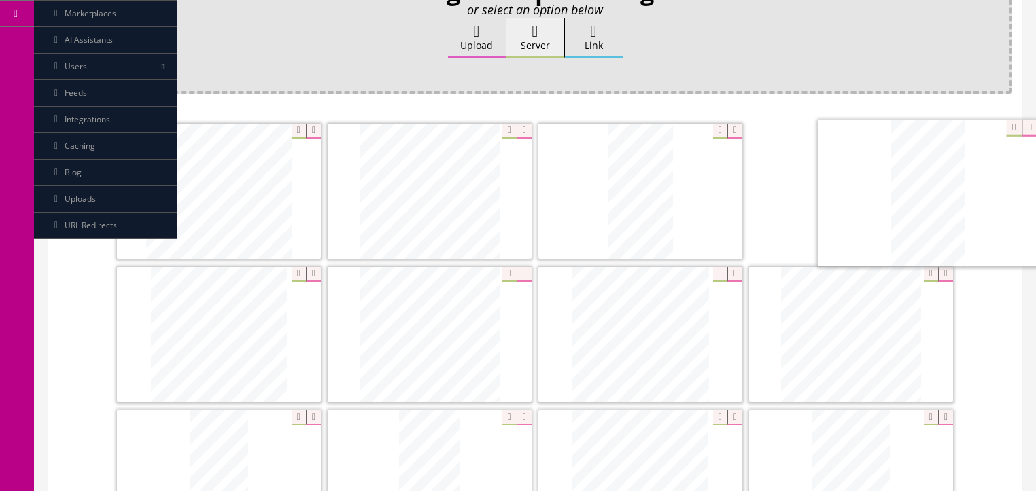
drag, startPoint x: 267, startPoint y: 296, endPoint x: 964, endPoint y: 158, distance: 710.4
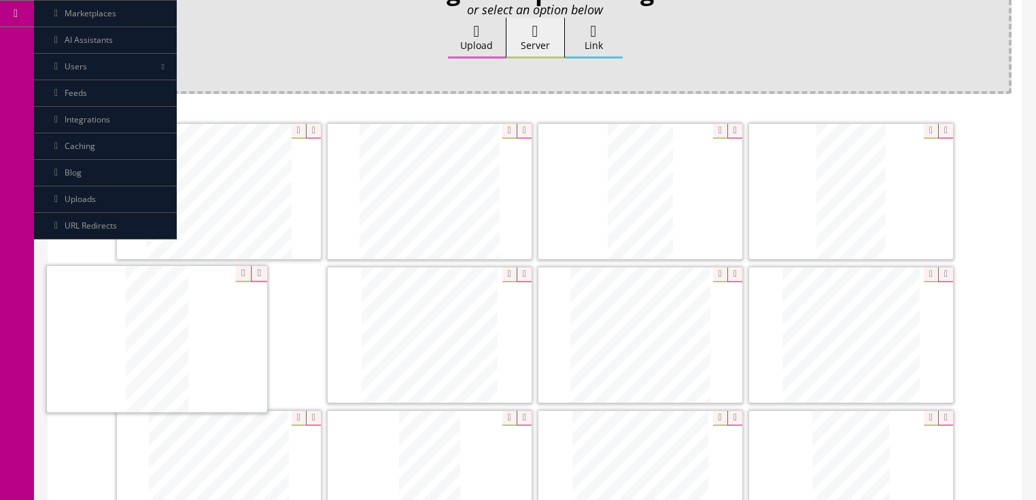
drag, startPoint x: 240, startPoint y: 446, endPoint x: 178, endPoint y: 309, distance: 150.6
drag, startPoint x: 394, startPoint y: 443, endPoint x: 354, endPoint y: 297, distance: 151.6
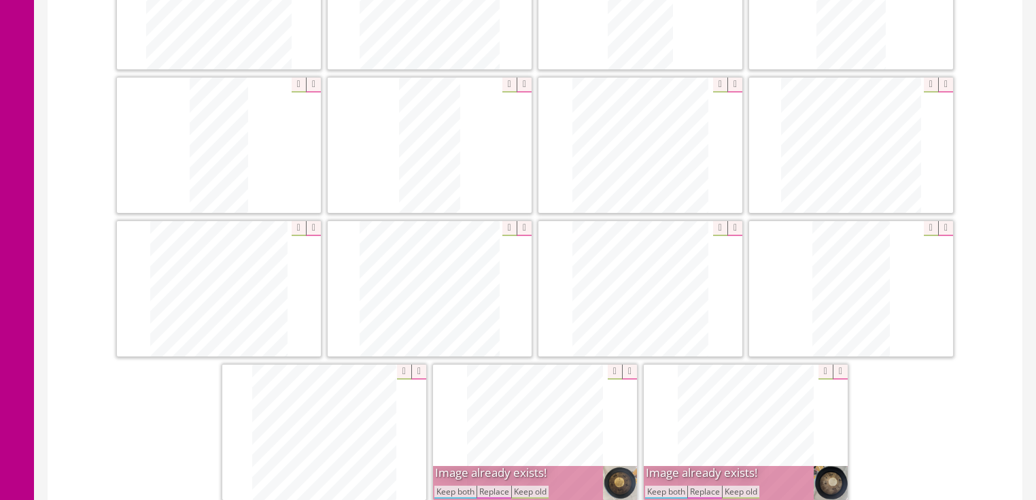
scroll to position [489, 0]
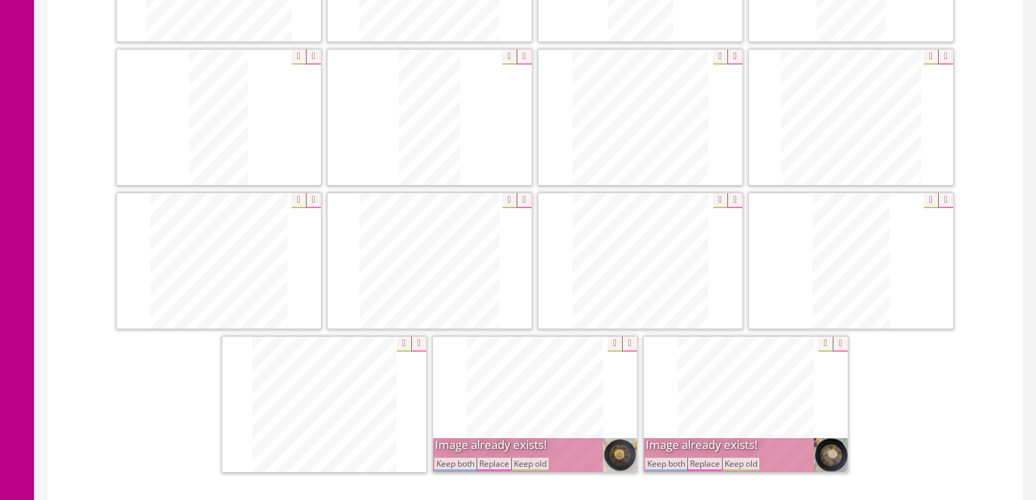
click at [623, 345] on icon at bounding box center [629, 343] width 15 height 15
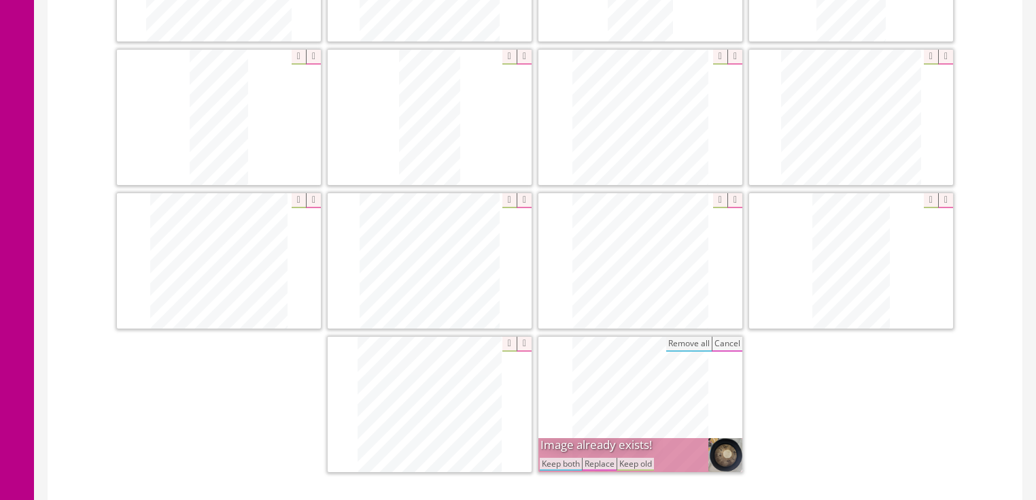
click at [732, 341] on button "Cancel" at bounding box center [727, 343] width 31 height 15
click at [732, 341] on icon at bounding box center [734, 343] width 15 height 15
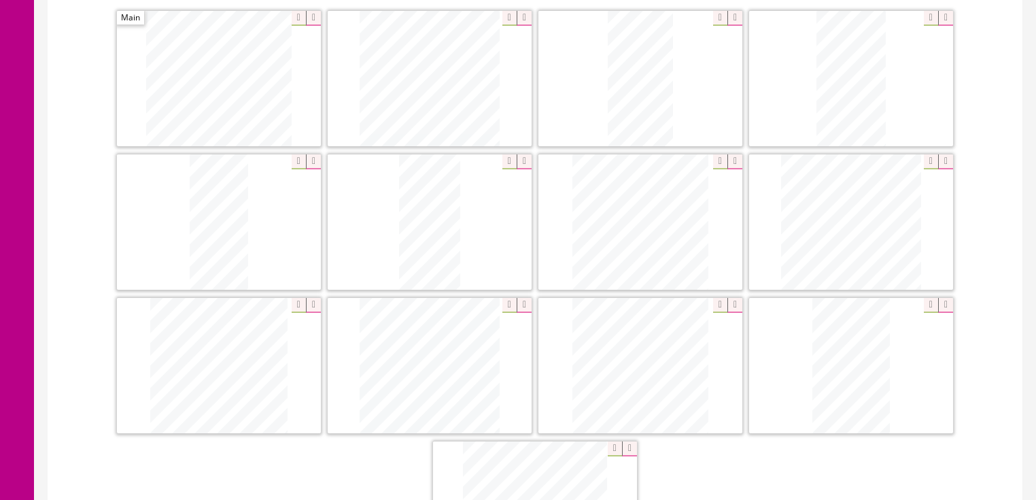
scroll to position [326, 0]
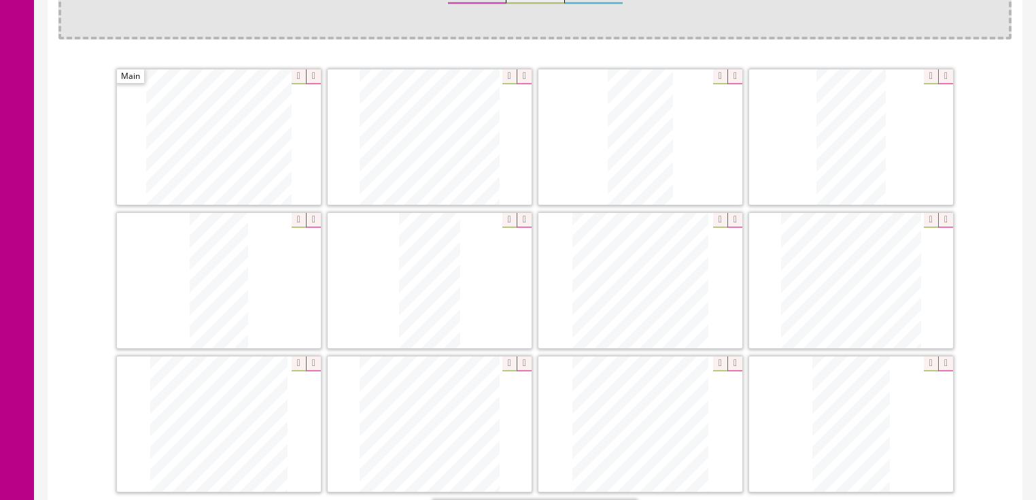
click at [519, 222] on icon at bounding box center [524, 220] width 15 height 15
drag, startPoint x: 610, startPoint y: 413, endPoint x: 165, endPoint y: 262, distance: 470.1
drag, startPoint x: 608, startPoint y: 283, endPoint x: 153, endPoint y: 285, distance: 454.8
drag, startPoint x: 604, startPoint y: 446, endPoint x: 334, endPoint y: 294, distance: 309.9
drag, startPoint x: 227, startPoint y: 449, endPoint x: 631, endPoint y: 306, distance: 428.9
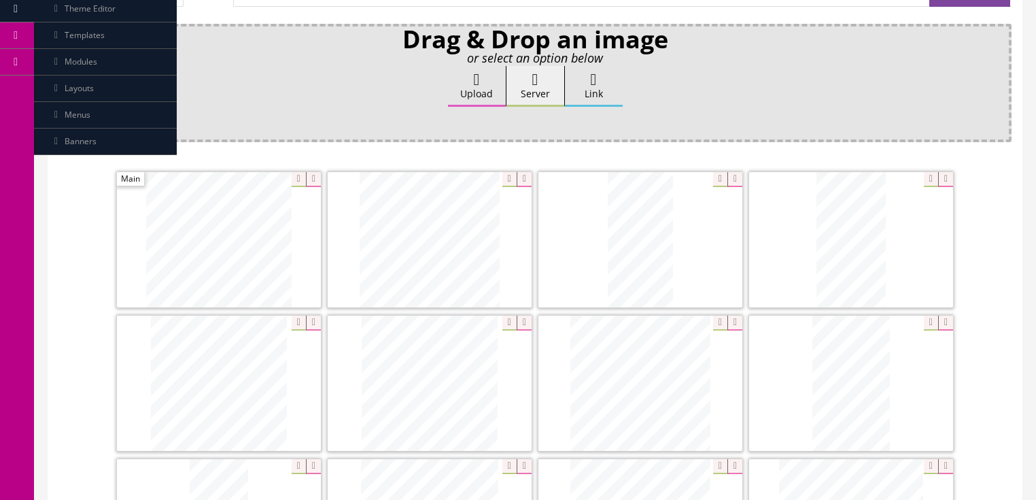
scroll to position [109, 0]
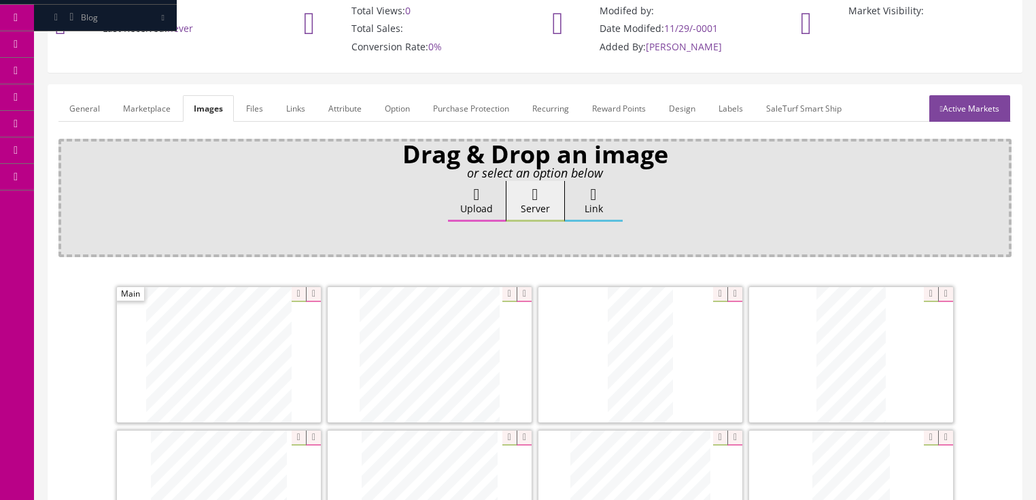
click at [960, 101] on link "Active Markets" at bounding box center [969, 108] width 81 height 27
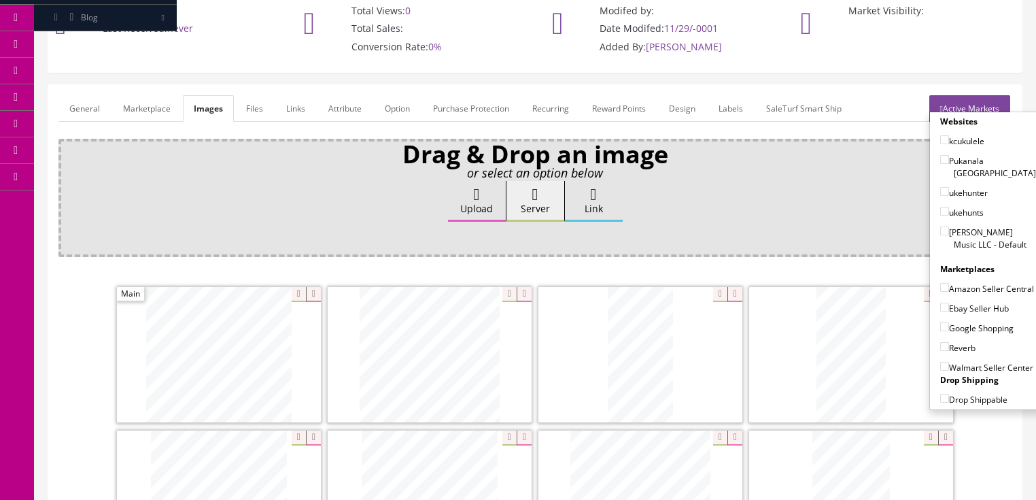
click at [940, 226] on input"] "[PERSON_NAME] Music LLC - Default" at bounding box center [944, 230] width 9 height 9
checkbox input"] "true"
click at [940, 302] on input"] "Ebay Seller Hub" at bounding box center [944, 306] width 9 height 9
checkbox input"] "true"
click at [942, 326] on input"] "Google Shopping" at bounding box center [944, 326] width 9 height 9
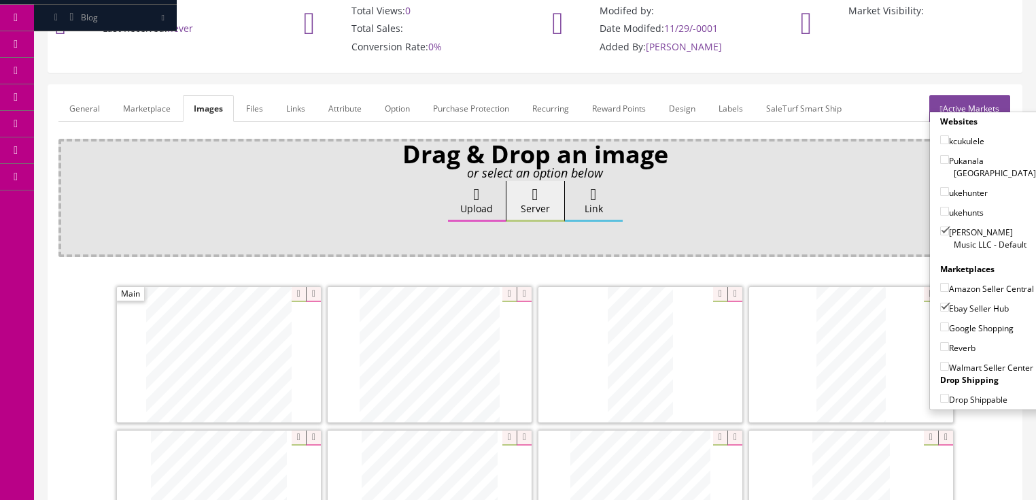
checkbox input"] "true"
click at [940, 343] on input"] "Reverb" at bounding box center [944, 346] width 9 height 9
checkbox input"] "true"
click at [973, 107] on link "Active Markets" at bounding box center [969, 108] width 81 height 27
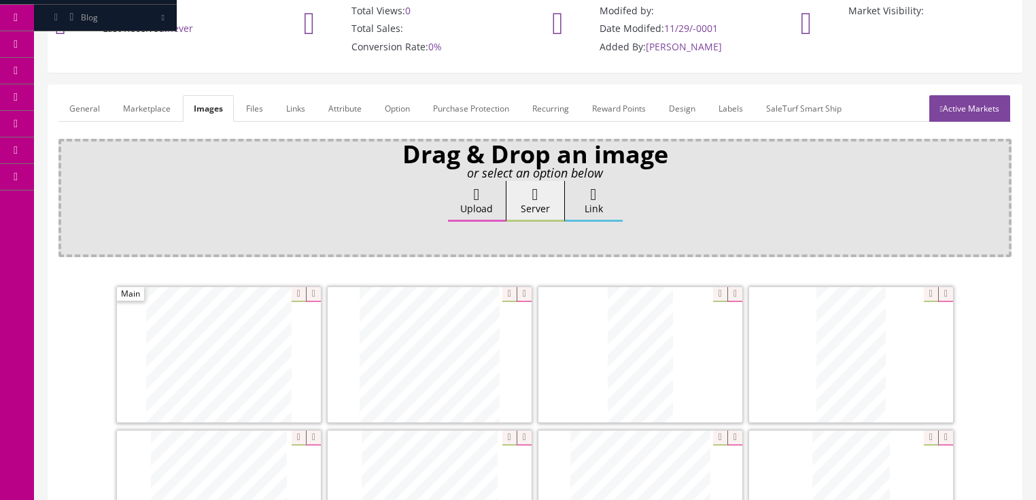
click at [102, 109] on link "General" at bounding box center [84, 108] width 52 height 27
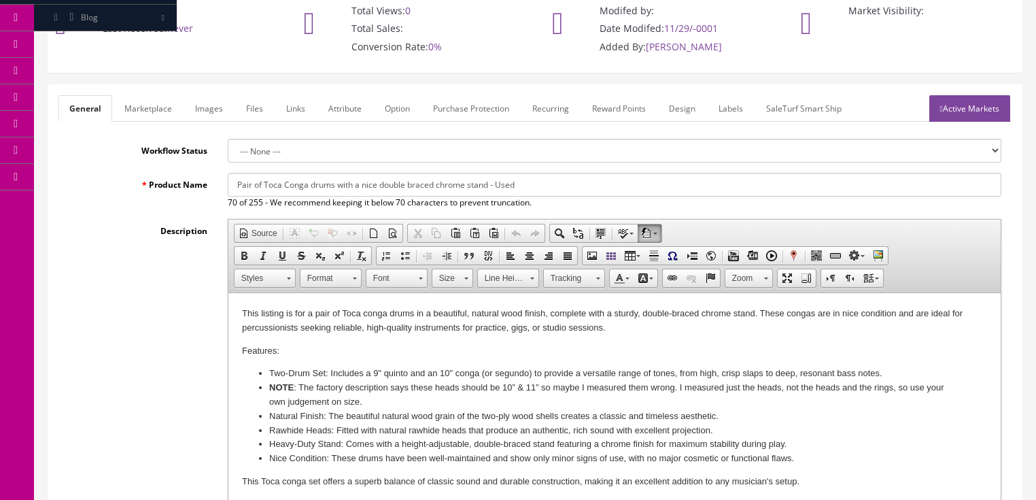
click at [264, 183] on input "Pair of Toca Conga drums with a nice double braced chrome stand - Used" at bounding box center [615, 185] width 774 height 24
drag, startPoint x: 234, startPoint y: 185, endPoint x: 555, endPoint y: 190, distance: 320.9
click at [555, 190] on input "Pair of Conga drums with stands 1 [PERSON_NAME] & 1 Latin Percussion - Used" at bounding box center [615, 185] width 774 height 24
type input "Pair of Conga drums with stands 1 [PERSON_NAME] & 1 Latin Percussion - Used"
click at [137, 105] on link "Marketplace" at bounding box center [148, 108] width 69 height 27
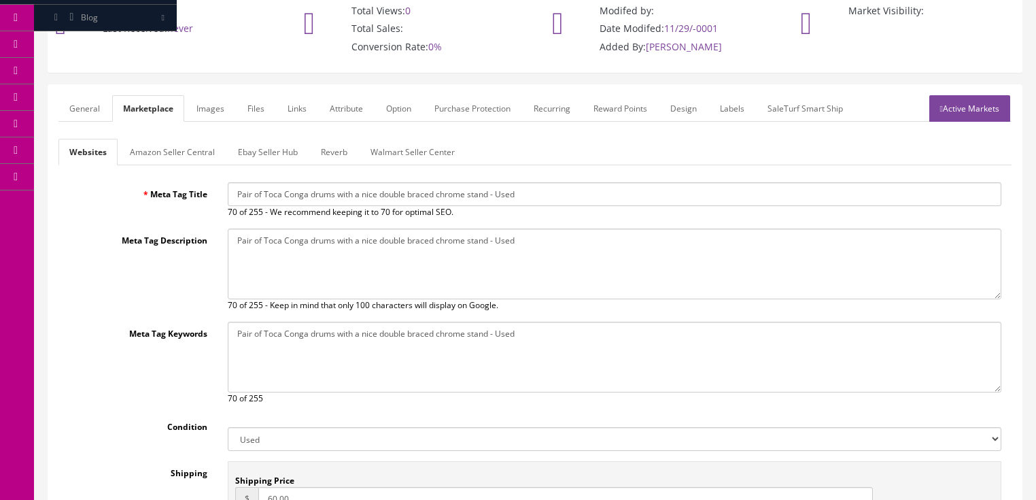
drag, startPoint x: 236, startPoint y: 186, endPoint x: 581, endPoint y: 204, distance: 345.1
click at [580, 203] on input "Pair of Toca Conga drums with a nice double braced chrome stand - Used" at bounding box center [615, 194] width 774 height 24
paste input "Conga drums with stands 1 [PERSON_NAME] & 1 Latin Percussion"
type input "Pair of Conga drums with stands 1 [PERSON_NAME] & 1 Latin Percussion - Used"
drag, startPoint x: 266, startPoint y: 242, endPoint x: 572, endPoint y: 252, distance: 306.0
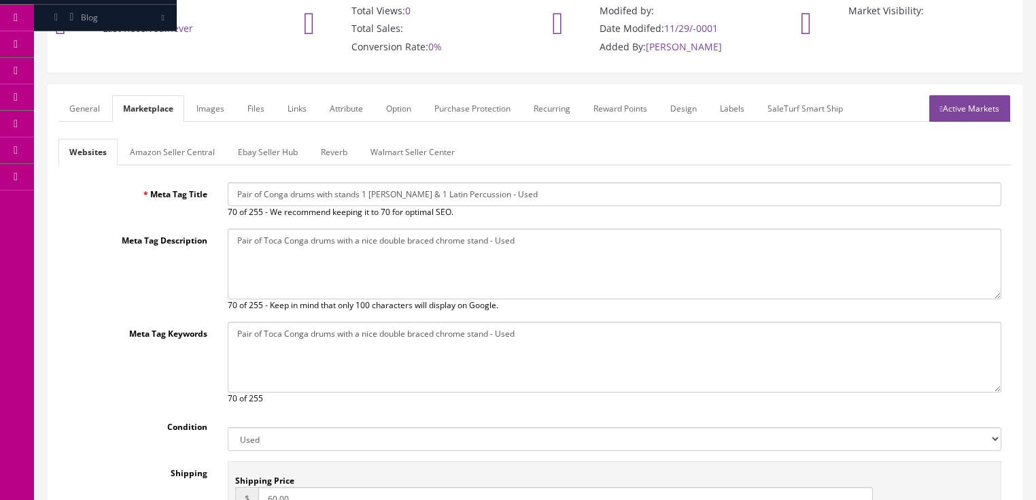
click at [597, 252] on textarea "Pair of Toca Conga drums with a nice double braced chrome stand - Used" at bounding box center [615, 263] width 774 height 71
paste textarea "Conga drums with stands 1 [PERSON_NAME] & 1 Latin Percussion"
type textarea "Pair of Conga drums with stands 1 [PERSON_NAME] & 1 Latin Percussion - Used"
drag, startPoint x: 234, startPoint y: 337, endPoint x: 659, endPoint y: 339, distance: 425.5
click at [694, 339] on textarea "Pair of Toca Conga drums with a nice double braced chrome stand - Used" at bounding box center [615, 357] width 774 height 71
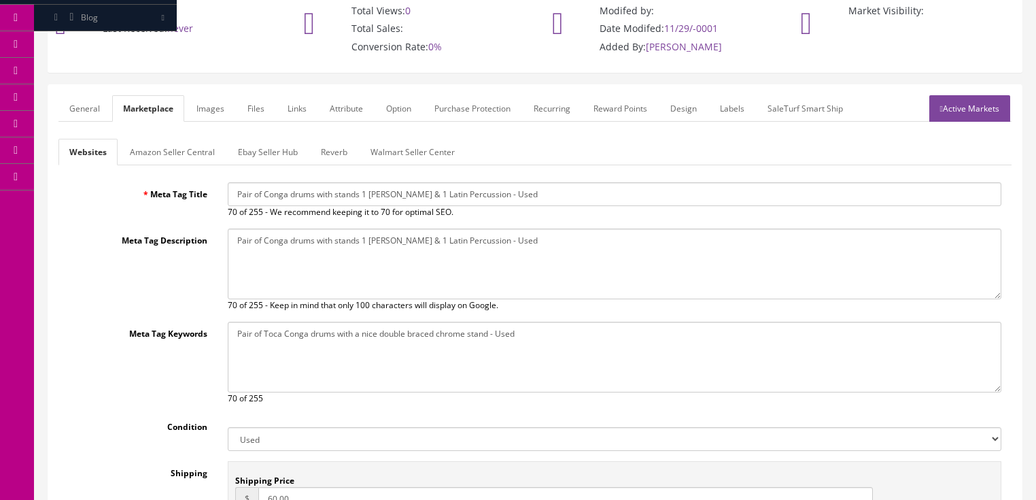
paste textarea "Conga drums with stands 1 [PERSON_NAME] & 1 Latin Percussion"
type textarea "Pair of Conga drums with stands 1 [PERSON_NAME] & 1 Latin Percussion - Used"
click at [967, 116] on link "Active Markets" at bounding box center [969, 108] width 81 height 27
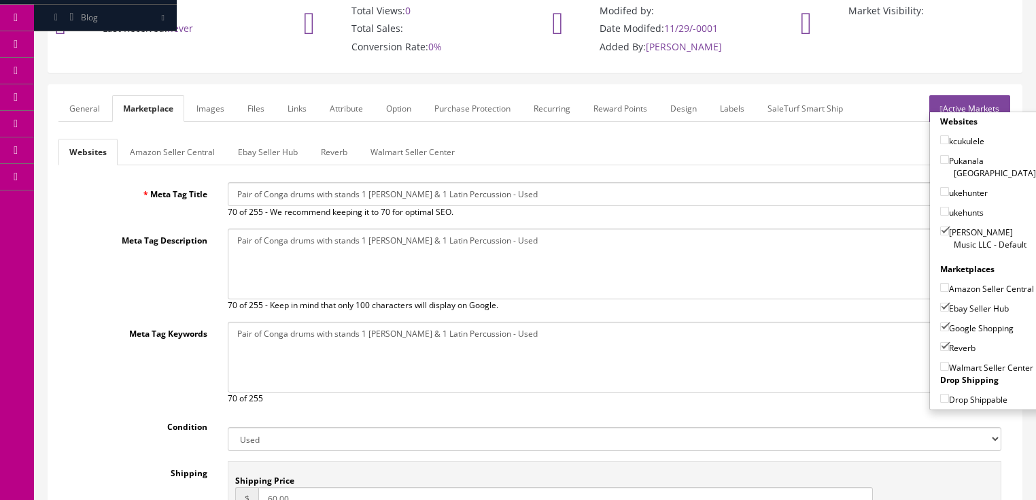
click at [966, 107] on link "Active Markets" at bounding box center [969, 108] width 81 height 27
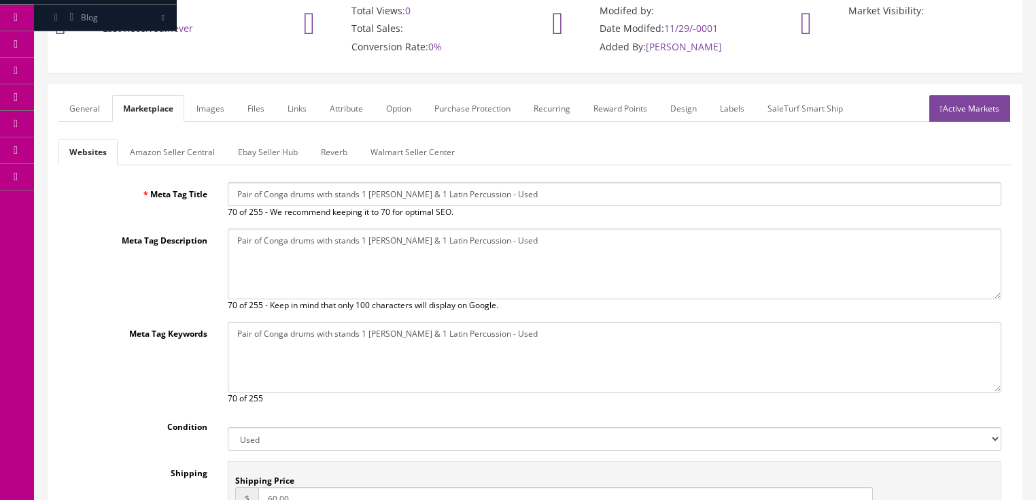
click at [105, 103] on link "General" at bounding box center [84, 108] width 52 height 27
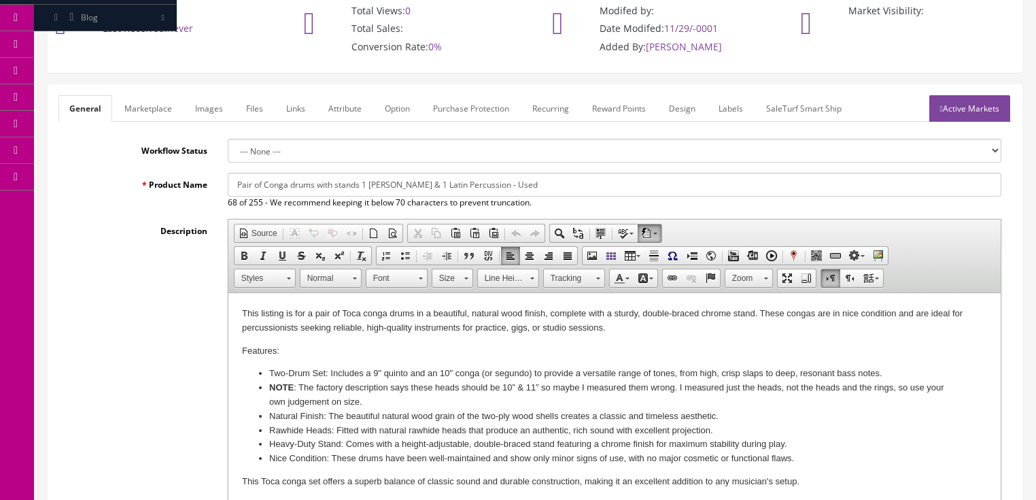
click at [341, 312] on p "This listing is for a pair of Toca conga drums in a beautiful, natural wood fin…" at bounding box center [613, 321] width 745 height 29
click at [445, 375] on li "Two-Drum Set: Includes a 9" quinto and an 10" conga (or segundo) to provide a v…" at bounding box center [614, 373] width 691 height 14
click at [374, 372] on li "Two-Drum Set: Includes a 9" quinto and an 11 " conga (or segundo) to provide a …" at bounding box center [614, 373] width 691 height 14
drag, startPoint x: 265, startPoint y: 387, endPoint x: 387, endPoint y: 404, distance: 123.6
click at [387, 404] on ul "Two-Drum Set: Includes a 12 " and an 11 " conga to provide a versatile range of…" at bounding box center [613, 415] width 745 height 99
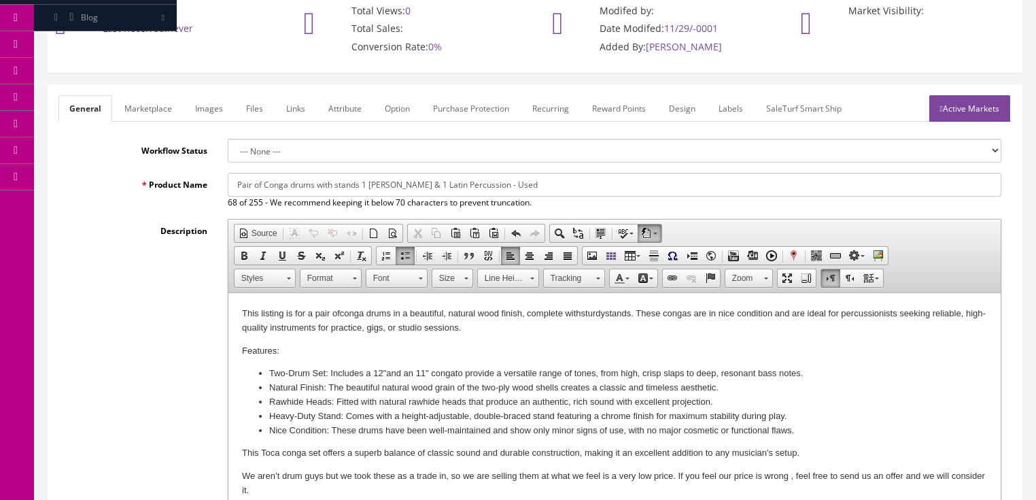
click at [481, 388] on li "Natural Finish: The beautiful natural wood grain of the two-ply wood shells cre…" at bounding box center [614, 388] width 691 height 14
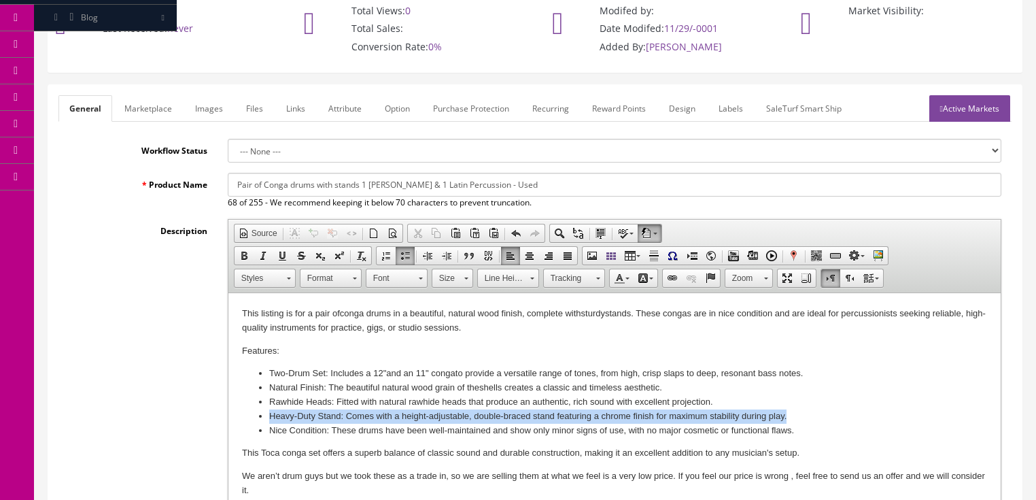
drag, startPoint x: 269, startPoint y: 416, endPoint x: 811, endPoint y: 411, distance: 542.5
click at [811, 411] on li "Heavy-Duty Stand: Comes with a height-adjustable, double-braced stand featuring…" at bounding box center [614, 416] width 691 height 14
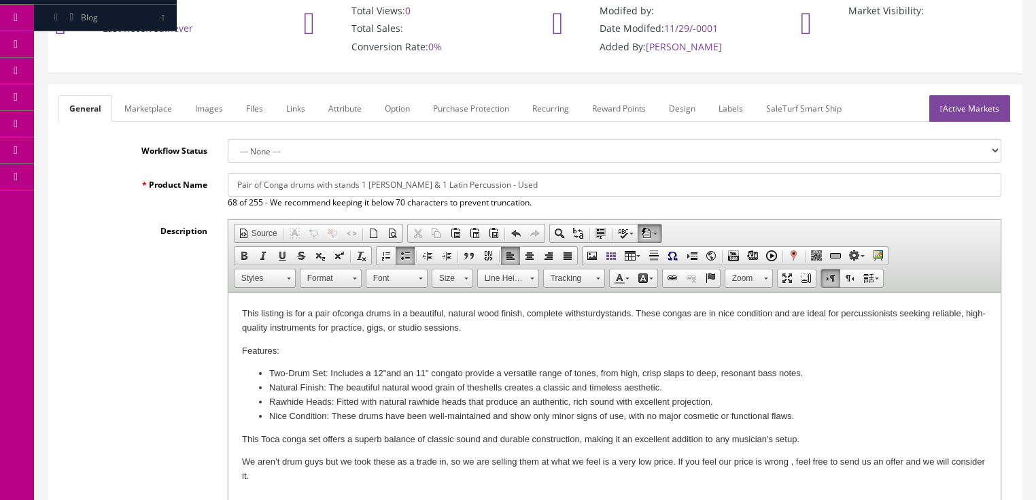
click at [260, 438] on p "This Toca conga set offers a superb balance of classic sound and durable constr…" at bounding box center [613, 439] width 745 height 14
click at [483, 330] on p "This listing is for a pair of conga drums in a beautiful, natural wood finish, …" at bounding box center [613, 321] width 745 height 29
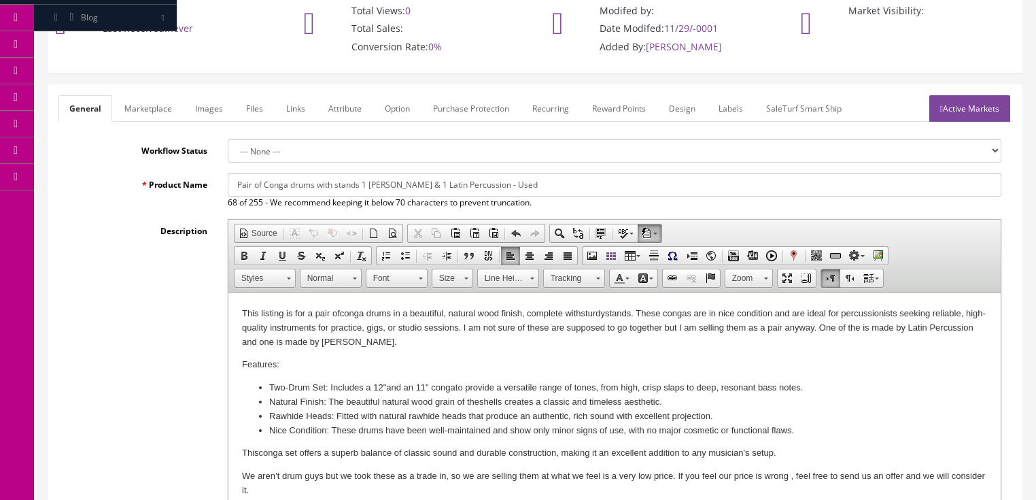
drag, startPoint x: 228, startPoint y: 181, endPoint x: 512, endPoint y: 188, distance: 283.5
click at [566, 188] on input "Pair of Conga drums with stands 1 [PERSON_NAME] & 1 Latin Percussion - Used" at bounding box center [615, 185] width 774 height 24
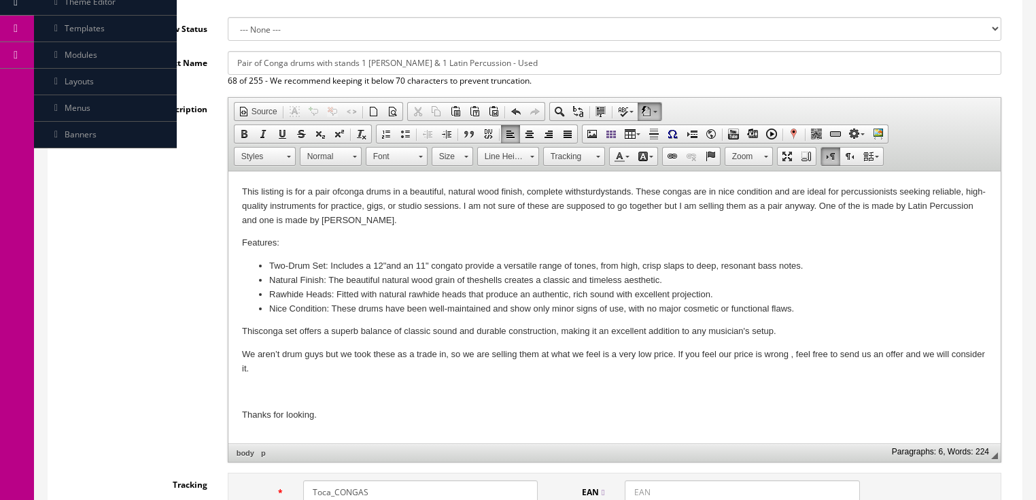
scroll to position [381, 0]
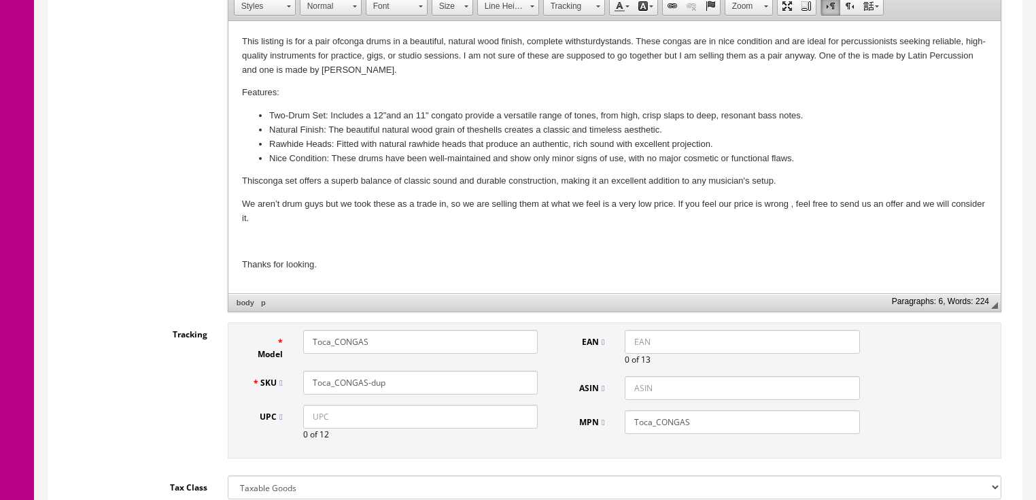
click at [311, 337] on input "Toca_CONGAS" at bounding box center [420, 342] width 235 height 24
drag, startPoint x: 306, startPoint y: 336, endPoint x: 354, endPoint y: 346, distance: 49.2
click at [434, 343] on input "Rogers&LP_CONGAS" at bounding box center [420, 342] width 235 height 24
type input "Rogers&LP_CONGAS"
drag, startPoint x: 308, startPoint y: 374, endPoint x: 457, endPoint y: 381, distance: 149.0
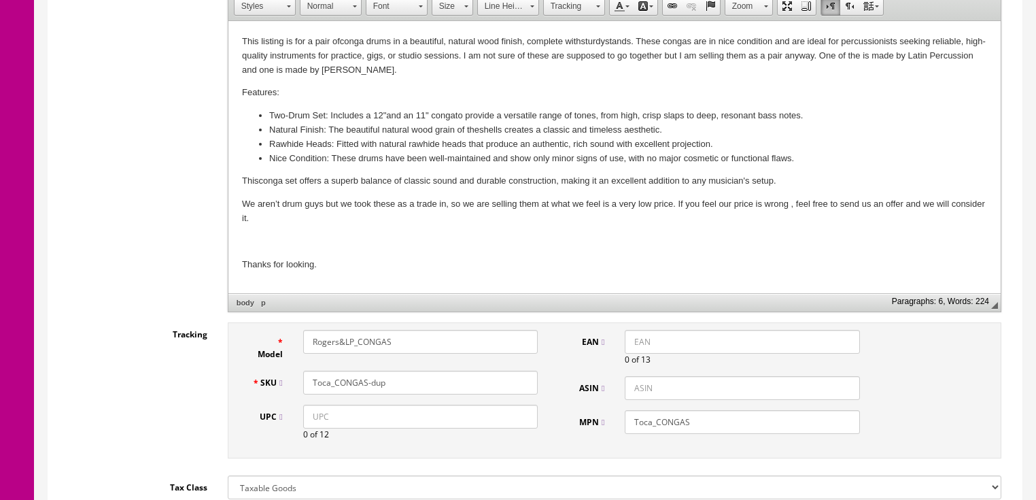
click at [473, 379] on input "Toca_CONGAS-dup" at bounding box center [420, 382] width 235 height 24
paste input "Rogers&LP_CONGAS"
type input "Rogers&LP_CONGAS"
drag, startPoint x: 690, startPoint y: 421, endPoint x: 634, endPoint y: 420, distance: 56.4
click at [634, 420] on input "Toca_CONGAS" at bounding box center [742, 422] width 235 height 24
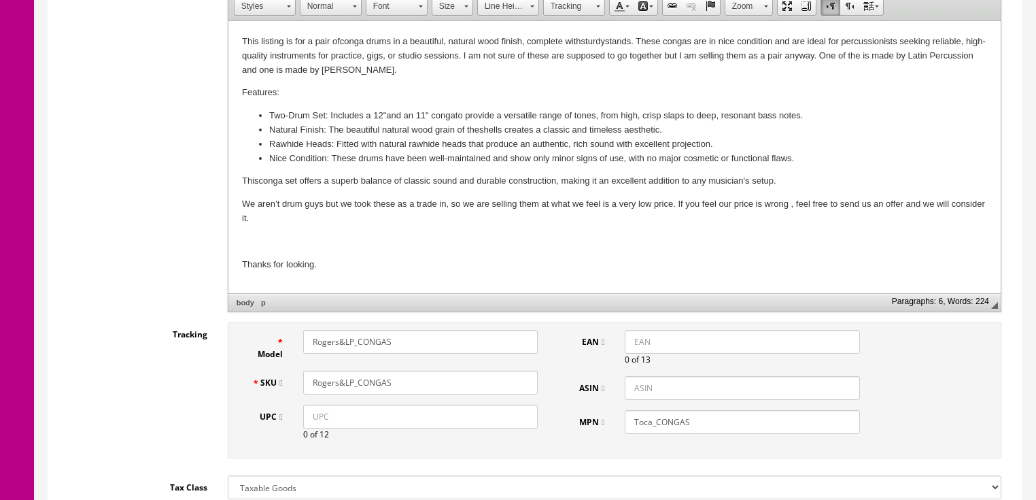
paste input "Rogers&LP"
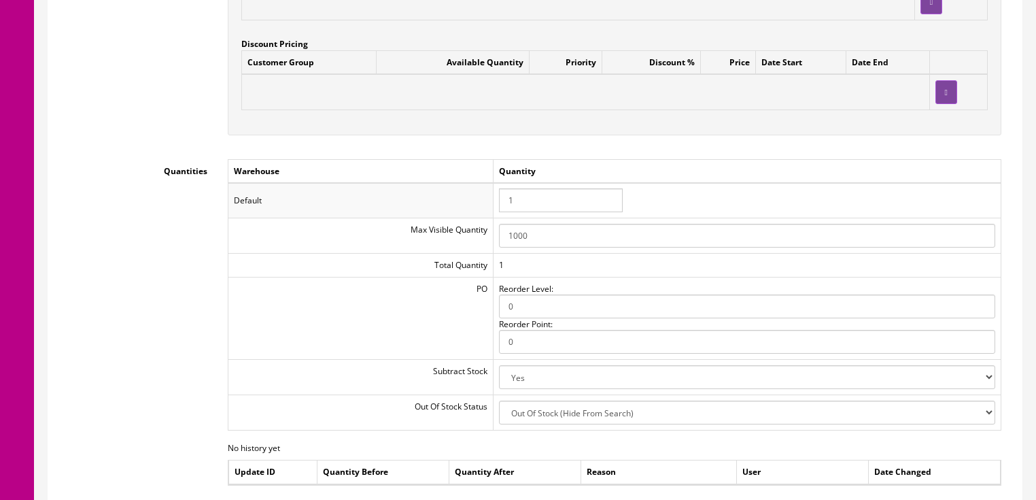
scroll to position [1577, 0]
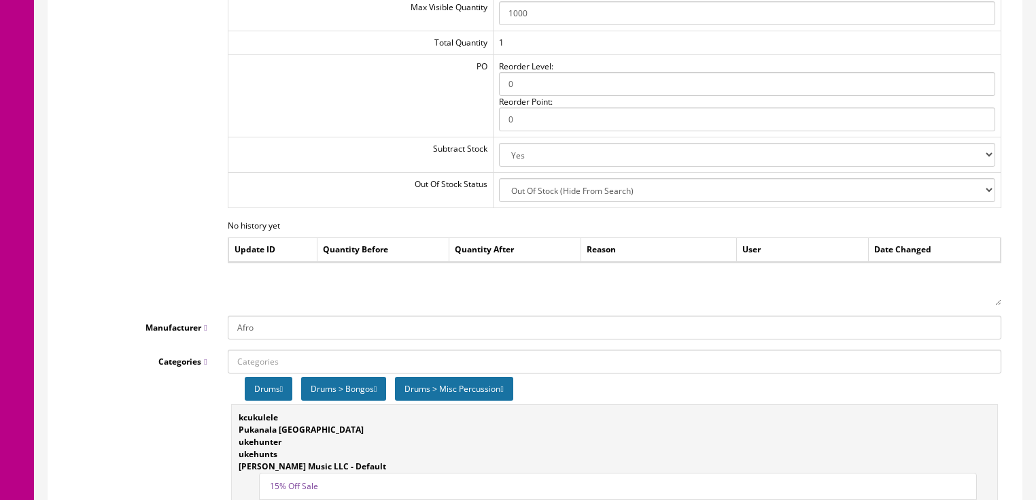
type input "Rogers&LP_CONGAS"
drag, startPoint x: 275, startPoint y: 337, endPoint x: 201, endPoint y: 296, distance: 84.6
click at [250, 370] on link "[PERSON_NAME]" at bounding box center [281, 368] width 107 height 16
type input "[PERSON_NAME]"
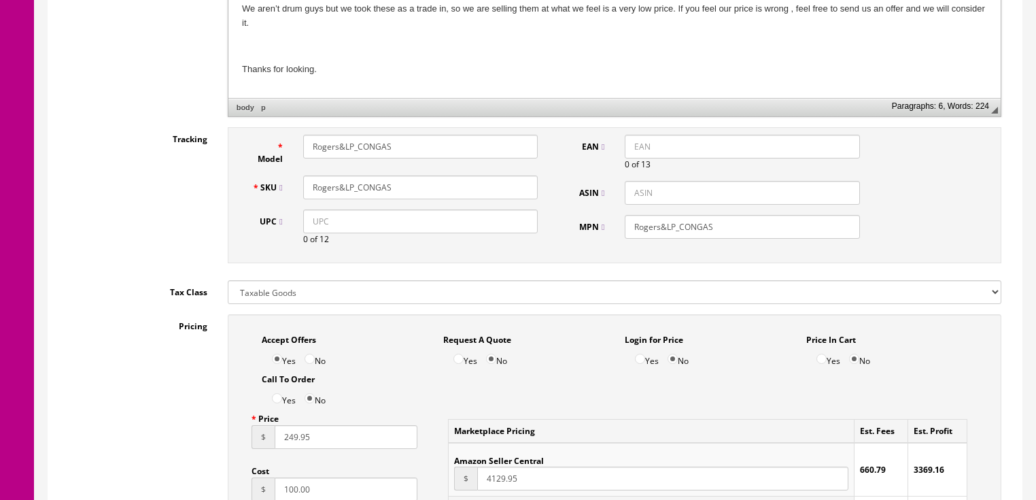
scroll to position [381, 0]
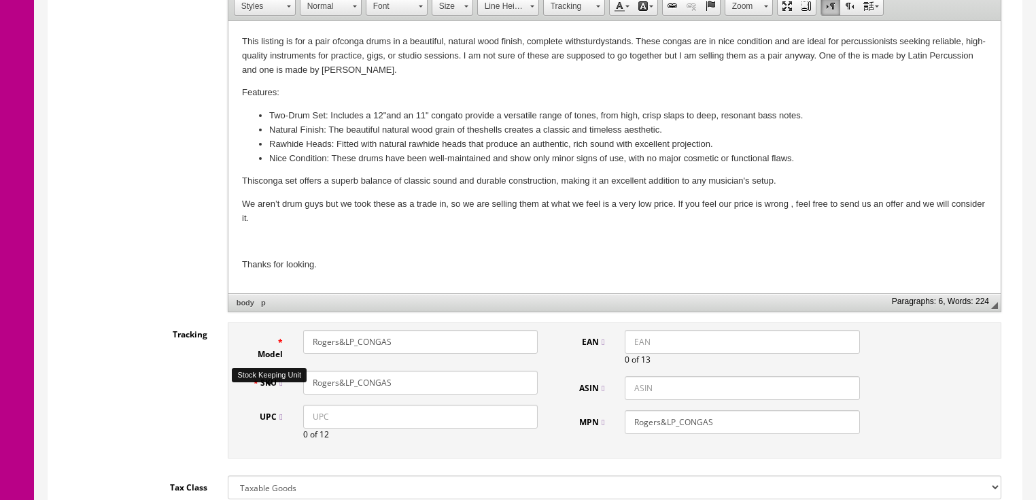
drag, startPoint x: 423, startPoint y: 387, endPoint x: 275, endPoint y: 391, distance: 148.2
click at [266, 391] on div "SKU Rogers&LP_CONGAS" at bounding box center [395, 382] width 307 height 24
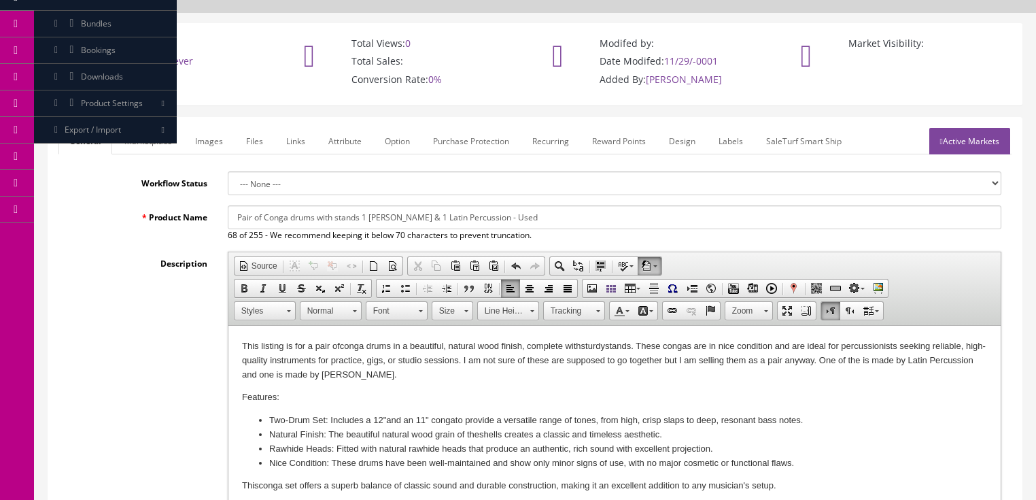
scroll to position [54, 0]
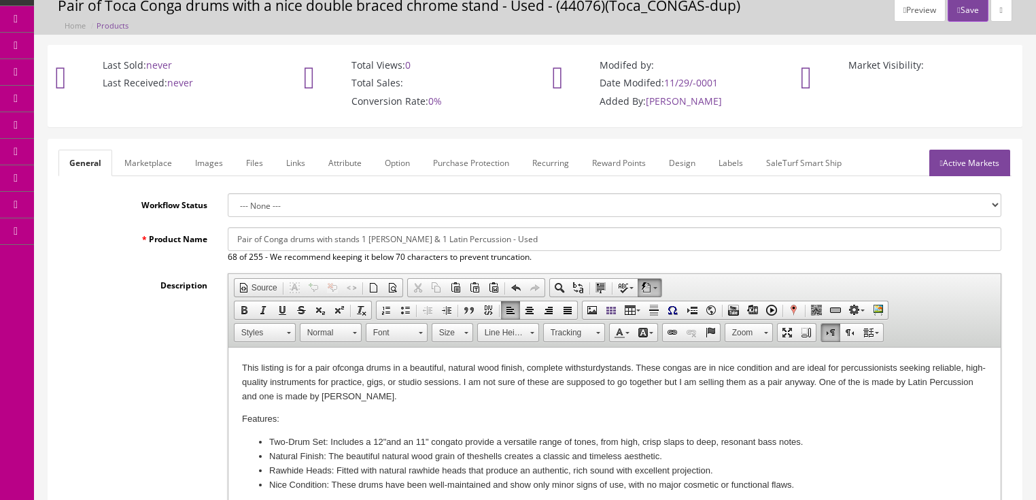
click at [151, 171] on link "Marketplace" at bounding box center [148, 163] width 69 height 27
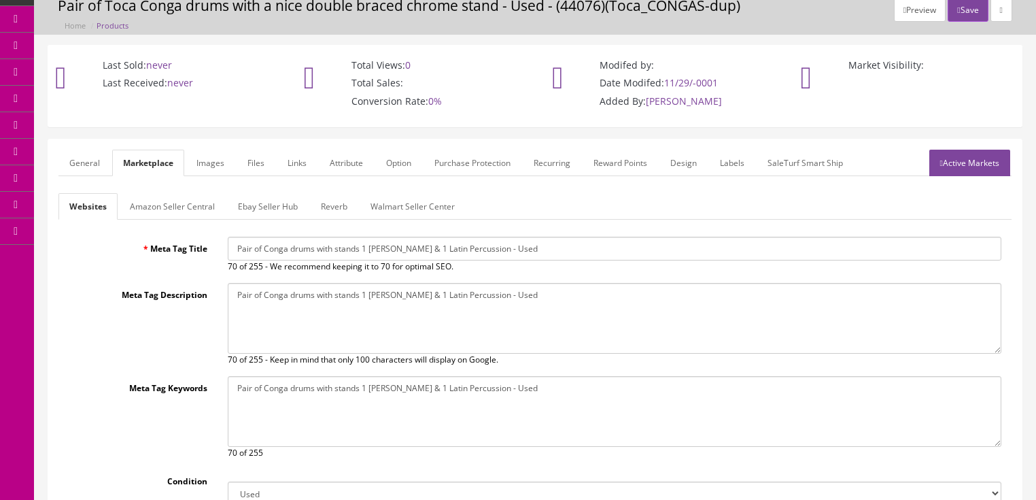
click at [238, 205] on link "Ebay Seller Hub" at bounding box center [268, 206] width 82 height 27
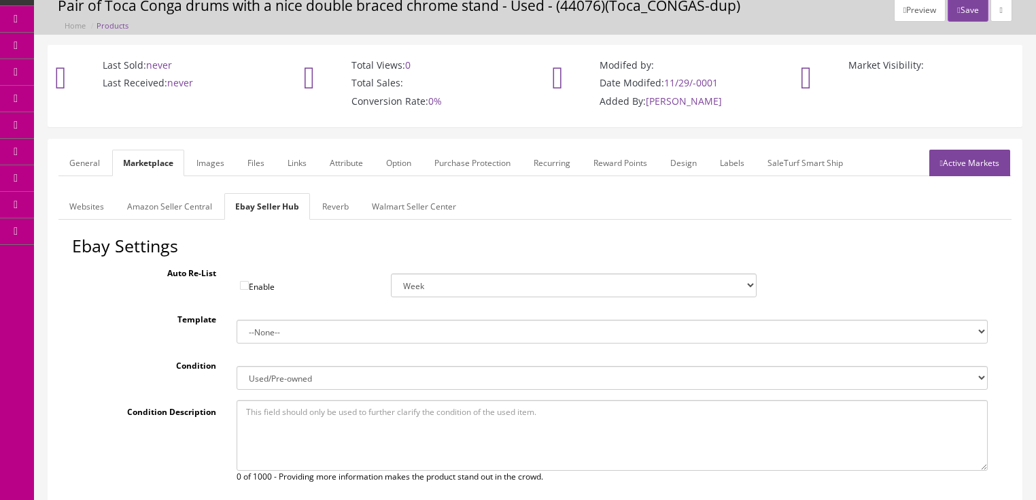
click at [325, 211] on link "Reverb" at bounding box center [335, 206] width 48 height 27
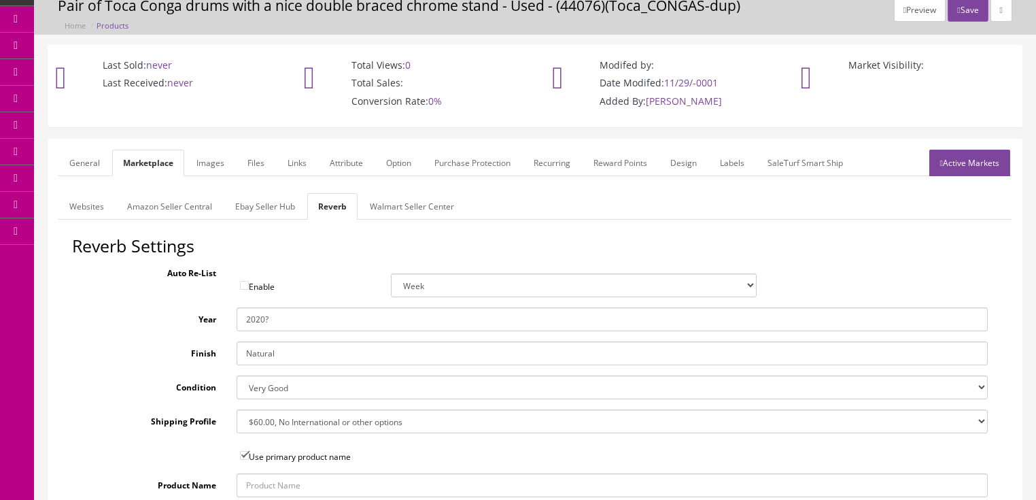
click at [216, 174] on link "Images" at bounding box center [211, 163] width 50 height 27
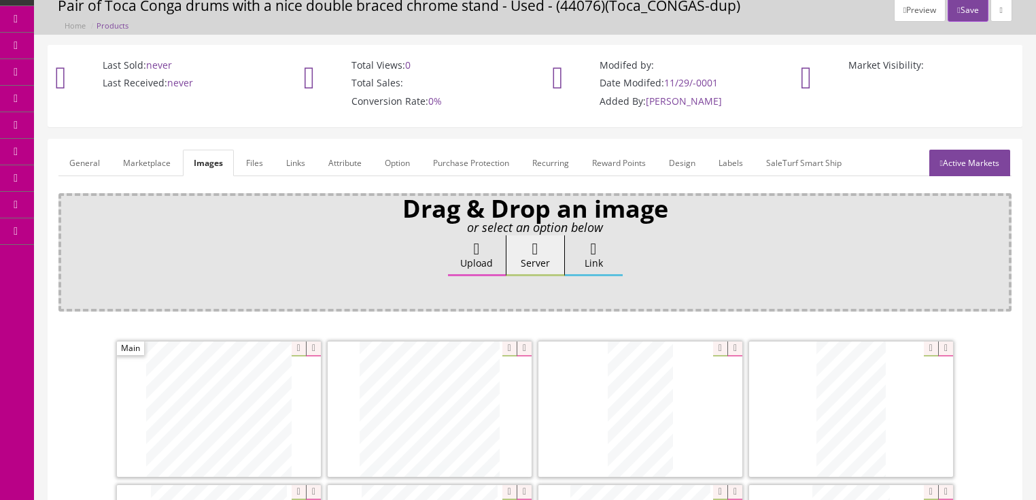
click at [336, 169] on link "Attribute" at bounding box center [344, 163] width 55 height 27
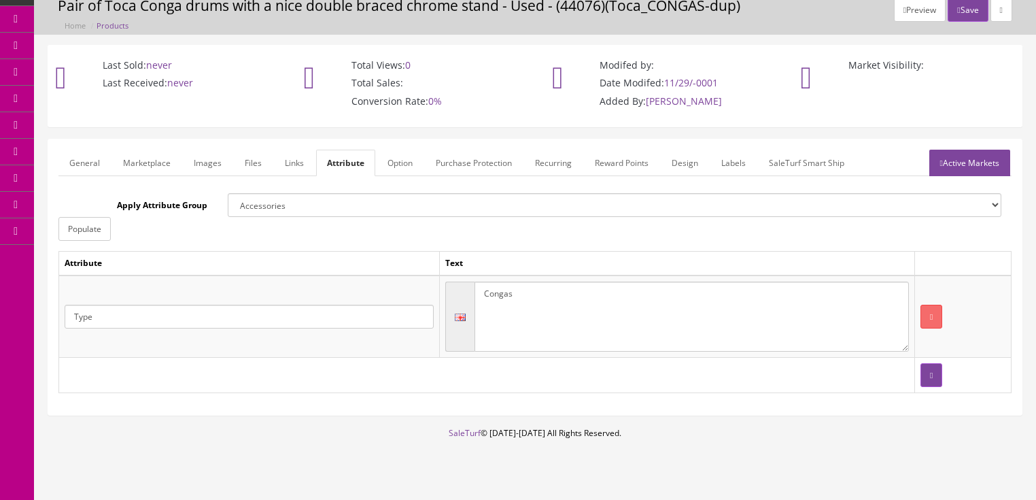
click at [971, 162] on link "Active Markets" at bounding box center [969, 163] width 81 height 27
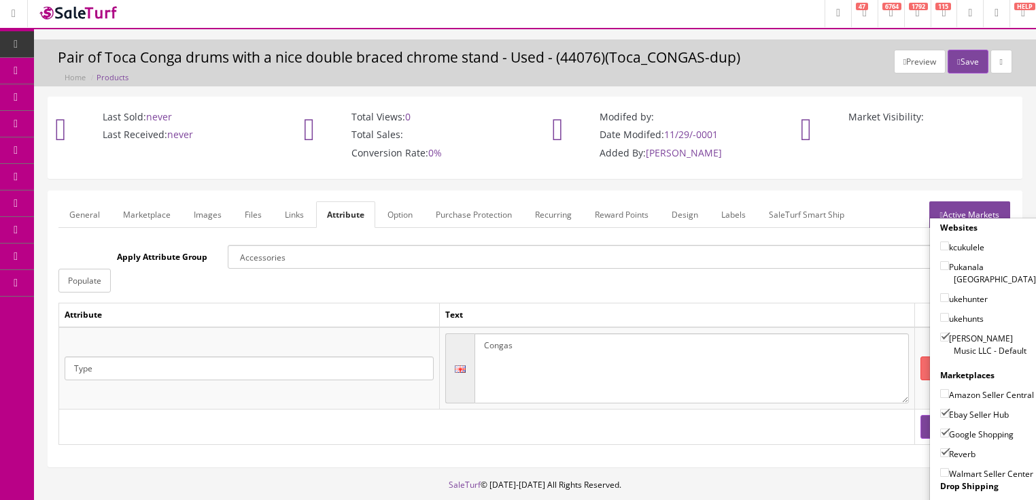
scroll to position [0, 0]
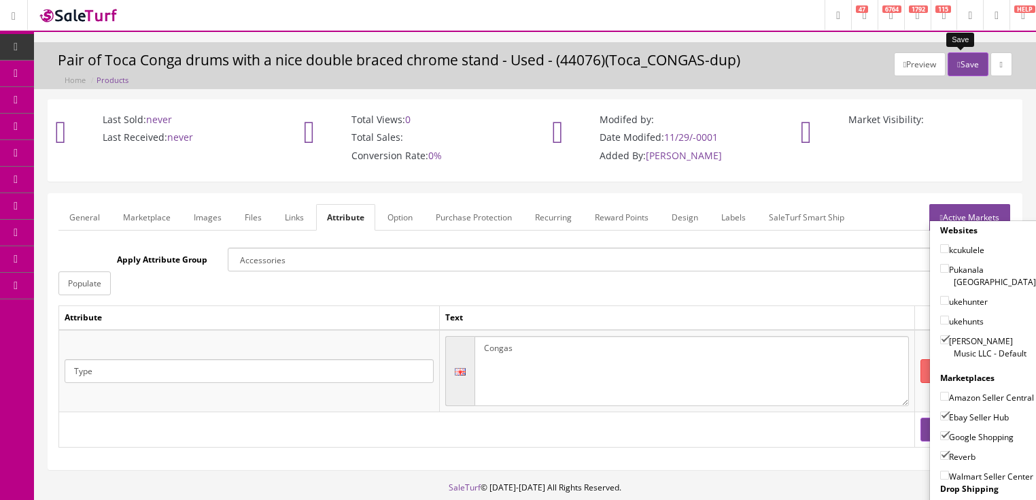
click at [968, 69] on button "Save" at bounding box center [968, 64] width 40 height 24
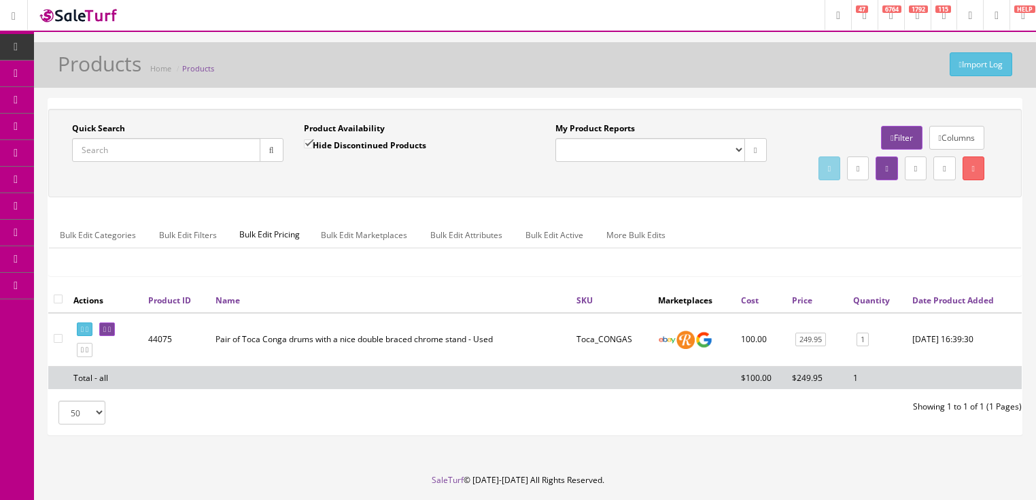
click at [194, 158] on input "Quick Search" at bounding box center [166, 150] width 188 height 24
paste input "Rogers&LP_CONGAS"
type input "Rogers&LP_CONGAS"
click at [271, 152] on icon "button" at bounding box center [271, 150] width 5 height 8
click at [115, 336] on link at bounding box center [107, 329] width 16 height 14
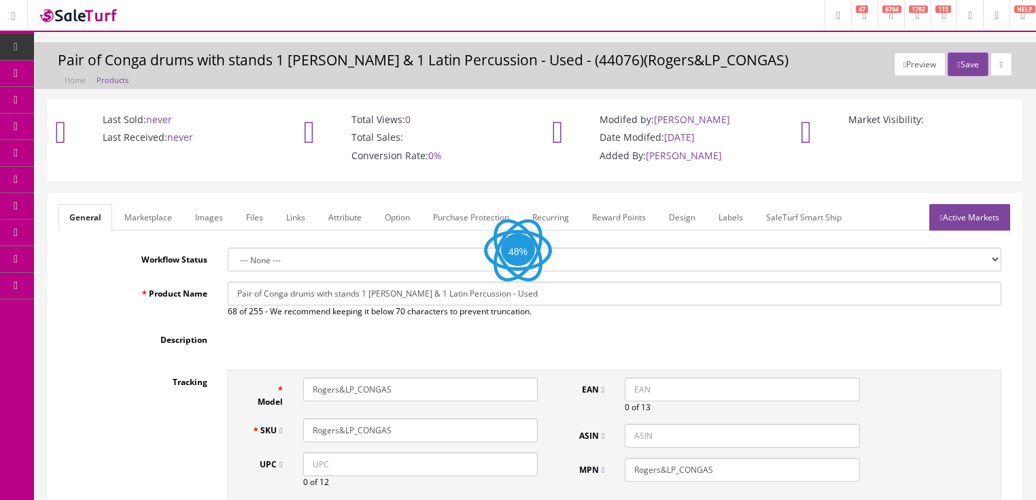
click at [741, 215] on link "Labels" at bounding box center [731, 217] width 46 height 27
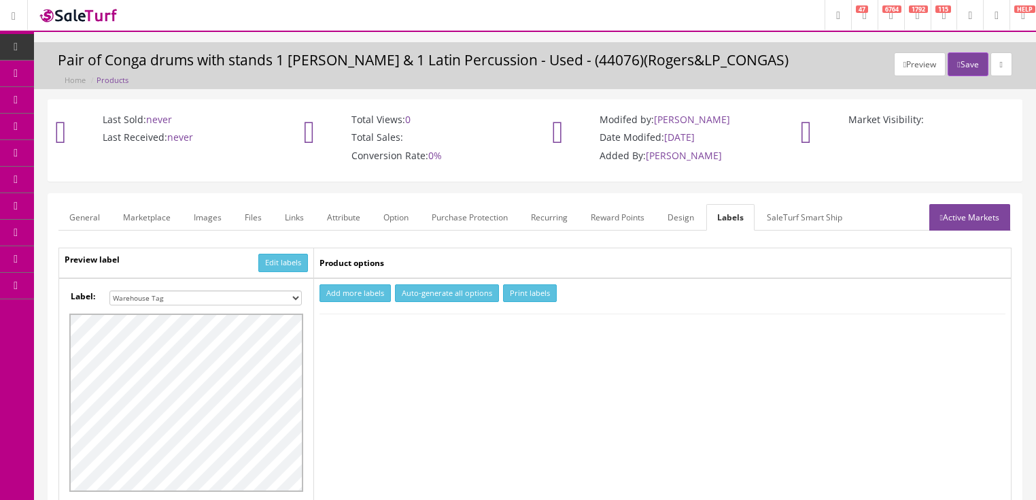
click at [296, 295] on select "Small Label 2 x 1 Label Shoe label 100 barcodes Dymo Label 2 X 1 Sticker Labels…" at bounding box center [205, 297] width 192 height 15
select select "16"
click at [109, 290] on select "Small Label 2 x 1 Label Shoe label 100 barcodes Dymo Label 2 X 1 Sticker Labels…" at bounding box center [205, 297] width 192 height 15
click at [364, 290] on button "Add more labels" at bounding box center [354, 293] width 71 height 18
type input "1"
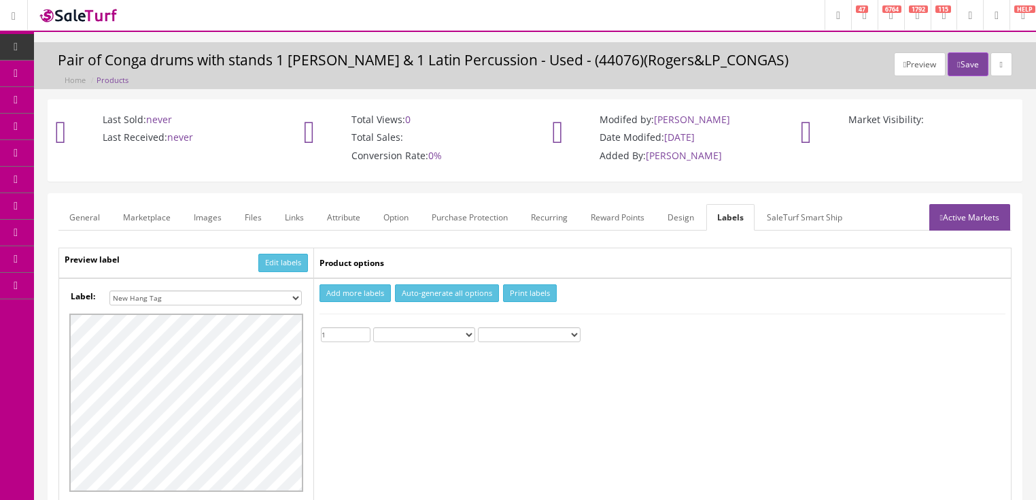
click at [364, 329] on input "1" at bounding box center [346, 334] width 50 height 15
click at [518, 294] on button "Print labels" at bounding box center [530, 293] width 54 height 18
click at [966, 62] on button "Save" at bounding box center [968, 64] width 40 height 24
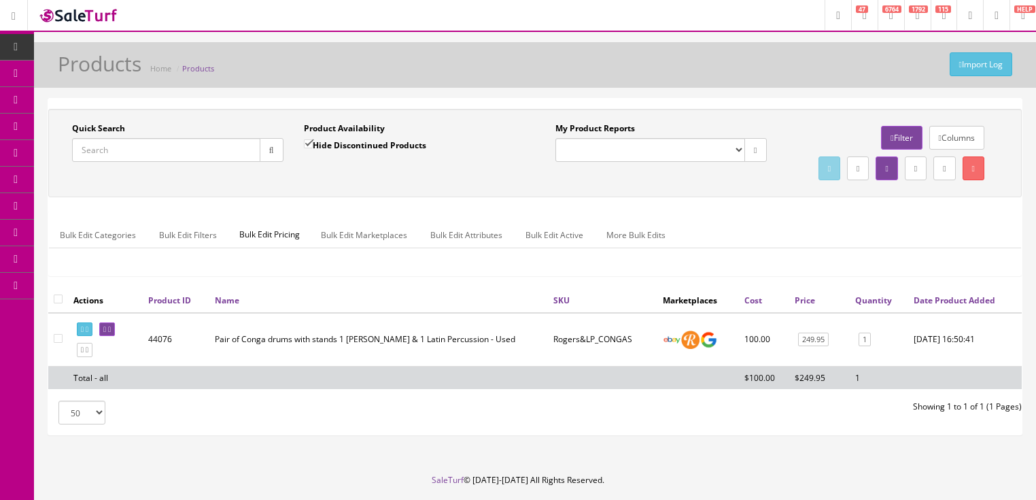
click at [188, 152] on input "Quick Search" at bounding box center [166, 150] width 188 height 24
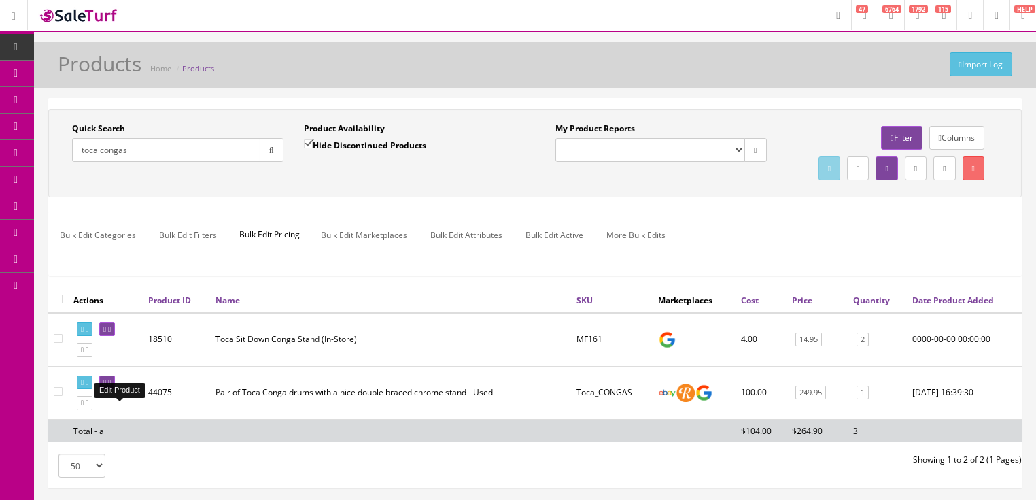
type input "toca congas"
click at [115, 390] on link at bounding box center [107, 382] width 16 height 14
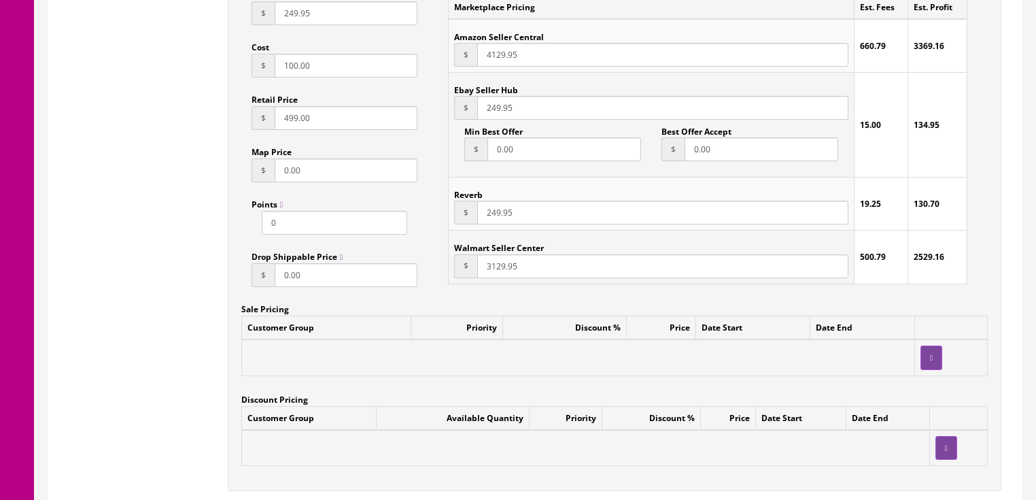
scroll to position [1007, 0]
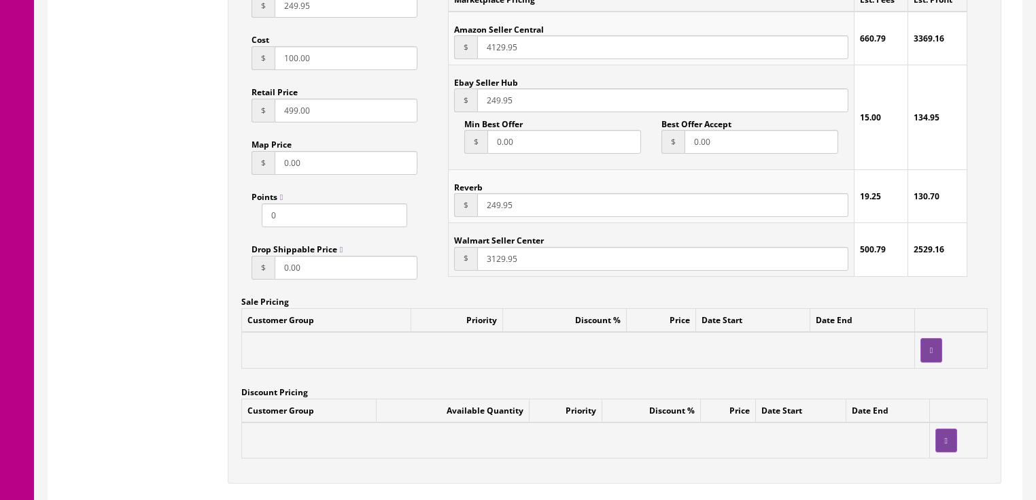
click at [343, 368] on td at bounding box center [577, 350] width 673 height 36
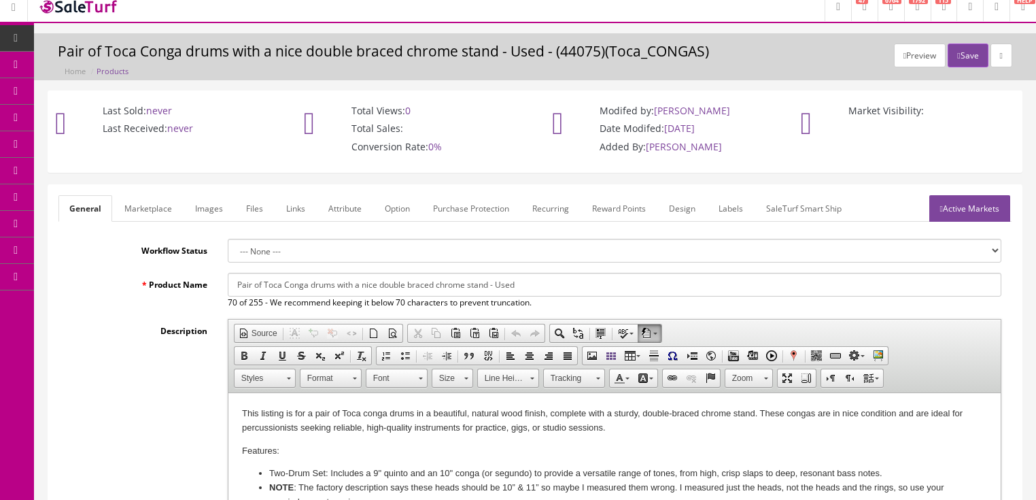
scroll to position [0, 0]
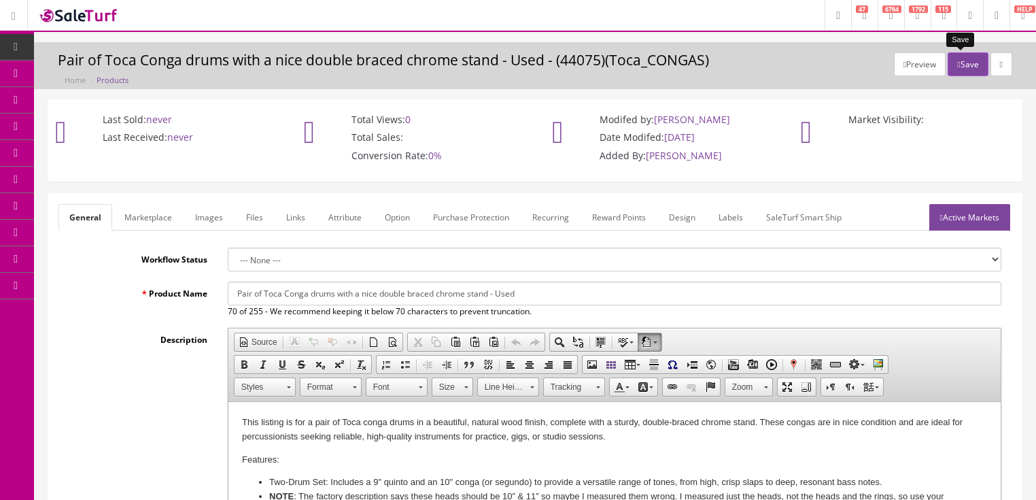
click at [963, 70] on button "Save" at bounding box center [968, 64] width 40 height 24
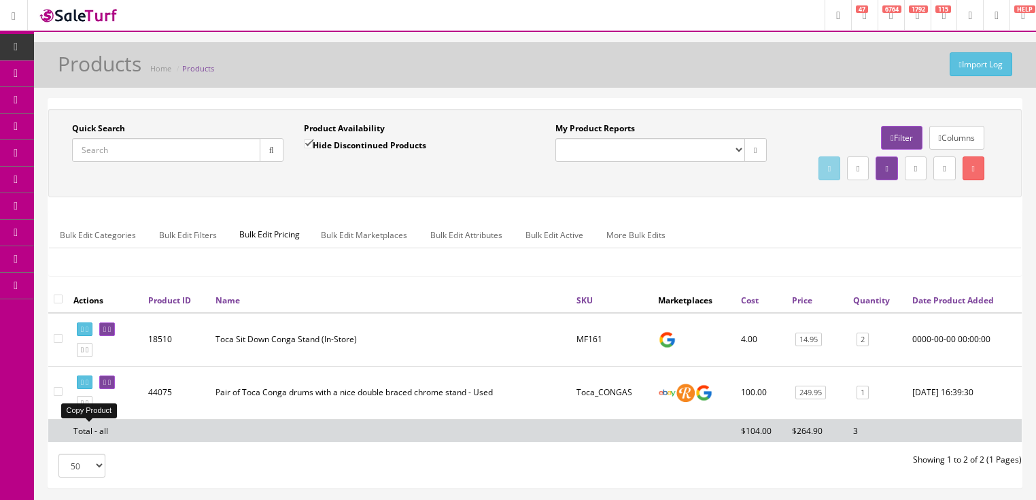
click at [88, 406] on icon at bounding box center [87, 402] width 3 height 7
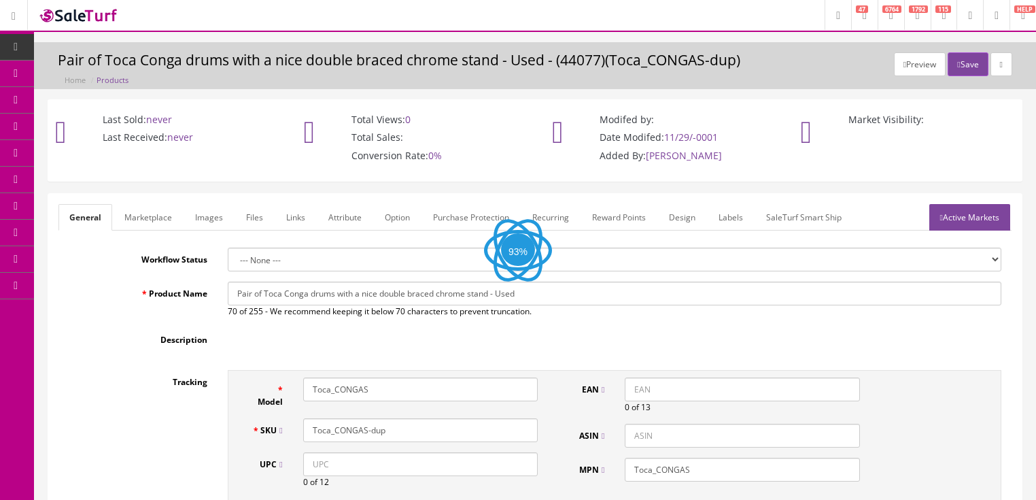
click at [215, 213] on link "Images" at bounding box center [209, 217] width 50 height 27
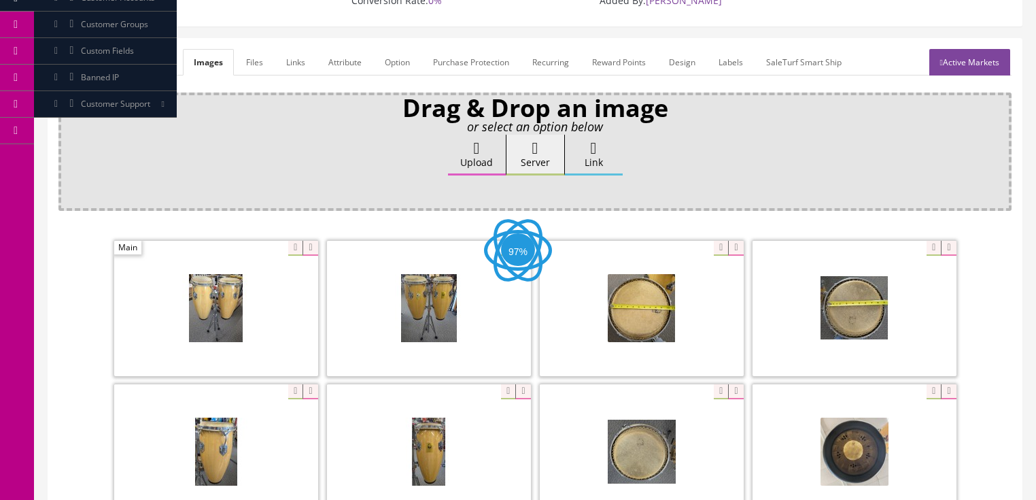
scroll to position [163, 0]
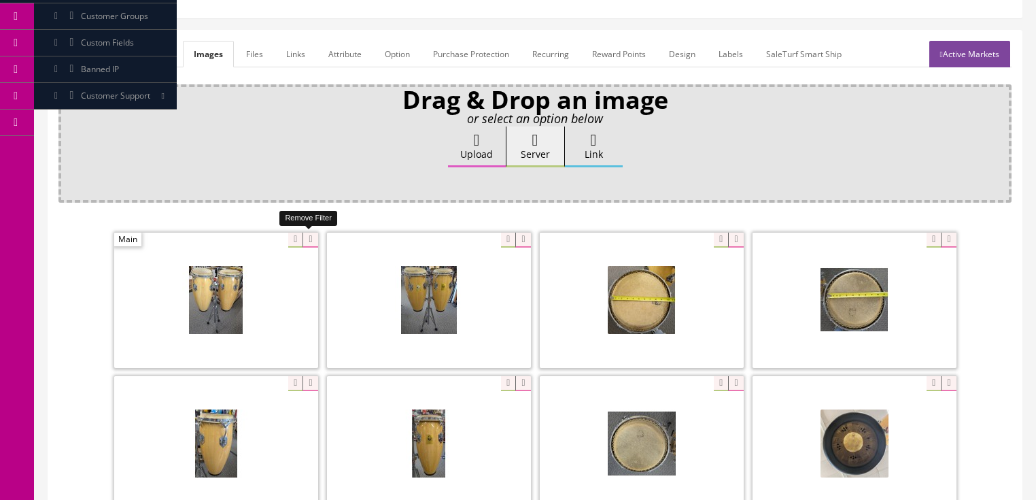
click at [308, 237] on icon at bounding box center [309, 239] width 15 height 15
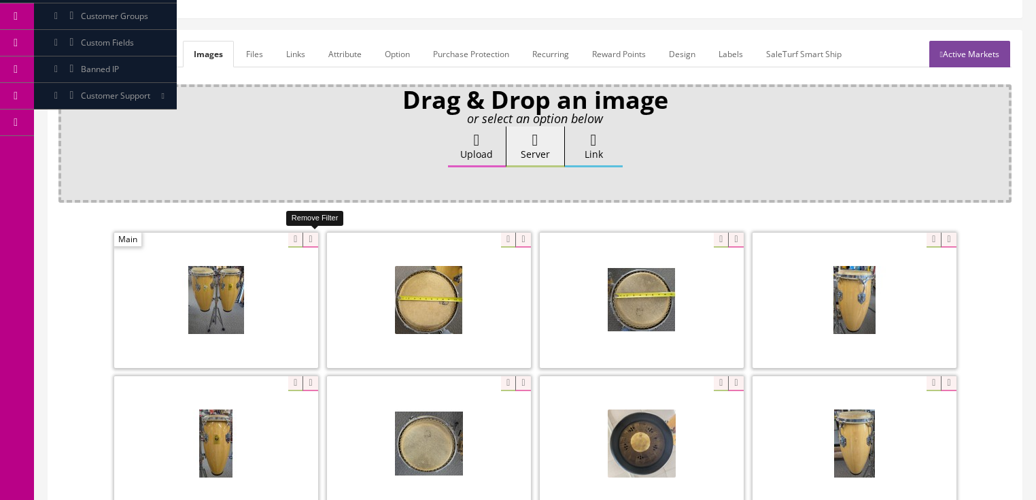
click at [308, 237] on icon at bounding box center [309, 239] width 15 height 15
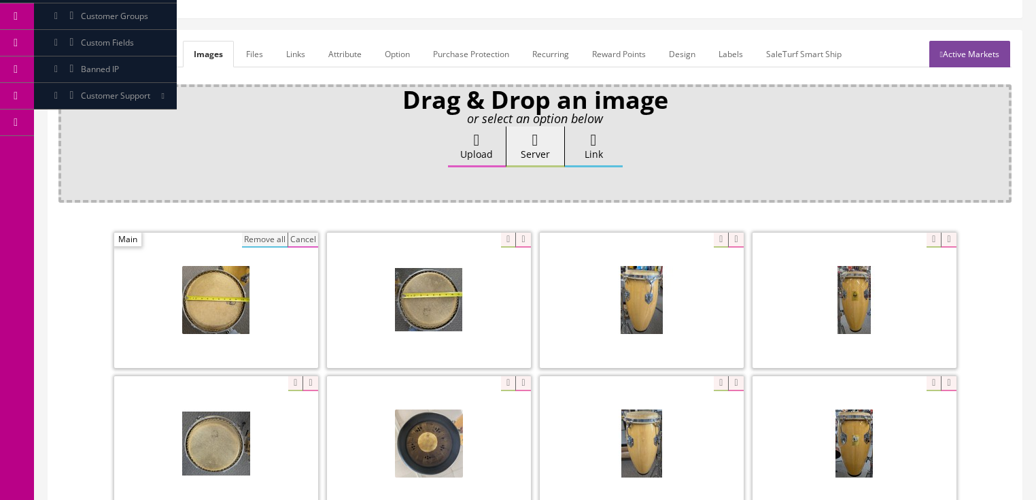
click at [269, 241] on button "Remove all" at bounding box center [265, 239] width 46 height 15
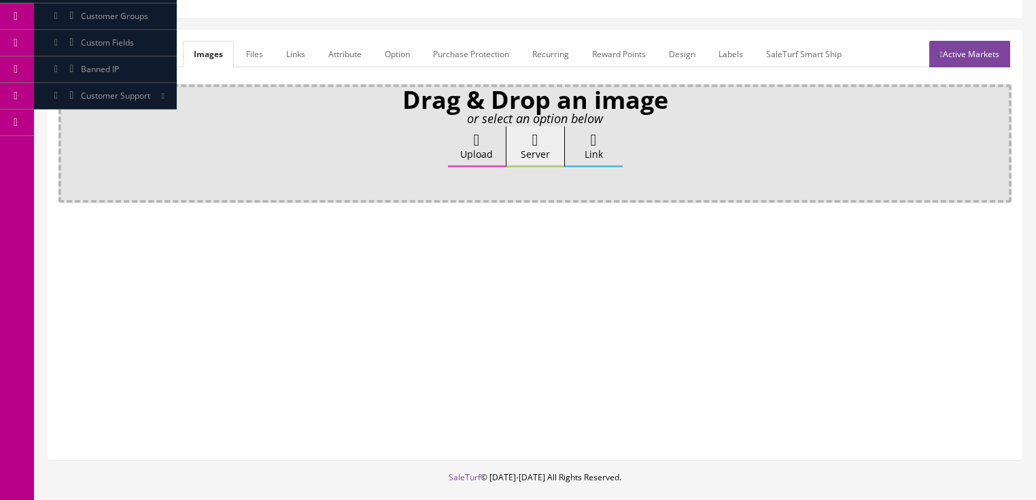
click at [484, 152] on label "Upload" at bounding box center [477, 146] width 58 height 41
click at [68, 140] on input "Upload" at bounding box center [68, 133] width 0 height 14
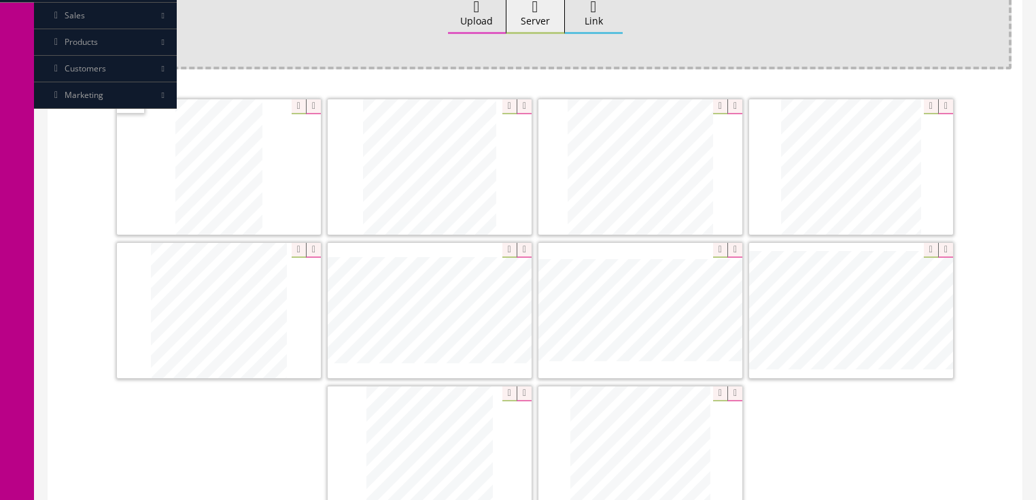
scroll to position [272, 0]
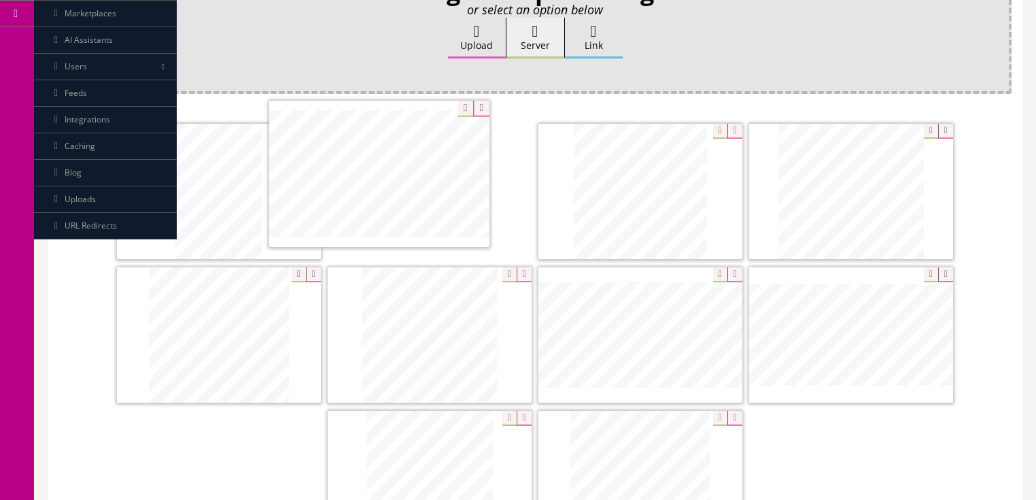
drag, startPoint x: 861, startPoint y: 350, endPoint x: 408, endPoint y: 205, distance: 475.5
drag, startPoint x: 891, startPoint y: 321, endPoint x: 730, endPoint y: 182, distance: 212.6
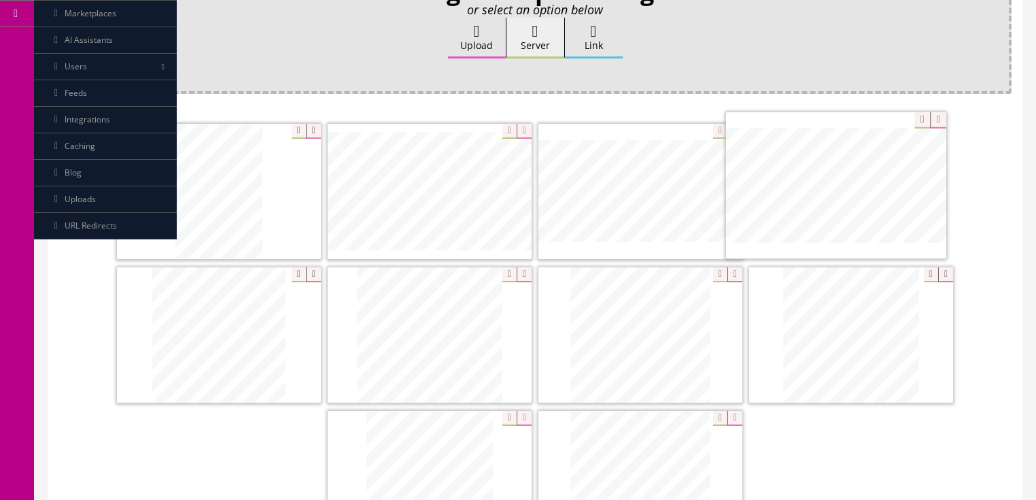
drag, startPoint x: 827, startPoint y: 300, endPoint x: 795, endPoint y: 185, distance: 119.4
drag, startPoint x: 409, startPoint y: 336, endPoint x: 181, endPoint y: 330, distance: 227.8
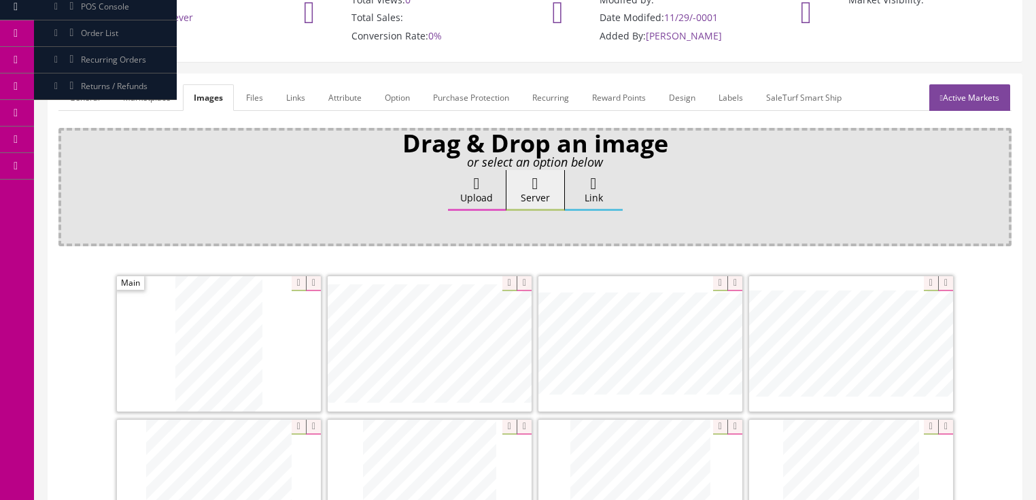
scroll to position [54, 0]
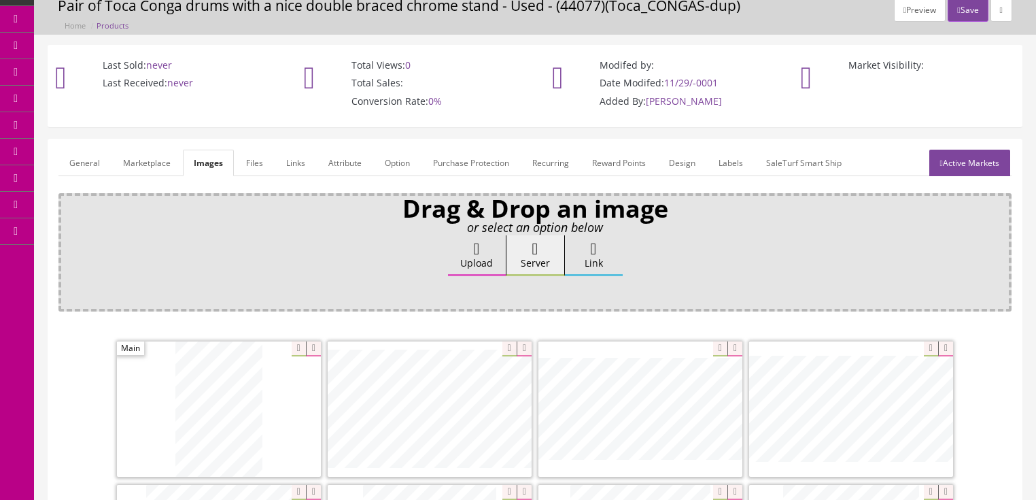
click at [76, 160] on link "General" at bounding box center [84, 163] width 52 height 27
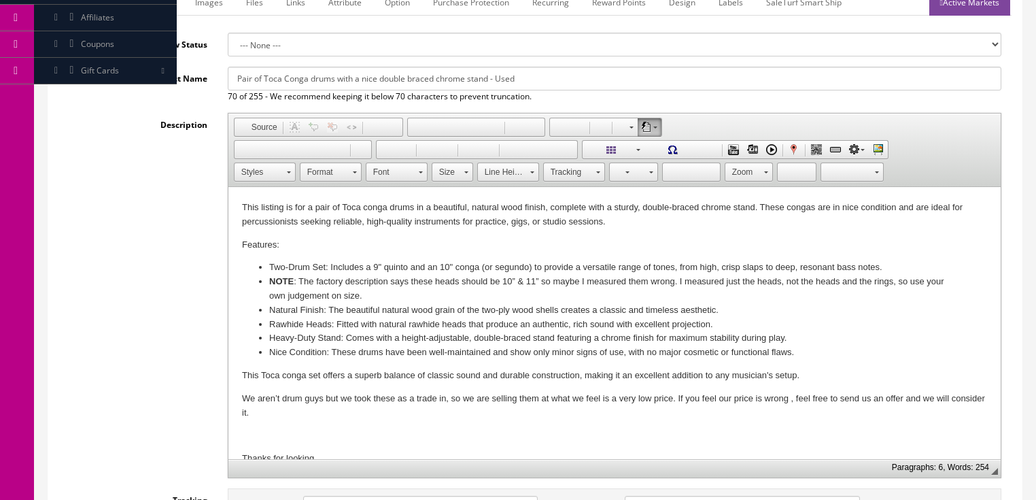
scroll to position [272, 0]
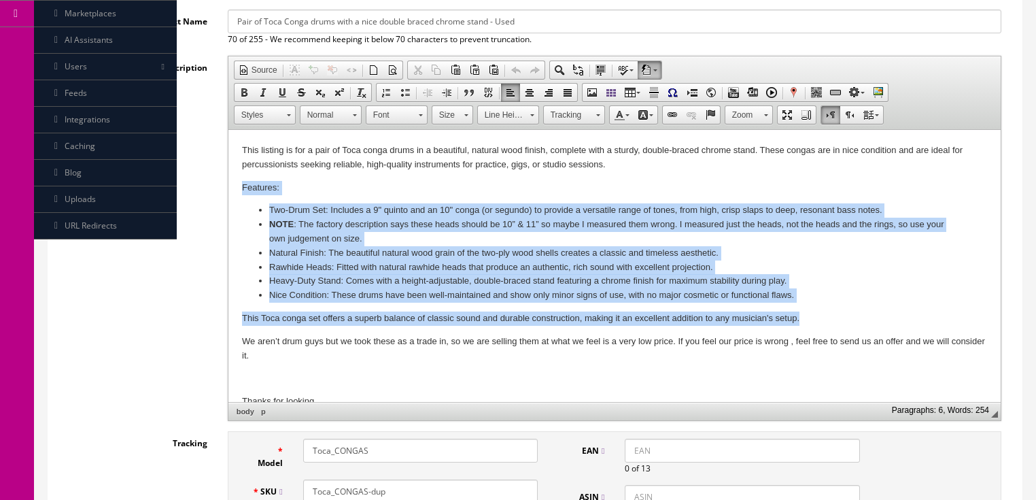
drag, startPoint x: 241, startPoint y: 188, endPoint x: 865, endPoint y: 325, distance: 638.8
click at [865, 325] on html "This listing is for a pair of Toca conga drums in a beautiful, natural wood fin…" at bounding box center [614, 276] width 772 height 292
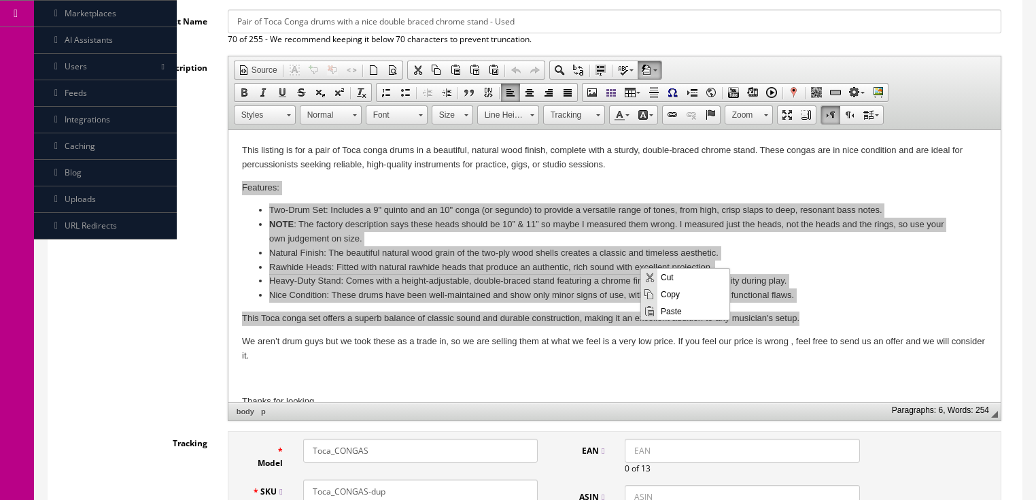
scroll to position [0, 0]
click at [662, 310] on span "Paste" at bounding box center [693, 310] width 72 height 17
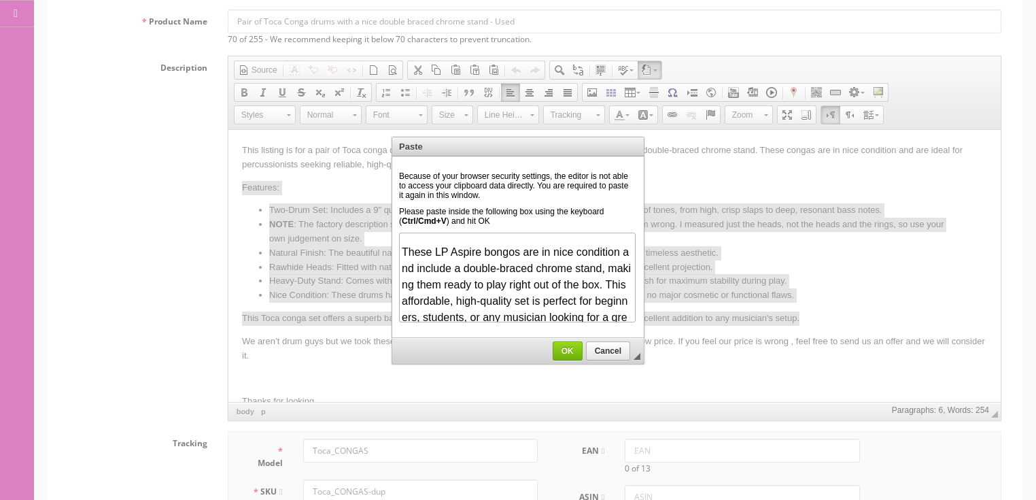
scroll to position [436, 0]
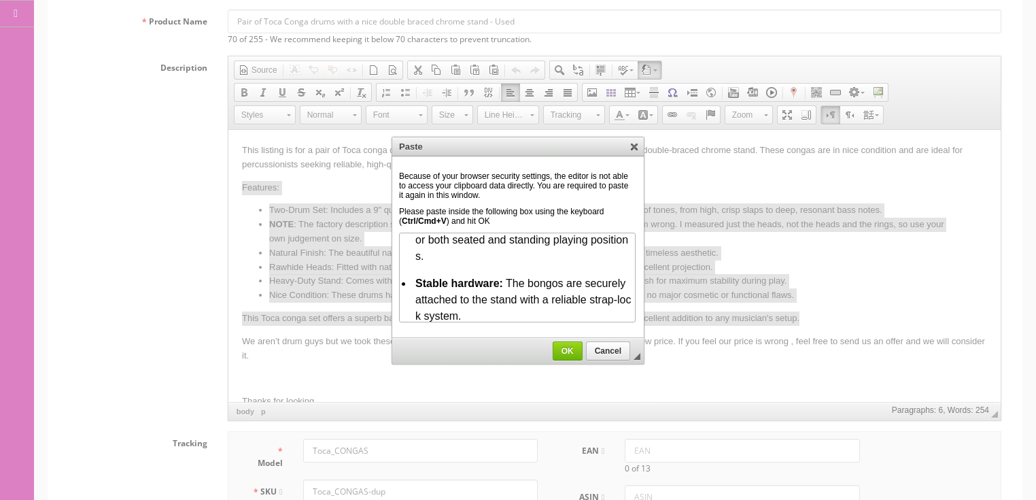
click at [572, 353] on span "OK" at bounding box center [567, 351] width 29 height 10
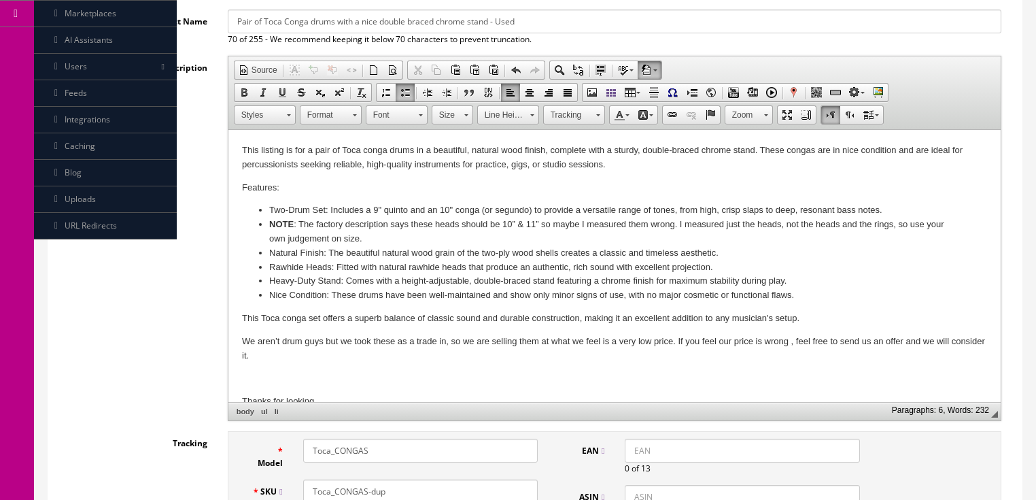
scroll to position [0, 0]
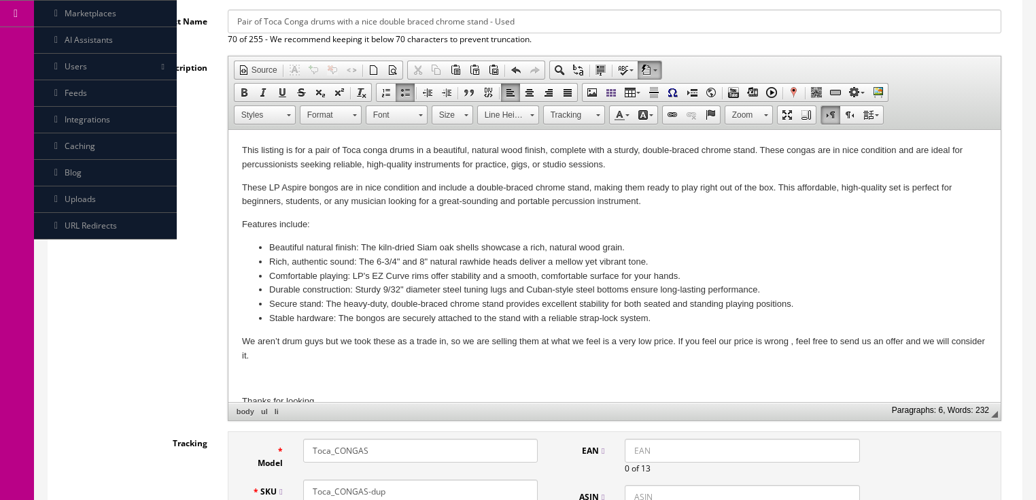
click at [375, 262] on li "Rich, authentic sound: The 6-3/4" and 8" natural rawhide heads deliver a mellow…" at bounding box center [614, 262] width 691 height 14
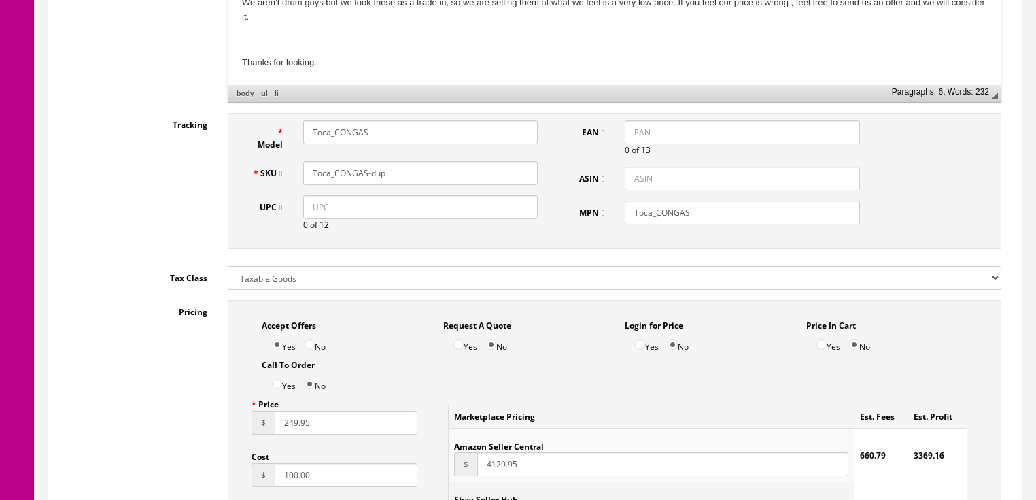
scroll to position [598, 0]
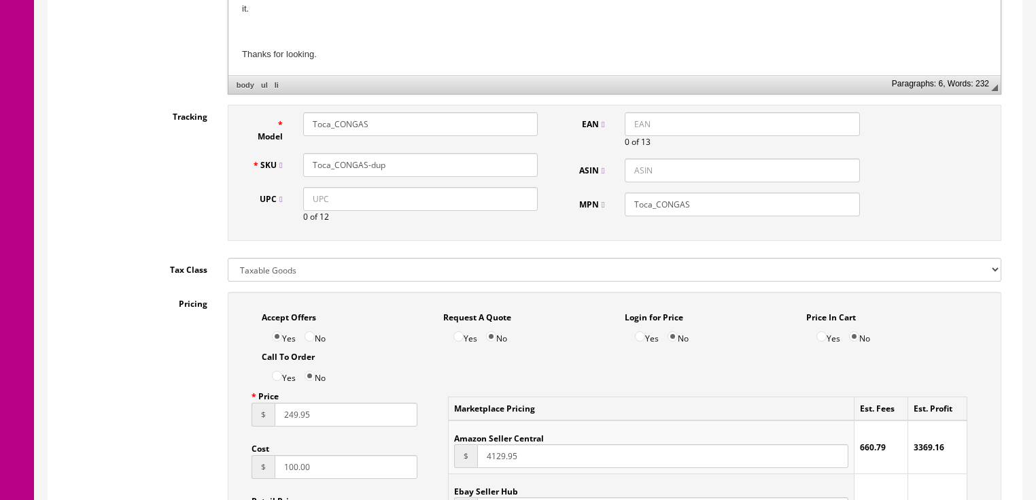
drag, startPoint x: 309, startPoint y: 125, endPoint x: 375, endPoint y: 135, distance: 66.6
click at [373, 135] on div "Model Toca_CONGAS" at bounding box center [395, 127] width 307 height 31
drag, startPoint x: 310, startPoint y: 114, endPoint x: 423, endPoint y: 116, distance: 112.8
click at [423, 116] on input "LP-Aspire-Bongos" at bounding box center [420, 124] width 235 height 24
type input "LP-Aspire-Bongos"
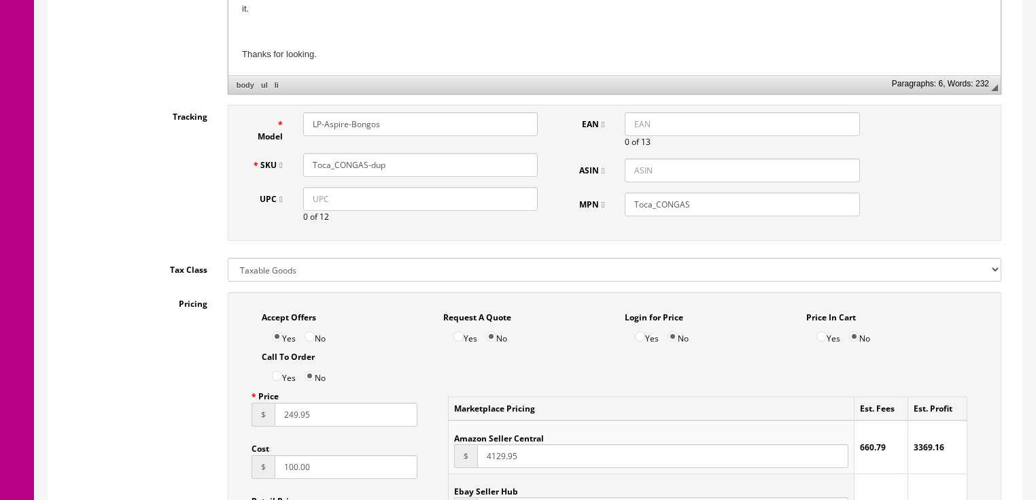
drag, startPoint x: 388, startPoint y: 168, endPoint x: 308, endPoint y: 167, distance: 80.2
click at [293, 167] on div "Toca_CONGAS-dup" at bounding box center [420, 165] width 255 height 24
paste input "LP-Aspire-Bongos"
type input "LP-Aspire-Bongos"
drag, startPoint x: 707, startPoint y: 208, endPoint x: 614, endPoint y: 208, distance: 93.1
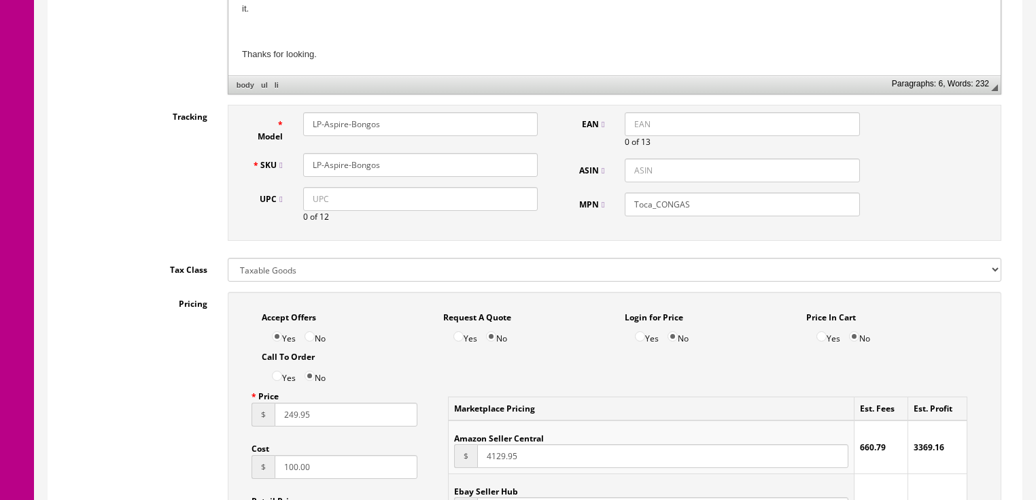
click at [614, 208] on div "MPN Toca_CONGAS" at bounding box center [717, 204] width 307 height 24
paste input "LP-Aspire-Bongos"
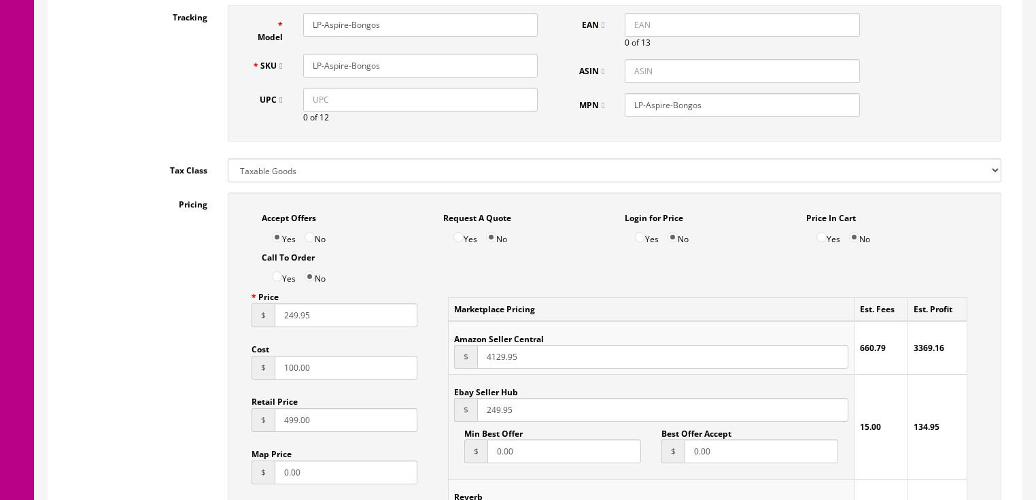
scroll to position [707, 0]
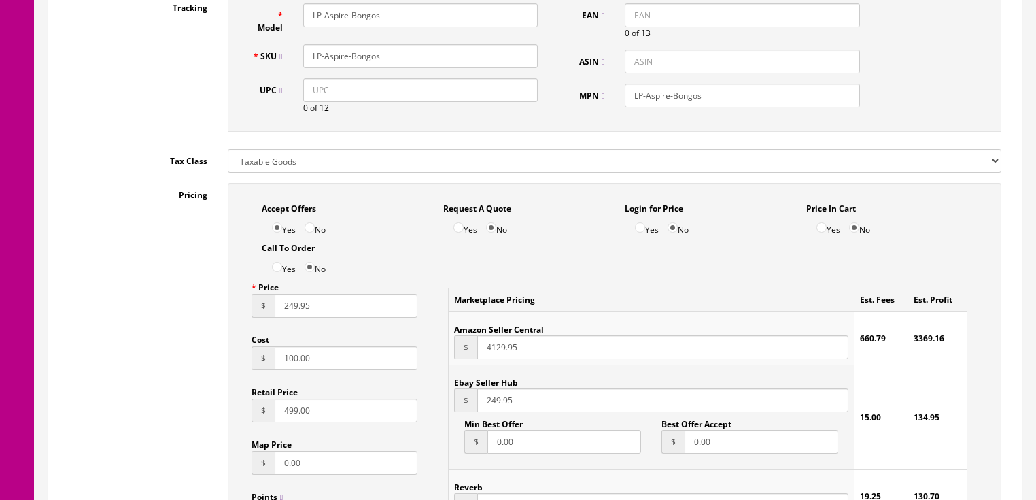
type input "LP-Aspire-Bongos"
click at [284, 310] on input "249.95" at bounding box center [346, 306] width 143 height 24
type input "139.95"
click at [276, 370] on input "100.00" at bounding box center [346, 358] width 143 height 24
type input "50.00"
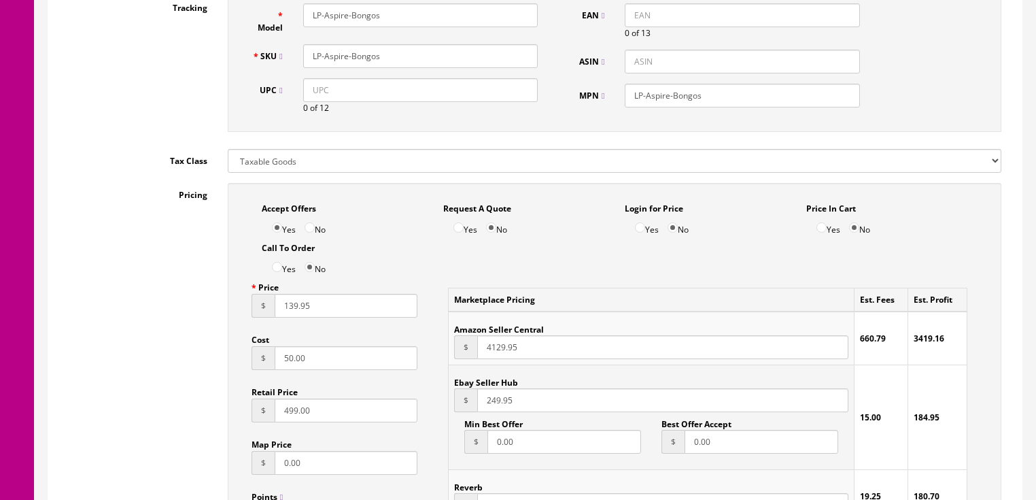
click at [276, 417] on input "499.00" at bounding box center [346, 410] width 143 height 24
type input "299.00"
click at [483, 402] on input "249.95" at bounding box center [662, 400] width 370 height 24
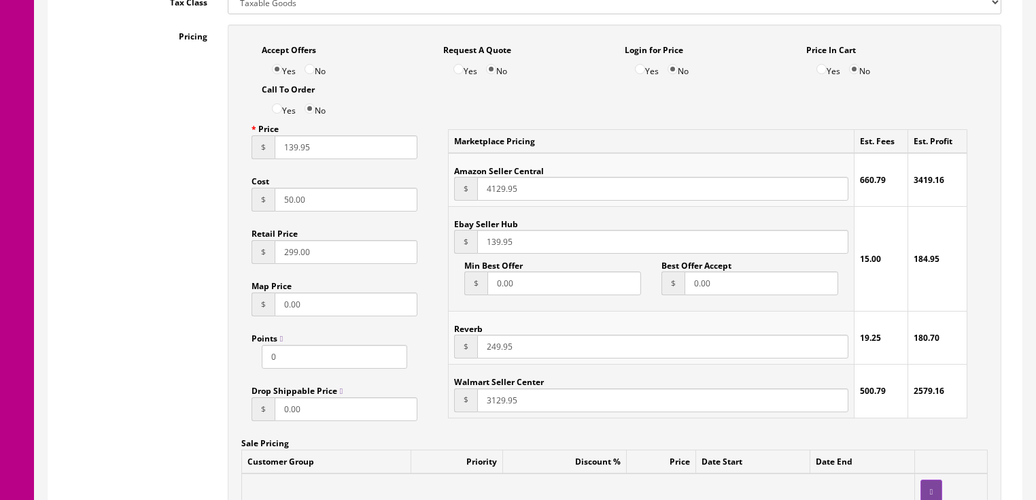
scroll to position [870, 0]
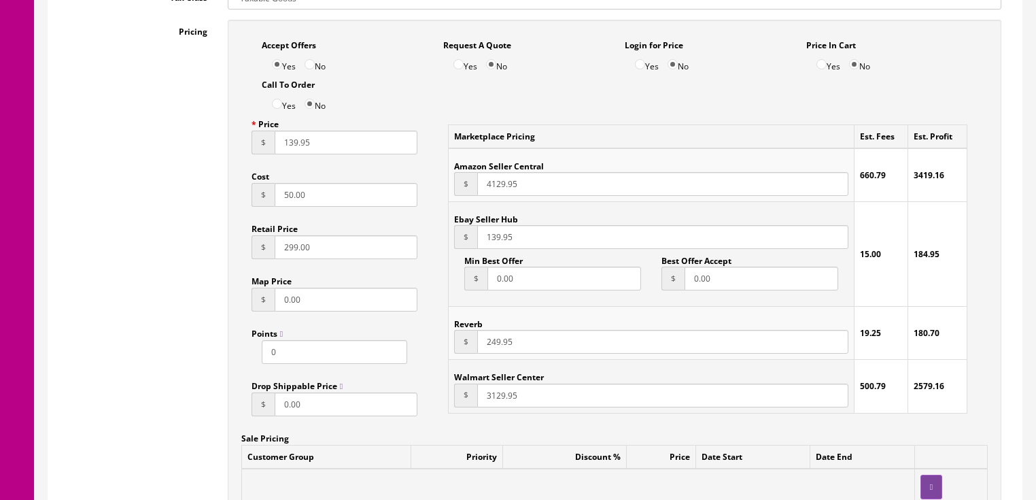
type input "139.95"
click at [479, 340] on input "249.95" at bounding box center [662, 342] width 370 height 24
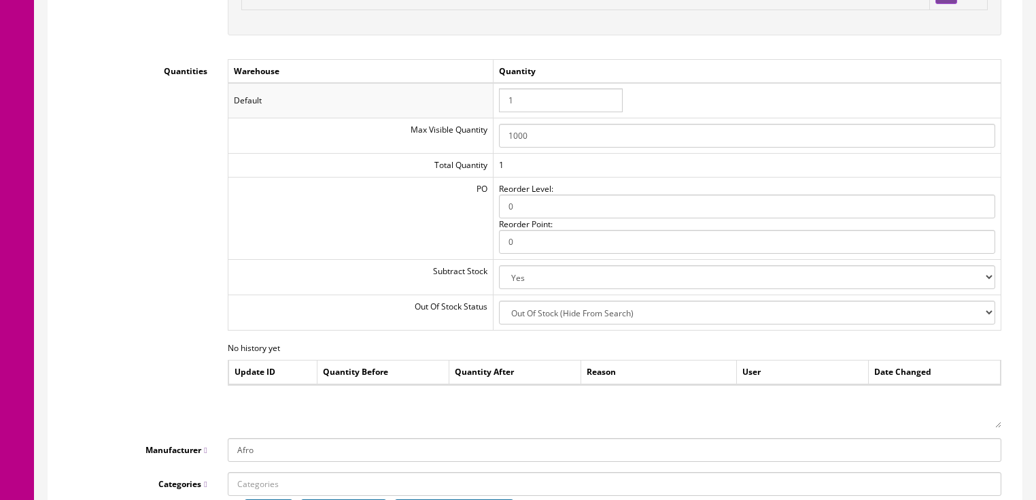
scroll to position [1631, 0]
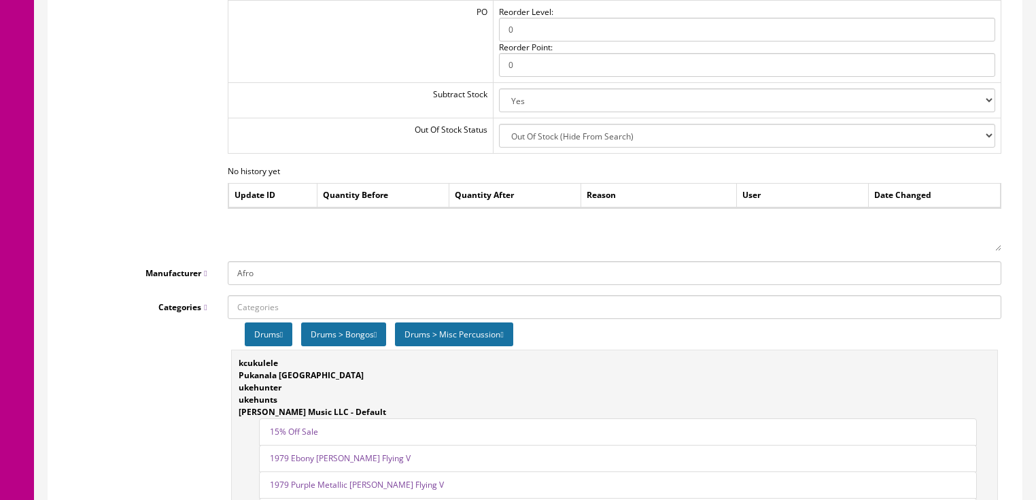
type input "139.95"
drag, startPoint x: 273, startPoint y: 277, endPoint x: 169, endPoint y: 252, distance: 107.0
click at [269, 322] on link "LP Percussion" at bounding box center [281, 314] width 107 height 16
type input "LP Percussion"
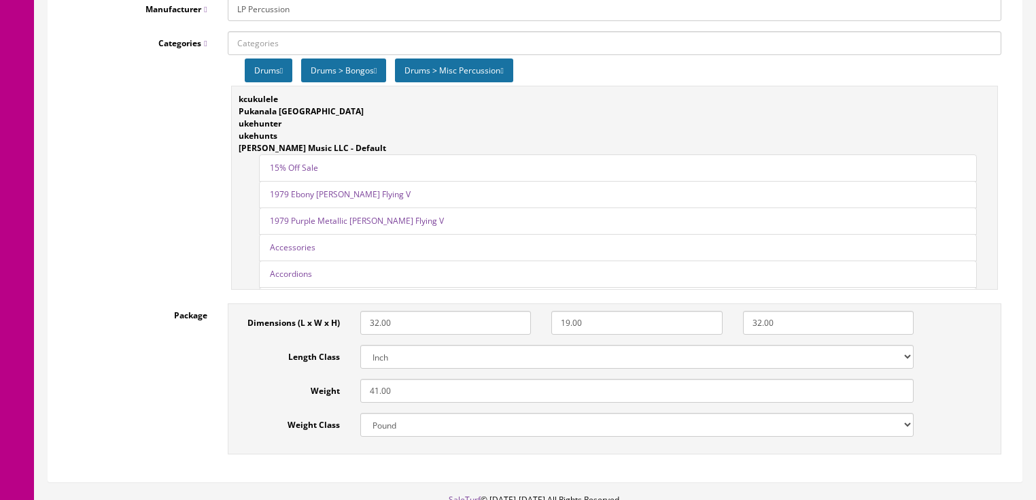
scroll to position [1931, 0]
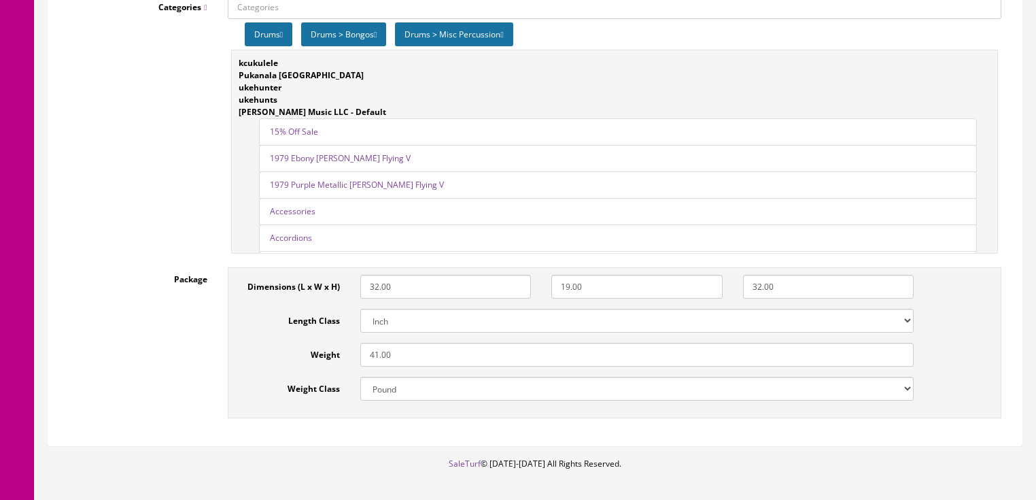
drag, startPoint x: 406, startPoint y: 362, endPoint x: 337, endPoint y: 362, distance: 69.3
click at [337, 362] on div "Weight 41.00" at bounding box center [579, 355] width 689 height 24
type input "23"
click at [139, 190] on div "Categories Drums Drums > Bongos Drums > Misc Percussion kcukulele Pukanala USA …" at bounding box center [534, 126] width 953 height 262
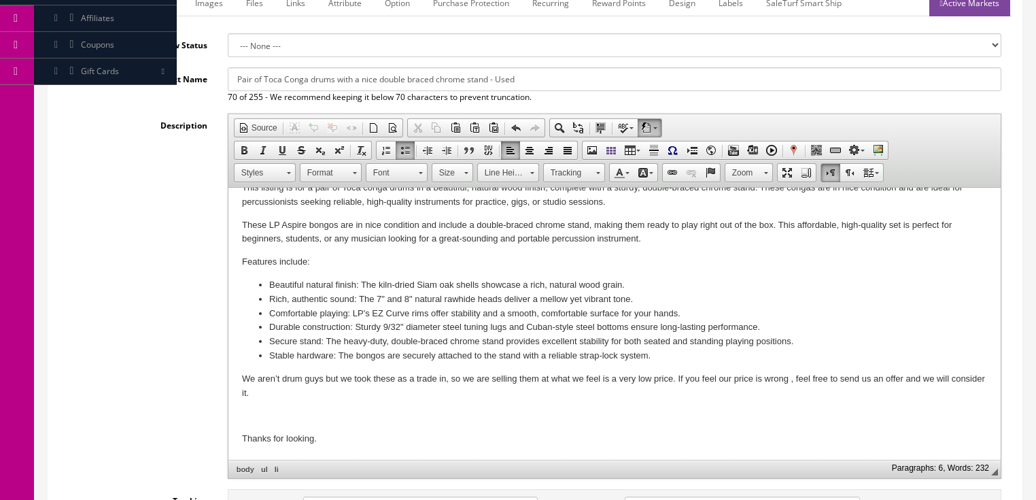
scroll to position [191, 0]
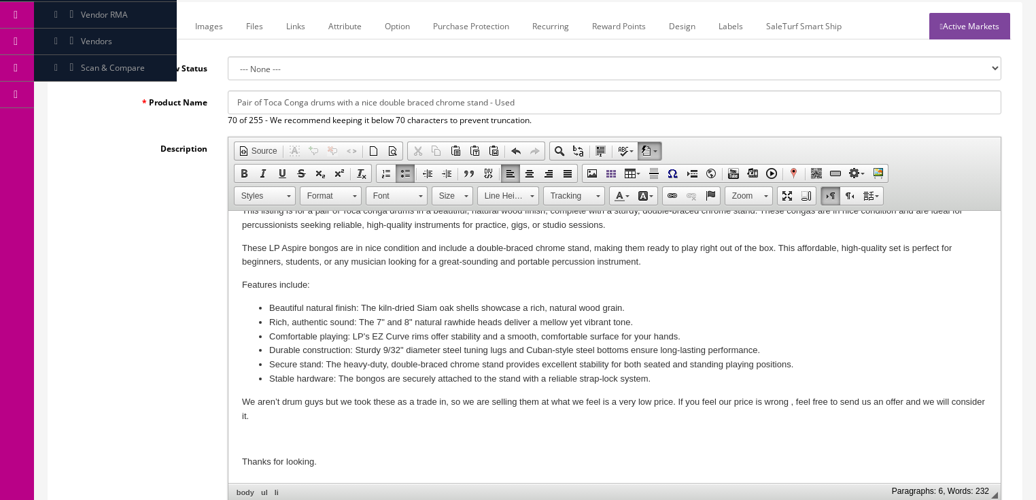
click at [264, 106] on input "Pair of Toca Conga drums with a nice double braced chrome stand - Used" at bounding box center [615, 102] width 774 height 24
drag, startPoint x: 227, startPoint y: 101, endPoint x: 662, endPoint y: 100, distance: 435.0
click at [662, 100] on input "Pair of LP Aspire Bongos in [GEOGRAPHIC_DATA] condition with double braced stan…" at bounding box center [615, 102] width 774 height 24
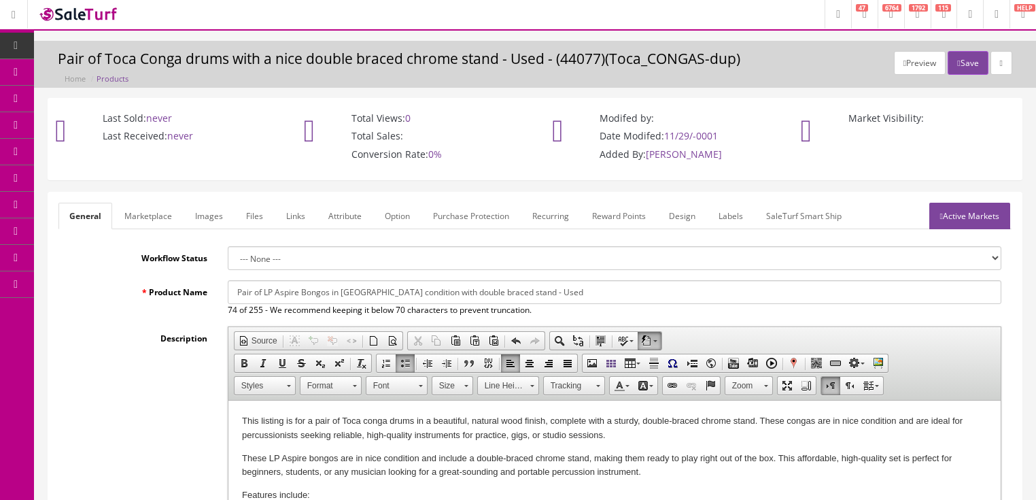
scroll to position [0, 0]
type input "Pair of LP Aspire Bongos in [GEOGRAPHIC_DATA] condition with double braced stan…"
click at [153, 216] on link "Marketplace" at bounding box center [148, 217] width 69 height 27
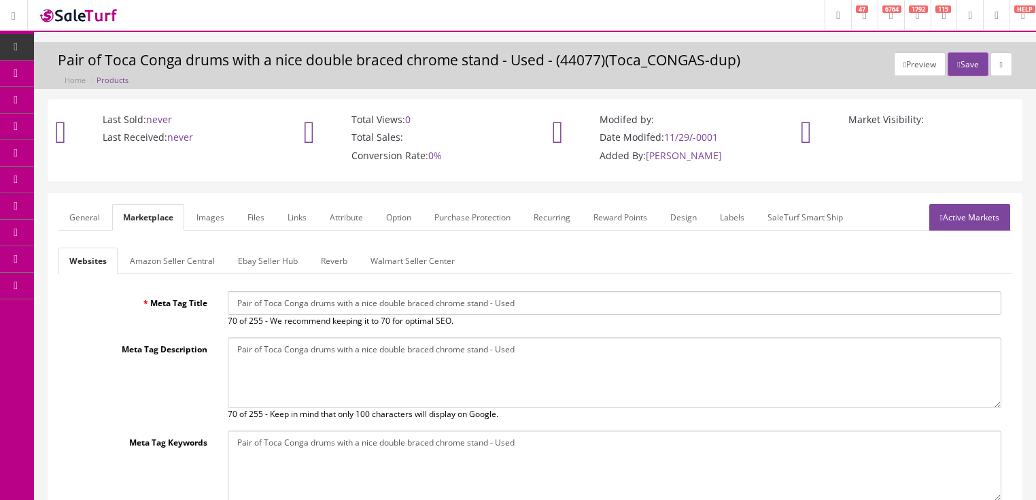
drag, startPoint x: 231, startPoint y: 302, endPoint x: 585, endPoint y: 315, distance: 353.7
click at [585, 315] on div "Pair of Toca Conga drums with a nice double braced chrome stand - Used 70 of 25…" at bounding box center [615, 309] width 794 height 36
paste input "LP Aspire Bongos in nice condition with double braced"
type input "Pair of LP Aspire Bongos in [GEOGRAPHIC_DATA] condition with double braced stan…"
drag, startPoint x: 235, startPoint y: 348, endPoint x: 623, endPoint y: 356, distance: 388.2
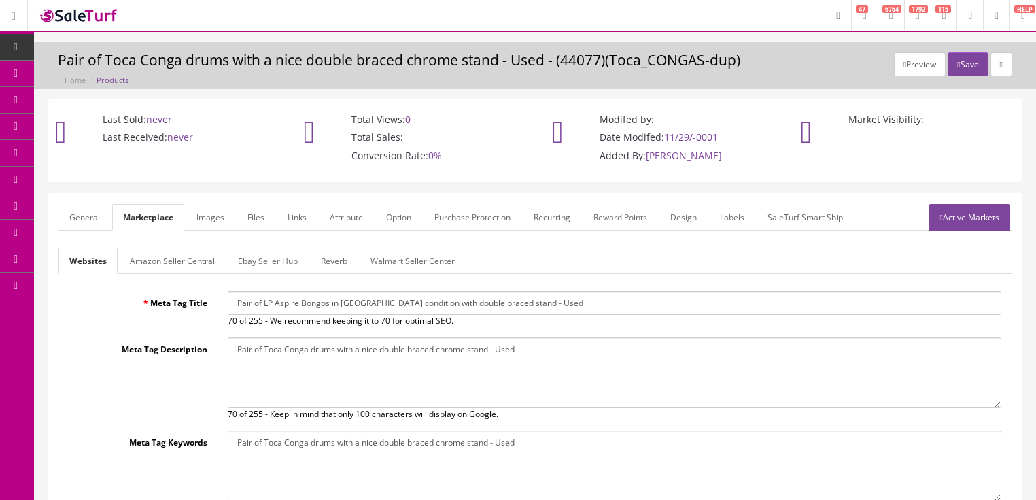
click at [655, 354] on textarea "Pair of Toca Conga drums with a nice double braced chrome stand - Used" at bounding box center [615, 372] width 774 height 71
paste textarea "LP Aspire Bongos in nice condition with double braced"
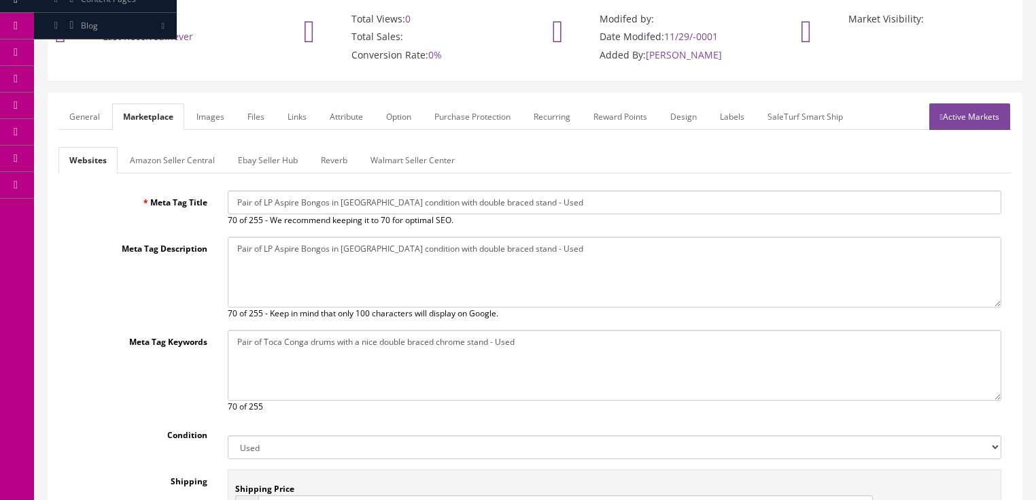
scroll to position [109, 0]
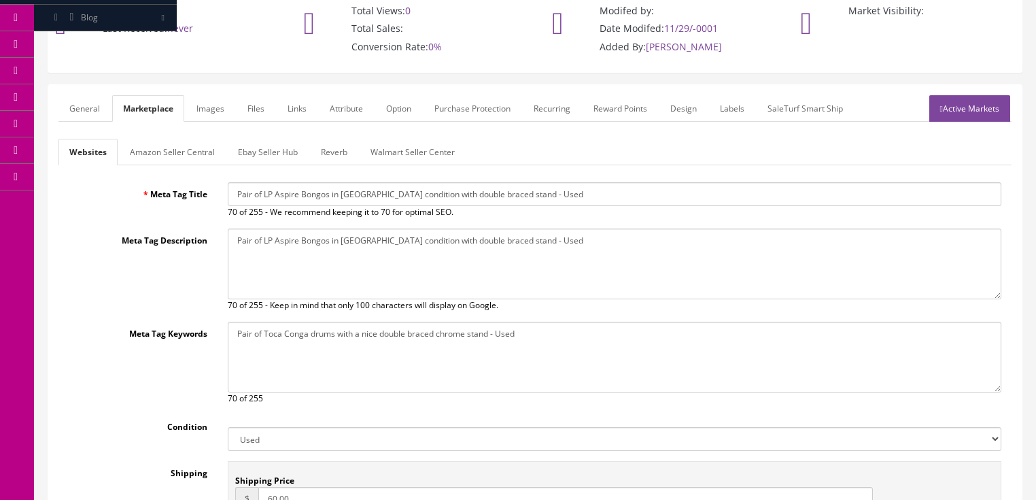
type textarea "Pair of LP Aspire Bongos in nice condition with double braced stand - Used"
drag, startPoint x: 232, startPoint y: 331, endPoint x: 707, endPoint y: 332, distance: 475.2
click at [723, 331] on textarea "Pair of Toca Conga drums with a nice double braced chrome stand - Used" at bounding box center [615, 357] width 774 height 71
paste textarea "LP Aspire Bongos in nice condition with double braced"
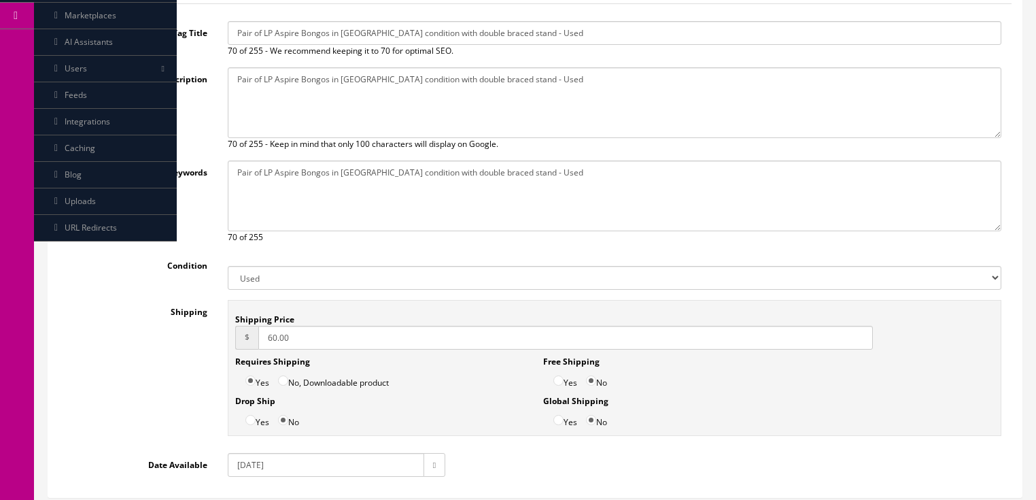
scroll to position [272, 0]
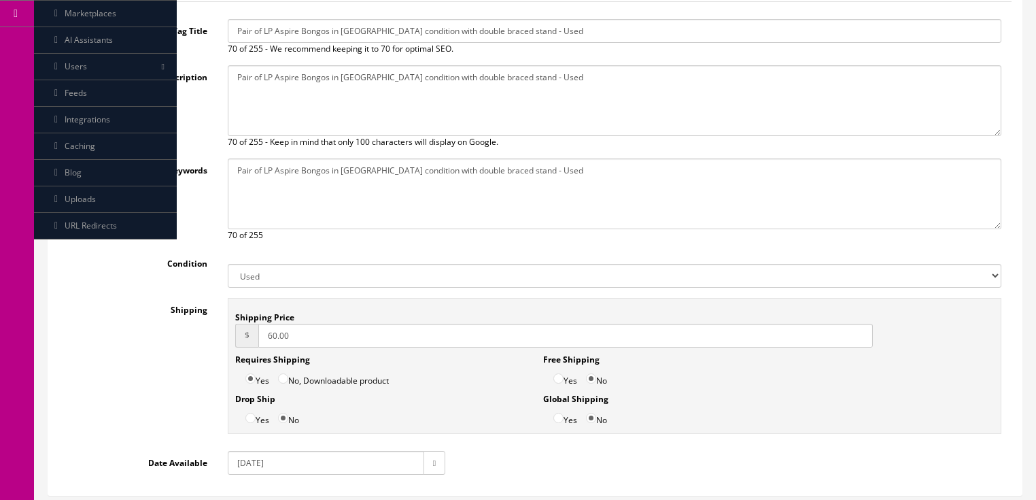
type textarea "Pair of LP Aspire Bongos in [GEOGRAPHIC_DATA] condition with double braced stan…"
drag, startPoint x: 307, startPoint y: 334, endPoint x: 196, endPoint y: 363, distance: 115.2
click at [196, 363] on div "Shipping Shipping Price $ 60.00 Requires Shipping Yes No, Downloadable product …" at bounding box center [534, 369] width 953 height 143
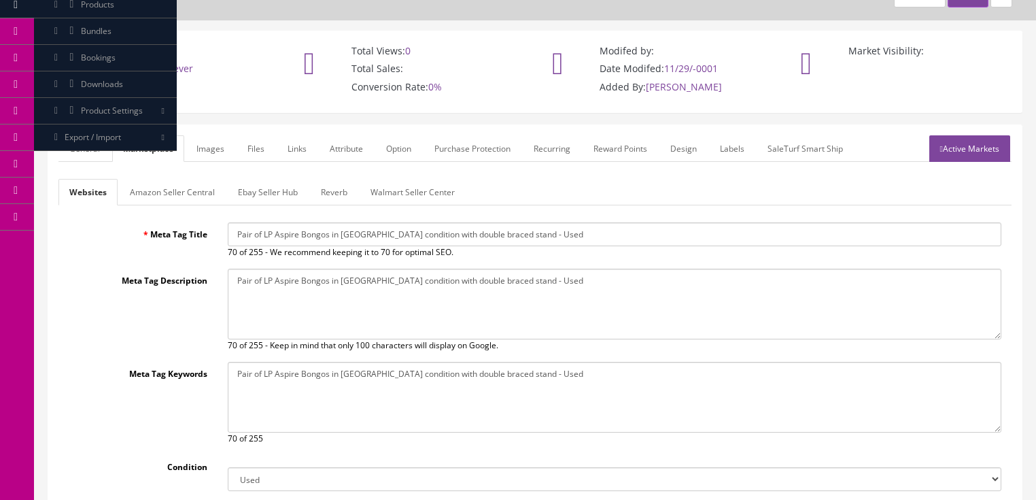
scroll to position [54, 0]
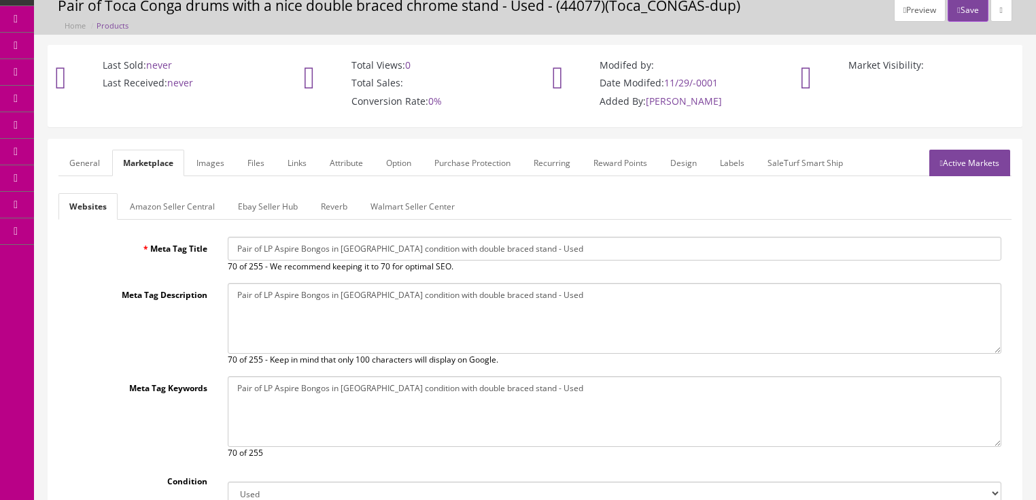
type input "39.00"
click at [276, 201] on link "Ebay Seller Hub" at bounding box center [268, 206] width 82 height 27
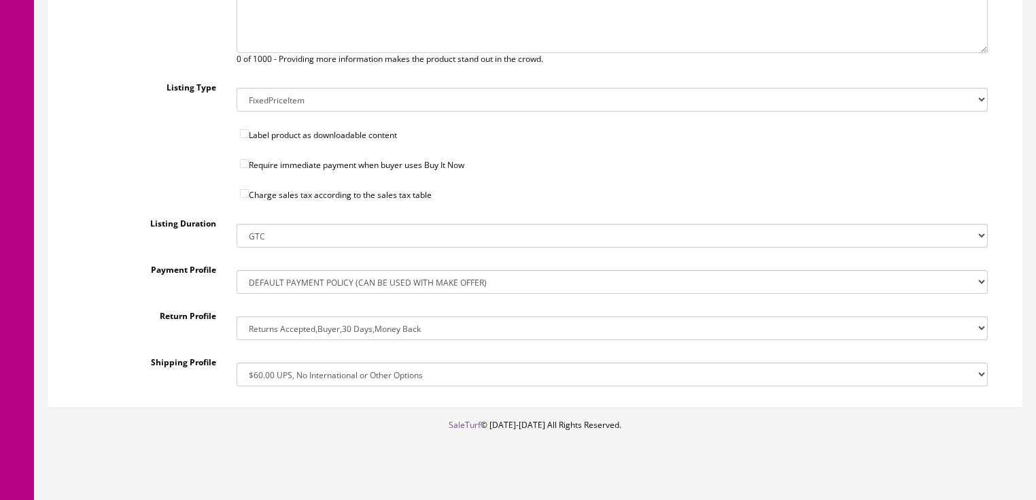
scroll to position [483, 0]
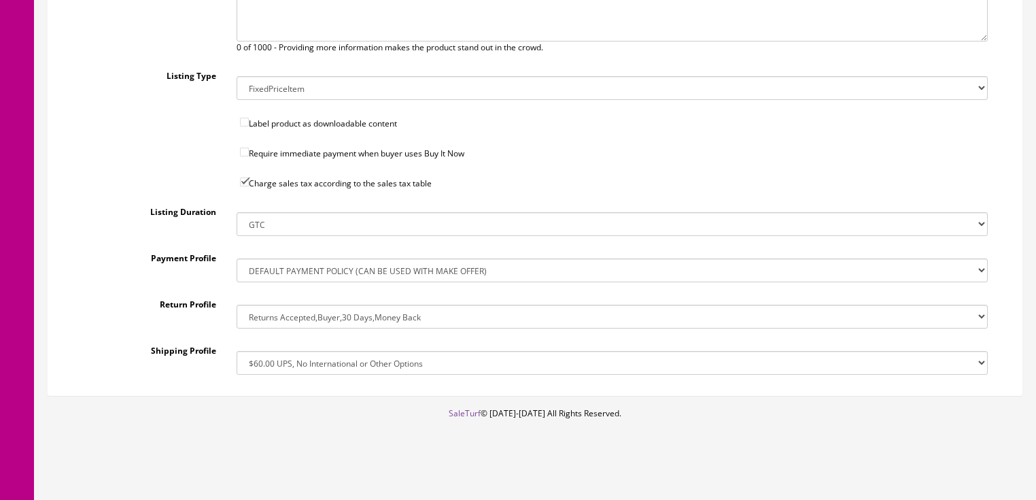
click at [272, 362] on select "!$28.50 FedEx, Priority $65.00 No International !$28.50 FedEx, Priority $65.00 …" at bounding box center [612, 363] width 751 height 24
select select "207503636017"
click at [237, 351] on select "!$28.50 FedEx, Priority $65.00 No International !$28.50 FedEx, Priority $65.00 …" at bounding box center [612, 363] width 751 height 24
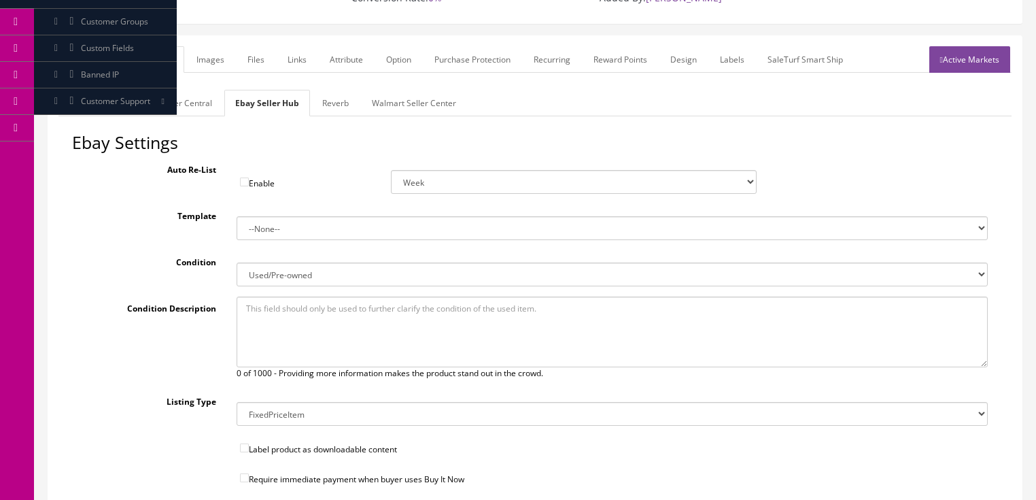
scroll to position [157, 0]
click at [326, 96] on link "Reverb" at bounding box center [335, 103] width 48 height 27
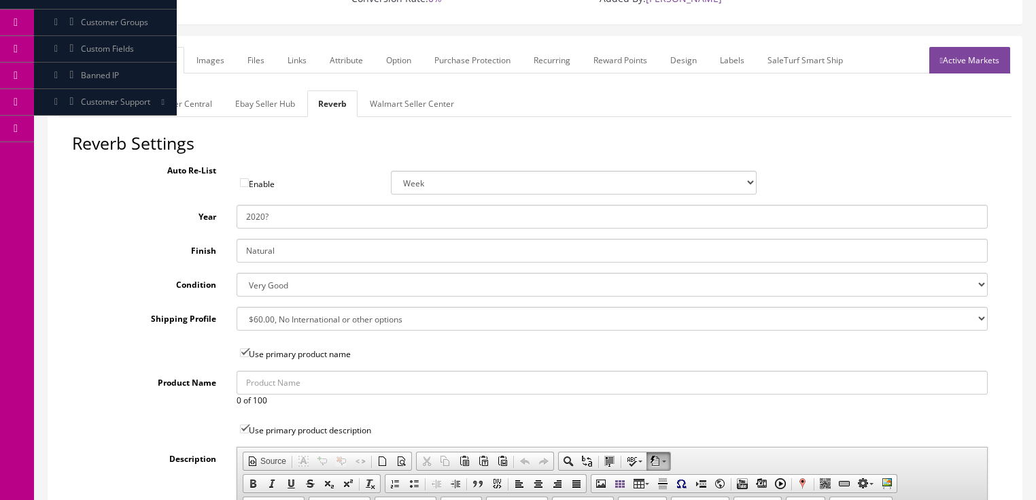
click at [256, 318] on select "--- None --- $3.49 USPS Shipping MH INSURED $20000 GUITAR MH INSURED $11000 GUI…" at bounding box center [612, 319] width 751 height 24
select select "77132"
click at [237, 307] on select "--- None --- $3.49 USPS Shipping MH INSURED $20000 GUITAR MH INSURED $11000 GUI…" at bounding box center [612, 319] width 751 height 24
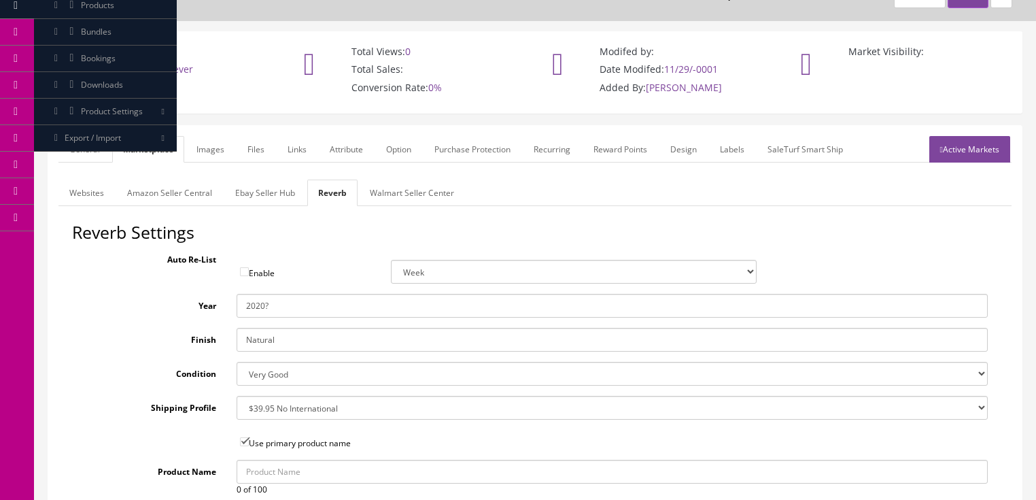
scroll to position [48, 0]
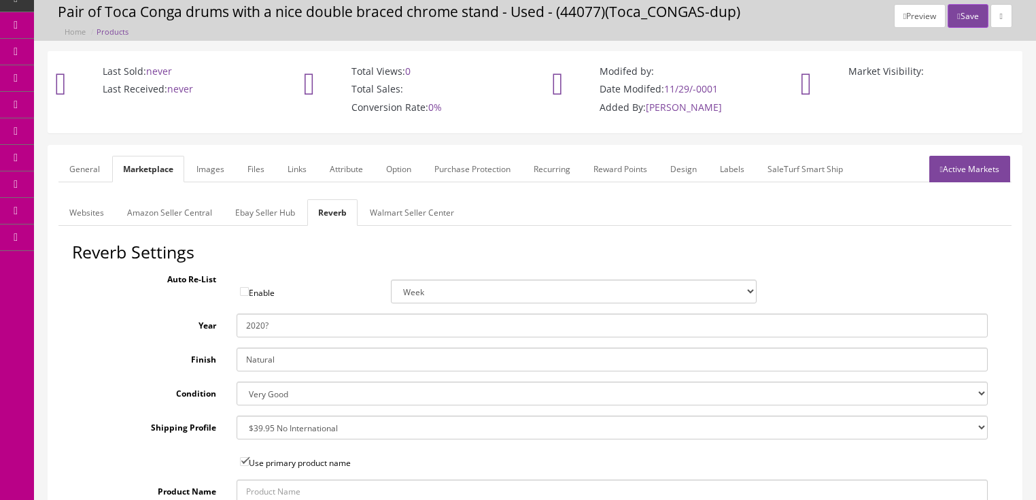
click at [204, 167] on link "Images" at bounding box center [211, 169] width 50 height 27
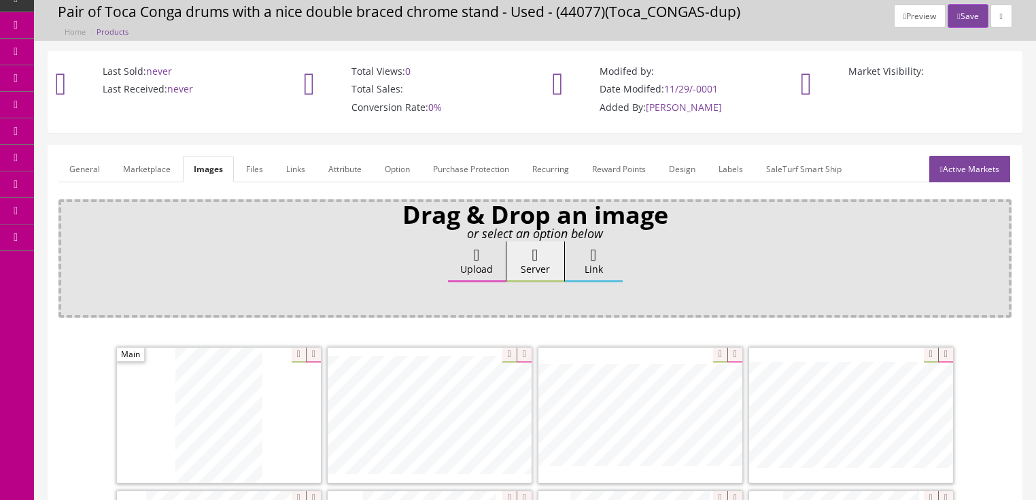
click at [334, 167] on link "Attribute" at bounding box center [344, 169] width 55 height 27
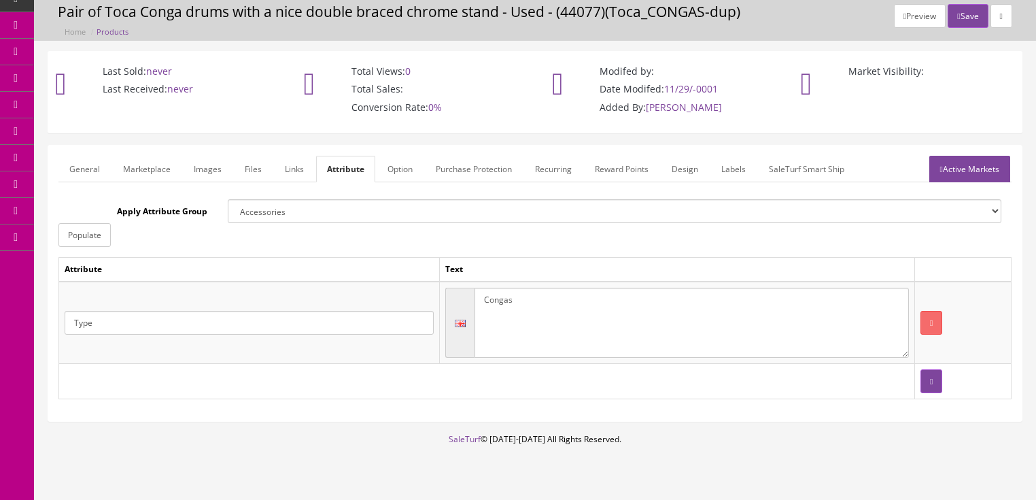
drag, startPoint x: 479, startPoint y: 307, endPoint x: 614, endPoint y: 307, distance: 135.3
click at [614, 307] on textarea "Congas" at bounding box center [691, 323] width 434 height 71
type textarea "Bongos"
click at [940, 171] on icon at bounding box center [941, 169] width 3 height 8
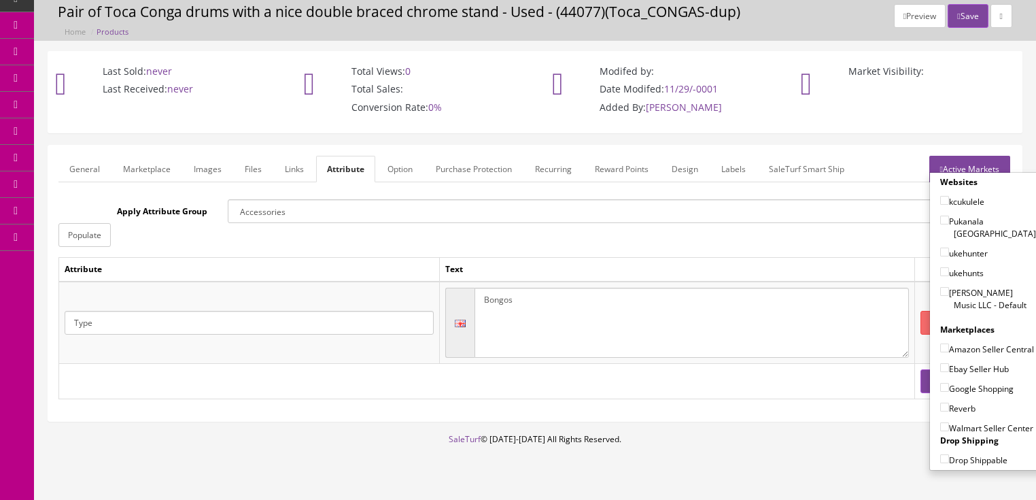
click at [940, 287] on input"] "Butler Music LLC - Default" at bounding box center [944, 291] width 9 height 9
checkbox input"] "true"
click at [940, 369] on label "Ebay Seller Hub" at bounding box center [974, 369] width 69 height 14
click at [940, 369] on input"] "Ebay Seller Hub" at bounding box center [944, 367] width 9 height 9
checkbox input"] "true"
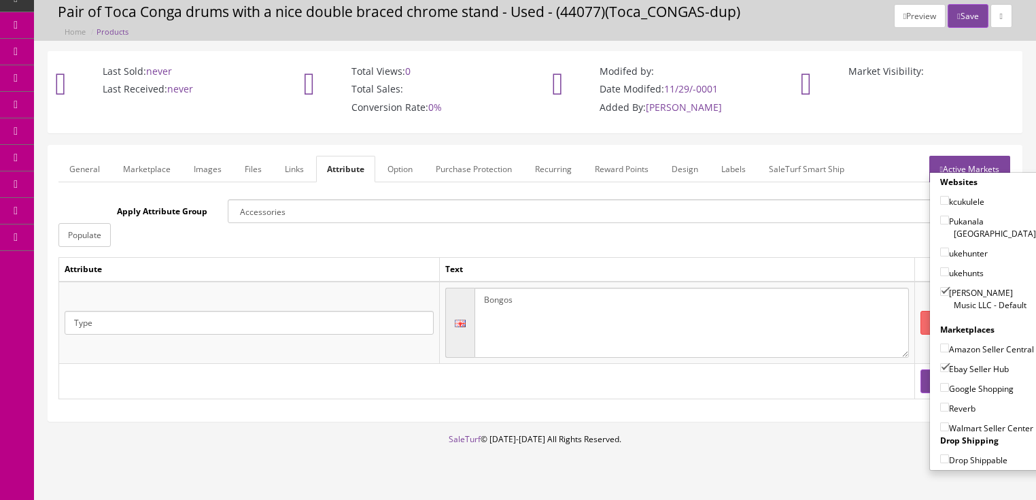
click at [940, 383] on input"] "Google Shopping" at bounding box center [944, 387] width 9 height 9
checkbox input"] "true"
click at [940, 407] on input"] "Reverb" at bounding box center [944, 406] width 9 height 9
checkbox input"] "true"
click at [972, 166] on link "Active Markets" at bounding box center [969, 169] width 81 height 27
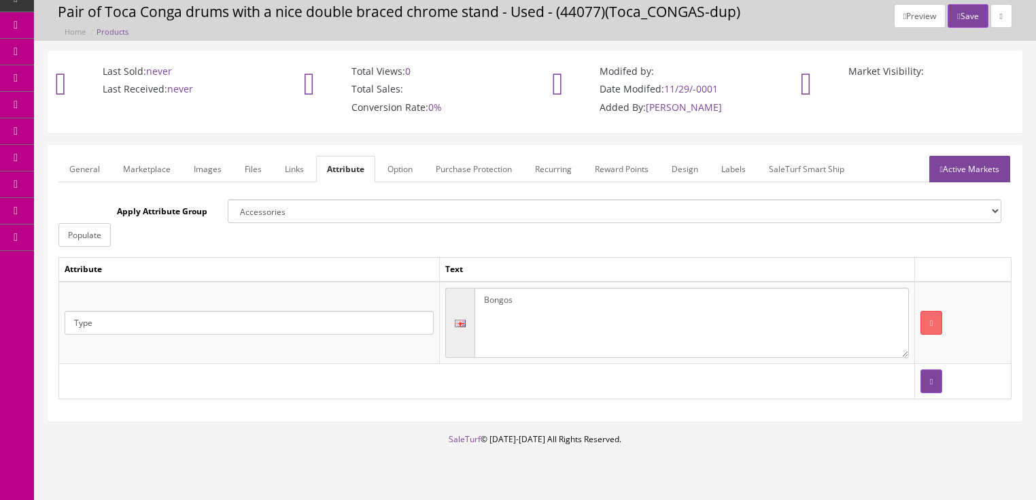
click at [71, 170] on link "General" at bounding box center [84, 169] width 52 height 27
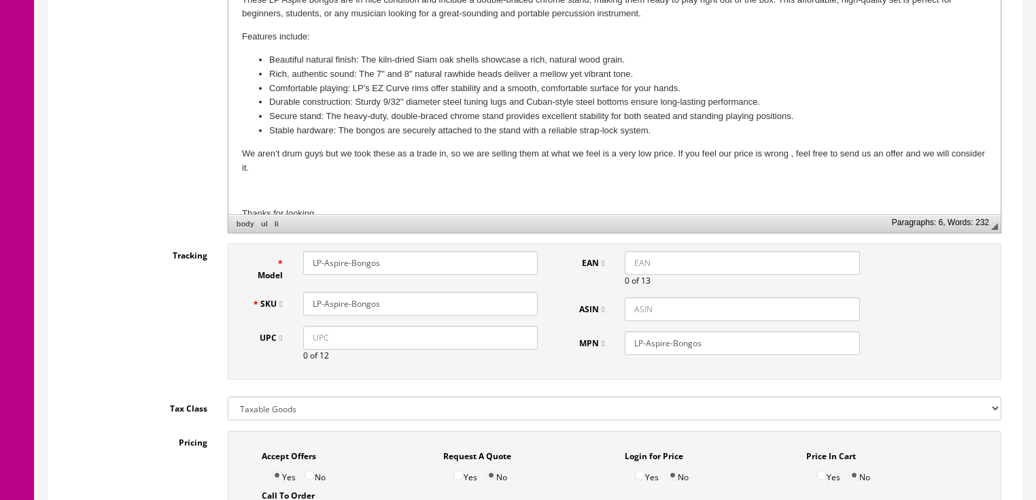
scroll to position [483, 0]
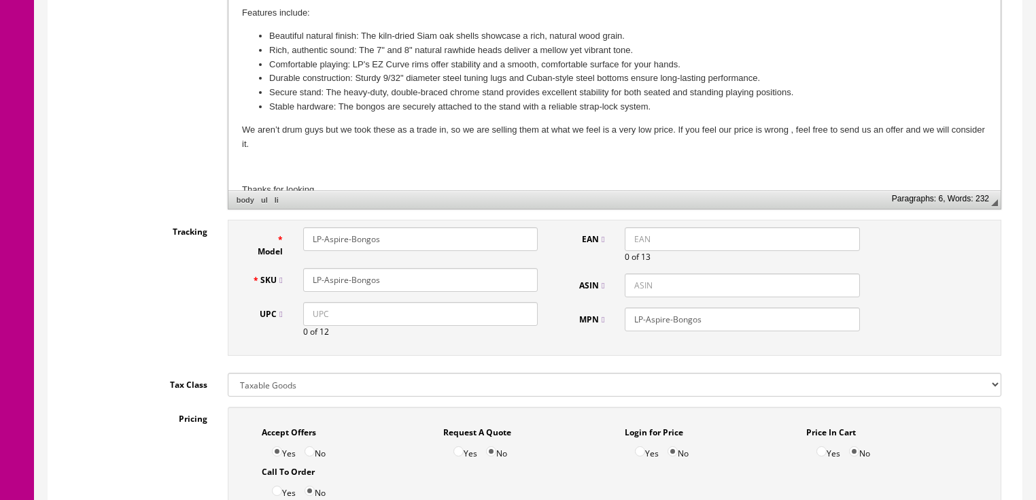
drag, startPoint x: 411, startPoint y: 279, endPoint x: 249, endPoint y: 290, distance: 162.8
click at [212, 285] on div "Tracking Model LP-Aspire-Bongos SKU LP-Aspire-Bongos UPC 0 of 12 EAN 0 of 13 AS…" at bounding box center [534, 291] width 953 height 143
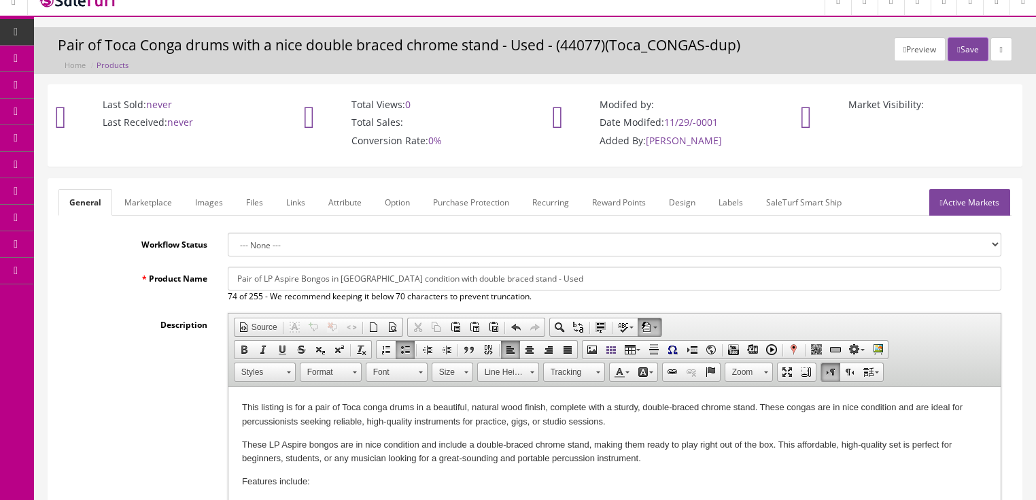
scroll to position [0, 0]
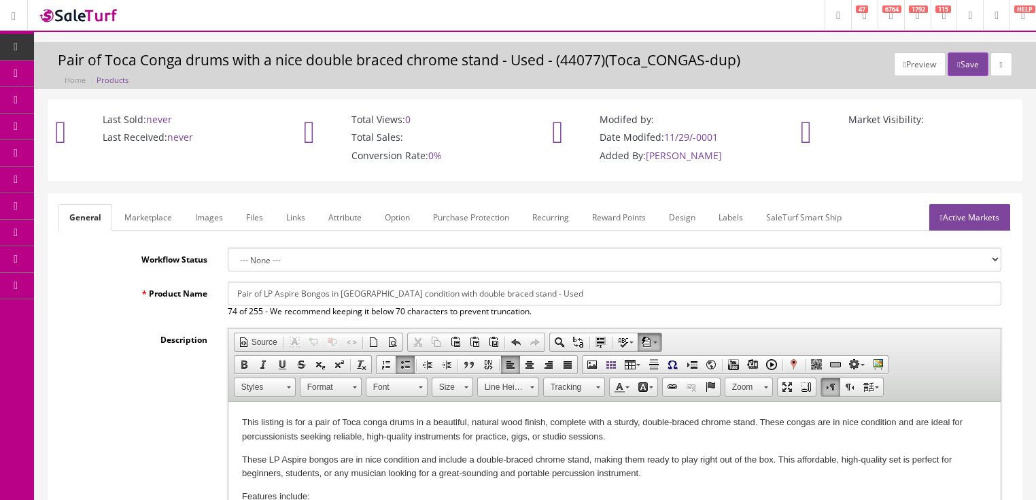
click at [960, 215] on link "Active Markets" at bounding box center [969, 217] width 81 height 27
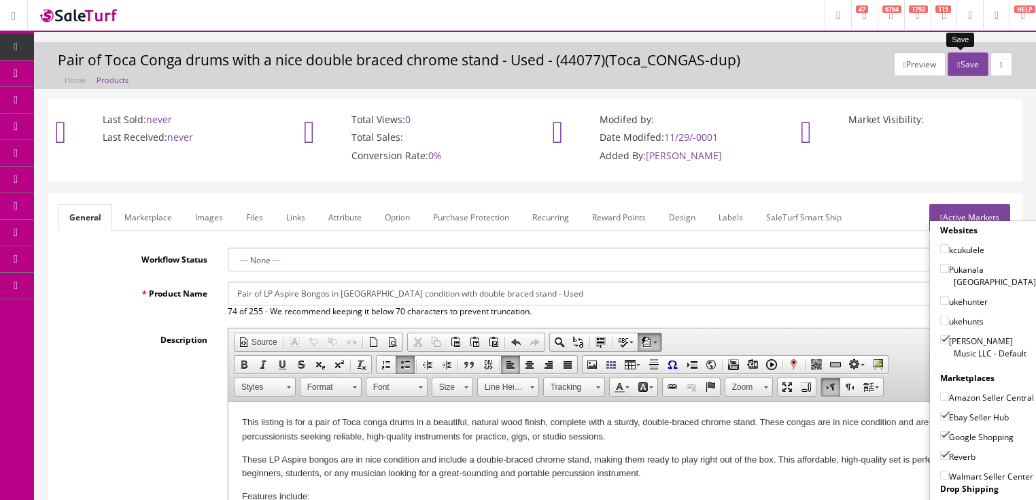
click at [954, 64] on button "Save" at bounding box center [968, 64] width 40 height 24
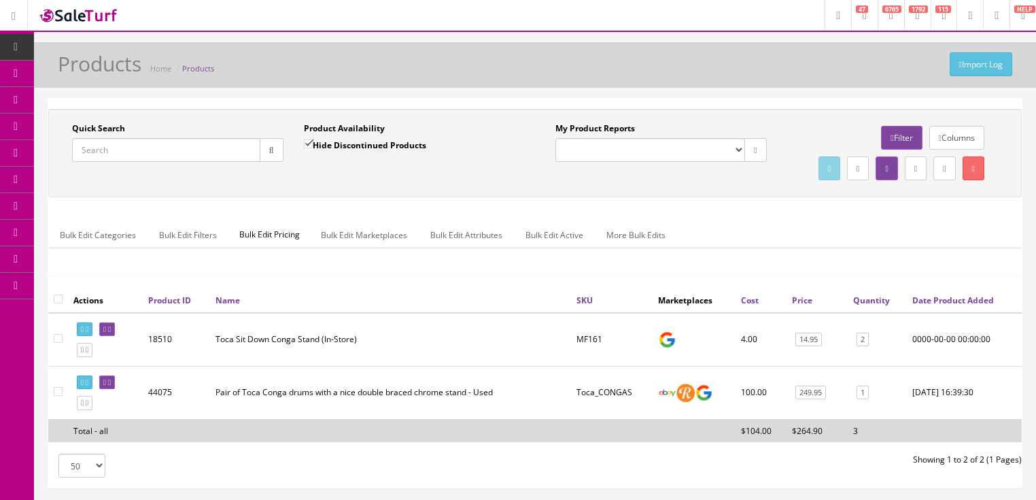
click at [190, 154] on input "Quick Search" at bounding box center [166, 150] width 188 height 24
paste input "LP-Aspire-Bongos"
type input "LP-Aspire-Bongos"
click at [273, 150] on icon "button" at bounding box center [271, 150] width 5 height 8
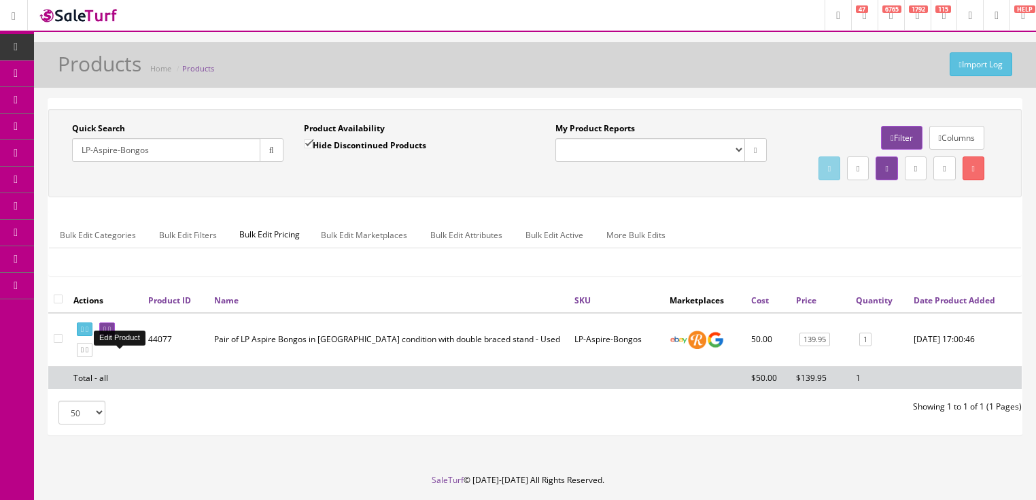
click at [115, 336] on link at bounding box center [107, 329] width 16 height 14
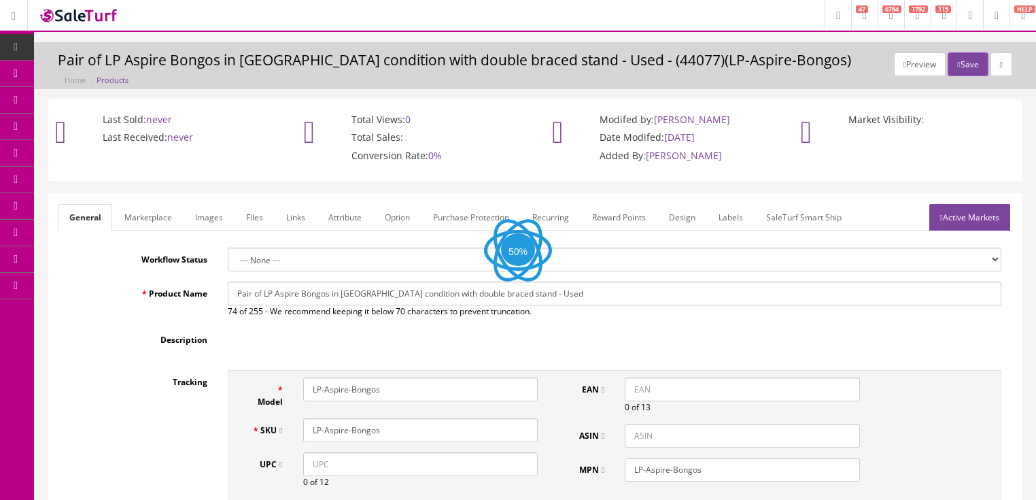
click at [733, 218] on link "Labels" at bounding box center [731, 217] width 46 height 27
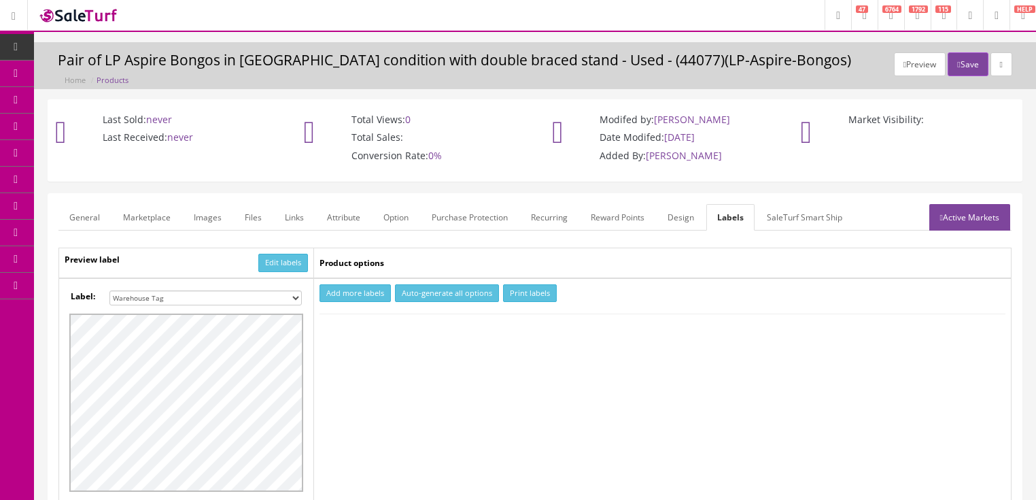
click at [296, 294] on select "Small Label 2 x 1 Label Shoe label 100 barcodes Dymo Label 2 X 1 Sticker Labels…" at bounding box center [205, 297] width 192 height 15
select select "16"
click at [109, 290] on select "Small Label 2 x 1 Label Shoe label 100 barcodes Dymo Label 2 X 1 Sticker Labels…" at bounding box center [205, 297] width 192 height 15
click at [356, 289] on button "Add more labels" at bounding box center [354, 293] width 71 height 18
type input "1"
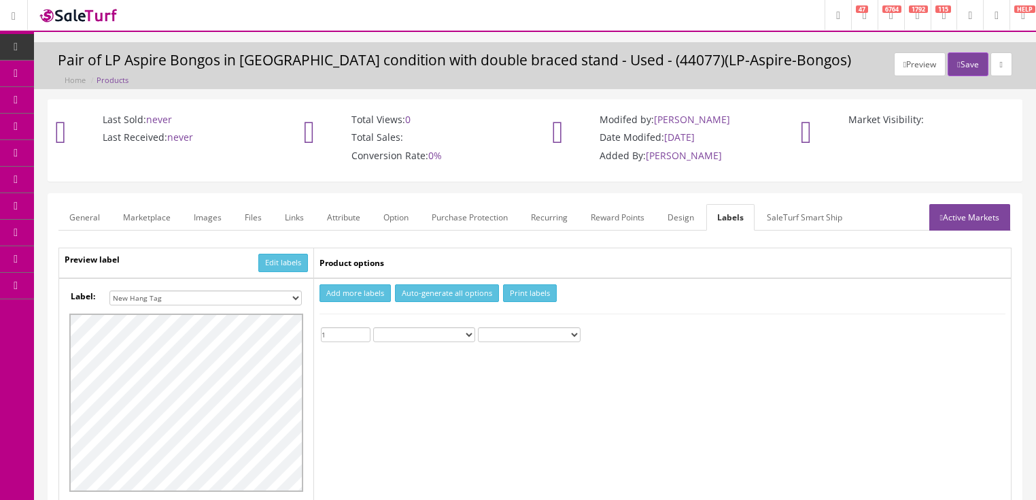
click at [365, 330] on input "1" at bounding box center [346, 334] width 50 height 15
click at [520, 294] on button "Print labels" at bounding box center [530, 293] width 54 height 18
click at [965, 65] on button "Save" at bounding box center [968, 64] width 40 height 24
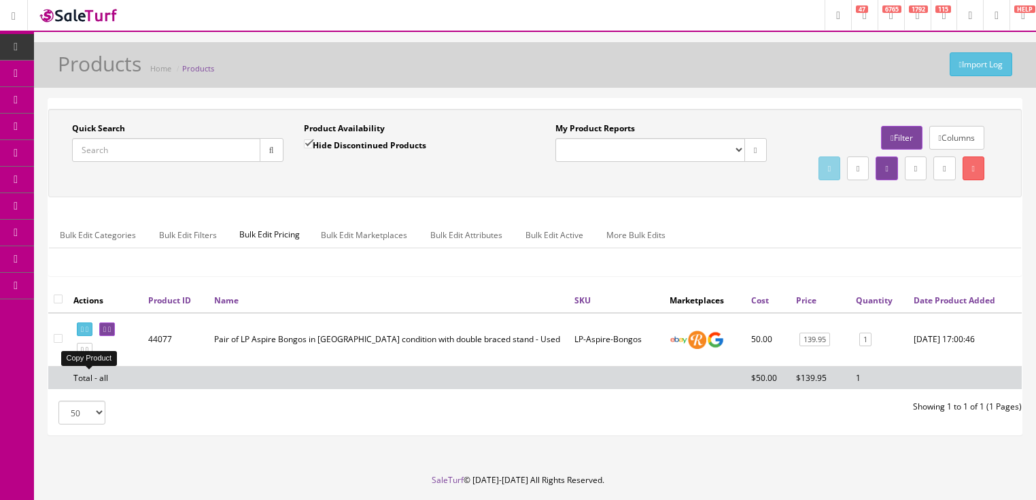
click at [82, 353] on icon at bounding box center [82, 349] width 3 height 7
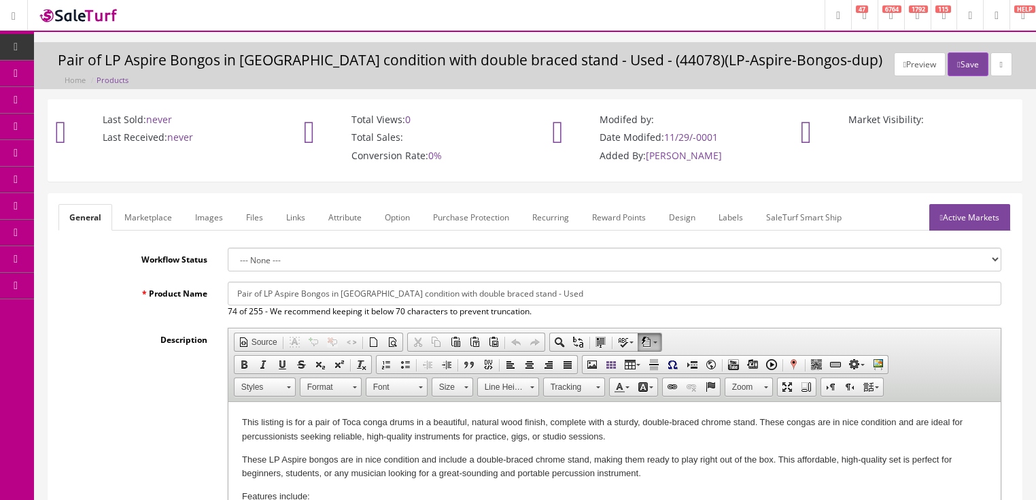
click at [198, 220] on link "Images" at bounding box center [209, 217] width 50 height 27
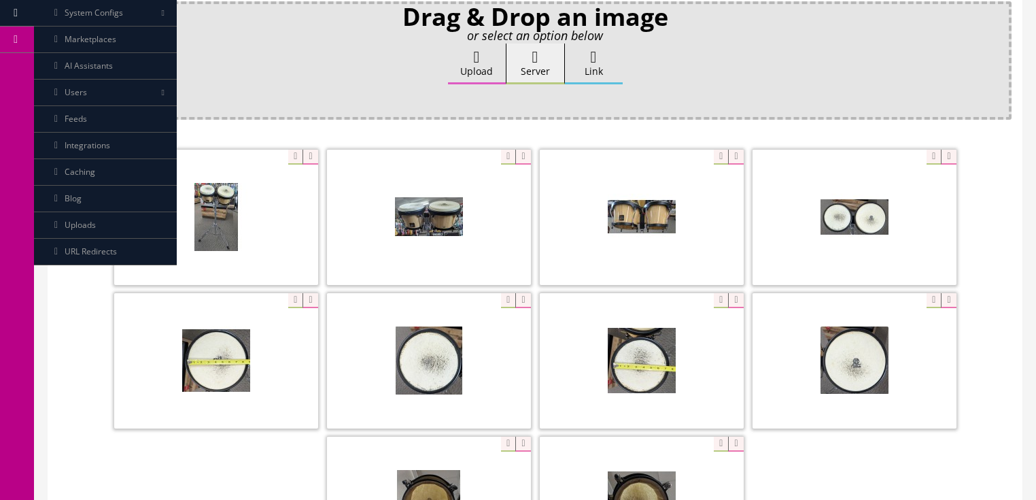
scroll to position [272, 0]
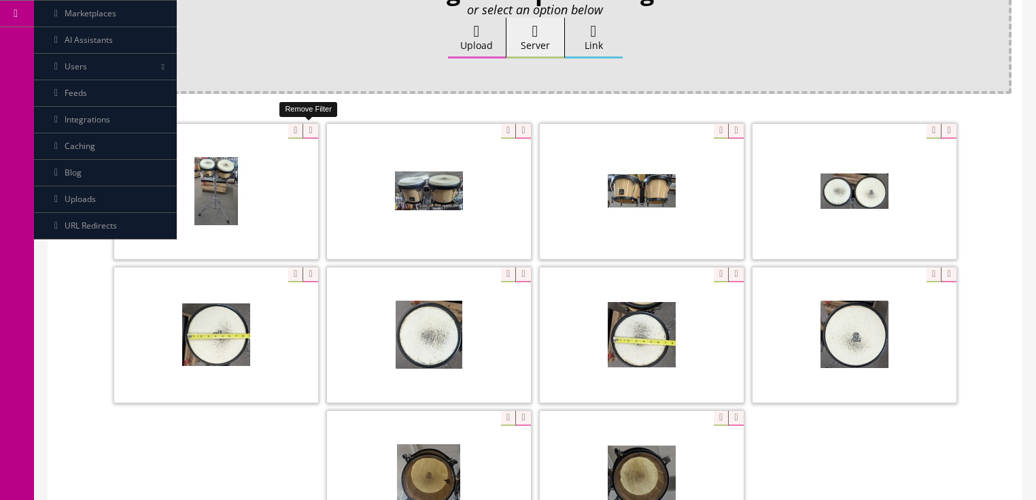
click at [309, 128] on icon at bounding box center [309, 131] width 15 height 15
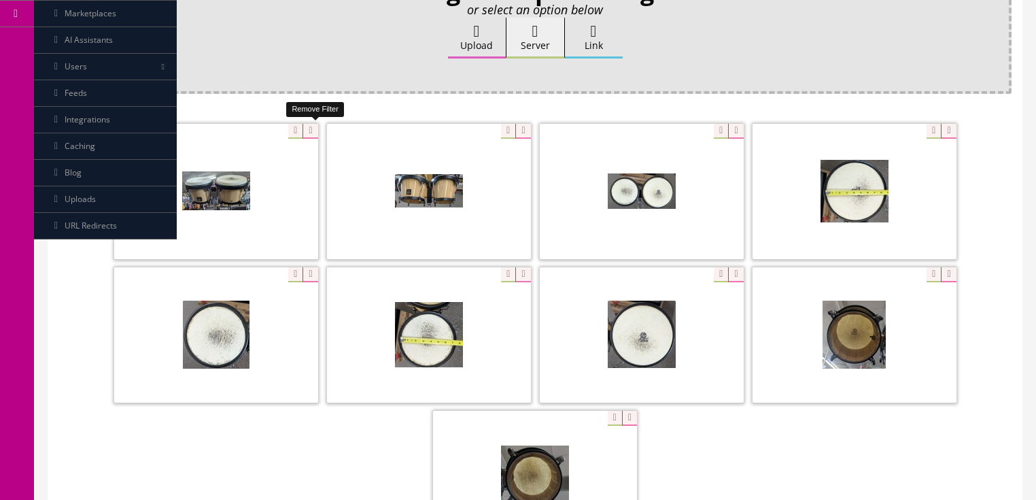
drag, startPoint x: 309, startPoint y: 128, endPoint x: 256, endPoint y: 131, distance: 53.8
click at [309, 128] on icon at bounding box center [309, 131] width 15 height 15
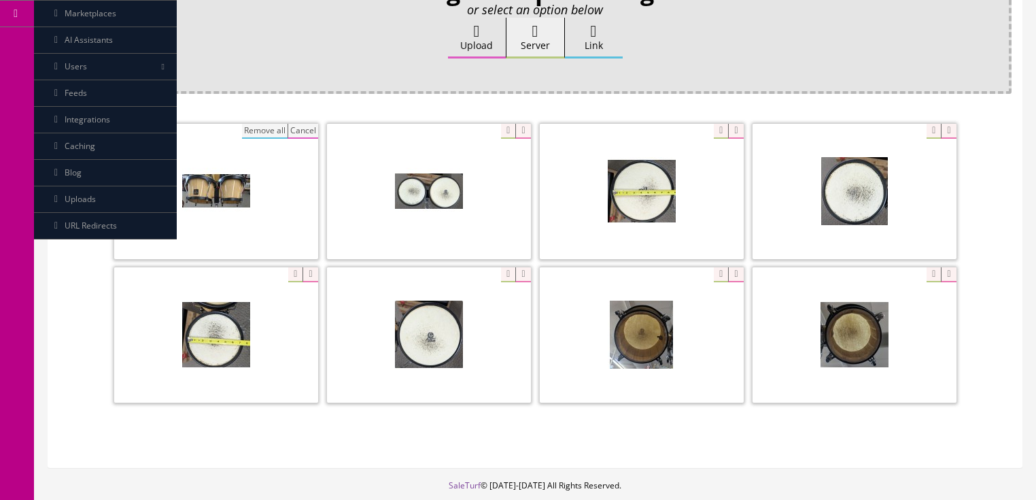
click at [268, 131] on button "Remove all" at bounding box center [265, 131] width 46 height 15
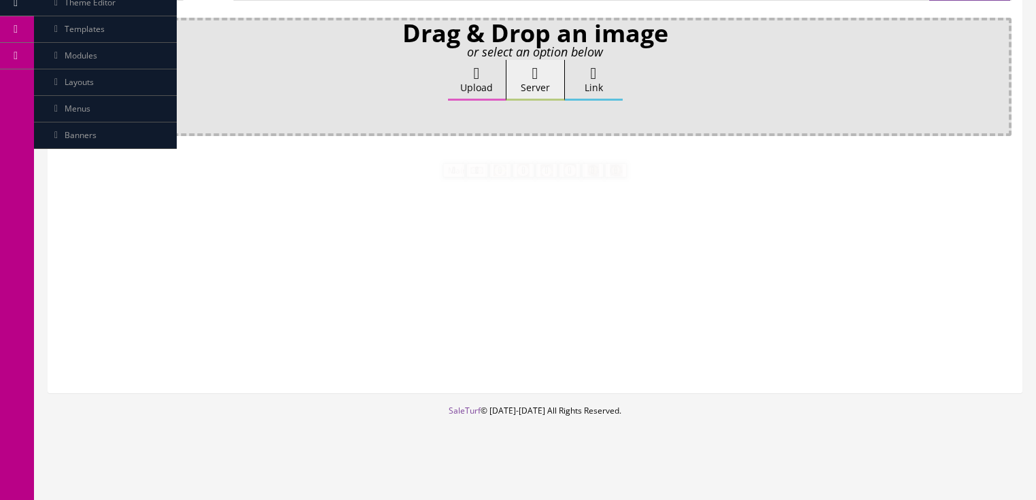
scroll to position [228, 0]
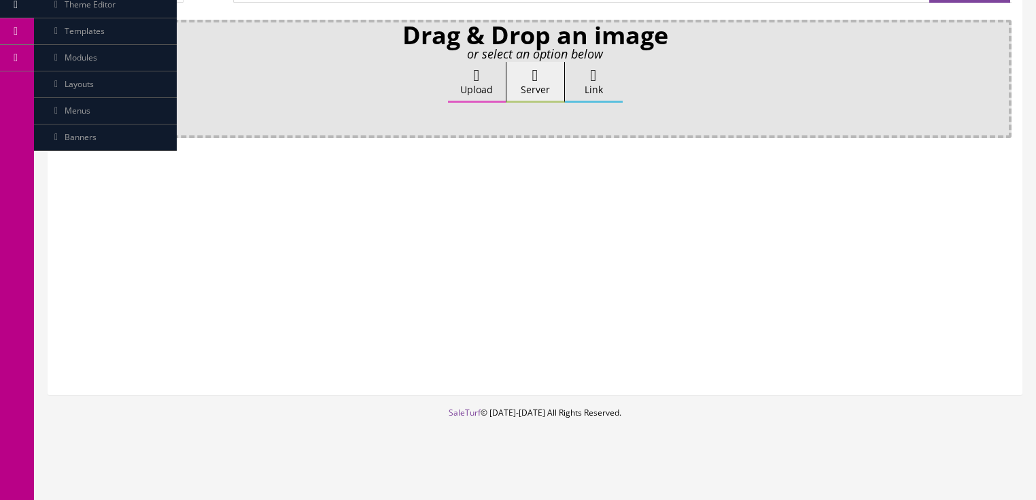
click at [460, 84] on label "Upload" at bounding box center [477, 82] width 58 height 41
click at [68, 75] on input "Upload" at bounding box center [68, 69] width 0 height 14
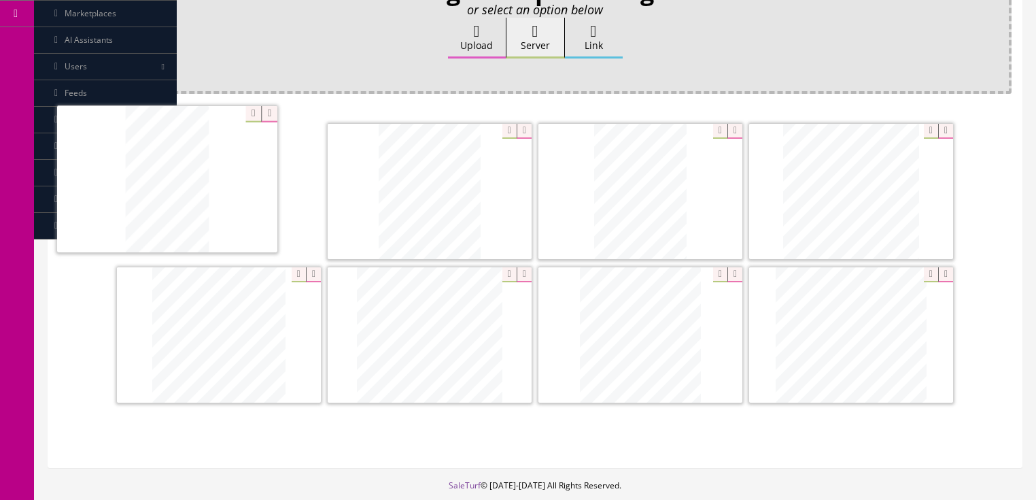
drag, startPoint x: 321, startPoint y: 192, endPoint x: 205, endPoint y: 169, distance: 118.0
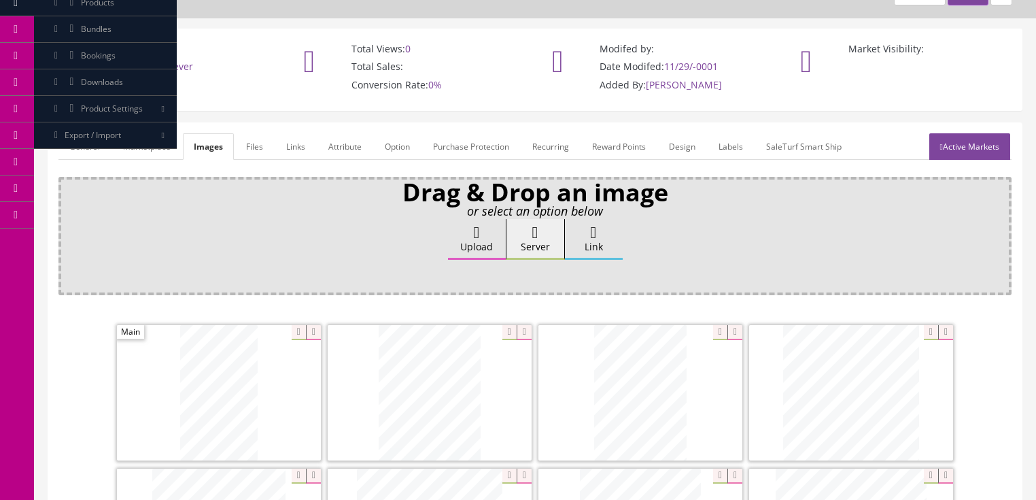
scroll to position [0, 0]
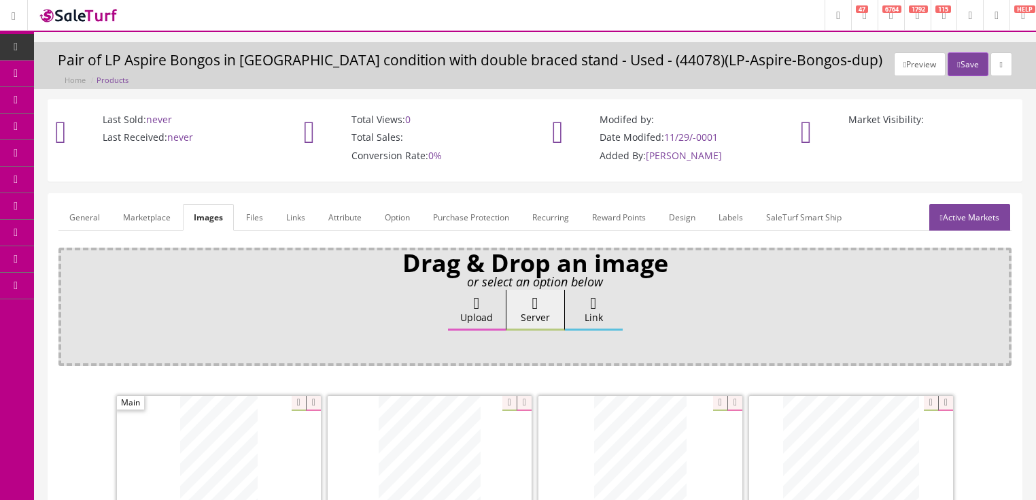
click at [967, 216] on link "Active Markets" at bounding box center [969, 217] width 81 height 27
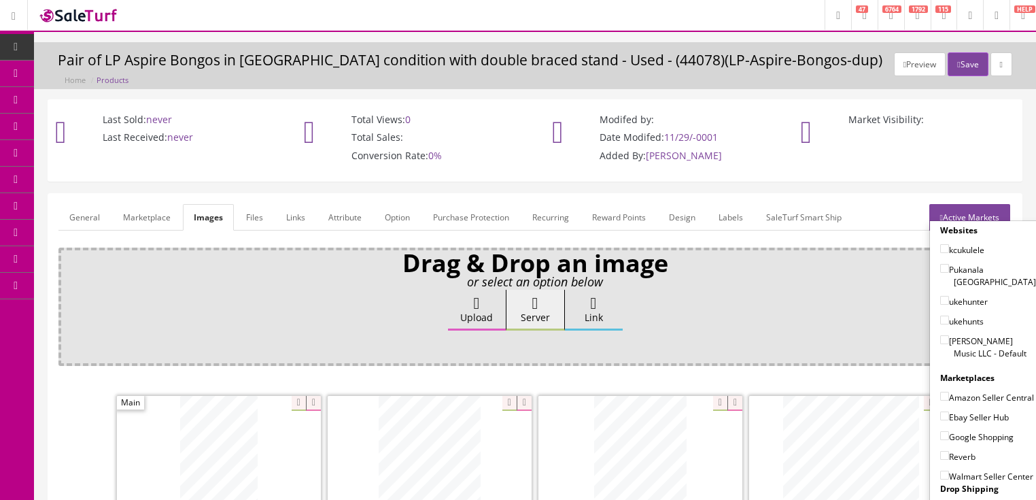
drag, startPoint x: 939, startPoint y: 326, endPoint x: 941, endPoint y: 346, distance: 19.8
click at [940, 335] on input"] "Butler Music LLC - Default" at bounding box center [944, 339] width 9 height 9
checkbox input"] "true"
drag, startPoint x: 939, startPoint y: 411, endPoint x: 939, endPoint y: 426, distance: 15.0
click at [940, 412] on input"] "Ebay Seller Hub" at bounding box center [944, 415] width 9 height 9
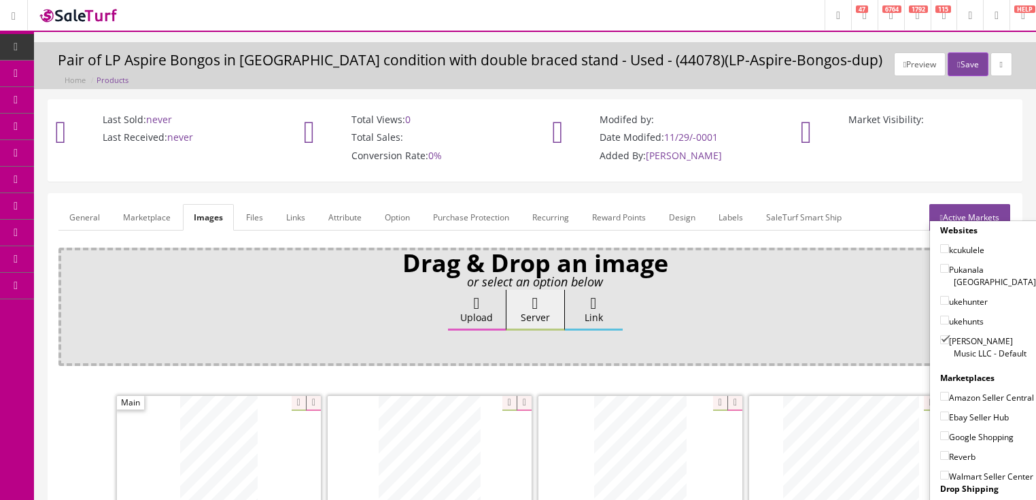
checkbox input"] "true"
click at [940, 431] on input"] "Google Shopping" at bounding box center [944, 435] width 9 height 9
checkbox input"] "true"
click at [940, 451] on input"] "Reverb" at bounding box center [944, 455] width 9 height 9
checkbox input"] "true"
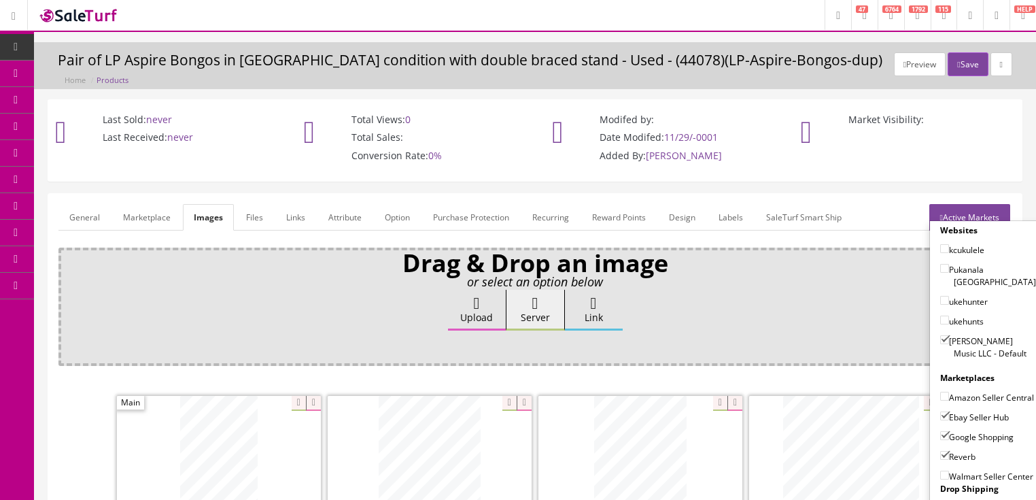
click at [975, 216] on link "Active Markets" at bounding box center [969, 217] width 81 height 27
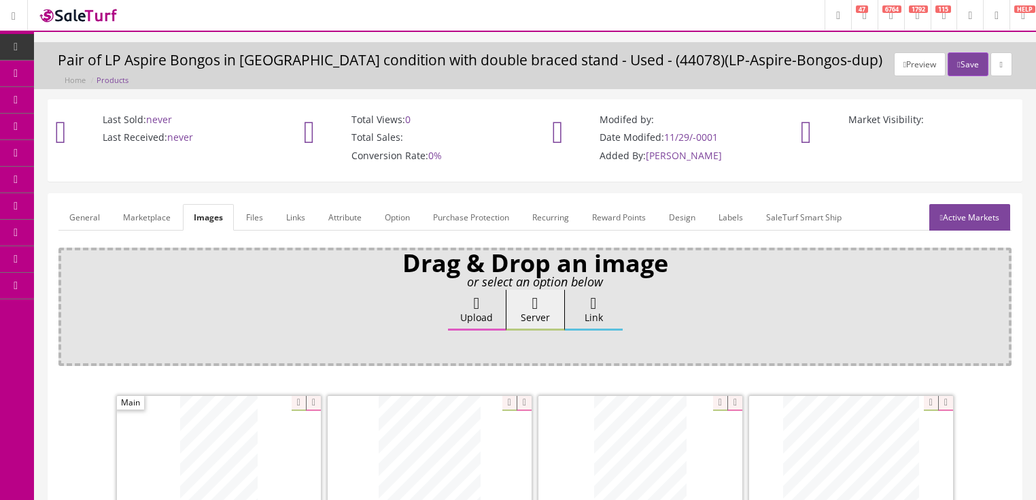
click at [63, 221] on link "General" at bounding box center [84, 217] width 52 height 27
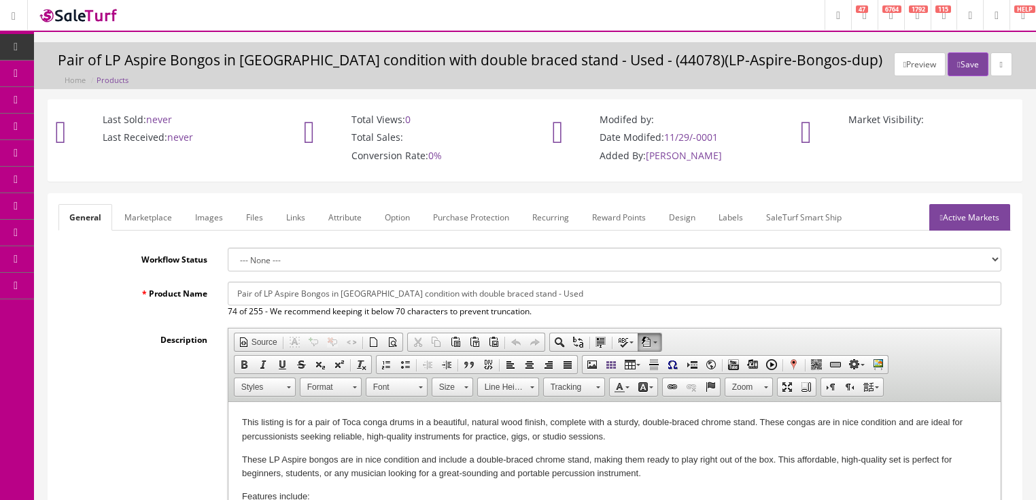
drag, startPoint x: 232, startPoint y: 305, endPoint x: 645, endPoint y: 288, distance: 413.6
click at [645, 288] on div "Pair of LP Aspire Bongos in nice condition with double braced stand - Used 74 o…" at bounding box center [615, 299] width 794 height 36
drag, startPoint x: 593, startPoint y: 291, endPoint x: 53, endPoint y: 290, distance: 539.7
click at [86, 285] on div "Product Name Pair of LP Aspire Bongos in nice condition with double braced stan…" at bounding box center [534, 299] width 953 height 36
drag, startPoint x: 229, startPoint y: 299, endPoint x: 531, endPoint y: 296, distance: 301.8
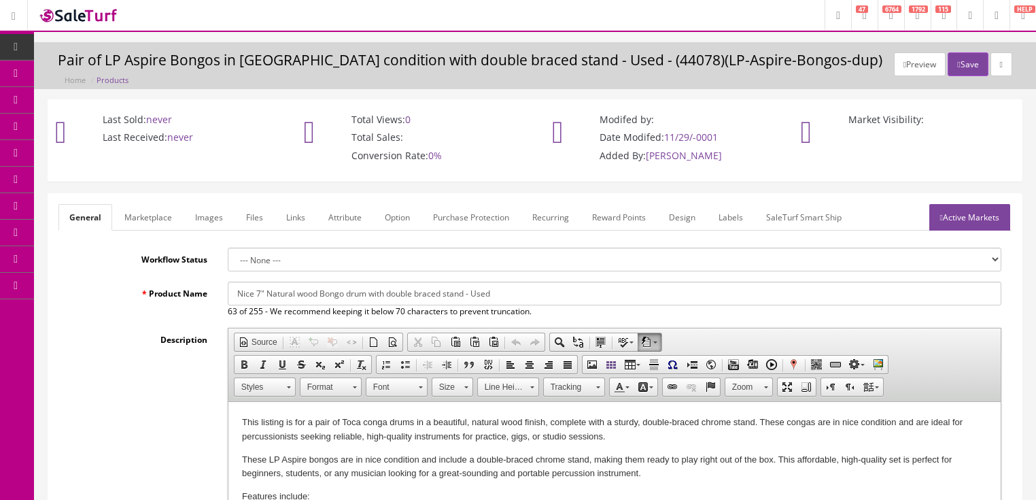
click at [531, 296] on input "Nice 7" Natural wood Bongo drum with double braced stand - Used" at bounding box center [615, 293] width 774 height 24
type input "Nice 7" Natural wood Bongo drum with double braced stand - Used"
click at [152, 221] on link "Marketplace" at bounding box center [148, 217] width 69 height 27
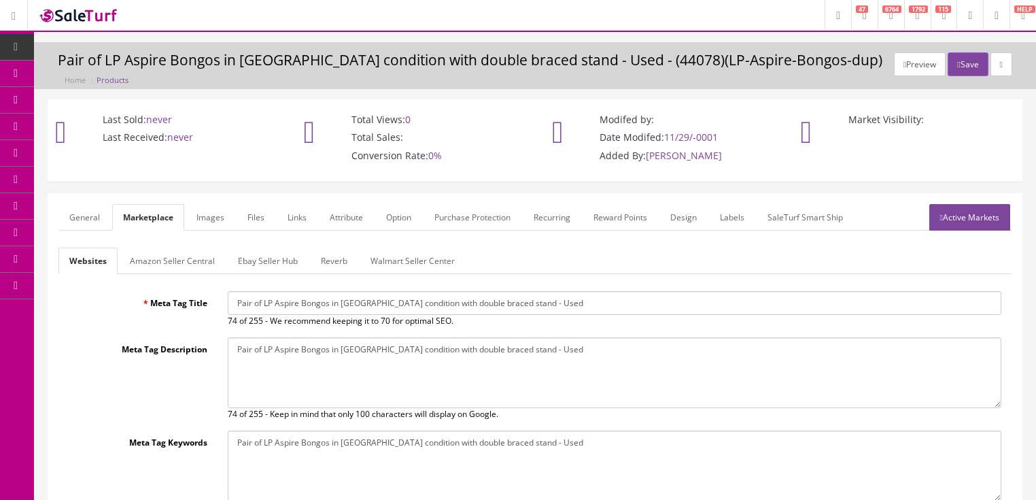
drag, startPoint x: 236, startPoint y: 304, endPoint x: 549, endPoint y: 305, distance: 312.7
click at [549, 305] on input "Pair of LP Aspire Bongos in nice condition with double braced stand - Used" at bounding box center [615, 303] width 774 height 24
paste input "Nice 7" Natural wood Bongo drum"
type input "Nice 7" Natural wood Bongo drum with double braced stand - Used"
drag, startPoint x: 235, startPoint y: 340, endPoint x: 532, endPoint y: 357, distance: 297.5
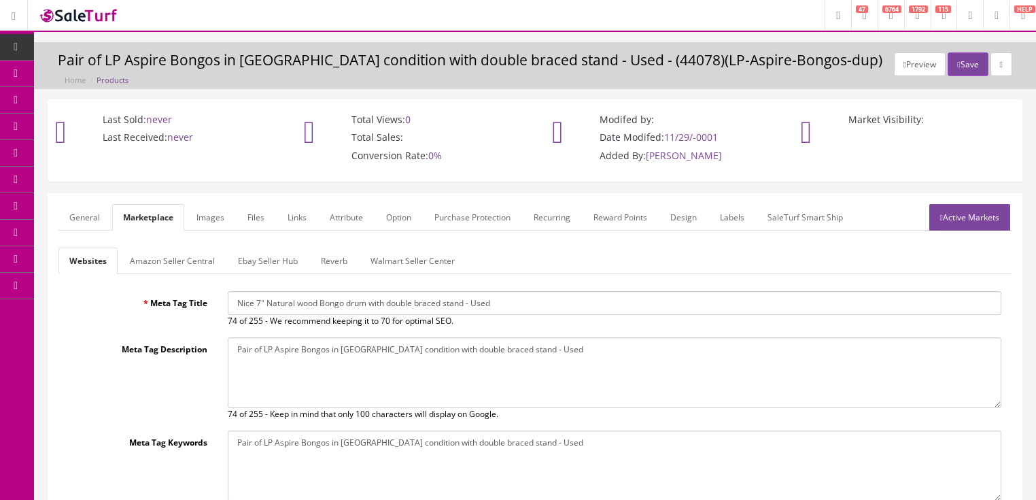
click at [555, 347] on textarea "Pair of LP Aspire Bongos in nice condition with double braced stand - Used" at bounding box center [615, 372] width 774 height 71
paste textarea "Nice 7" Natural wood Bongo drum"
type textarea "Nice 7" Natural wood Bongo drum with double braced stand - Used"
drag, startPoint x: 237, startPoint y: 434, endPoint x: 518, endPoint y: 453, distance: 282.0
click at [566, 448] on textarea "Pair of LP Aspire Bongos in nice condition with double braced stand - Used" at bounding box center [615, 465] width 774 height 71
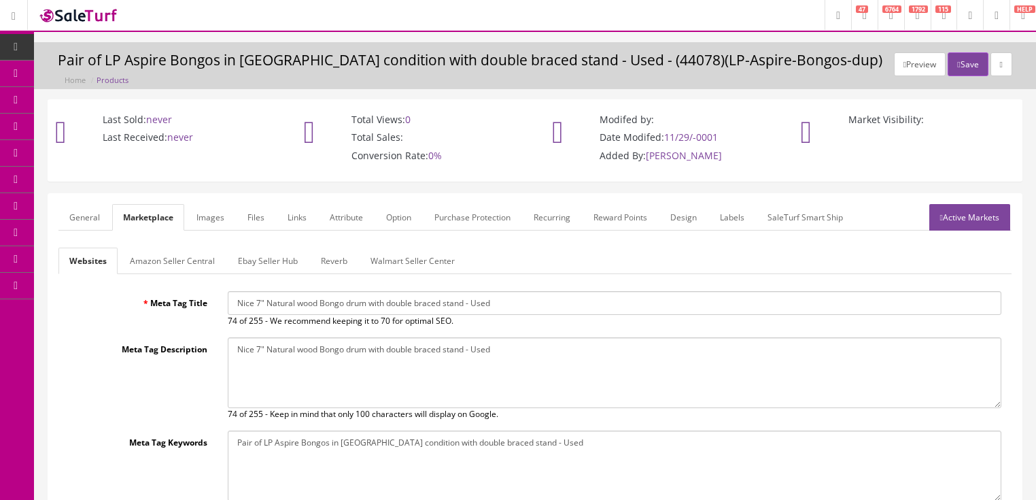
paste textarea "Nice 7" Natural wood Bongo drum"
type textarea "Nice 7" Natural wood Bongo drum with double braced stand - Used"
click at [970, 223] on link "Active Markets" at bounding box center [969, 217] width 81 height 27
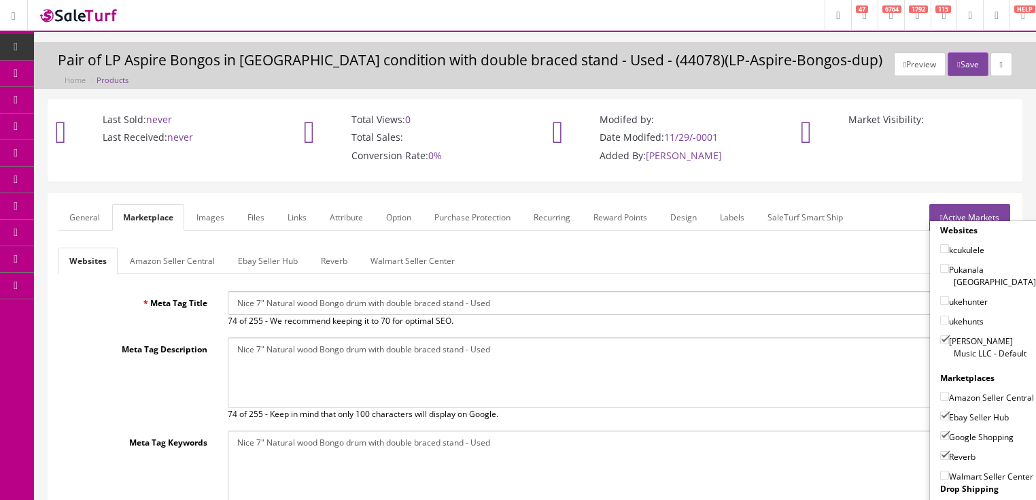
click at [970, 212] on link "Active Markets" at bounding box center [969, 217] width 81 height 27
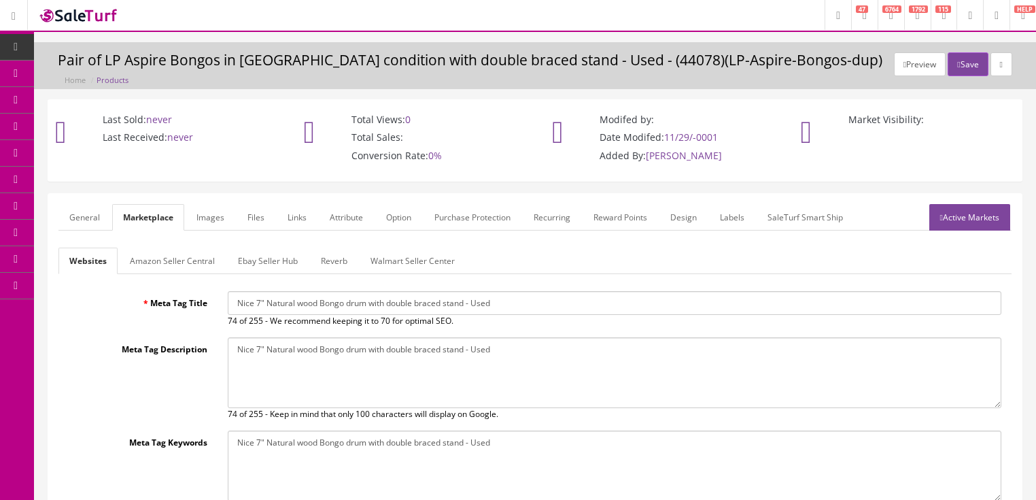
click at [83, 210] on link "General" at bounding box center [84, 217] width 52 height 27
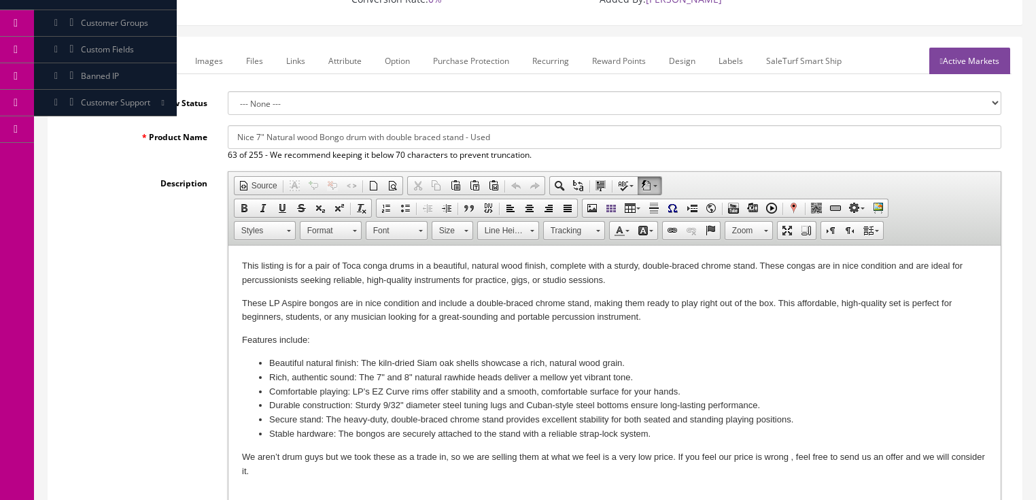
scroll to position [163, 0]
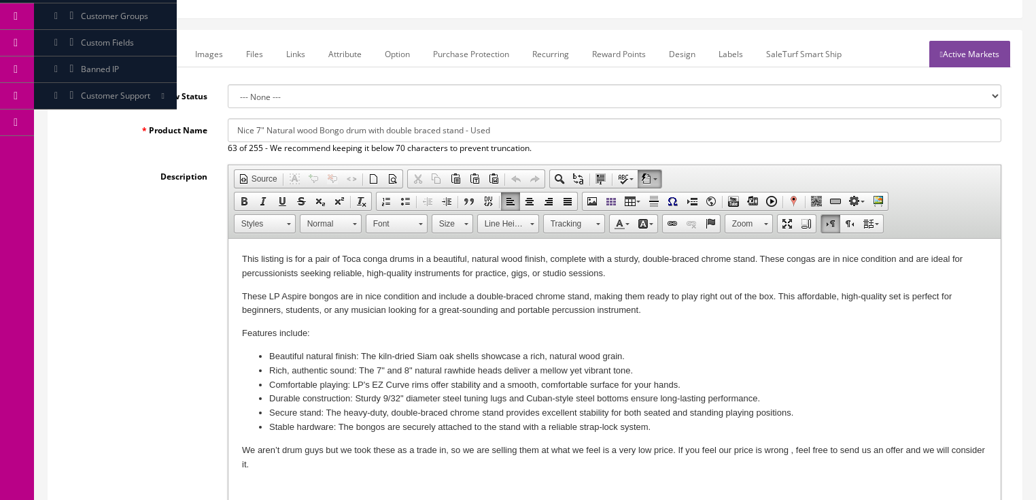
click at [316, 258] on p "This listing is for a pair of Toca conga drums in a beautiful, natural wood fin…" at bounding box center [613, 266] width 745 height 29
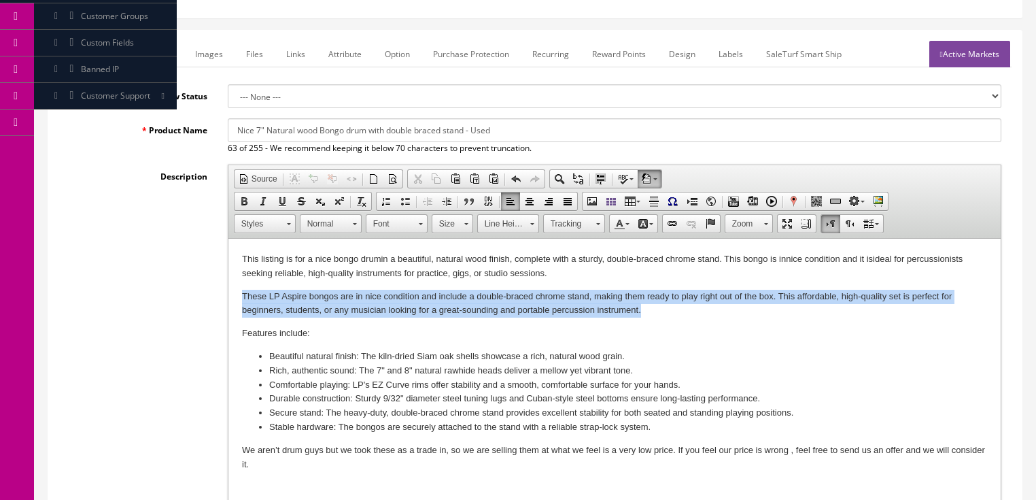
drag, startPoint x: 241, startPoint y: 292, endPoint x: 695, endPoint y: 333, distance: 456.6
click at [658, 309] on html "This listing is for a nice bongo drum in a beautiful, natural wood finish, comp…" at bounding box center [614, 385] width 772 height 292
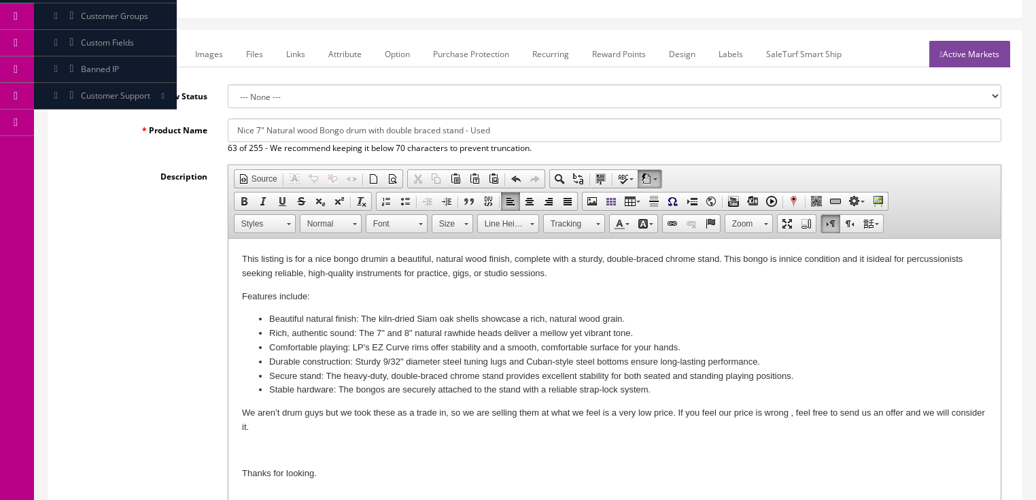
click at [211, 58] on link "Images" at bounding box center [209, 54] width 50 height 27
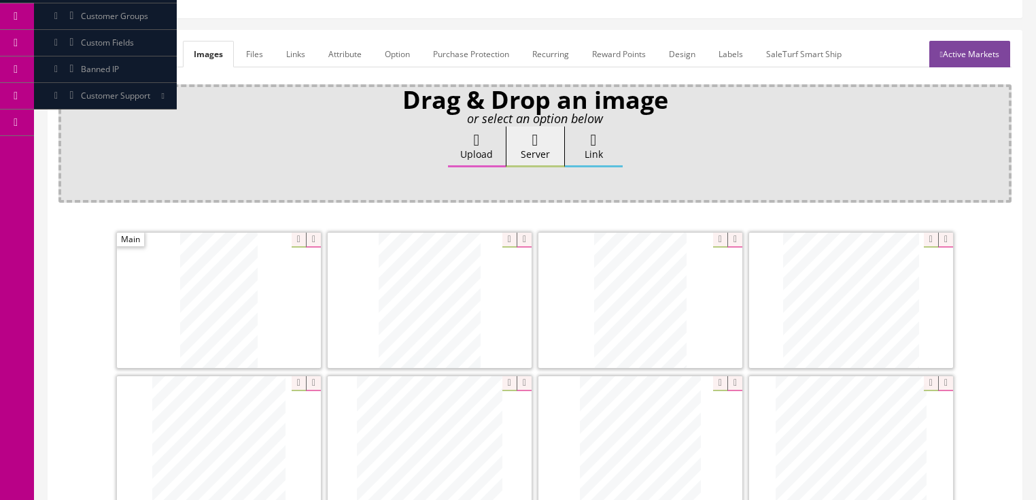
click at [74, 53] on link "General" at bounding box center [84, 54] width 52 height 27
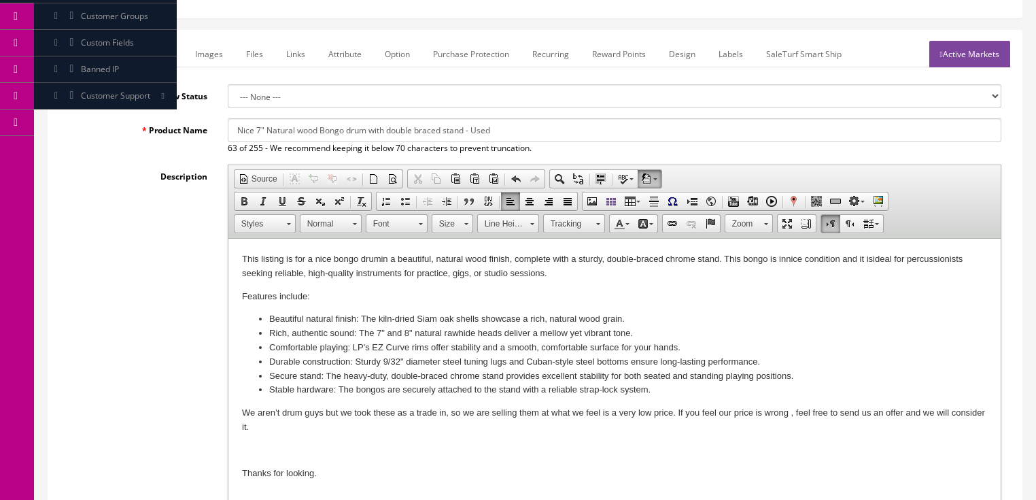
click at [385, 333] on li "Rich, authentic sound: The 7" and 8" natural rawhide heads deliver a mellow yet…" at bounding box center [614, 333] width 691 height 14
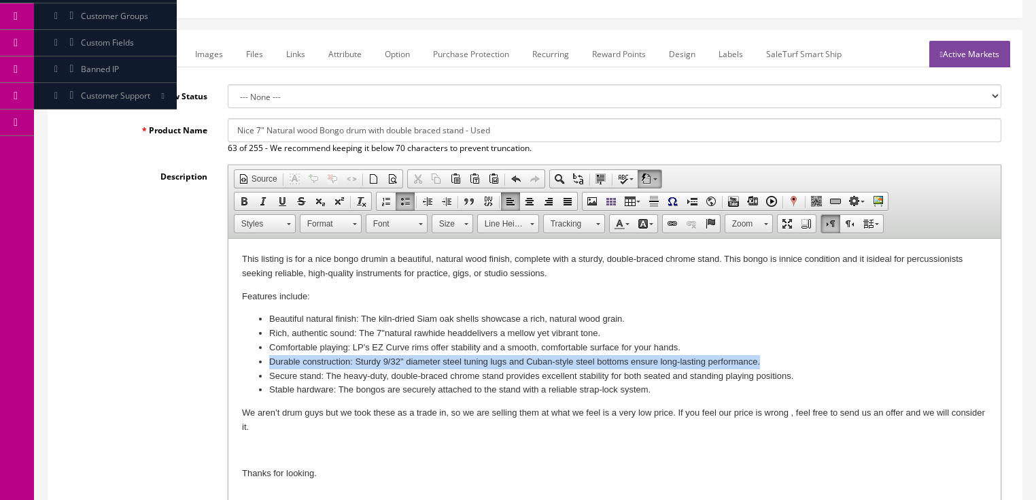
drag, startPoint x: 268, startPoint y: 360, endPoint x: 827, endPoint y: 349, distance: 559.5
click at [779, 357] on ul "Beautiful natural finish: The kiln-dried Siam oak shells showcase a rich, natur…" at bounding box center [613, 354] width 745 height 85
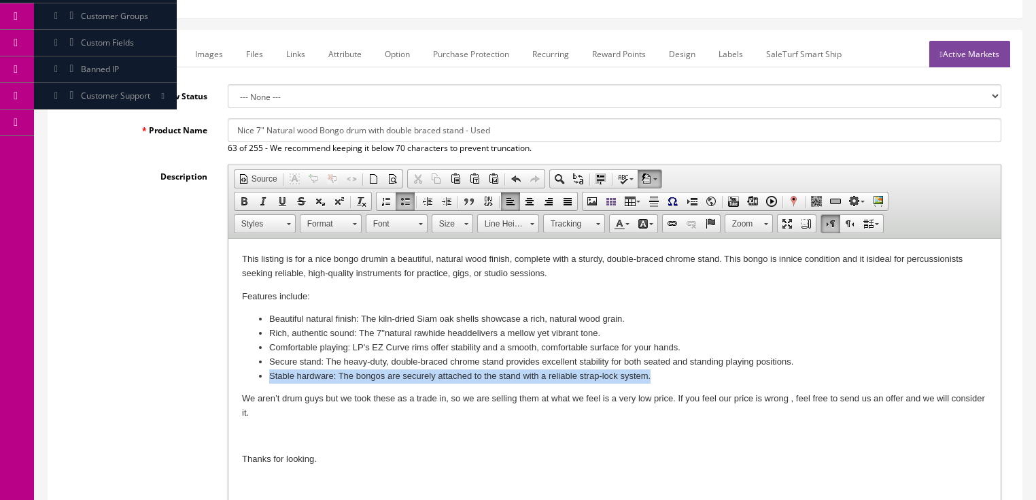
drag, startPoint x: 265, startPoint y: 379, endPoint x: 668, endPoint y: 377, distance: 402.4
click at [668, 377] on ul "Beautiful natural finish: The kiln-dried Siam oak shells showcase a rich, natur…" at bounding box center [613, 347] width 745 height 71
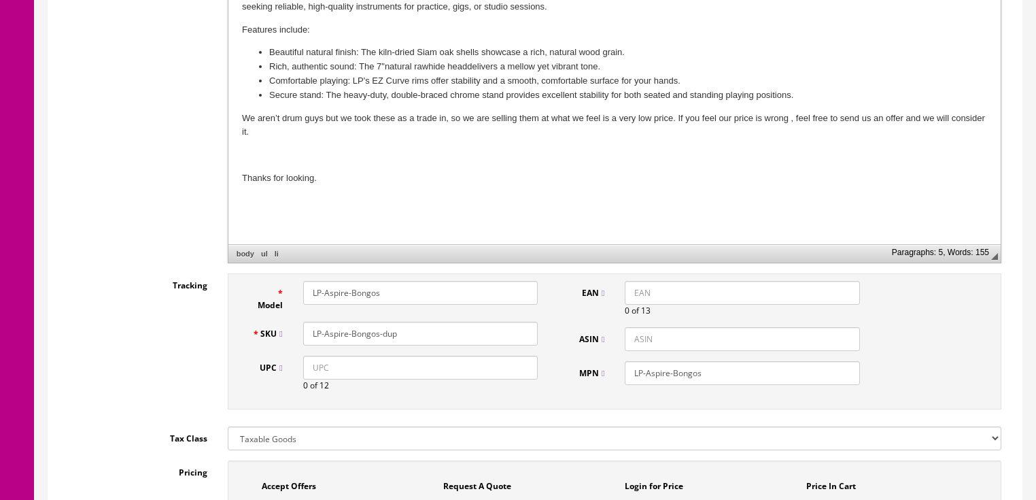
scroll to position [435, 0]
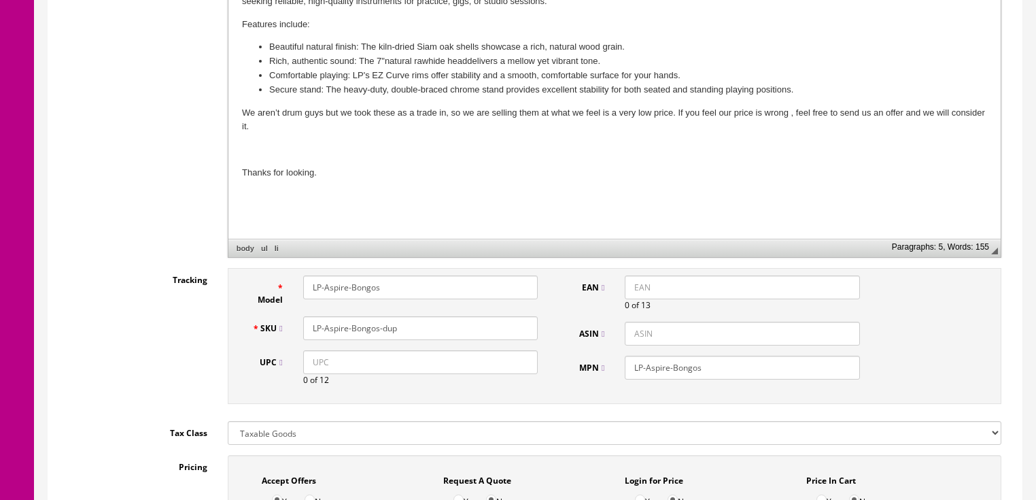
drag, startPoint x: 311, startPoint y: 285, endPoint x: 504, endPoint y: 288, distance: 193.1
click at [504, 288] on input "LP-Aspire-Bongos" at bounding box center [420, 287] width 235 height 24
drag, startPoint x: 415, startPoint y: 283, endPoint x: 286, endPoint y: 283, distance: 128.5
click at [286, 283] on div "Model Bongoonstand" at bounding box center [395, 290] width 307 height 31
type input "Bongoonstand"
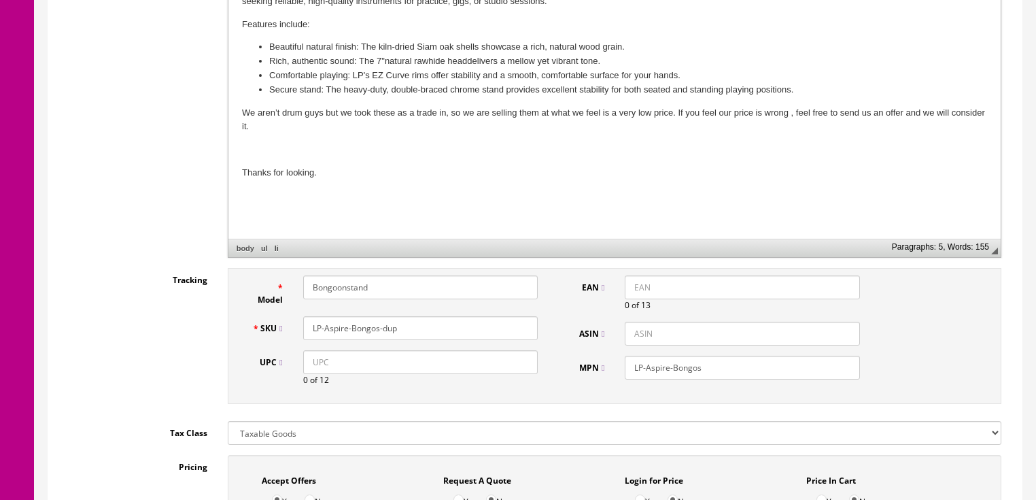
drag, startPoint x: 413, startPoint y: 339, endPoint x: 400, endPoint y: 332, distance: 14.9
click at [404, 335] on div "SKU LP-Aspire-Bongos-dup" at bounding box center [395, 328] width 307 height 24
drag, startPoint x: 399, startPoint y: 332, endPoint x: 301, endPoint y: 335, distance: 97.9
click at [272, 346] on div "Model Bongoonstand SKU LP-Aspire-Bongos-dup UPC 0 of 12" at bounding box center [395, 335] width 307 height 121
paste input "Bongoonstand"
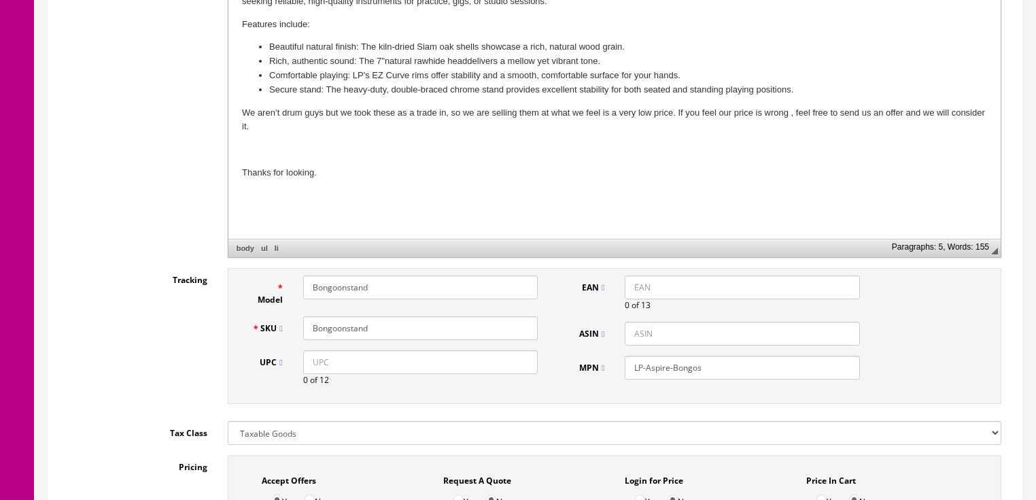
type input "Bongoonstand"
drag, startPoint x: 714, startPoint y: 372, endPoint x: 617, endPoint y: 377, distance: 97.3
click at [617, 377] on div "LP-Aspire-Bongos" at bounding box center [742, 368] width 255 height 24
paste input "Bongoonstand"
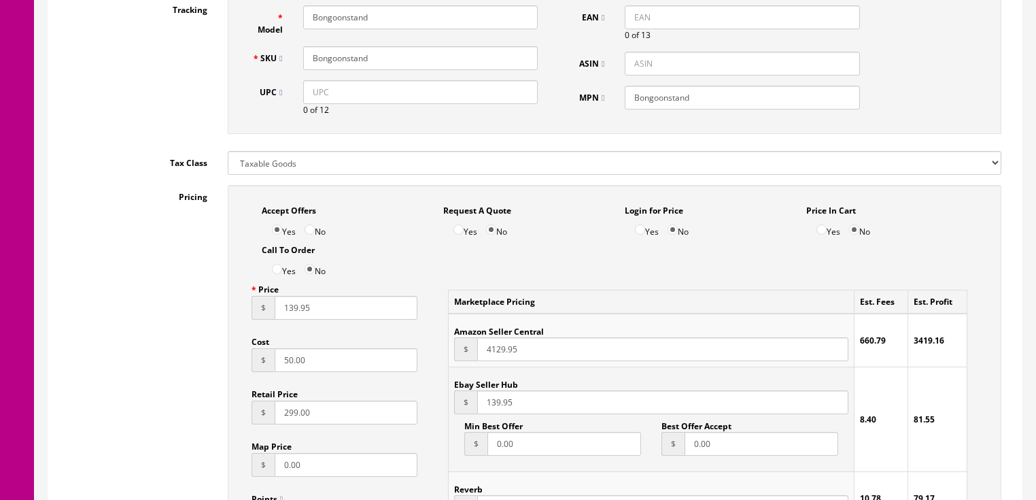
scroll to position [707, 0]
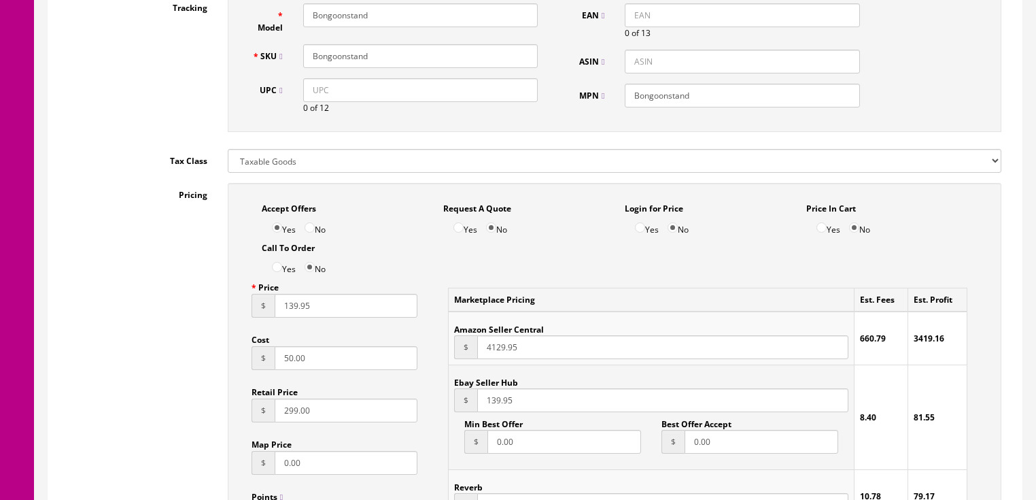
type input "Bongoonstand"
click at [275, 313] on input "139.95" at bounding box center [346, 306] width 143 height 24
type input "49.95"
click at [479, 406] on input "139.95" at bounding box center [662, 400] width 370 height 24
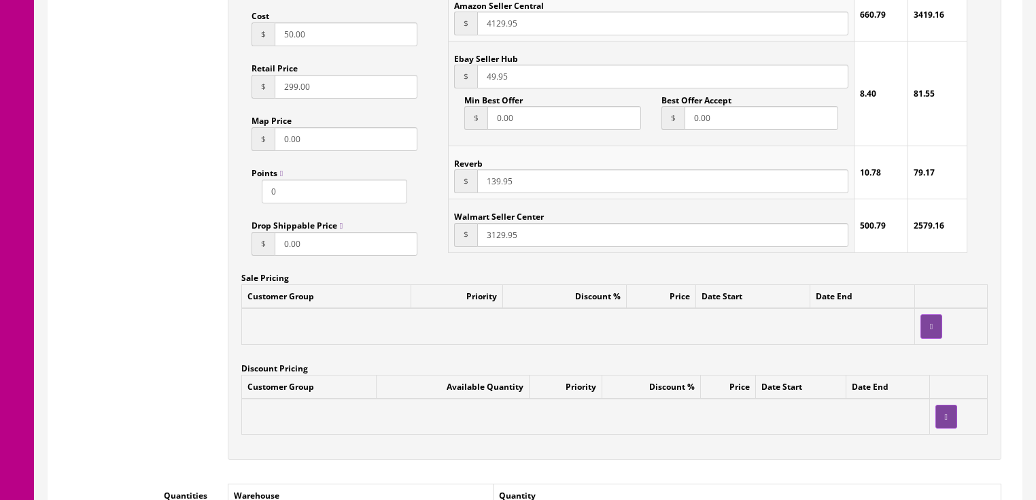
scroll to position [1033, 0]
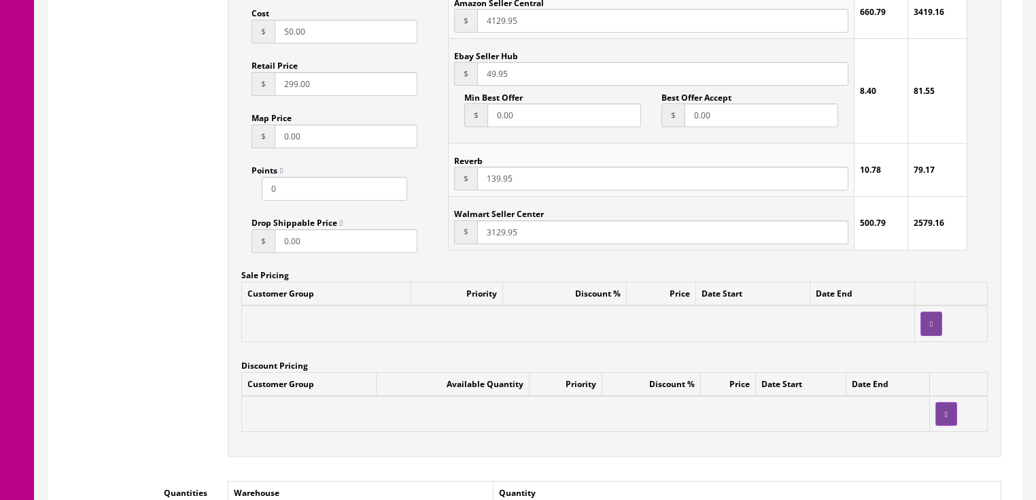
type input "49.95"
click at [481, 186] on input "139.95" at bounding box center [662, 179] width 370 height 24
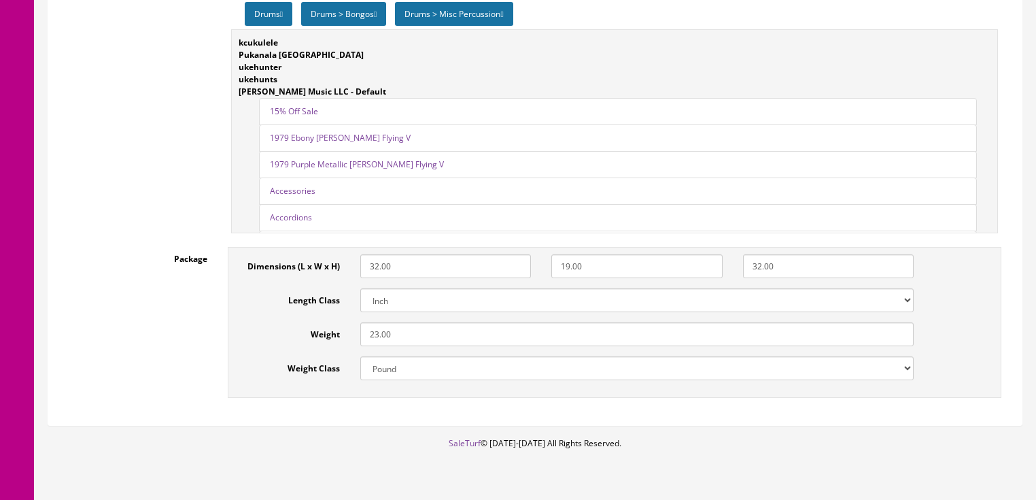
scroll to position [1958, 0]
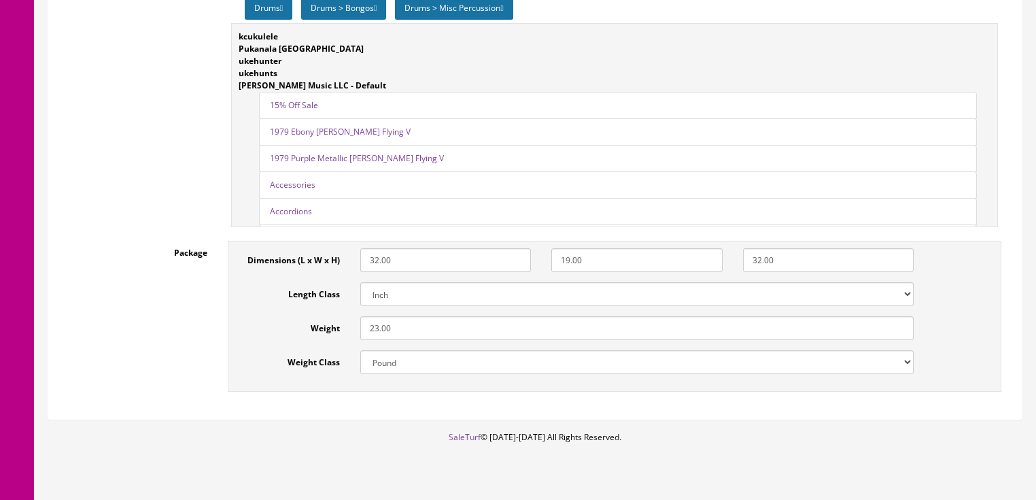
type input "49.95"
drag, startPoint x: 421, startPoint y: 337, endPoint x: 289, endPoint y: 337, distance: 131.9
click at [289, 337] on div "Weight 23.00" at bounding box center [579, 328] width 689 height 24
click at [181, 259] on label "Package" at bounding box center [137, 250] width 159 height 18
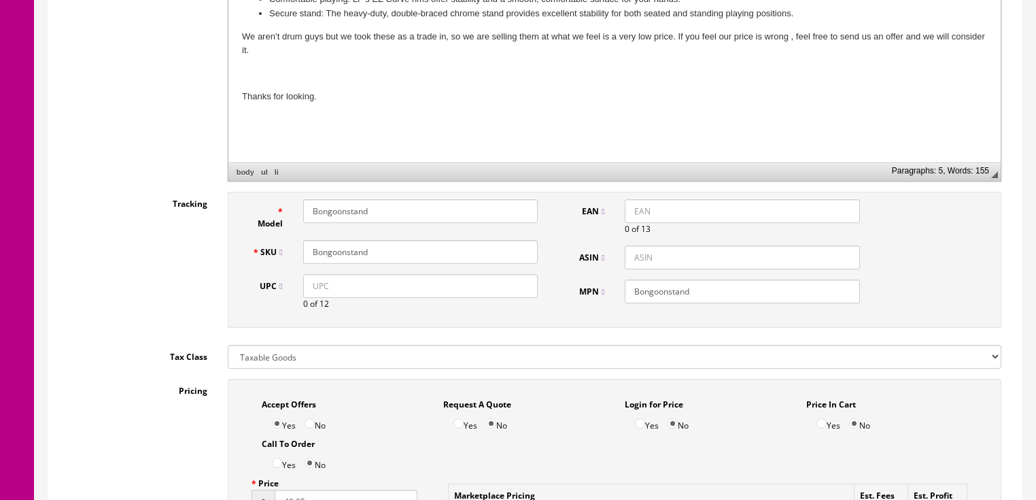
scroll to position [163, 0]
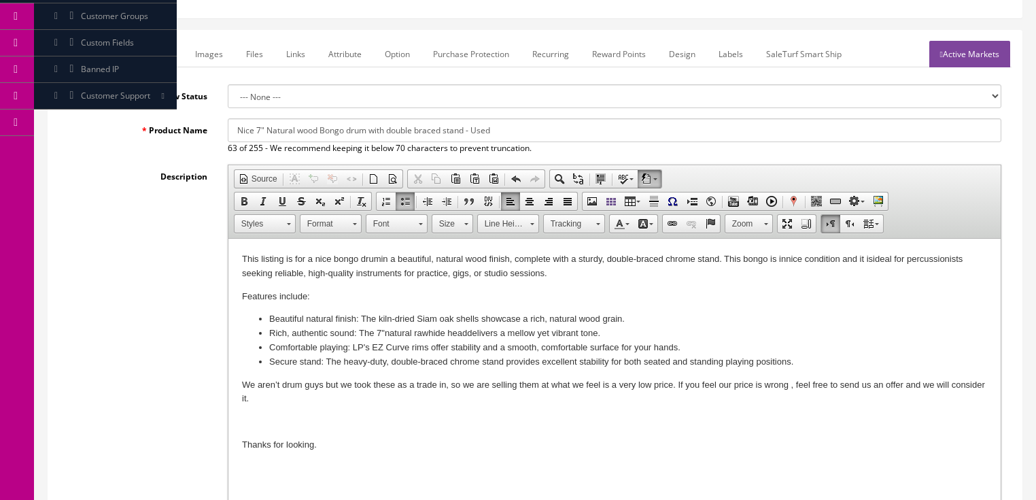
drag, startPoint x: 227, startPoint y: 131, endPoint x: 525, endPoint y: 143, distance: 298.7
click at [525, 143] on div "Nice 7" Natural wood Bongo drum with double braced stand - Used 63 of 255 - We …" at bounding box center [615, 136] width 794 height 36
click at [144, 51] on link "Marketplace" at bounding box center [148, 54] width 69 height 27
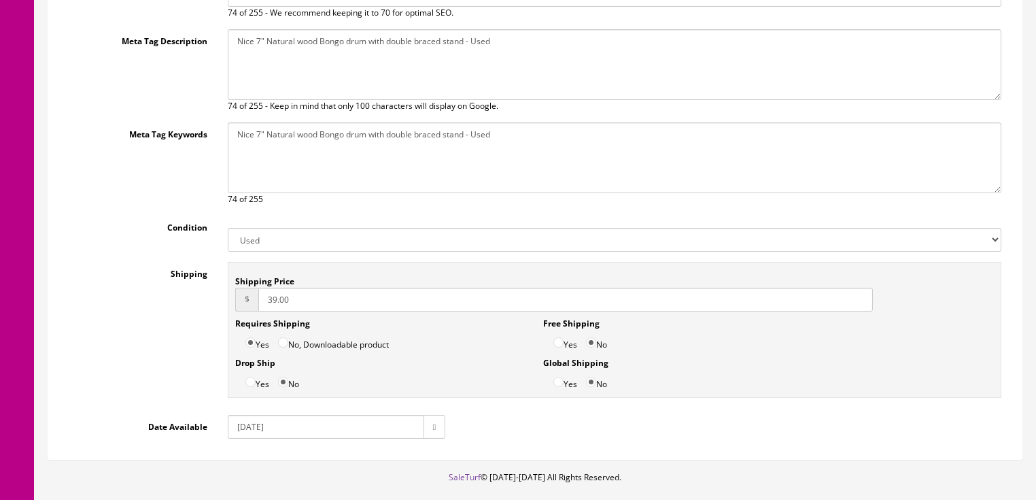
scroll to position [326, 0]
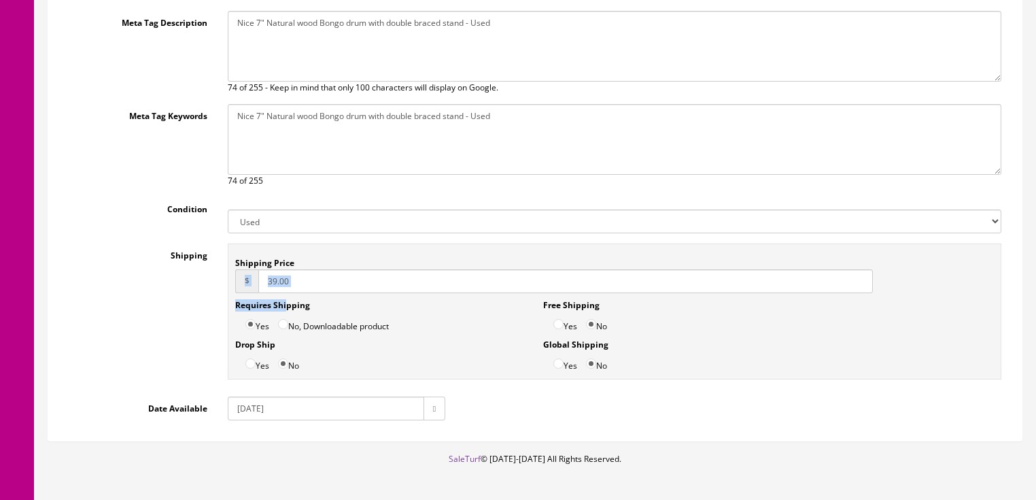
drag, startPoint x: 288, startPoint y: 290, endPoint x: 242, endPoint y: 281, distance: 46.4
click at [242, 281] on div "Shipping Price $ 39.00 Requires Shipping Yes No, Downloadable product Drop Ship…" at bounding box center [615, 311] width 774 height 136
click at [294, 276] on input "39.00" at bounding box center [565, 281] width 615 height 24
drag, startPoint x: 294, startPoint y: 276, endPoint x: 203, endPoint y: 291, distance: 91.6
click at [235, 269] on div "$ 39.00" at bounding box center [554, 281] width 638 height 24
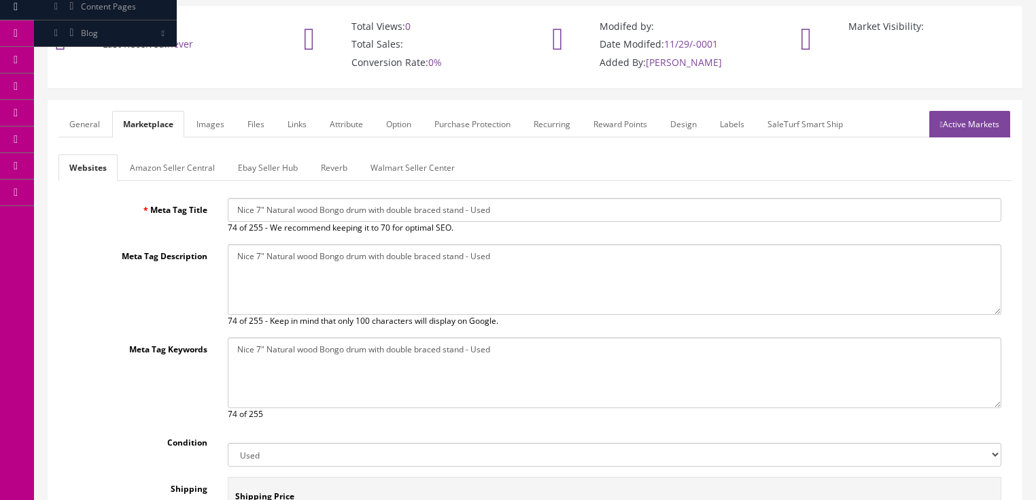
scroll to position [0, 0]
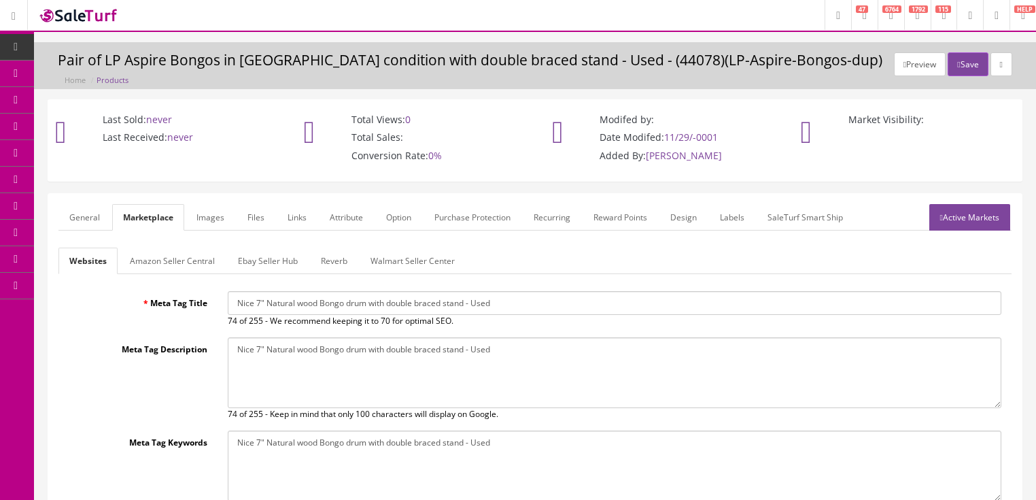
type input "28.00"
click at [239, 265] on link "Ebay Seller Hub" at bounding box center [268, 260] width 82 height 27
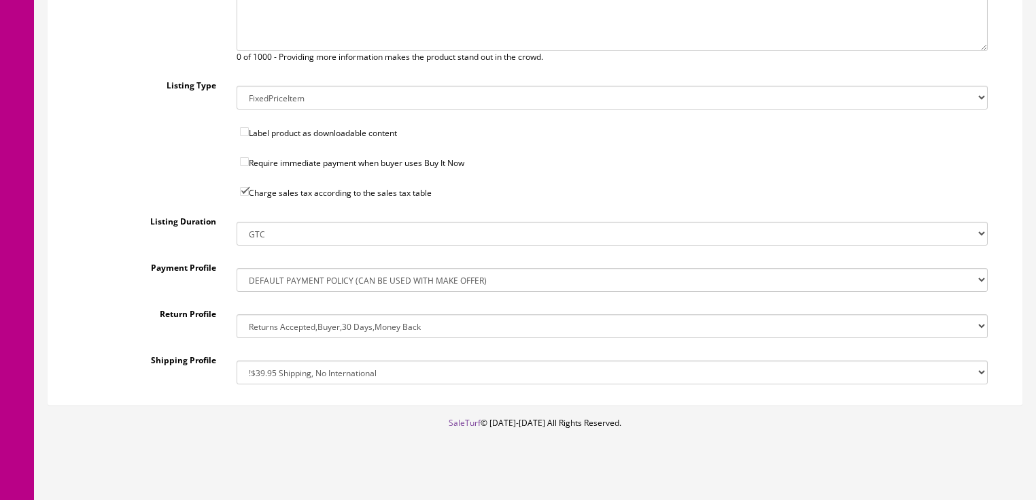
scroll to position [483, 0]
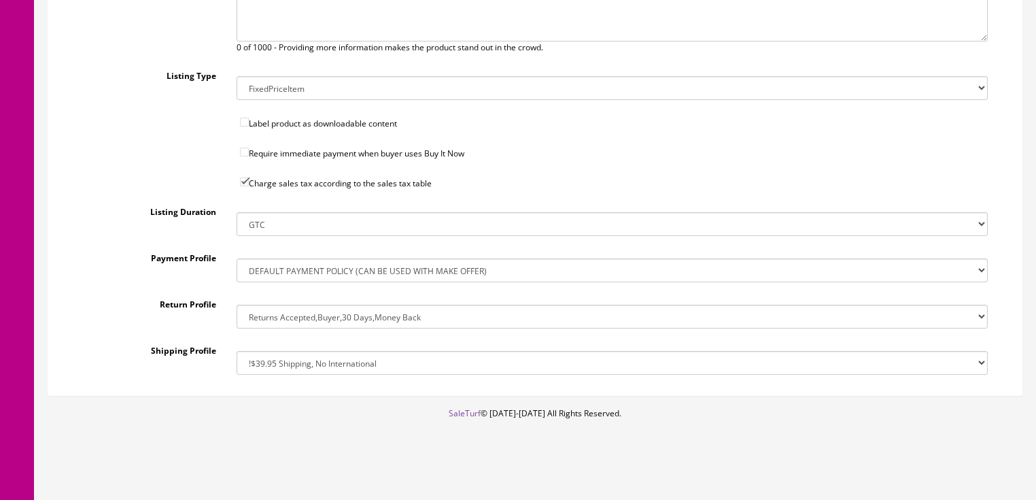
click at [258, 353] on select "!$28.50 FedEx, Priority $65.00 No International !$28.50 FedEx, Priority $65.00 …" at bounding box center [612, 363] width 751 height 24
select select "77323016017"
click at [237, 351] on select "!$28.50 FedEx, Priority $65.00 No International !$28.50 FedEx, Priority $65.00 …" at bounding box center [612, 363] width 751 height 24
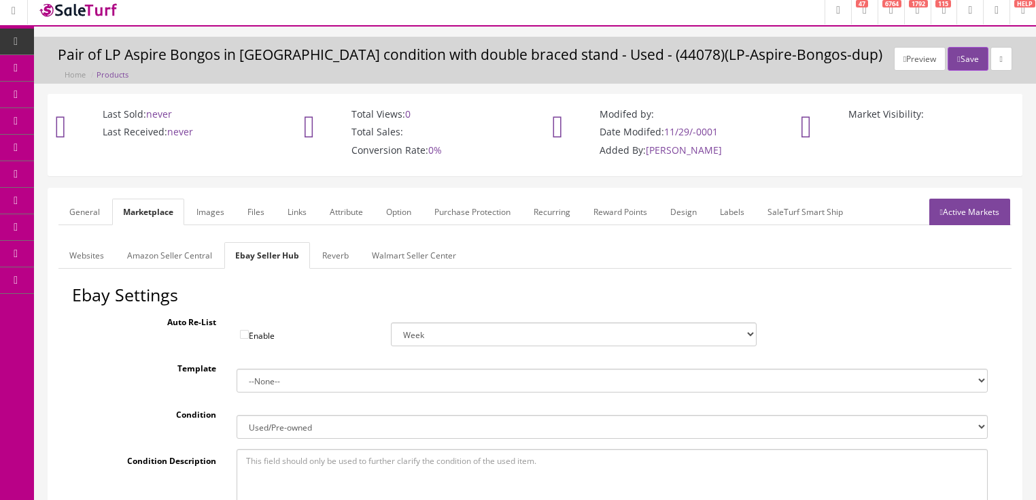
scroll to position [0, 0]
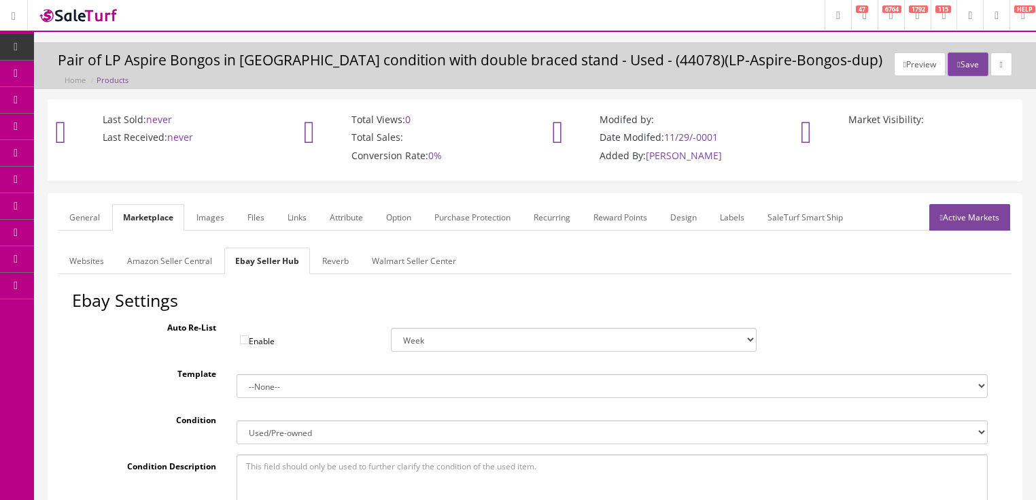
click at [345, 249] on link "Reverb" at bounding box center [335, 260] width 48 height 27
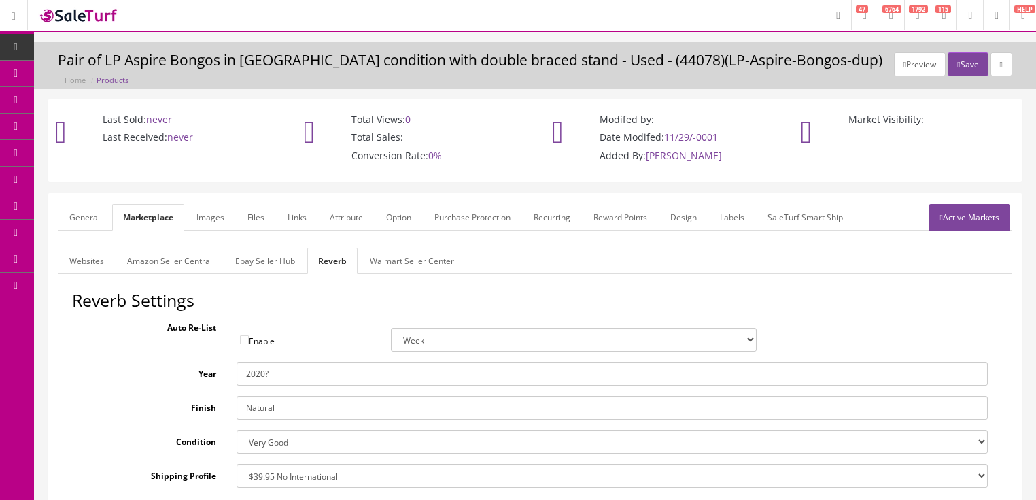
click at [259, 477] on select "--- None --- $3.49 USPS Shipping MH INSURED $20000 GUITAR MH INSURED $11000 GUI…" at bounding box center [612, 476] width 751 height 24
select select "12661"
click at [237, 464] on select "--- None --- $3.49 USPS Shipping MH INSURED $20000 GUITAR MH INSURED $11000 GUI…" at bounding box center [612, 476] width 751 height 24
click at [213, 213] on link "Images" at bounding box center [211, 217] width 50 height 27
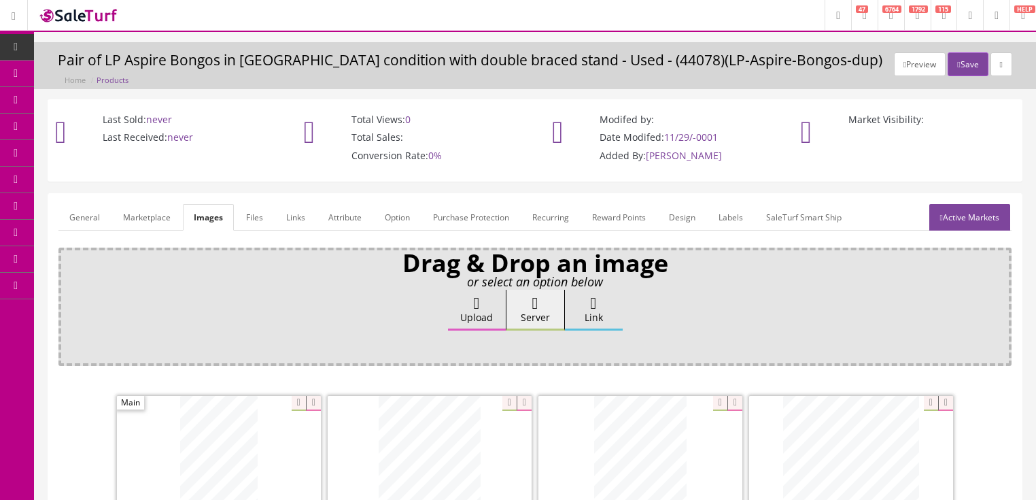
click at [354, 208] on link "Attribute" at bounding box center [344, 217] width 55 height 27
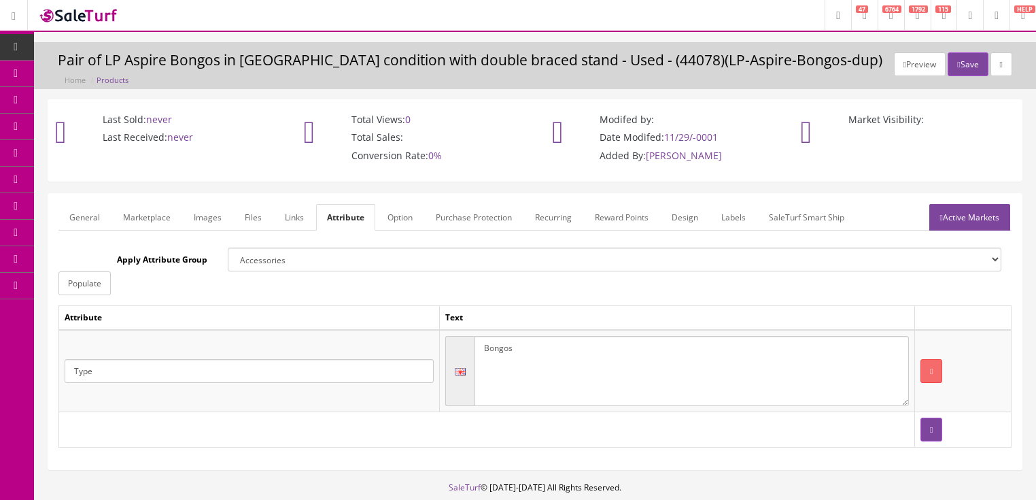
click at [515, 348] on textarea "Bongos" at bounding box center [691, 371] width 434 height 71
type textarea "Bongo"
click at [971, 218] on link "Active Markets" at bounding box center [969, 217] width 81 height 27
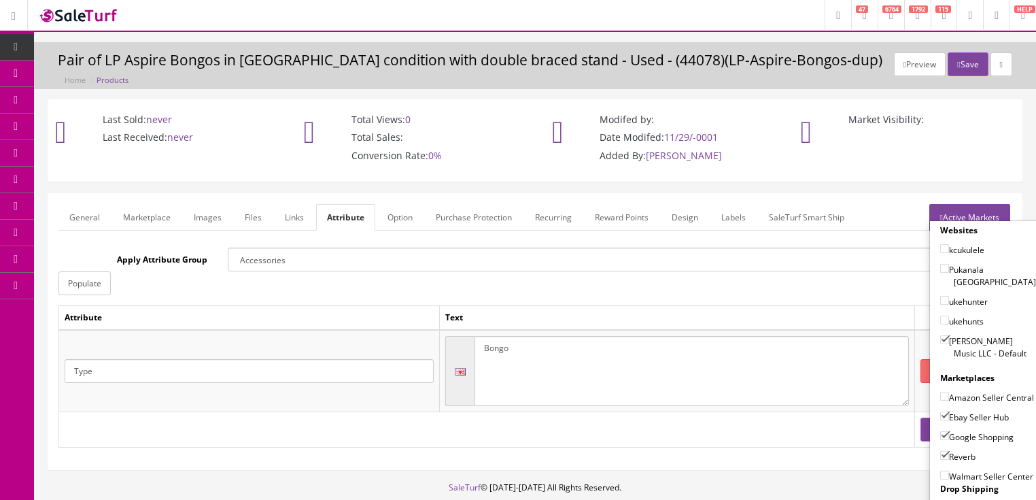
click at [964, 219] on link "Active Markets" at bounding box center [969, 217] width 81 height 27
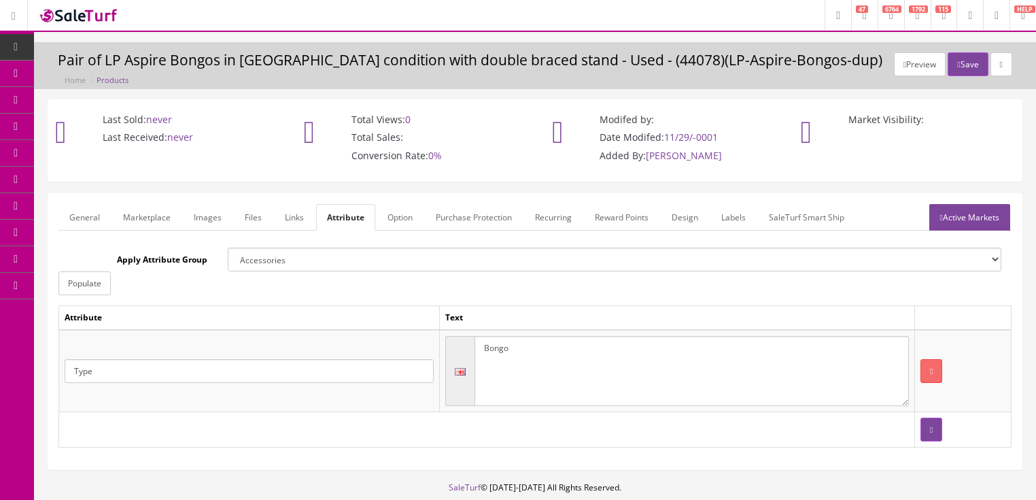
click at [74, 215] on link "General" at bounding box center [84, 217] width 52 height 27
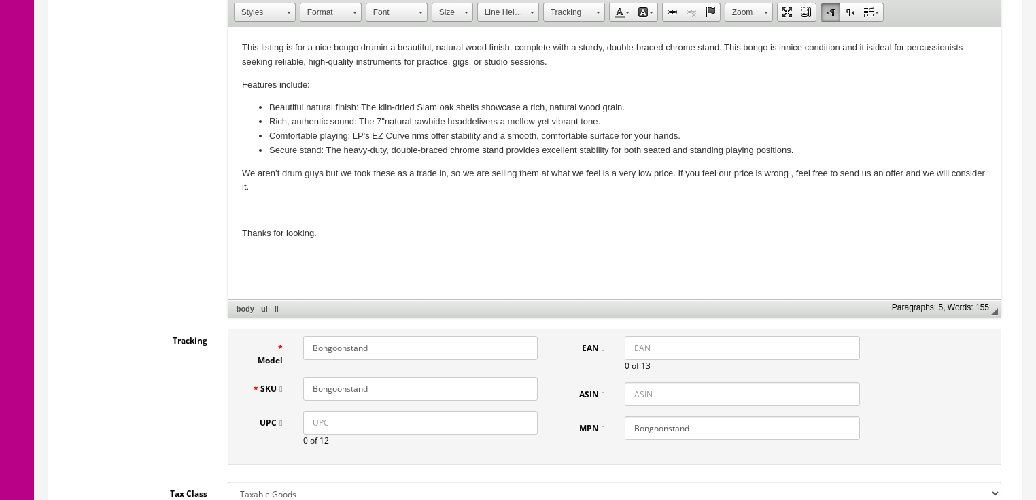
scroll to position [381, 0]
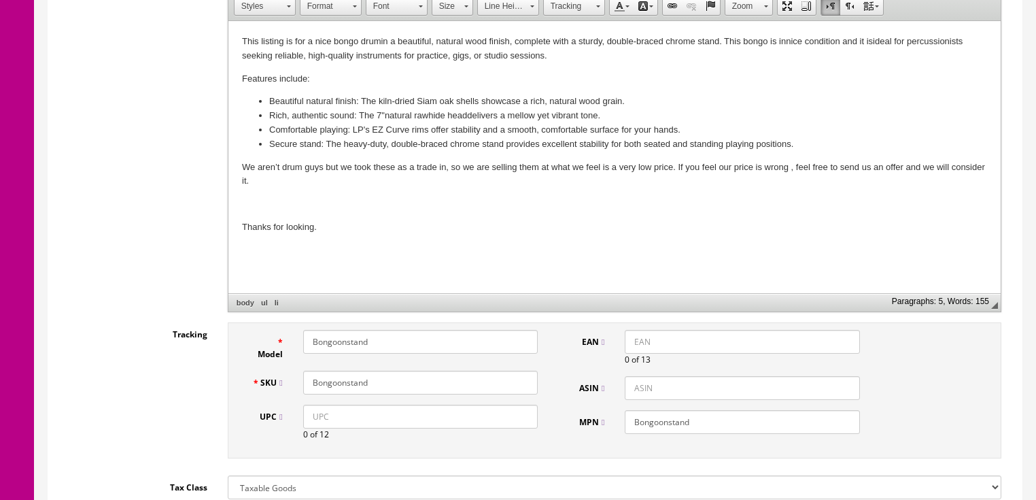
drag, startPoint x: 391, startPoint y: 380, endPoint x: 288, endPoint y: 384, distance: 102.7
click at [288, 384] on div "SKU Bongoonstand" at bounding box center [395, 382] width 307 height 24
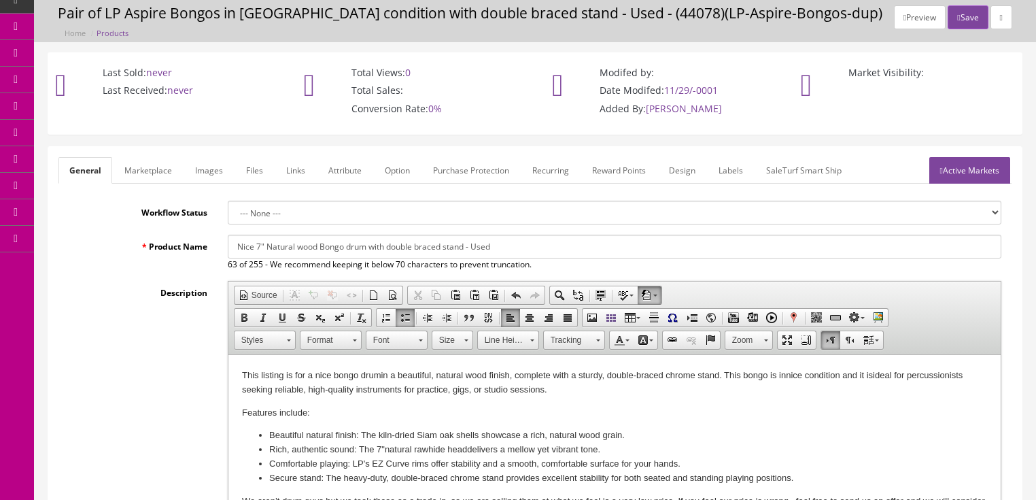
scroll to position [0, 0]
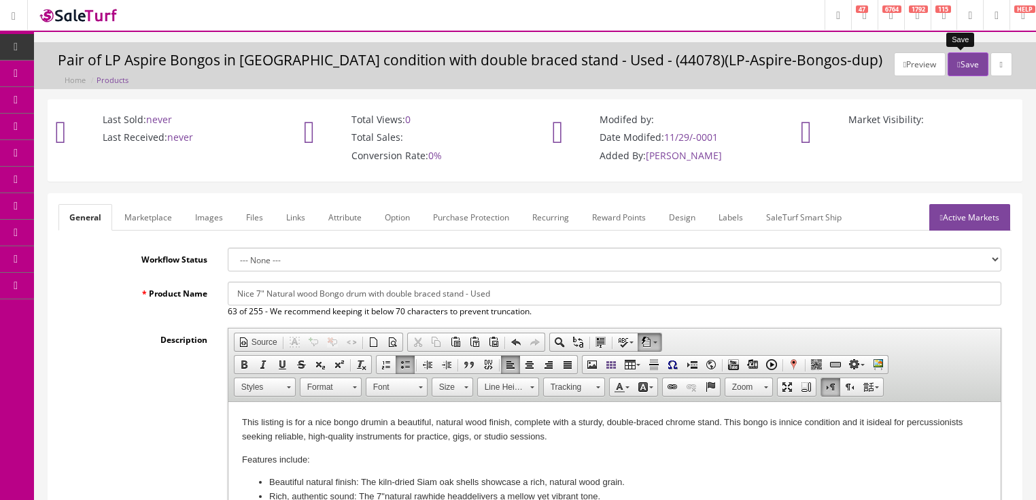
click at [969, 63] on button "Save" at bounding box center [968, 64] width 40 height 24
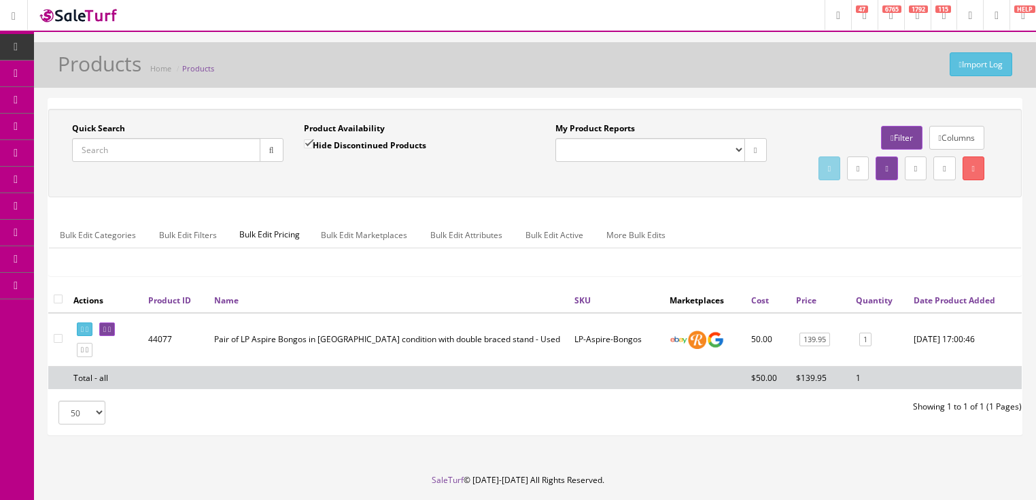
click at [186, 150] on input "Quick Search" at bounding box center [166, 150] width 188 height 24
paste input "Bongoonstand"
type input "Bongoonstand"
click at [264, 155] on button "button" at bounding box center [272, 150] width 24 height 24
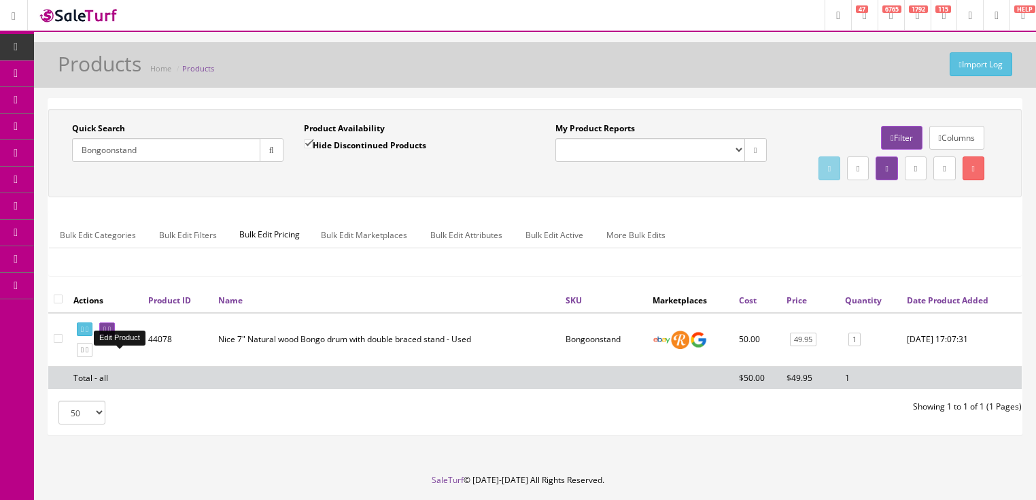
click at [111, 333] on icon at bounding box center [109, 329] width 3 height 7
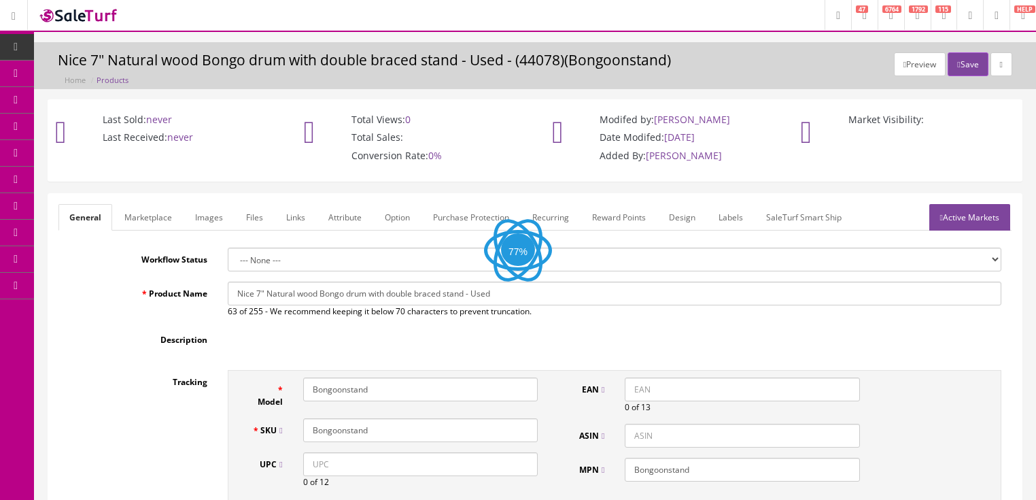
click at [732, 215] on link "Labels" at bounding box center [731, 217] width 46 height 27
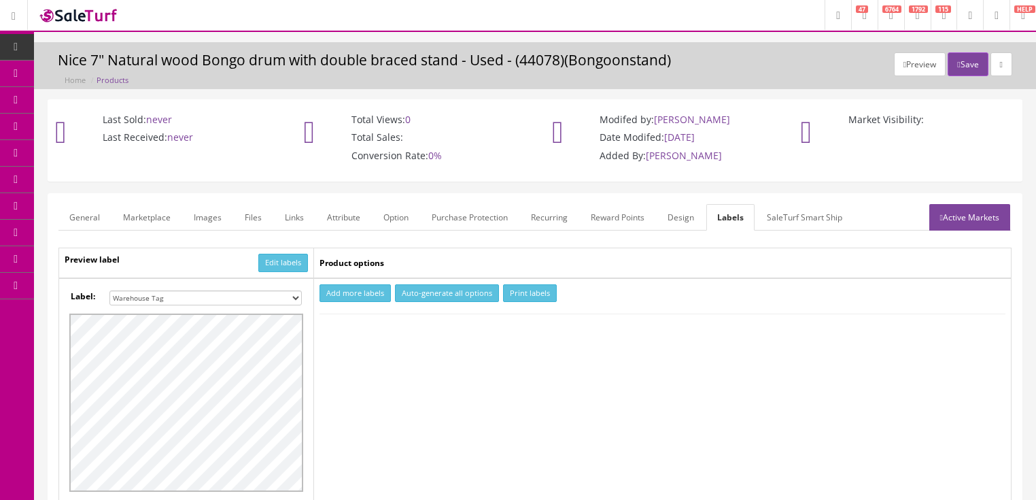
click at [295, 296] on select "Small Label 2 x 1 Label Shoe label 100 barcodes Dymo Label 2 X 1 Sticker Labels…" at bounding box center [205, 297] width 192 height 15
select select "16"
click at [109, 290] on select "Small Label 2 x 1 Label Shoe label 100 barcodes Dymo Label 2 X 1 Sticker Labels…" at bounding box center [205, 297] width 192 height 15
click at [349, 294] on button "Add more labels" at bounding box center [354, 293] width 71 height 18
type input "1"
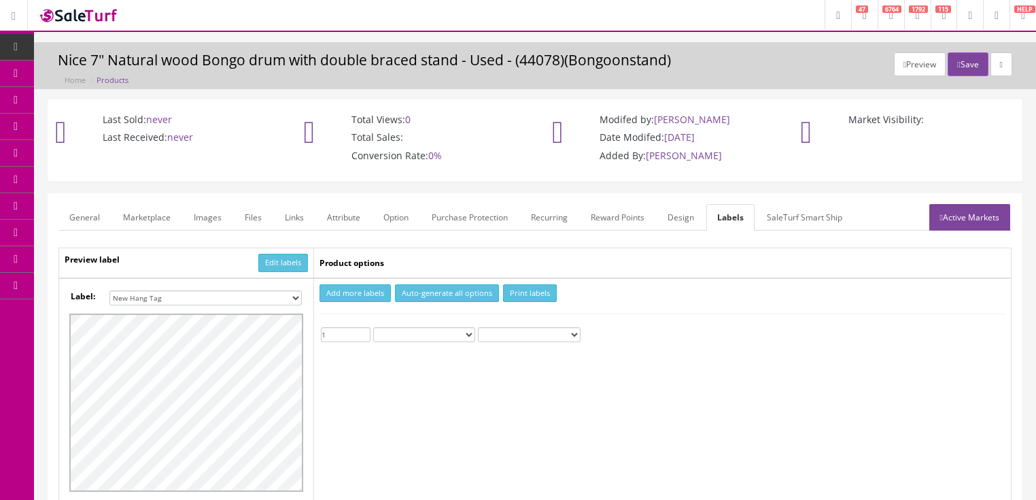
click at [366, 330] on input "1" at bounding box center [346, 334] width 50 height 15
click at [515, 290] on button "Print labels" at bounding box center [530, 293] width 54 height 18
click at [968, 63] on button "Save" at bounding box center [968, 64] width 40 height 24
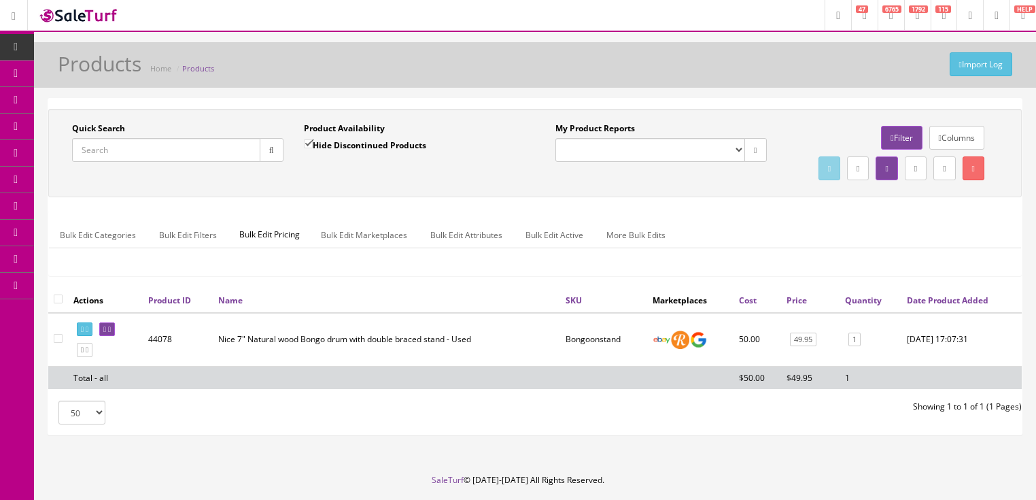
click at [198, 147] on input "Quick Search" at bounding box center [166, 150] width 188 height 24
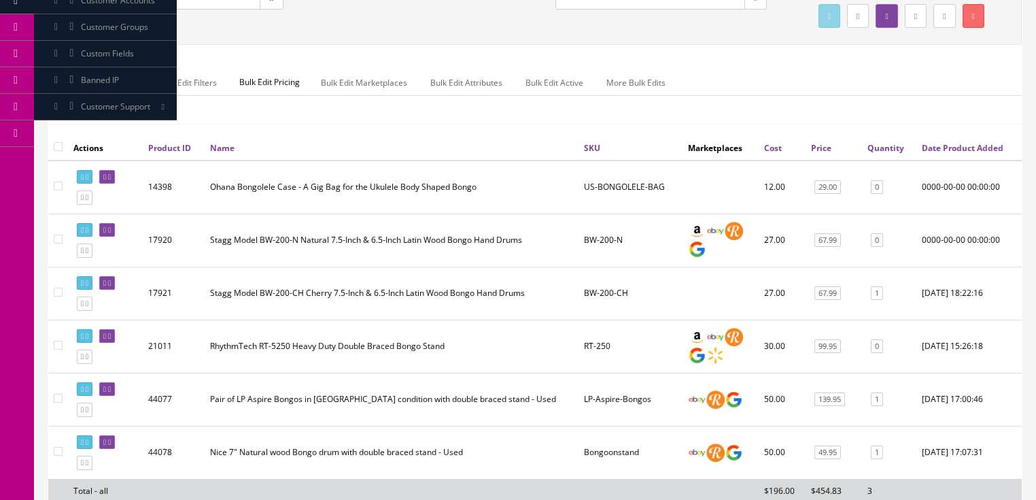
scroll to position [218, 0]
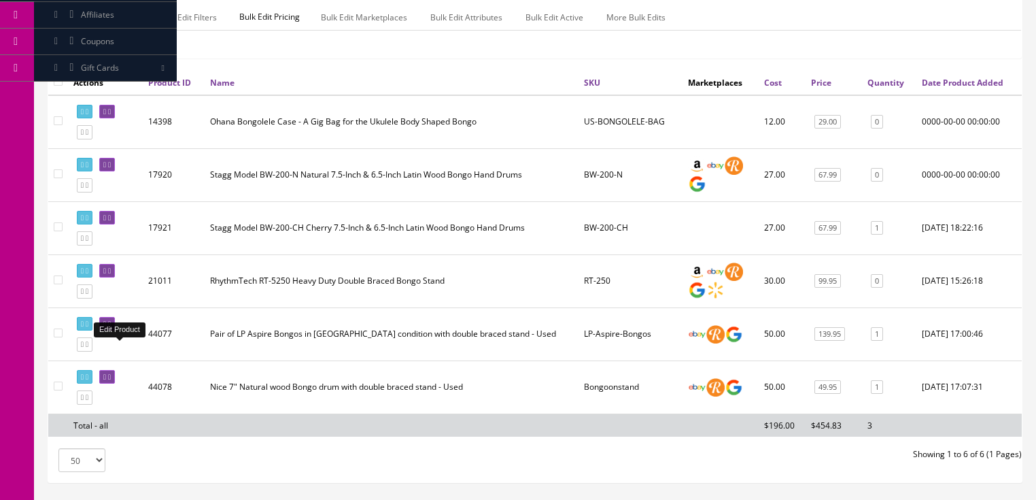
type input "bongos"
click at [115, 331] on link at bounding box center [107, 324] width 16 height 14
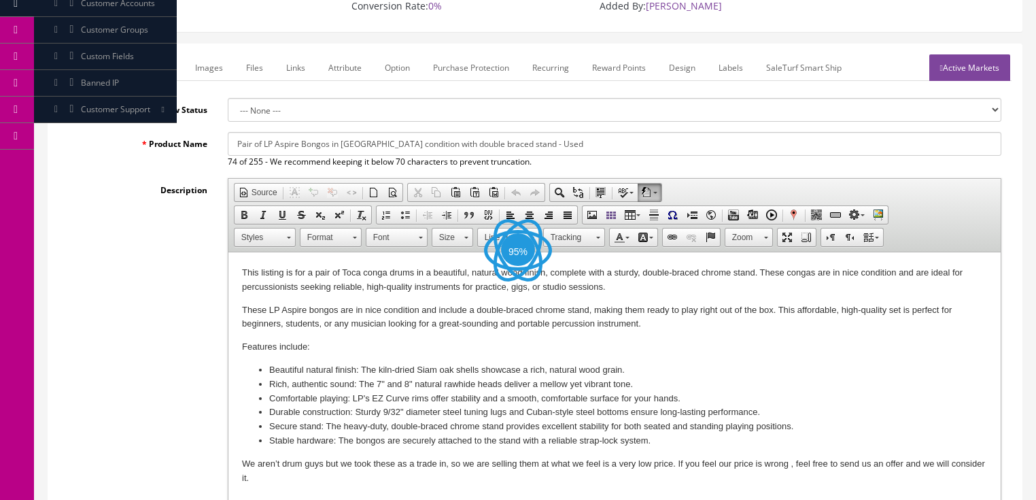
scroll to position [163, 0]
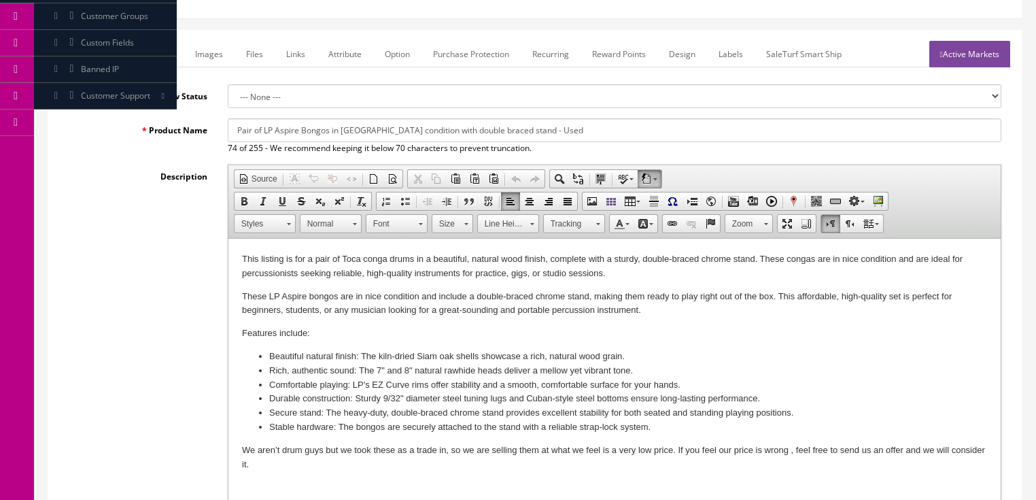
click at [342, 258] on p "This listing is for a pair of Toca conga drums in a beautiful, natural wood fin…" at bounding box center [613, 266] width 745 height 29
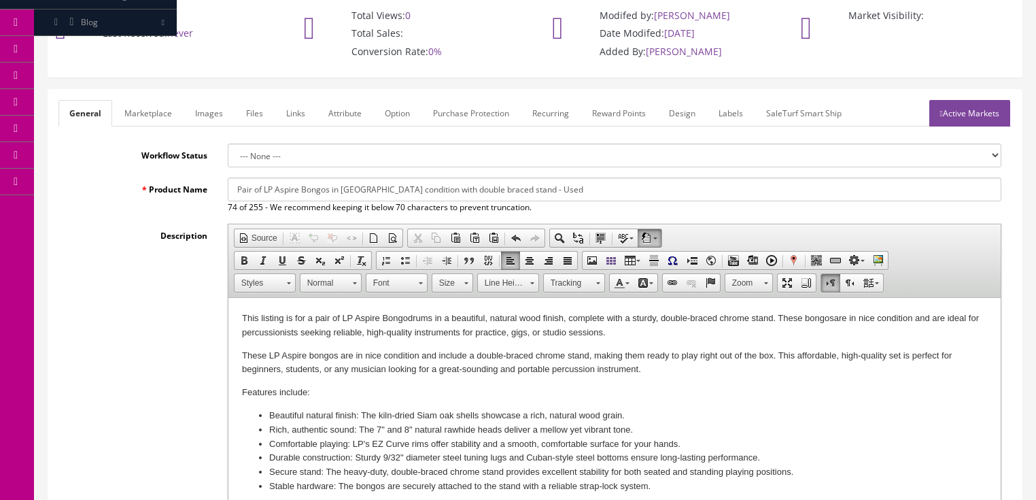
scroll to position [0, 0]
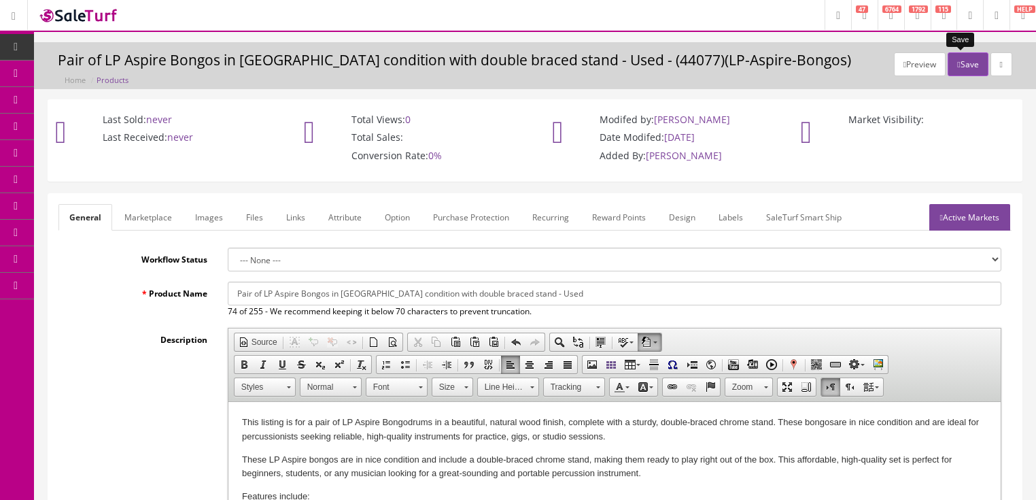
click at [957, 63] on icon "button" at bounding box center [958, 64] width 3 height 8
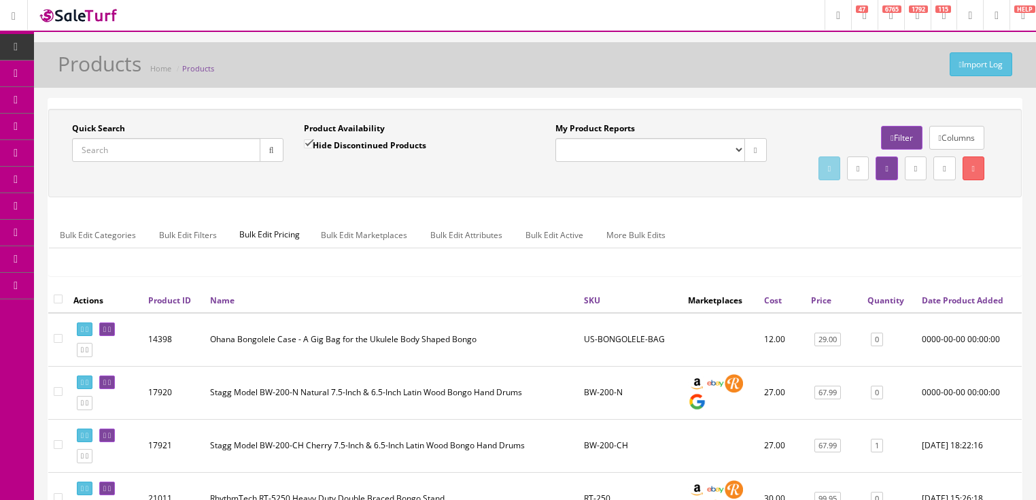
click at [165, 158] on input "Quick Search" at bounding box center [166, 150] width 188 height 24
type input "daddcsagesns"
click at [309, 143] on input "Hide Discontinued Products" at bounding box center [308, 143] width 9 height 9
checkbox input "false"
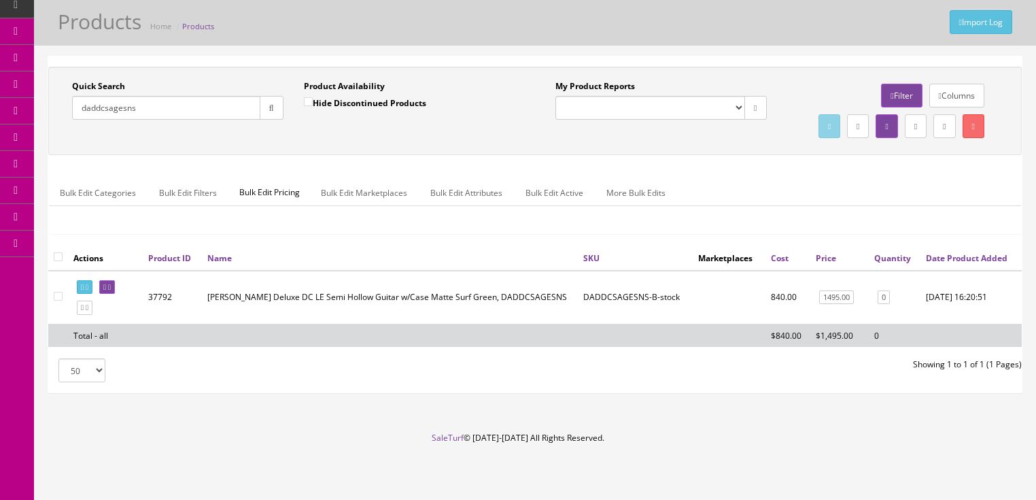
scroll to position [69, 0]
click at [115, 292] on link at bounding box center [107, 287] width 16 height 14
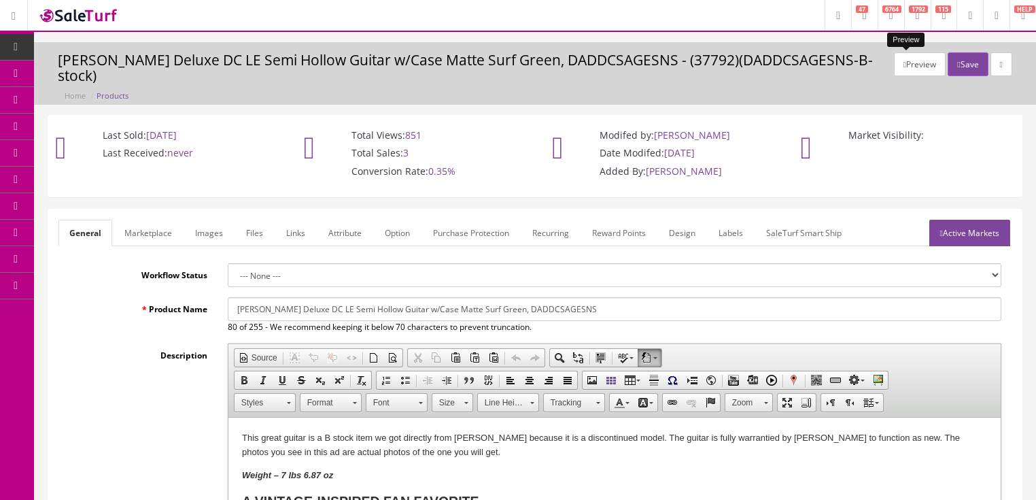
click at [905, 72] on button "Preview" at bounding box center [920, 64] width 52 height 24
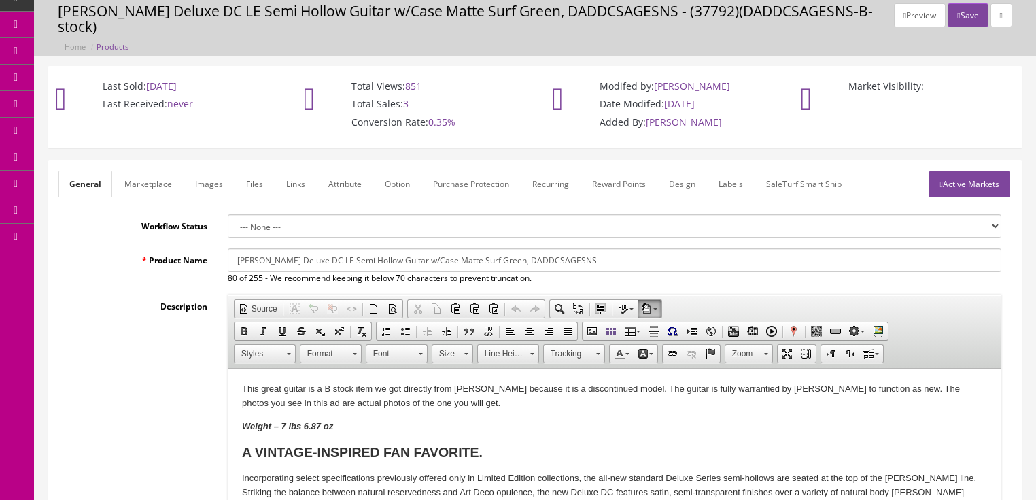
scroll to position [54, 0]
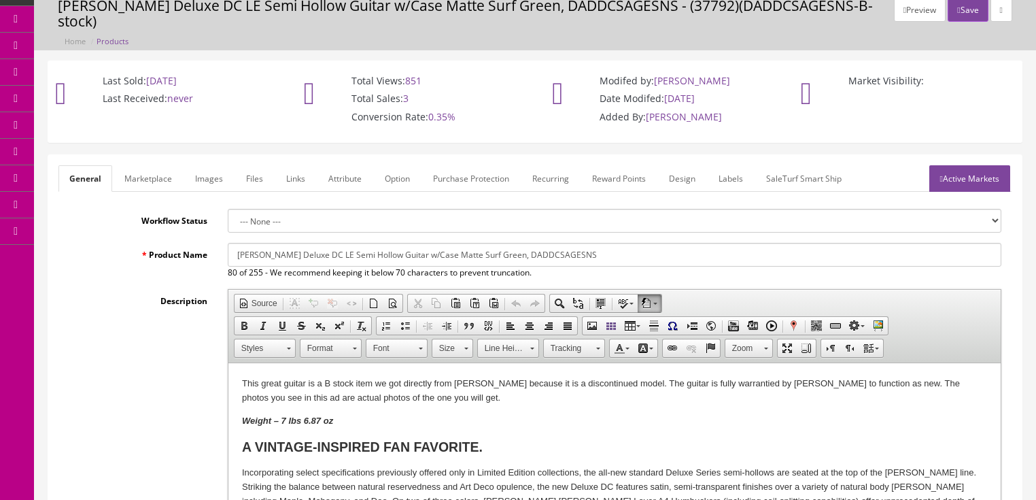
click at [966, 166] on link "Active Markets" at bounding box center [969, 178] width 81 height 27
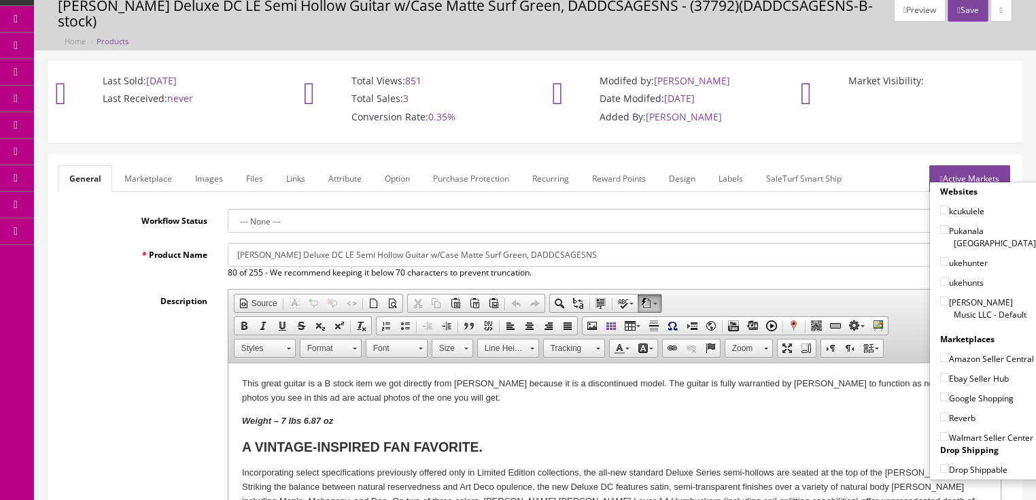
click at [940, 296] on input"] "[PERSON_NAME] Music LLC - Default" at bounding box center [944, 300] width 9 height 9
checkbox input"] "true"
click at [906, 11] on button "Preview" at bounding box center [920, 10] width 52 height 24
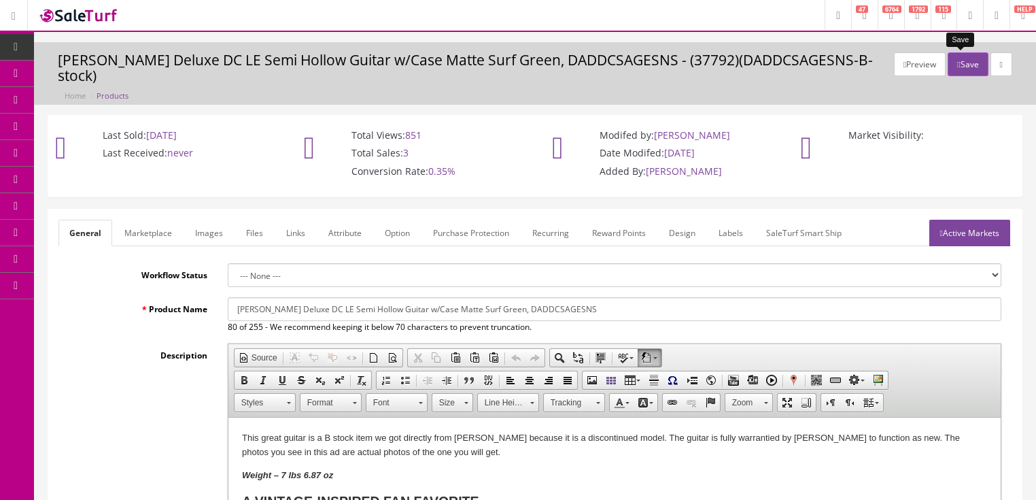
click at [959, 70] on button "Save" at bounding box center [968, 64] width 40 height 24
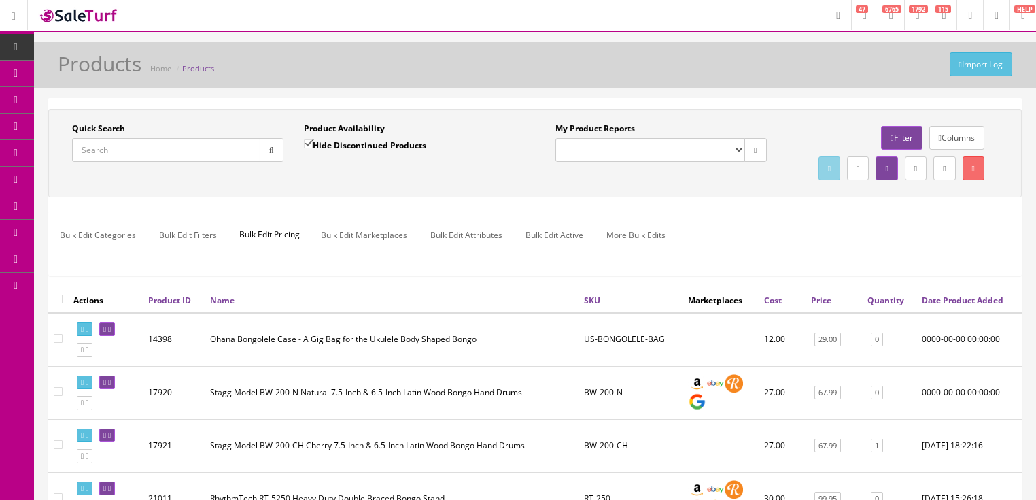
click at [200, 146] on input "Quick Search" at bounding box center [166, 150] width 188 height 24
type input "daesstchhgt"
click at [309, 141] on input "Hide Discontinued Products" at bounding box center [308, 143] width 9 height 9
checkbox input "false"
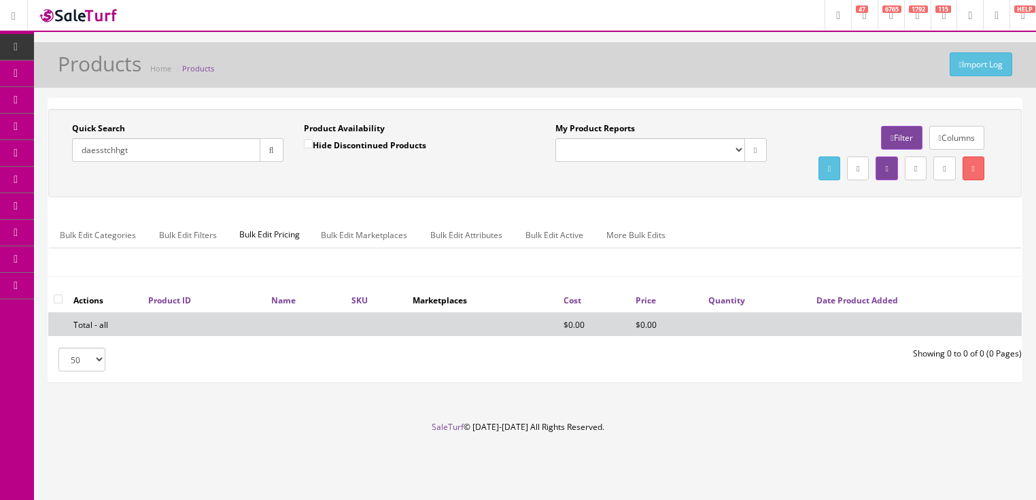
drag, startPoint x: 111, startPoint y: 153, endPoint x: 98, endPoint y: 188, distance: 37.6
click at [111, 152] on input "daesstchhgt" at bounding box center [166, 150] width 188 height 24
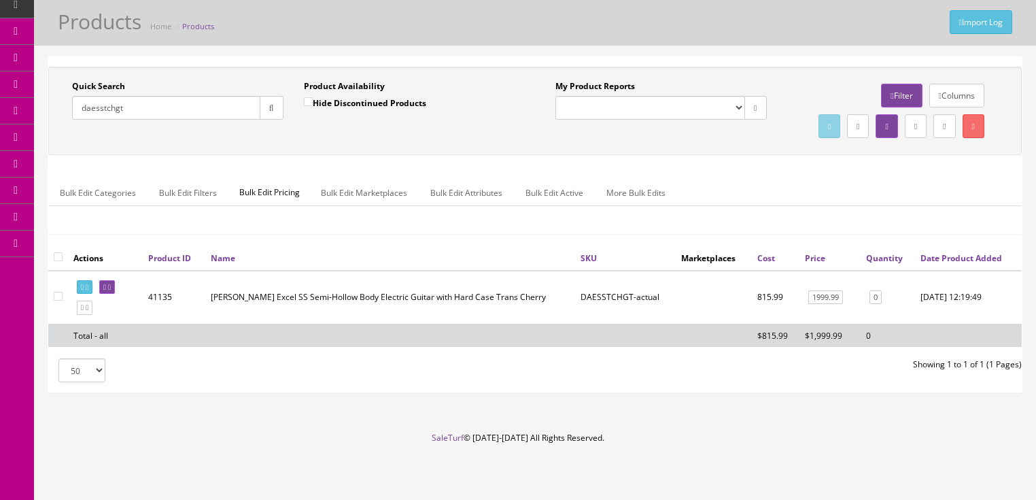
scroll to position [69, 0]
type input "daesstchgt"
click at [111, 286] on icon at bounding box center [109, 286] width 3 height 7
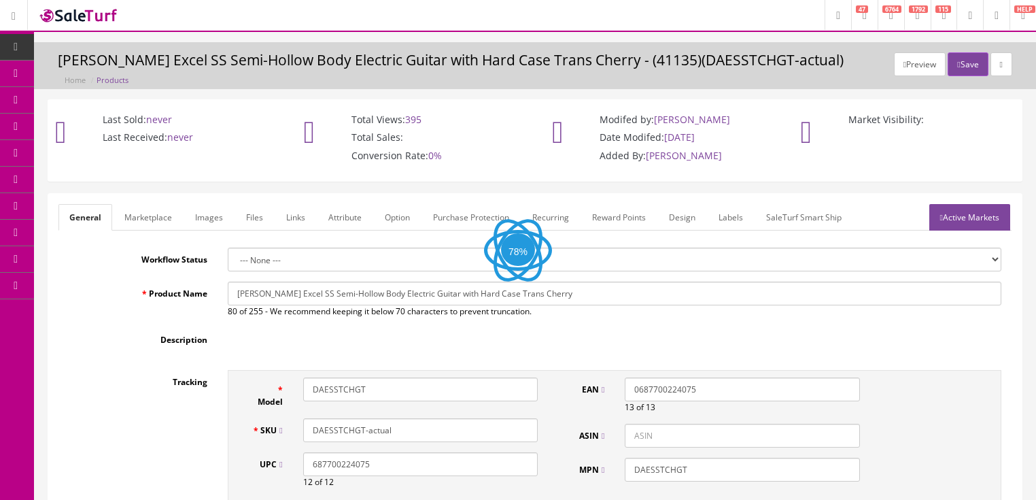
click at [954, 214] on link "Active Markets" at bounding box center [969, 217] width 81 height 27
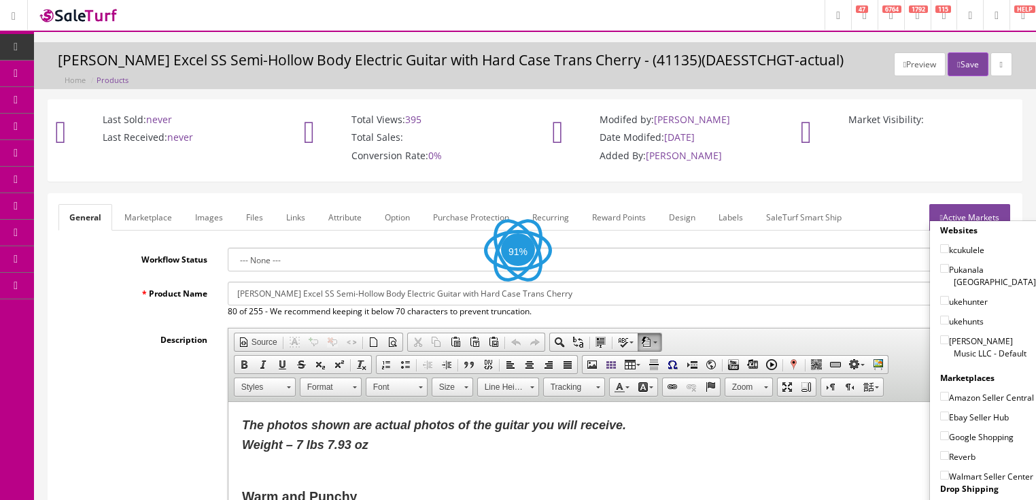
click at [954, 215] on link "Active Markets" at bounding box center [969, 217] width 81 height 27
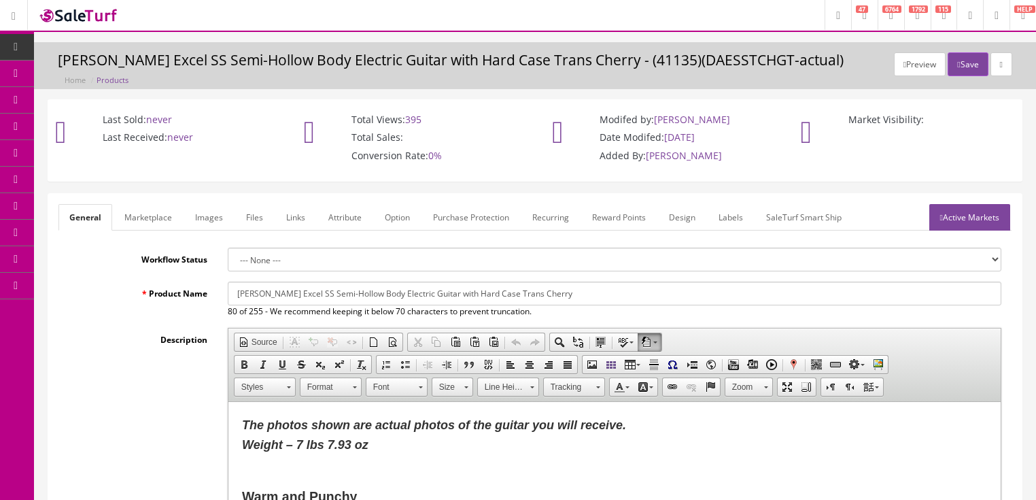
click at [954, 215] on link "Active Markets" at bounding box center [969, 217] width 81 height 27
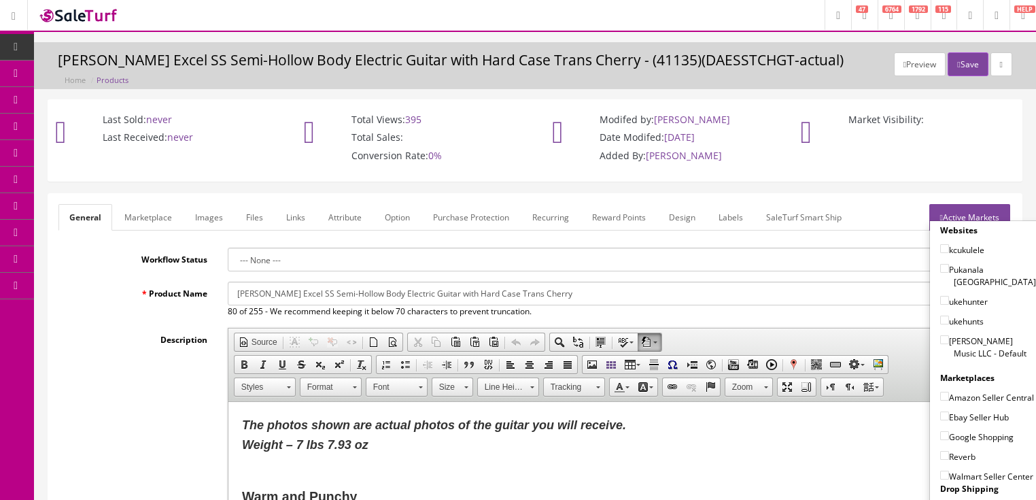
click at [940, 335] on input"] "[PERSON_NAME] Music LLC - Default" at bounding box center [944, 339] width 9 height 9
checkbox input"] "true"
click at [953, 209] on link "Active Markets" at bounding box center [969, 217] width 81 height 27
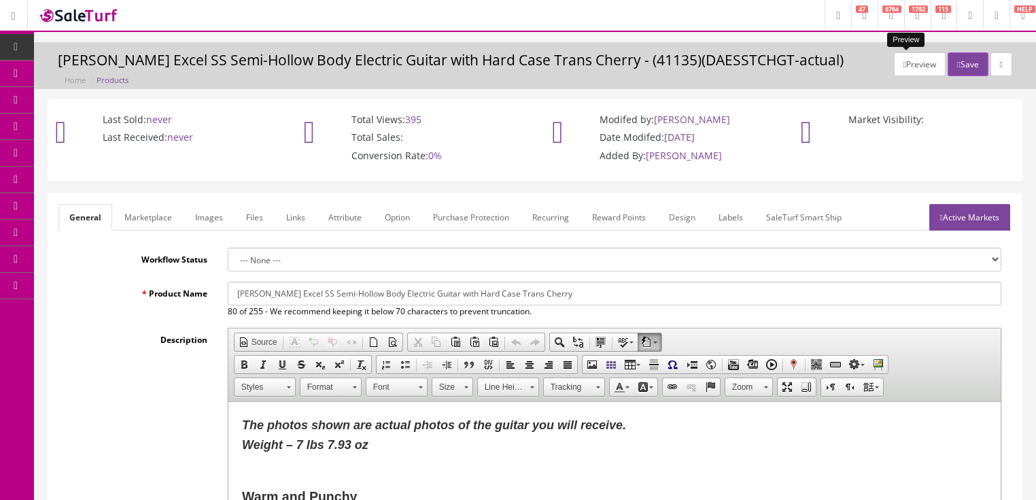
click at [901, 70] on button "Preview" at bounding box center [920, 64] width 52 height 24
